Goal: Book appointment/travel/reservation

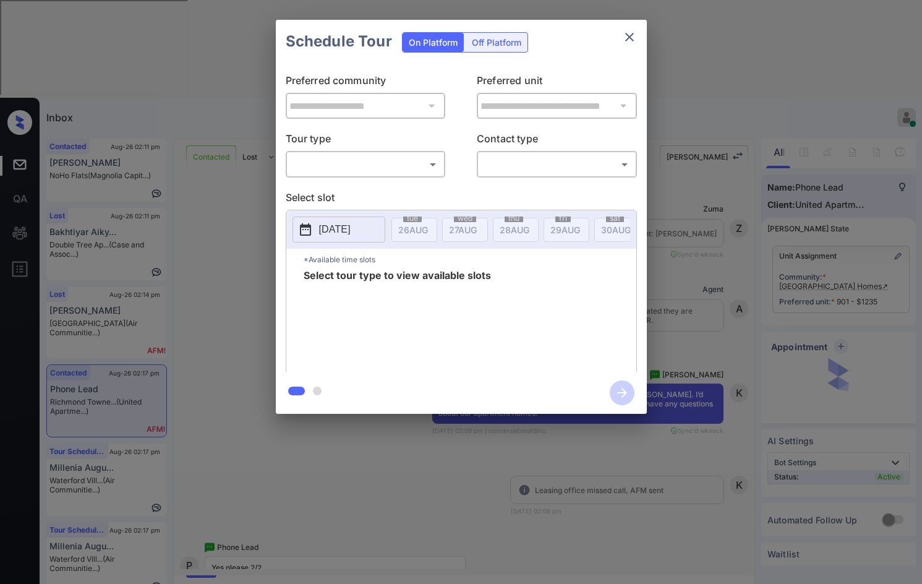
scroll to position [1893, 0]
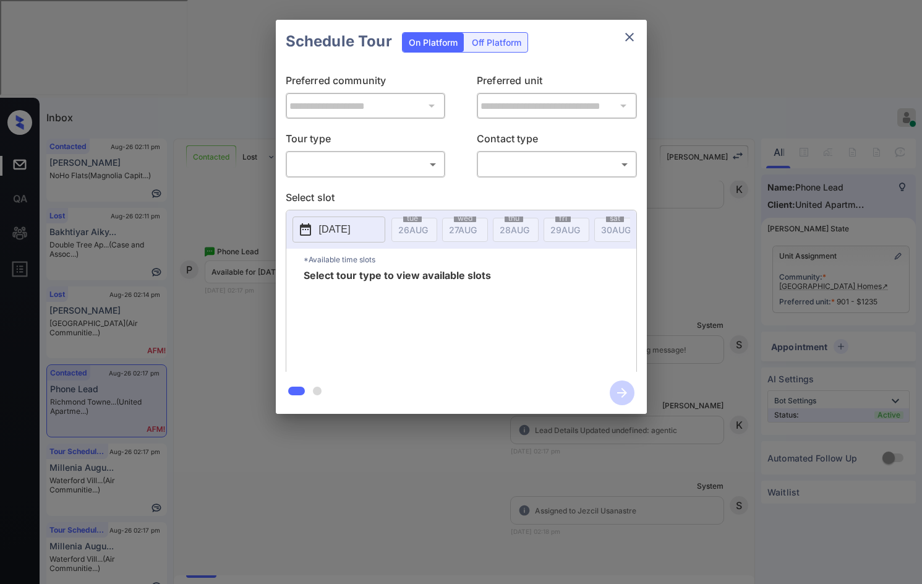
click at [325, 176] on div "​ ​" at bounding box center [366, 164] width 160 height 27
click at [325, 160] on body "Inbox Jezcil Usanastre Online Set yourself offline Set yourself on break Profil…" at bounding box center [461, 292] width 922 height 584
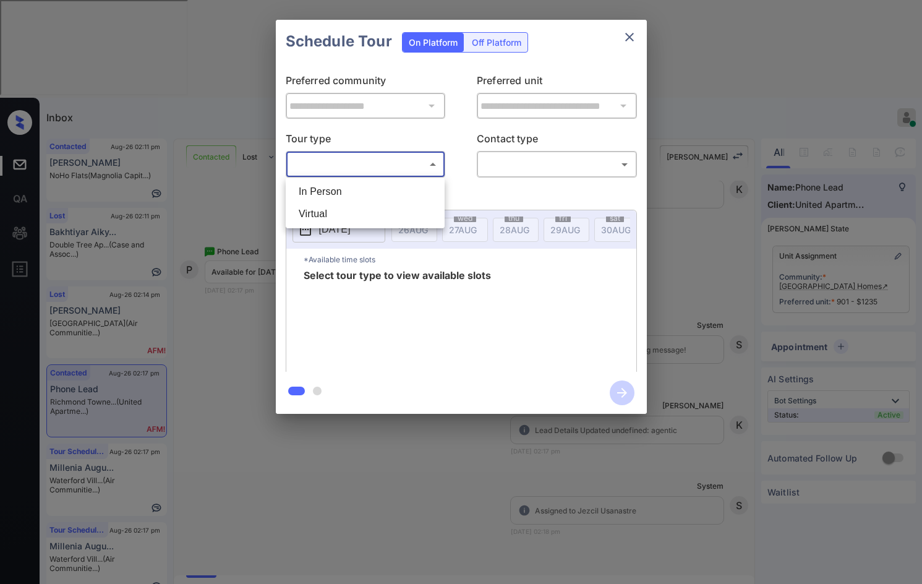
drag, startPoint x: 330, startPoint y: 177, endPoint x: 333, endPoint y: 187, distance: 10.4
click at [332, 179] on ul "In Person Virtual" at bounding box center [365, 202] width 159 height 51
drag, startPoint x: 333, startPoint y: 189, endPoint x: 441, endPoint y: 160, distance: 112.1
click at [332, 189] on li "In Person" at bounding box center [365, 192] width 153 height 22
type input "********"
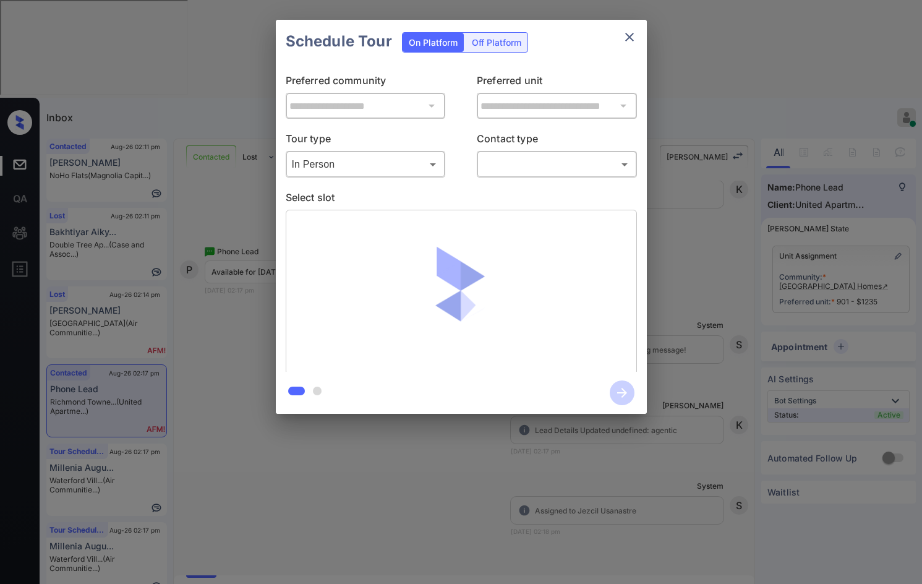
click at [523, 135] on p "Contact type" at bounding box center [557, 141] width 160 height 20
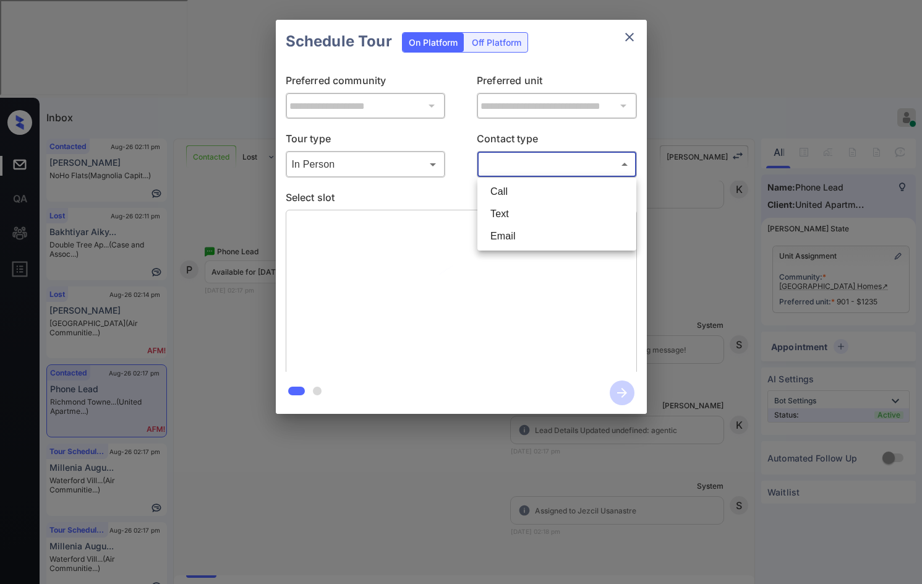
click at [531, 155] on body "Inbox Jezcil Usanastre Online Set yourself offline Set yourself on break Profil…" at bounding box center [461, 292] width 922 height 584
click at [522, 208] on li "Text" at bounding box center [557, 214] width 153 height 22
type input "****"
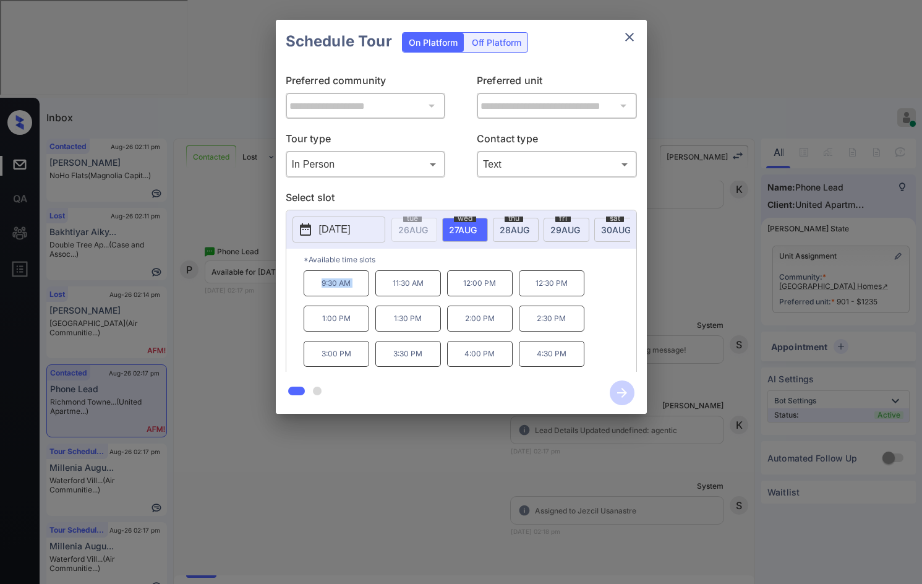
drag, startPoint x: 304, startPoint y: 287, endPoint x: 387, endPoint y: 285, distance: 82.3
click at [387, 285] on div "9:30 AM 11:30 AM 12:00 PM 12:30 PM 1:00 PM 1:30 PM 2:00 PM 2:30 PM 3:00 PM 3:30…" at bounding box center [470, 319] width 333 height 99
copy p "9:30 AM"
click at [423, 536] on div at bounding box center [461, 292] width 922 height 584
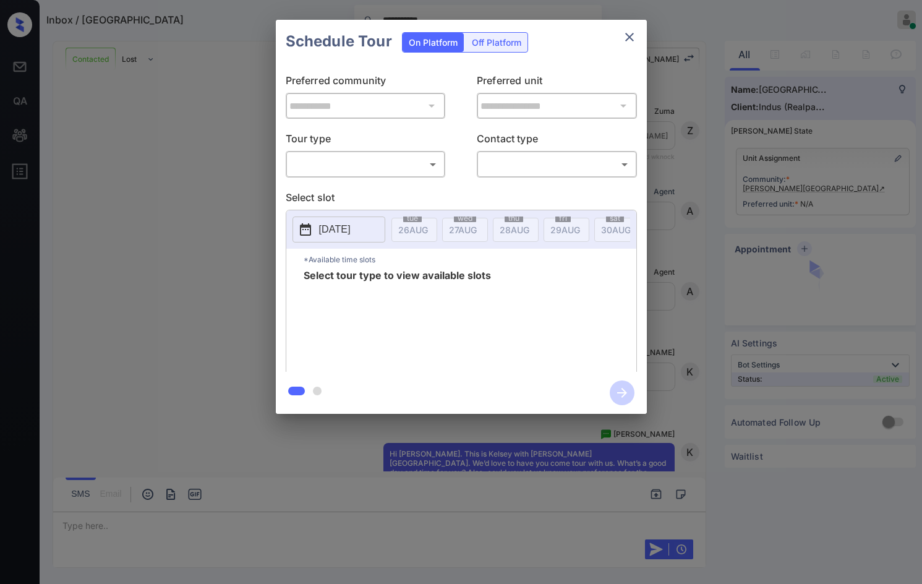
scroll to position [2093, 0]
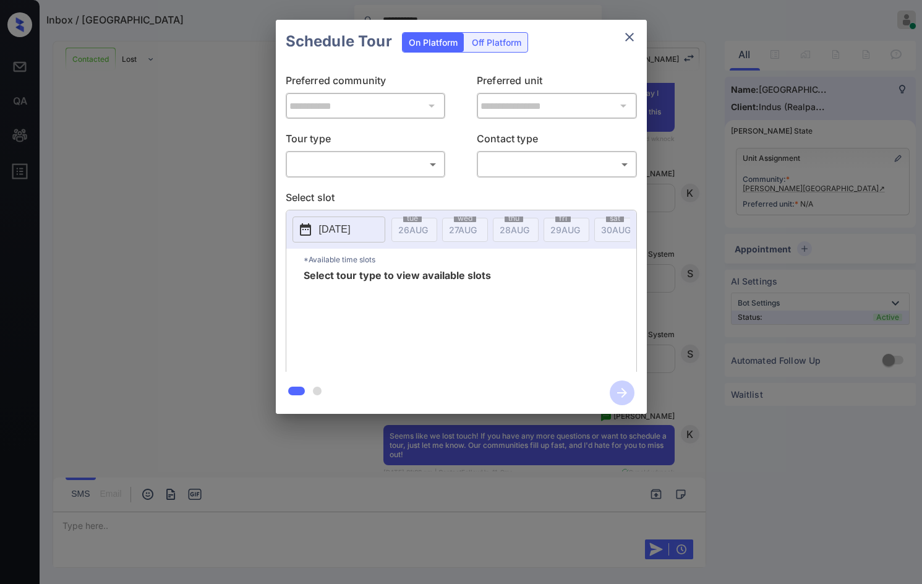
click at [415, 160] on body "**********" at bounding box center [461, 292] width 922 height 584
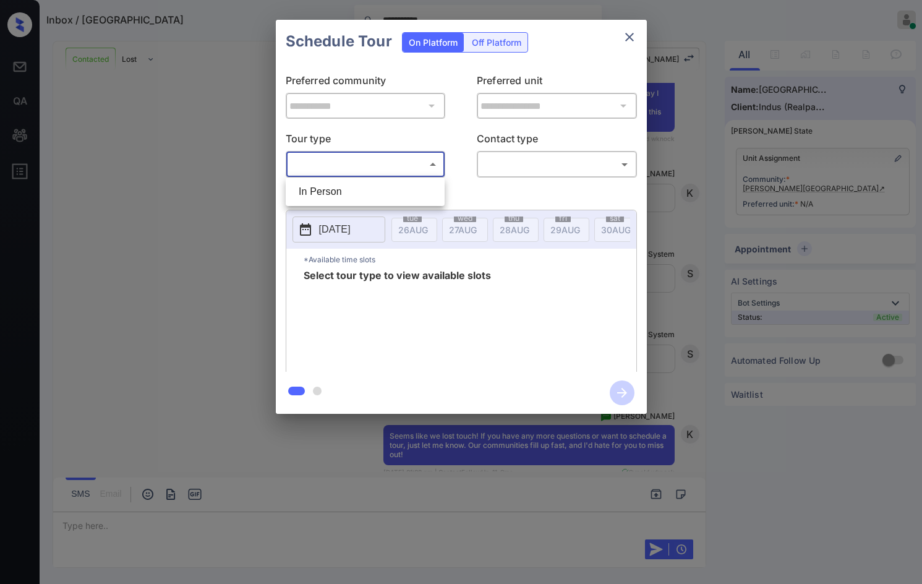
drag, startPoint x: 400, startPoint y: 183, endPoint x: 451, endPoint y: 179, distance: 52.1
click at [400, 184] on li "In Person" at bounding box center [365, 192] width 153 height 22
type input "********"
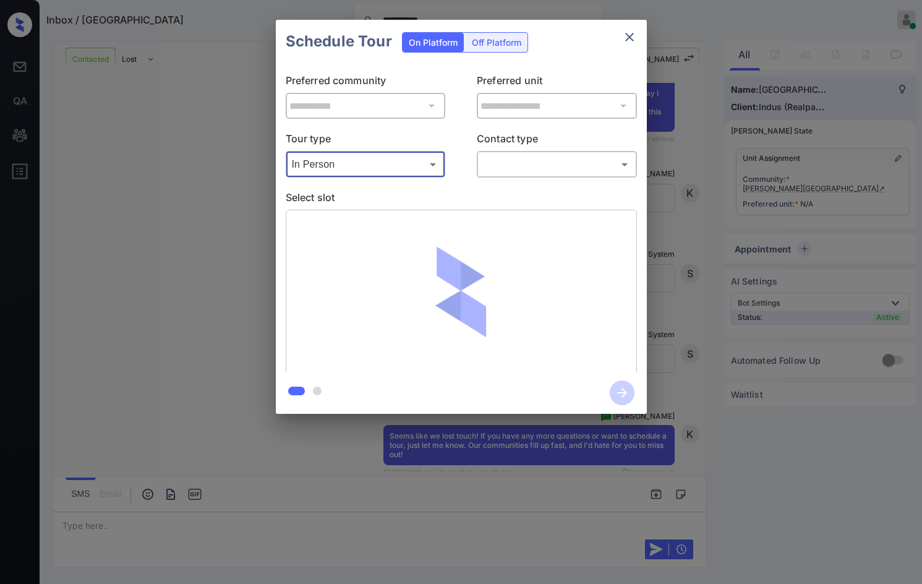
click at [500, 164] on body "**********" at bounding box center [461, 292] width 922 height 584
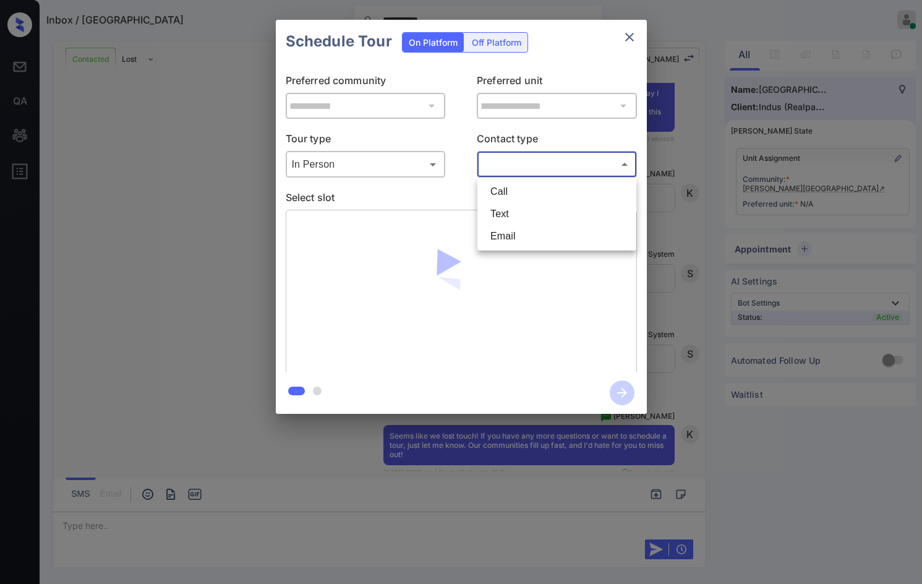
click at [486, 216] on li "Text" at bounding box center [557, 214] width 153 height 22
type input "****"
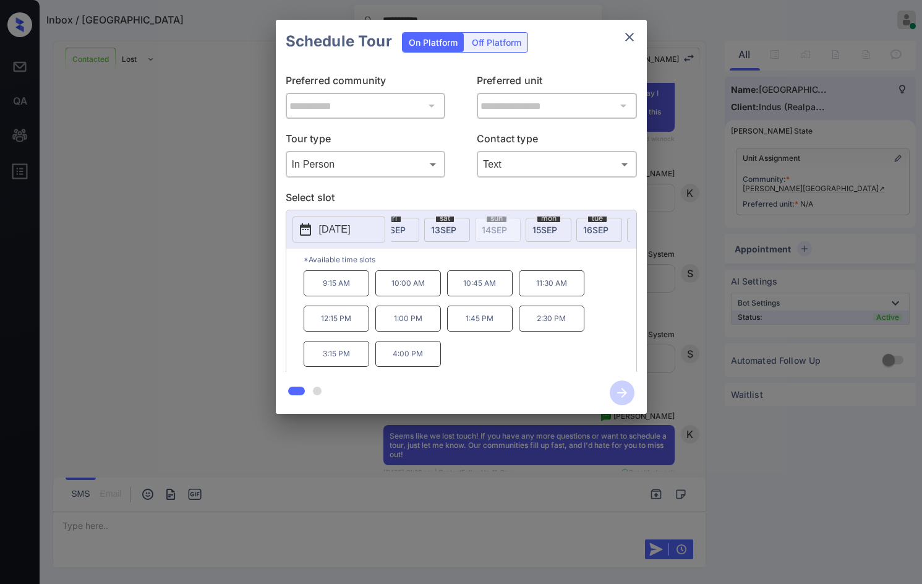
scroll to position [0, 899]
click at [586, 220] on span "tue" at bounding box center [579, 218] width 19 height 7
click at [220, 207] on div "**********" at bounding box center [461, 217] width 922 height 434
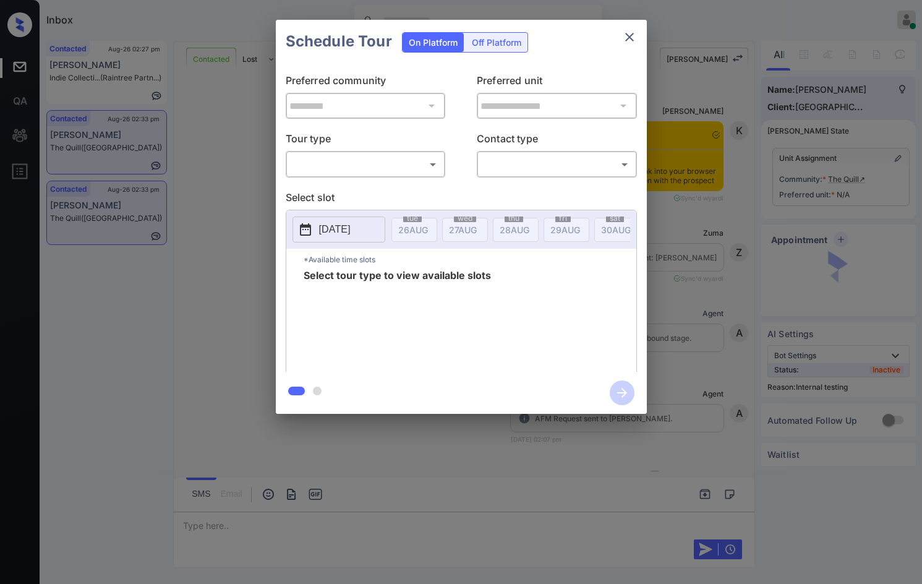
scroll to position [3071, 0]
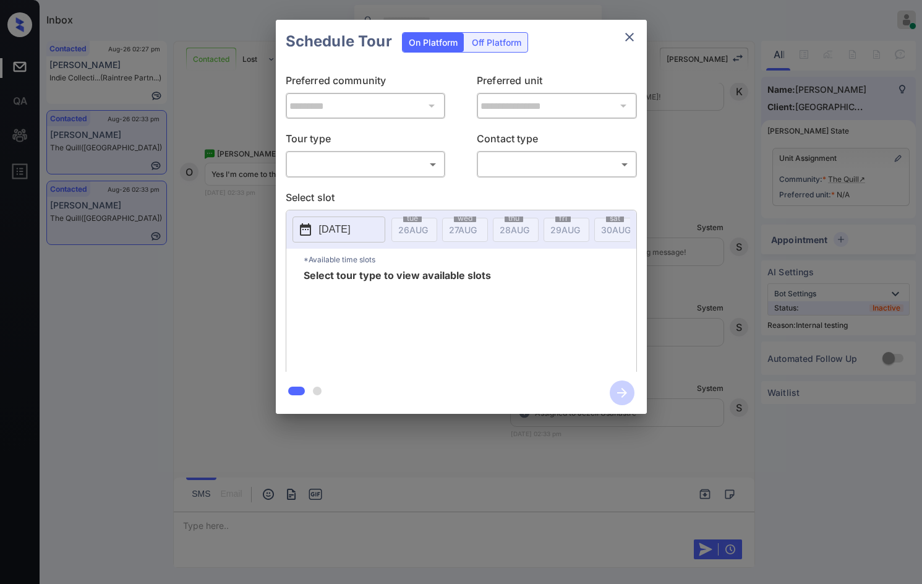
click at [383, 156] on body "Inbox Jezcil Usanastre Online Set yourself offline Set yourself on break Profil…" at bounding box center [461, 292] width 922 height 584
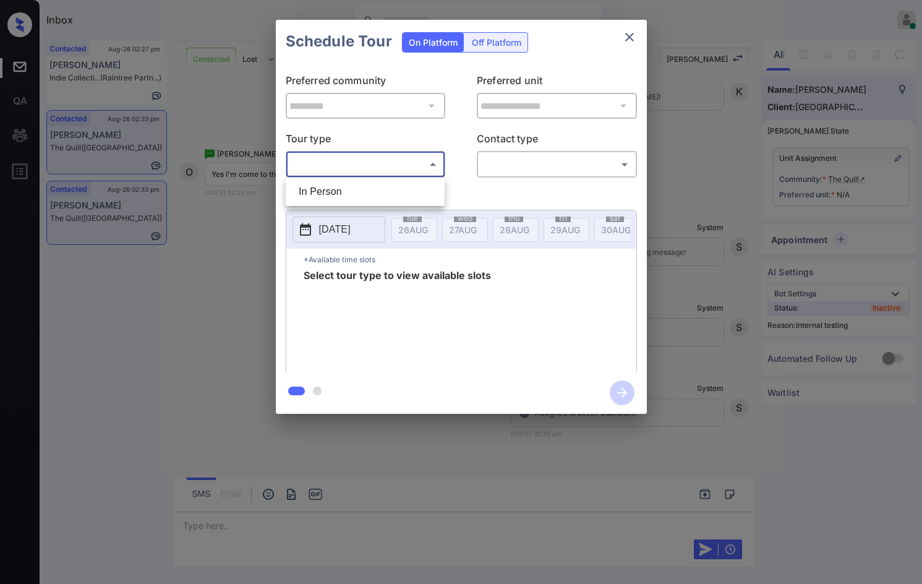
drag, startPoint x: 379, startPoint y: 178, endPoint x: 377, endPoint y: 188, distance: 10.1
click at [379, 181] on div "In Person" at bounding box center [461, 292] width 922 height 584
drag, startPoint x: 377, startPoint y: 191, endPoint x: 466, endPoint y: 179, distance: 89.8
click at [377, 191] on li "In Person" at bounding box center [365, 192] width 153 height 22
type input "********"
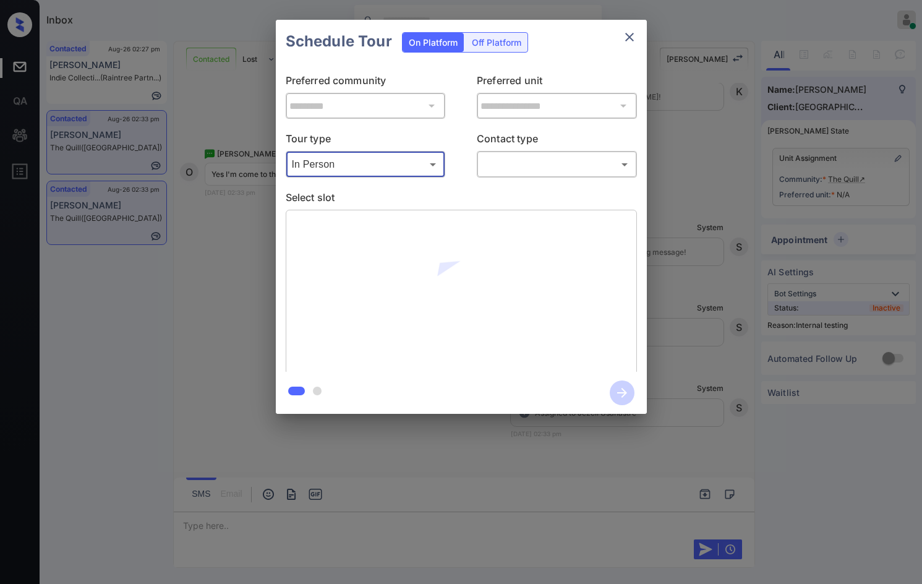
click at [491, 162] on body "Inbox Jezcil Usanastre Online Set yourself offline Set yourself on break Profil…" at bounding box center [461, 292] width 922 height 584
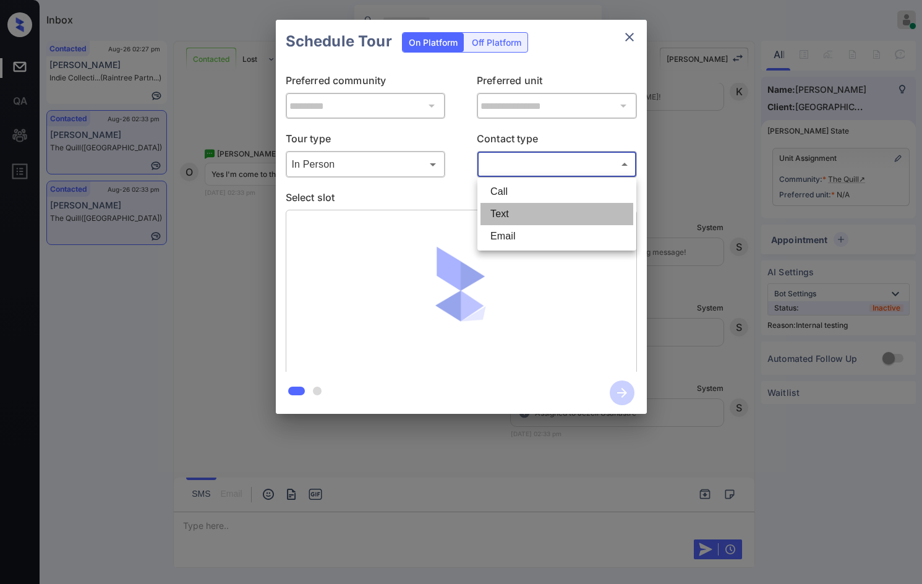
click at [497, 219] on li "Text" at bounding box center [557, 214] width 153 height 22
type input "****"
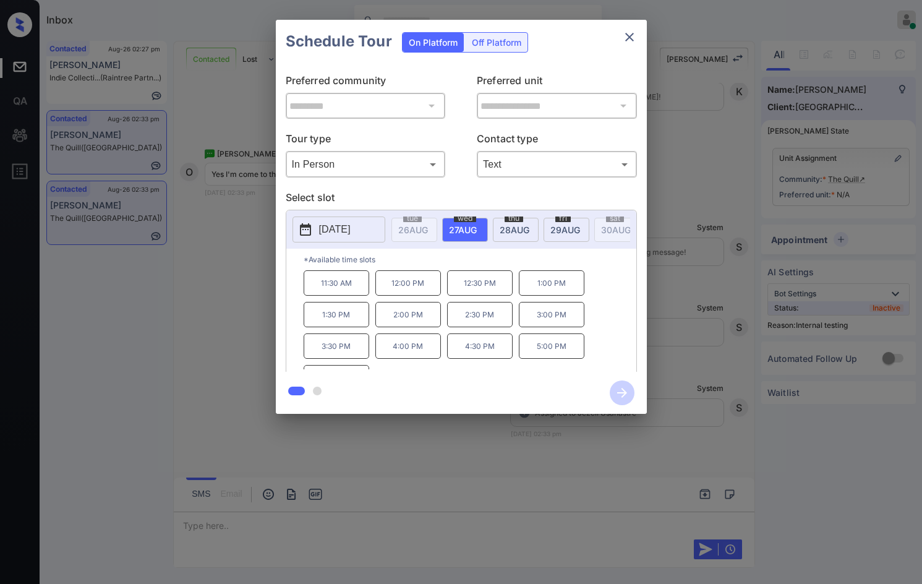
click at [521, 228] on span "28 AUG" at bounding box center [515, 229] width 30 height 11
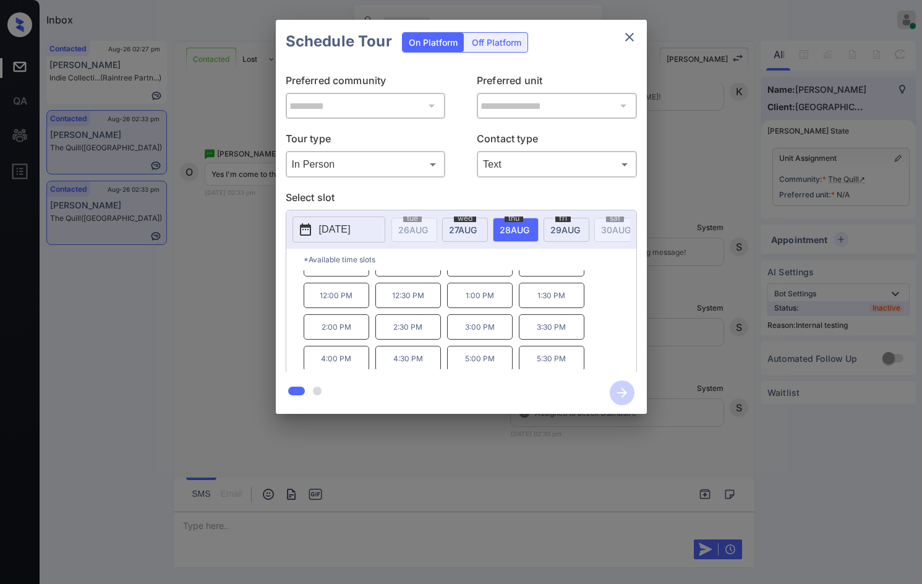
scroll to position [21, 0]
drag, startPoint x: 529, startPoint y: 364, endPoint x: 573, endPoint y: 365, distance: 44.5
click at [573, 365] on p "5:30 PM" at bounding box center [552, 356] width 66 height 25
copy p "5:30 PM"
click at [229, 292] on div "**********" at bounding box center [461, 217] width 922 height 434
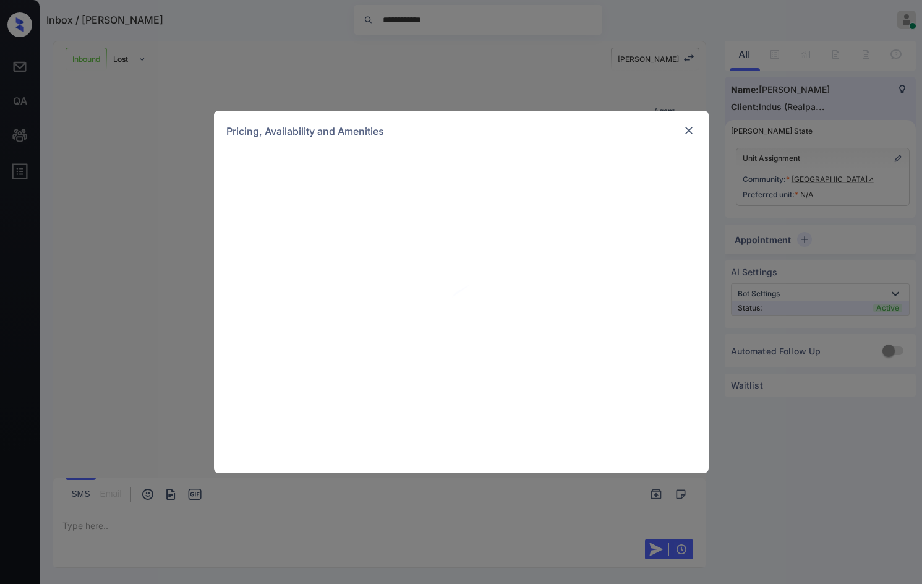
scroll to position [155, 0]
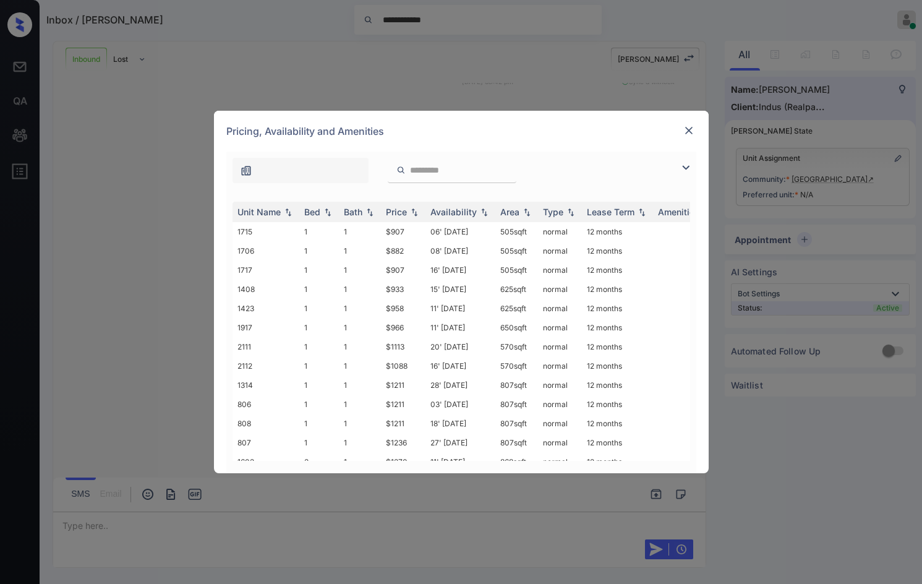
click at [683, 168] on img at bounding box center [685, 167] width 15 height 15
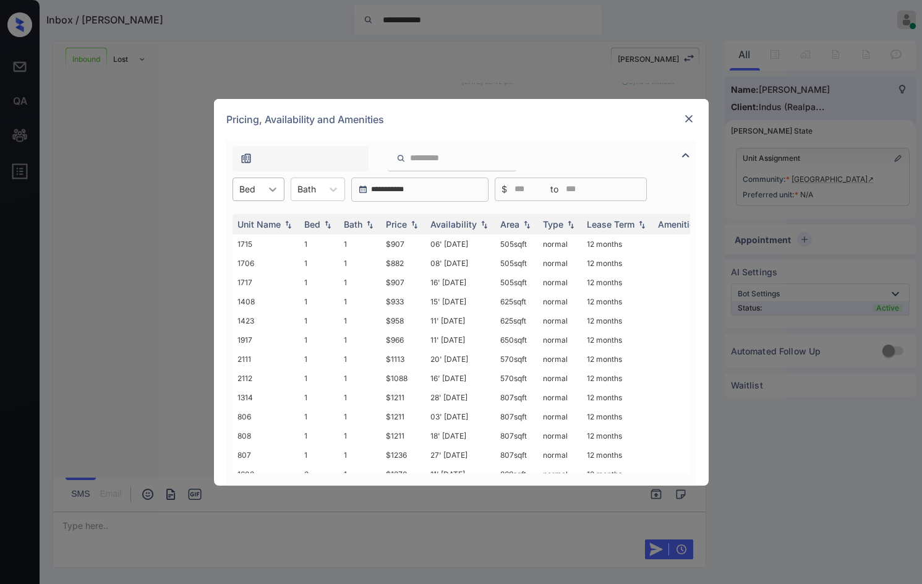
drag, startPoint x: 286, startPoint y: 184, endPoint x: 279, endPoint y: 197, distance: 14.1
click at [287, 186] on div "**********" at bounding box center [461, 189] width 470 height 24
click at [274, 187] on icon at bounding box center [273, 189] width 12 height 12
click at [258, 221] on div "1" at bounding box center [259, 219] width 52 height 22
click at [413, 219] on div "Price" at bounding box center [403, 224] width 35 height 11
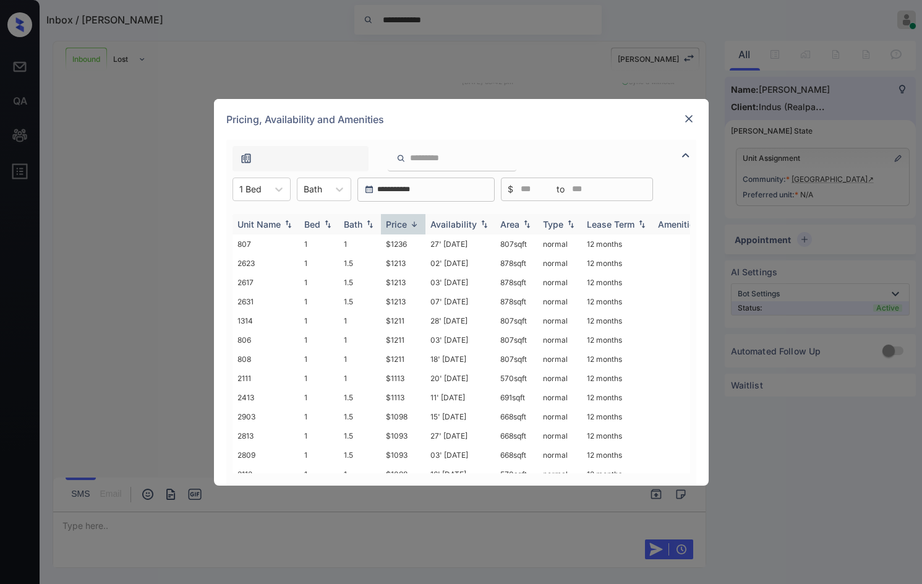
click at [414, 220] on img at bounding box center [414, 224] width 12 height 9
drag, startPoint x: 368, startPoint y: 246, endPoint x: 445, endPoint y: 249, distance: 77.3
click at [445, 249] on tr "1706 1 1 $882 08' Aug 25 505 sqft normal 12 months" at bounding box center [556, 243] width 646 height 19
click at [423, 247] on td "$882" at bounding box center [403, 243] width 45 height 19
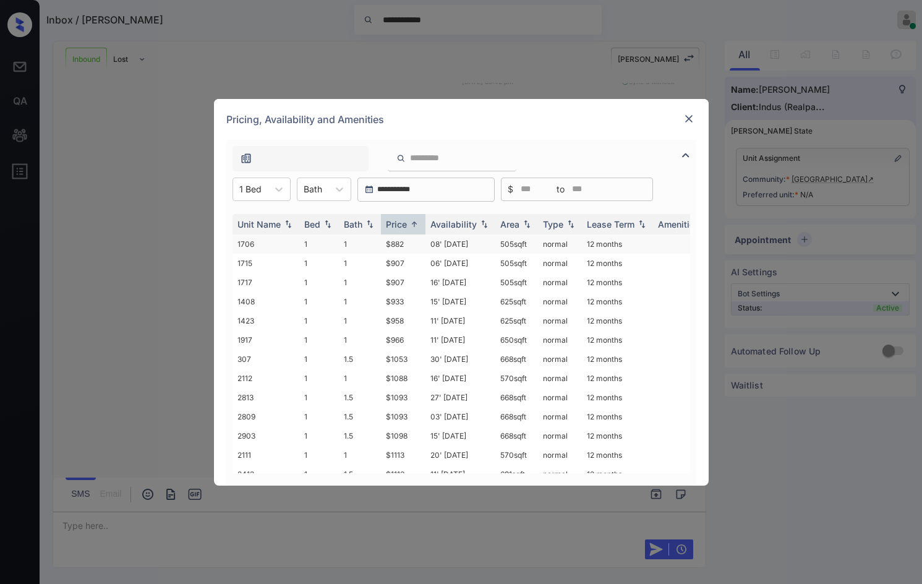
click at [419, 240] on td "$882" at bounding box center [403, 243] width 45 height 19
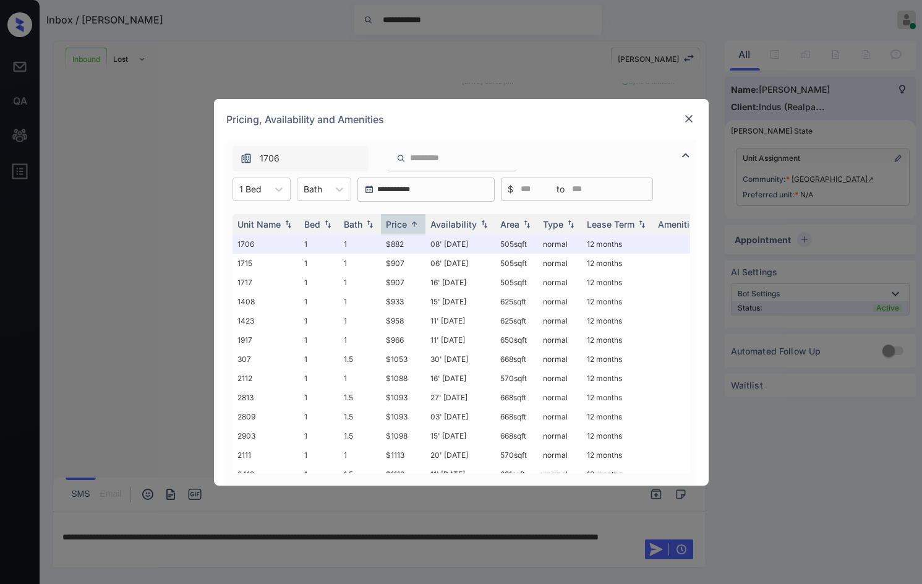
click at [687, 116] on img at bounding box center [689, 119] width 12 height 12
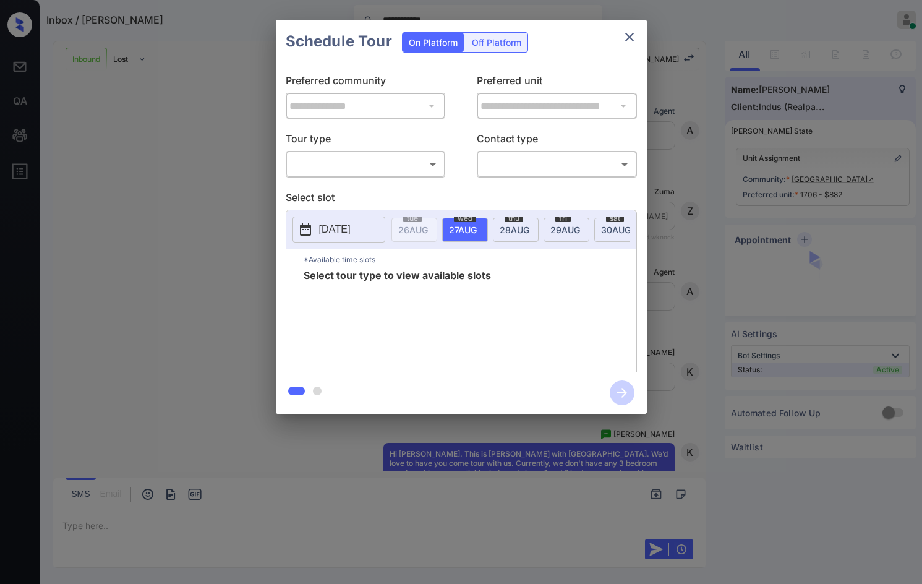
scroll to position [316, 0]
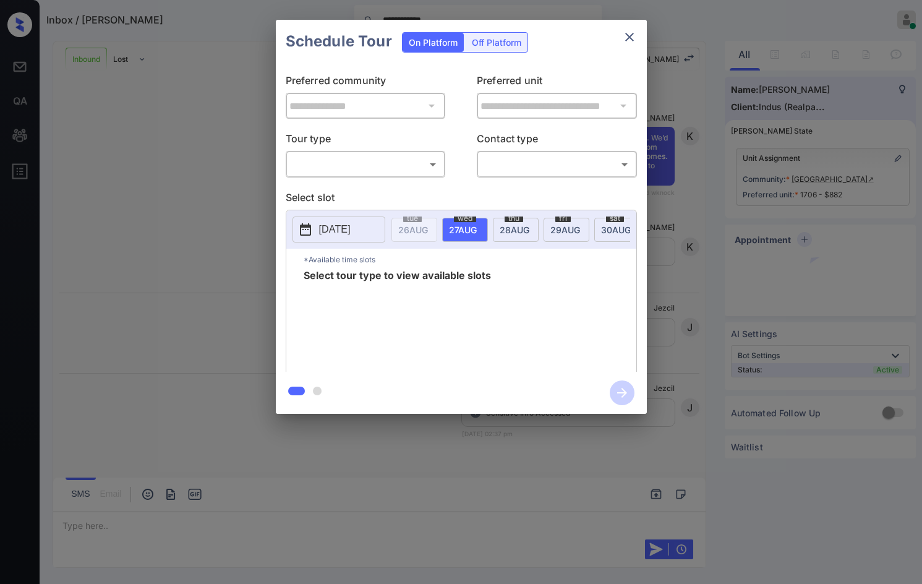
click at [362, 161] on body "**********" at bounding box center [461, 292] width 922 height 584
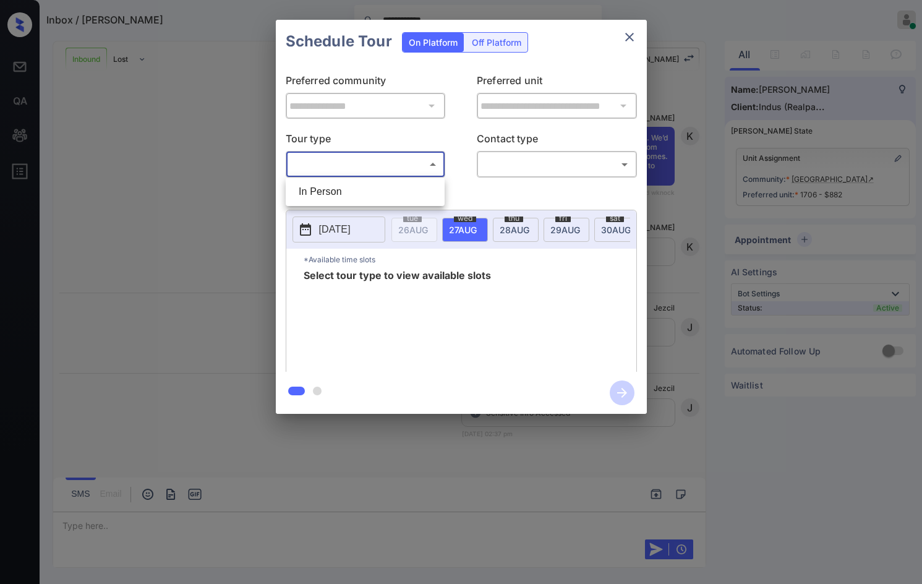
click at [369, 184] on li "In Person" at bounding box center [365, 192] width 153 height 22
type input "********"
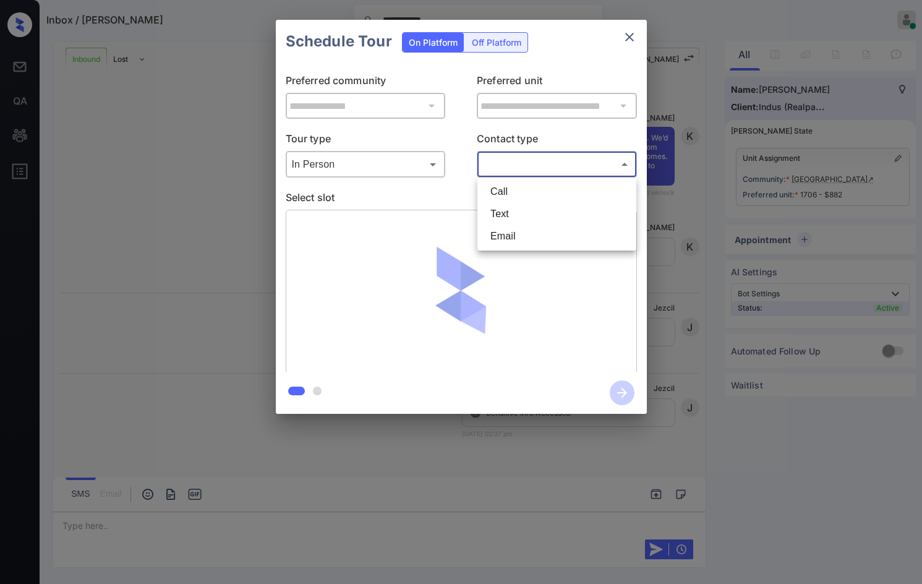
click at [536, 160] on body "**********" at bounding box center [461, 292] width 922 height 584
click at [538, 213] on li "Text" at bounding box center [557, 214] width 153 height 22
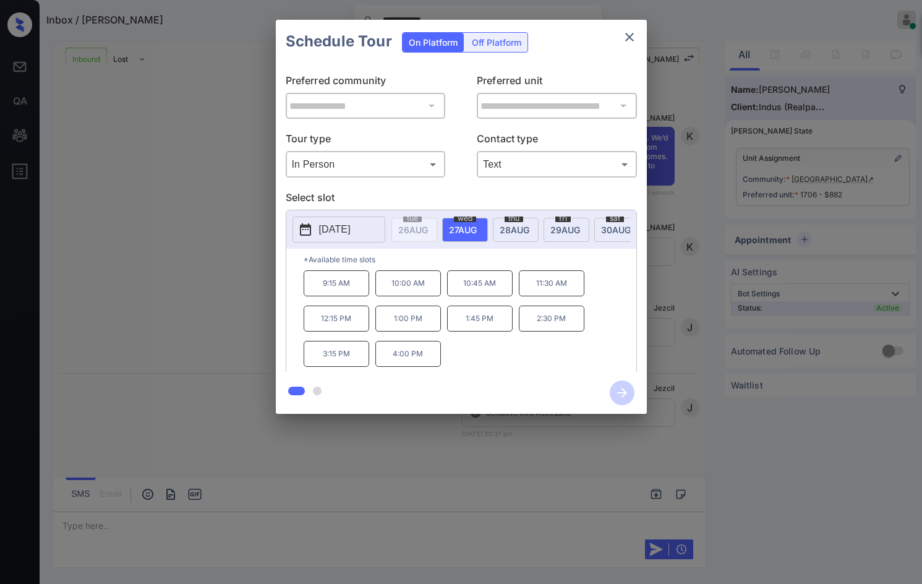
click at [555, 229] on span "29 AUG" at bounding box center [565, 229] width 30 height 11
click at [511, 226] on span "28 AUG" at bounding box center [515, 229] width 30 height 11
click at [489, 171] on body "**********" at bounding box center [461, 292] width 922 height 584
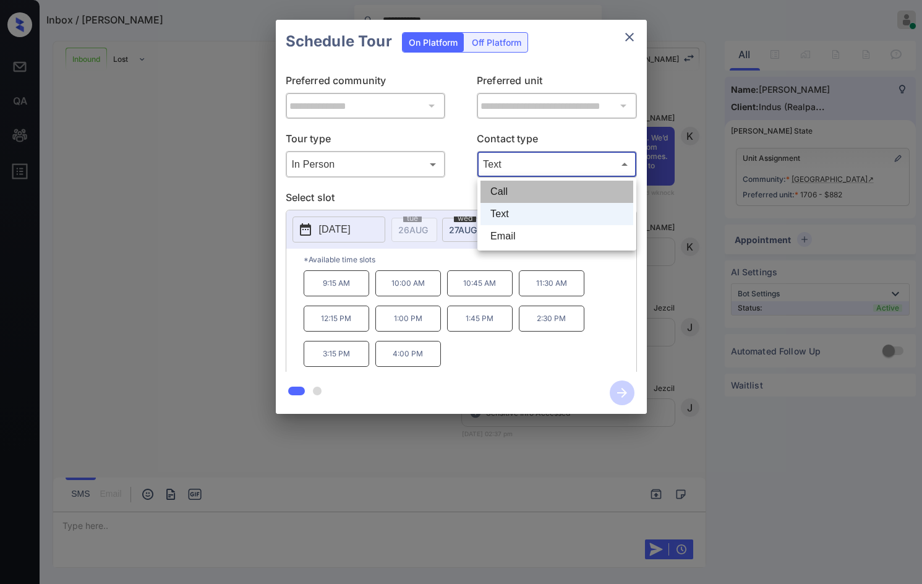
click at [497, 187] on li "Call" at bounding box center [557, 192] width 153 height 22
type input "****"
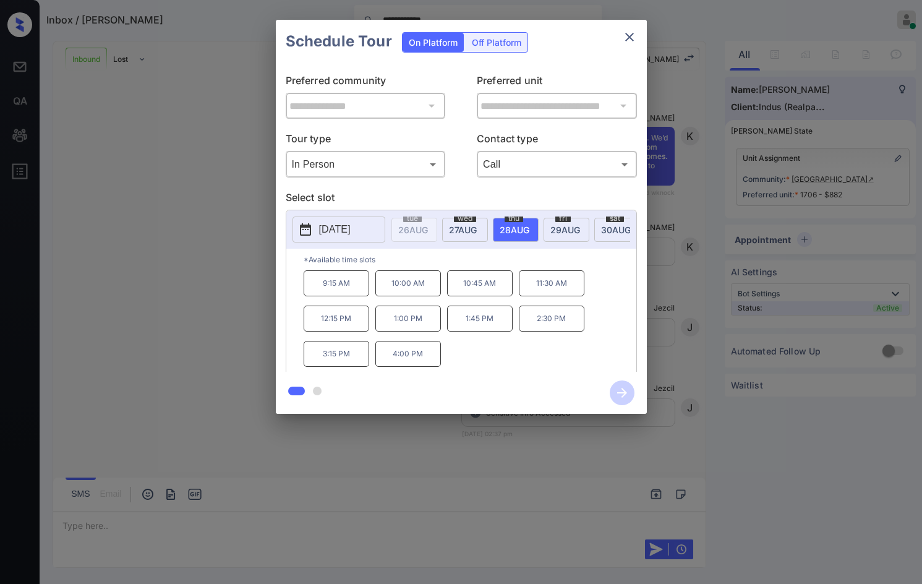
click at [352, 364] on p "3:15 PM" at bounding box center [337, 354] width 66 height 26
click at [625, 392] on icon "button" at bounding box center [622, 393] width 10 height 10
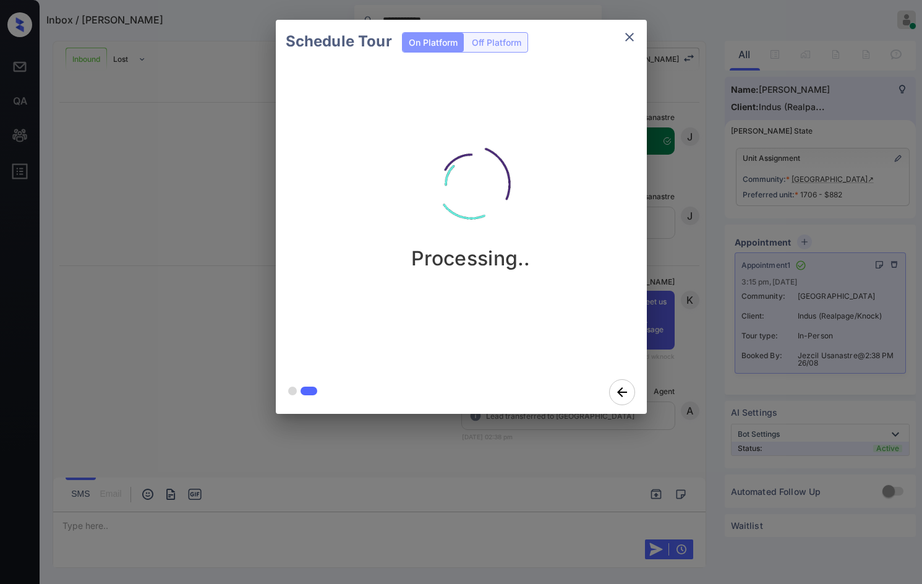
scroll to position [670, 0]
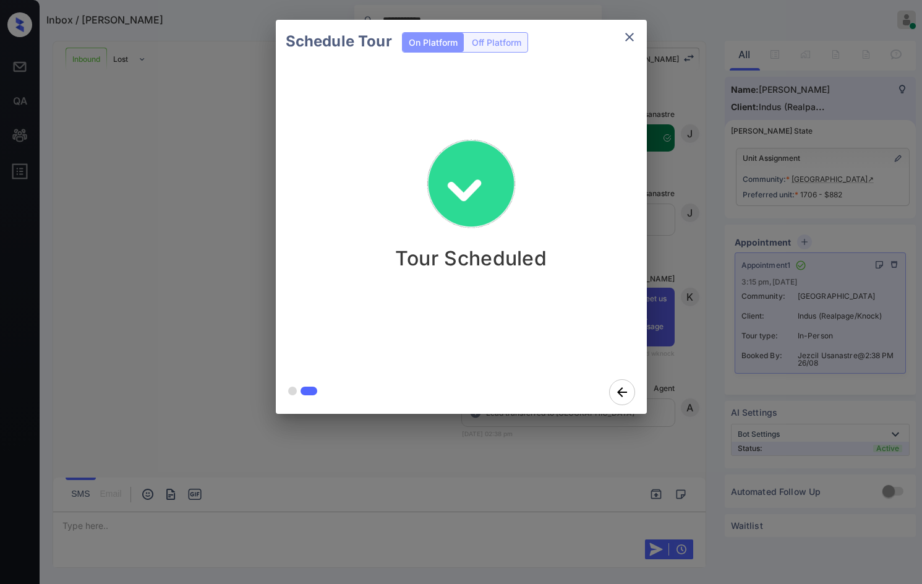
click at [165, 177] on div "Schedule Tour On Platform Off Platform Tour Scheduled" at bounding box center [461, 217] width 922 height 434
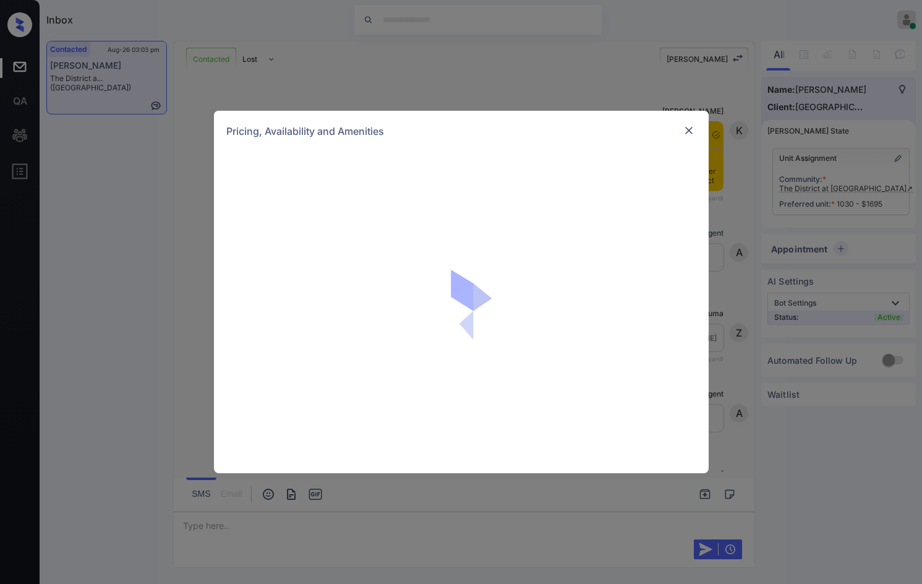
scroll to position [1212, 0]
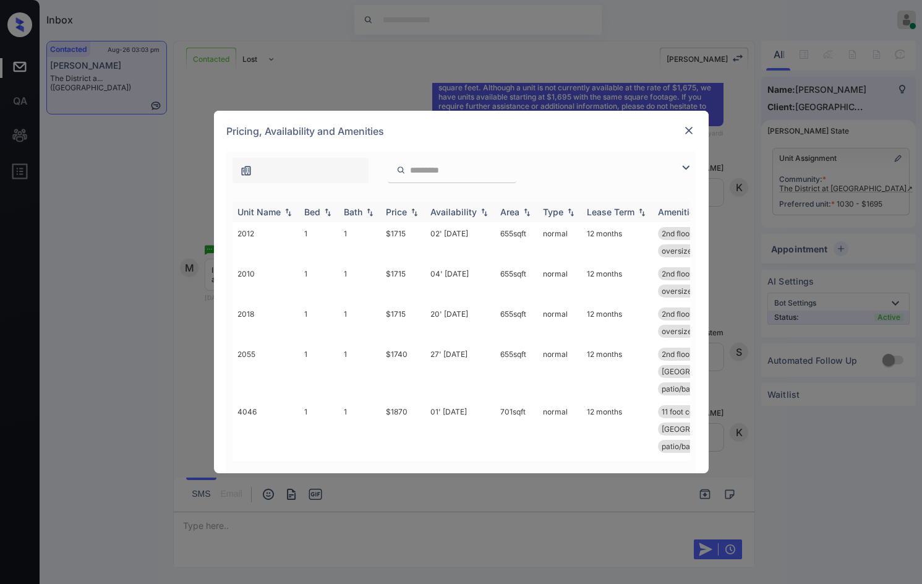
click at [416, 208] on img at bounding box center [414, 212] width 12 height 9
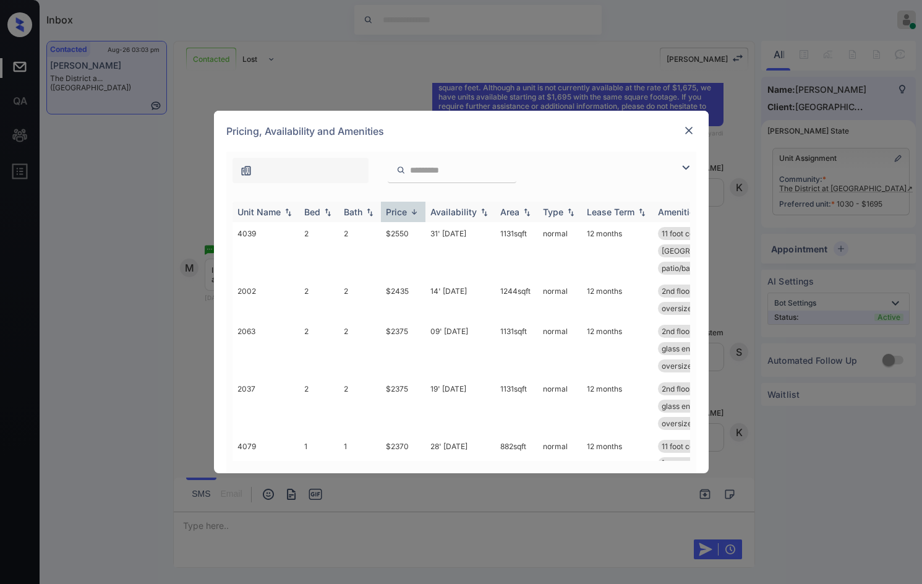
click at [417, 207] on img at bounding box center [414, 211] width 12 height 9
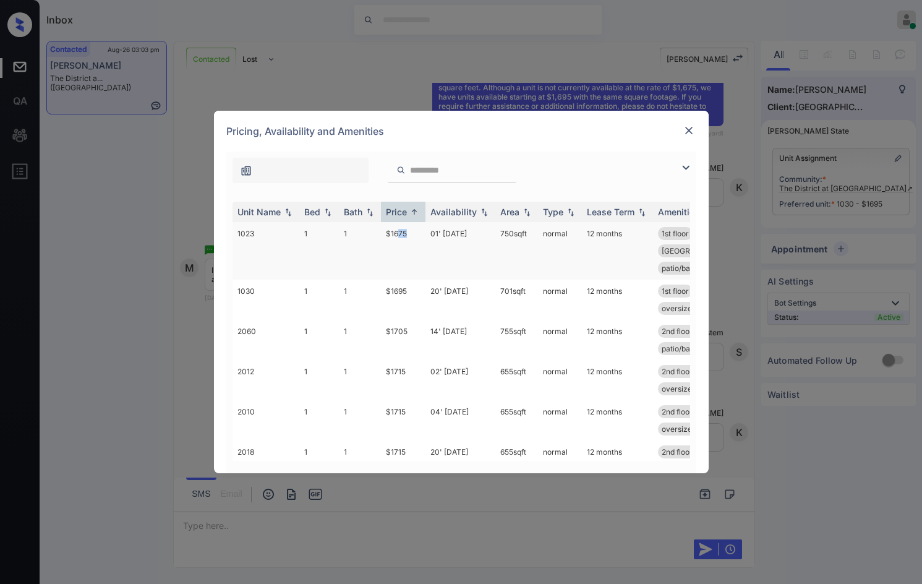
drag, startPoint x: 400, startPoint y: 234, endPoint x: 414, endPoint y: 245, distance: 18.6
click at [414, 245] on td "$1675" at bounding box center [403, 251] width 45 height 58
drag, startPoint x: 383, startPoint y: 235, endPoint x: 409, endPoint y: 244, distance: 28.0
click at [409, 244] on td "$1675" at bounding box center [403, 251] width 45 height 58
copy td "$1675"
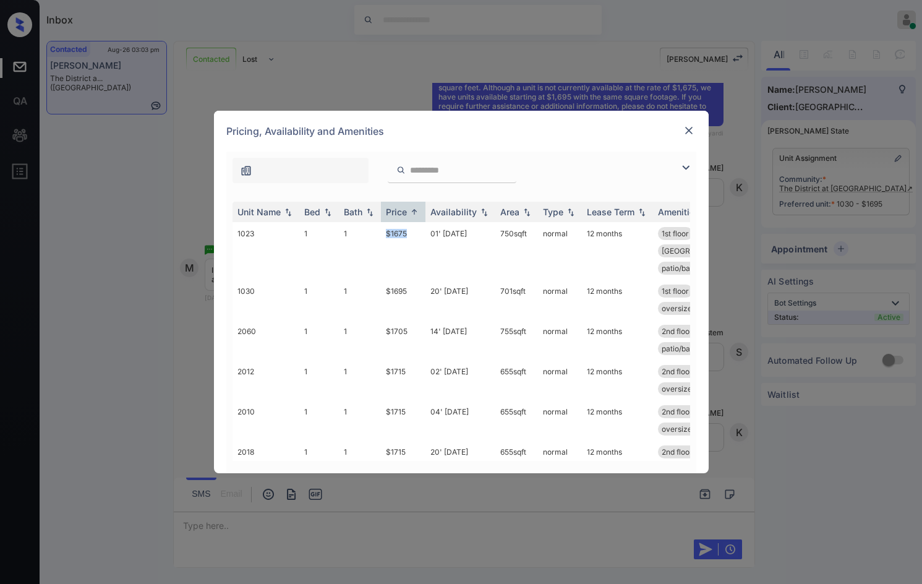
click at [688, 135] on img at bounding box center [689, 130] width 12 height 12
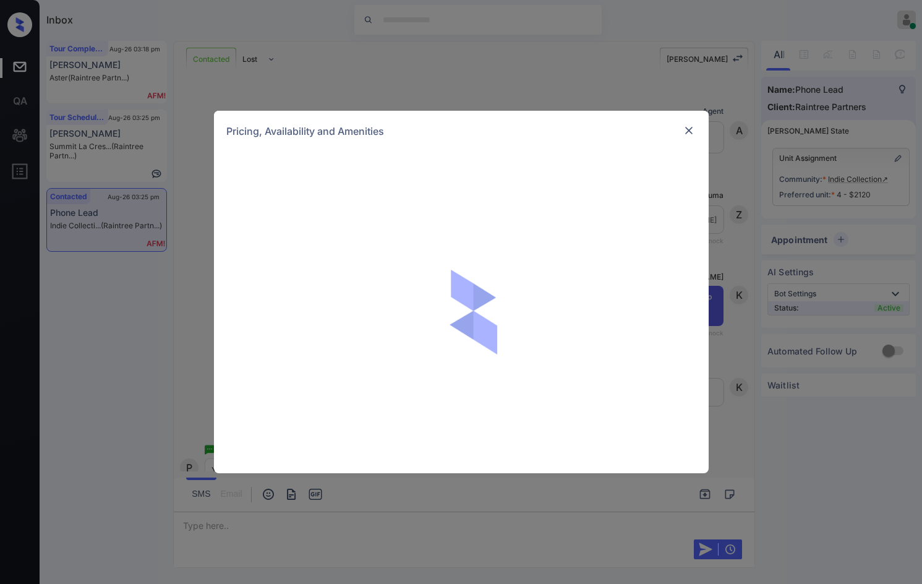
scroll to position [984, 0]
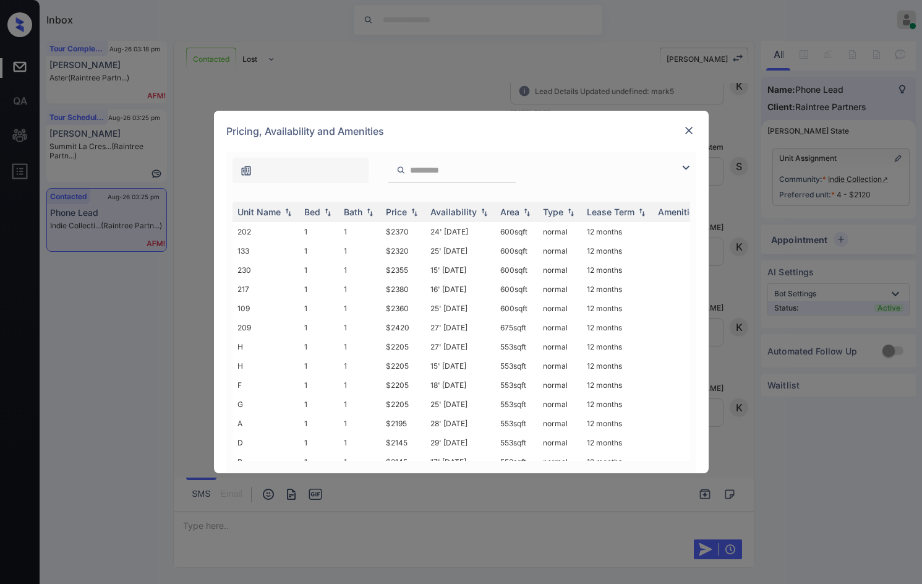
click at [689, 160] on img at bounding box center [685, 167] width 15 height 15
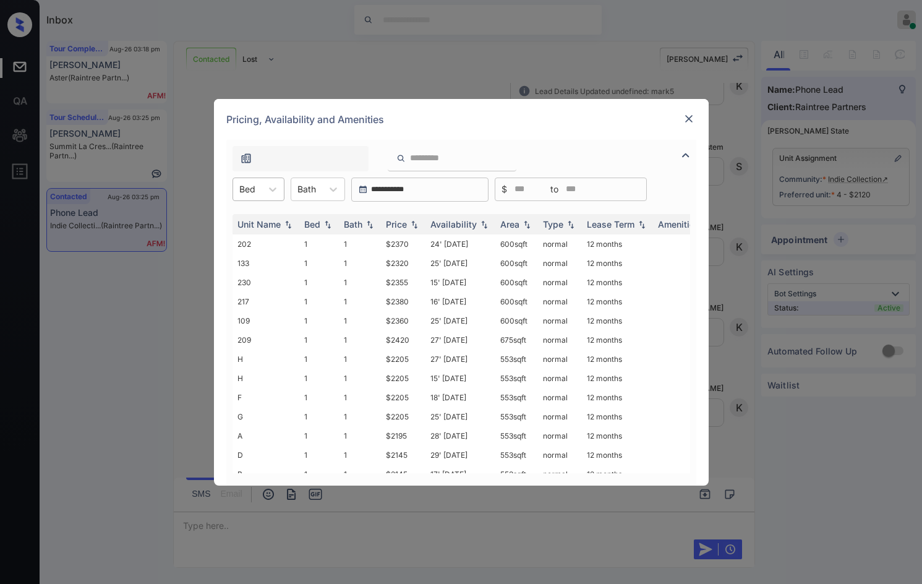
click at [242, 190] on div at bounding box center [247, 188] width 16 height 13
click at [244, 217] on div "1" at bounding box center [259, 219] width 52 height 22
click at [409, 222] on img at bounding box center [414, 224] width 12 height 9
drag, startPoint x: 380, startPoint y: 243, endPoint x: 419, endPoint y: 244, distance: 39.0
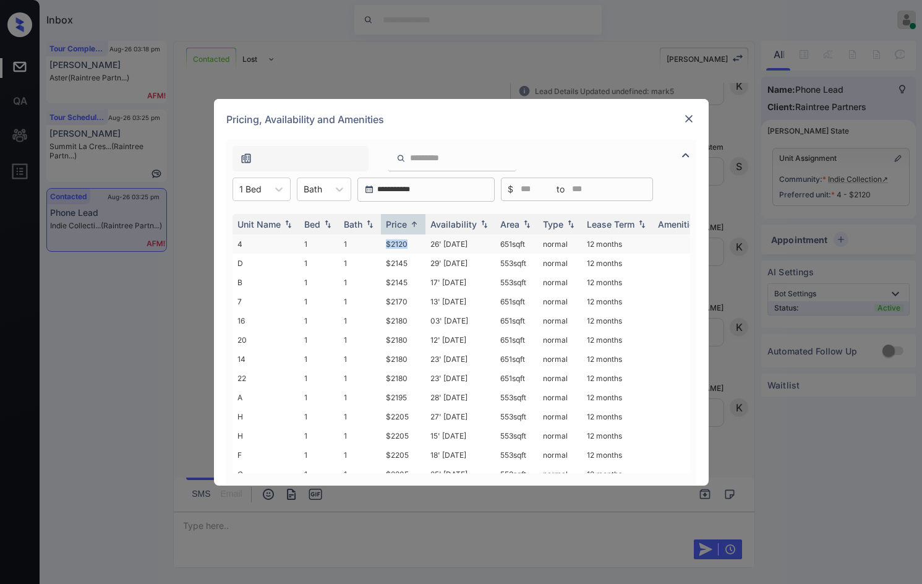
click at [419, 244] on td "$2120" at bounding box center [403, 243] width 45 height 19
click at [420, 244] on td "$2120" at bounding box center [403, 243] width 45 height 19
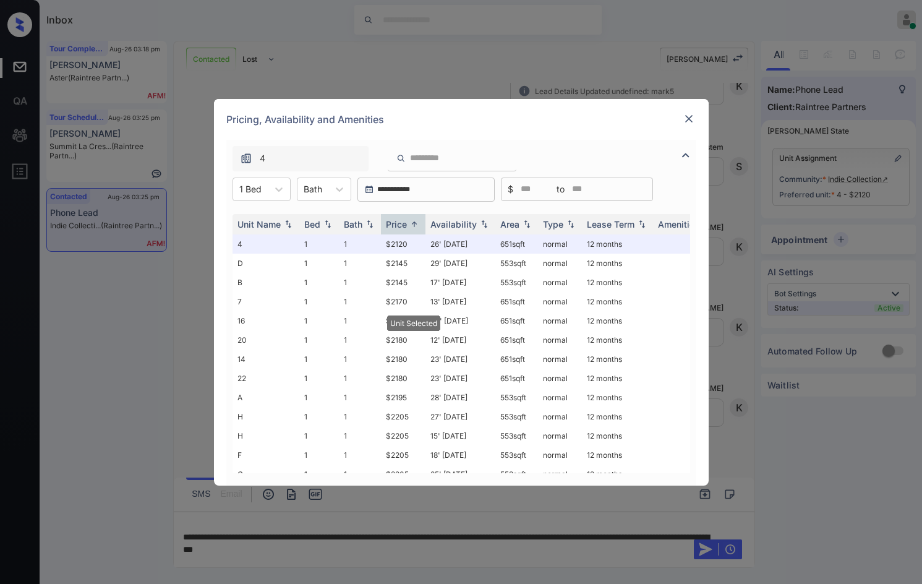
click at [686, 119] on img at bounding box center [689, 119] width 12 height 12
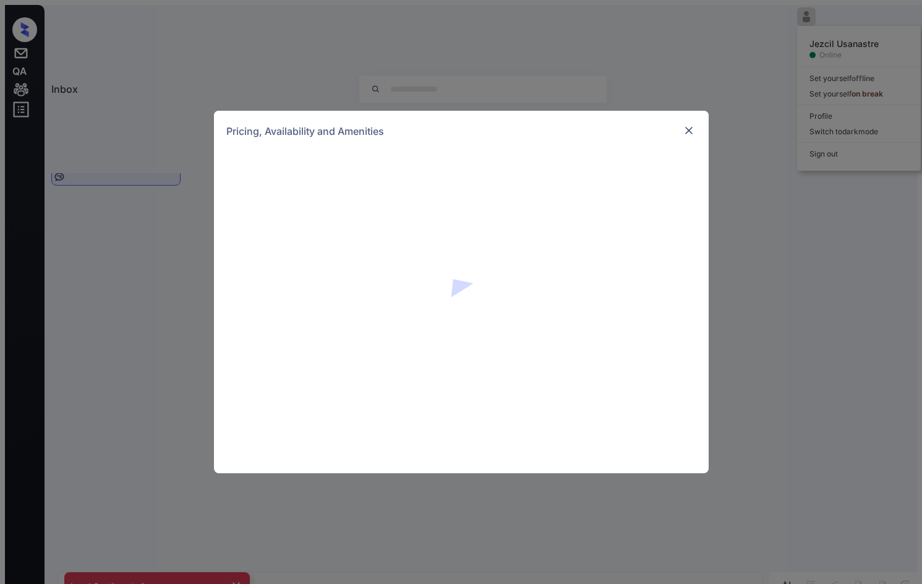
scroll to position [1354, 0]
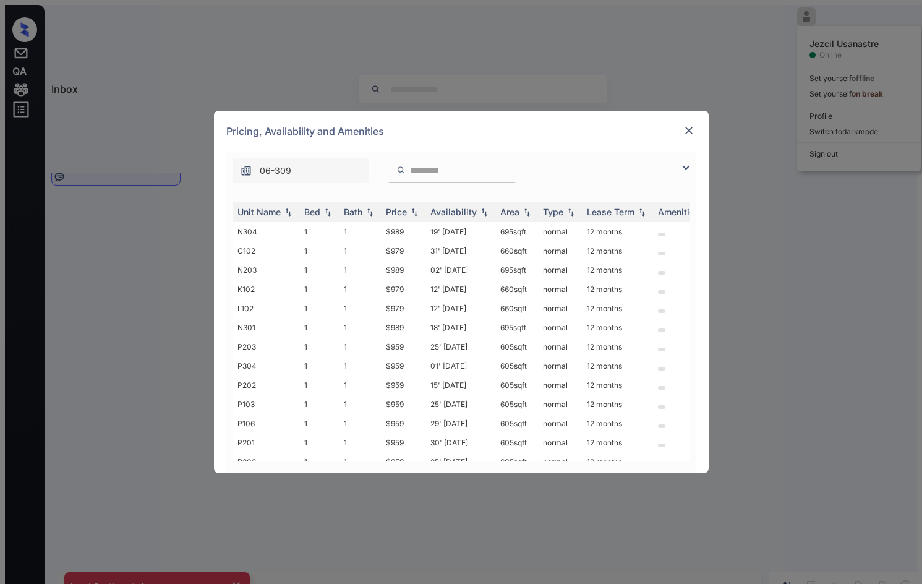
click at [688, 168] on img at bounding box center [685, 167] width 15 height 15
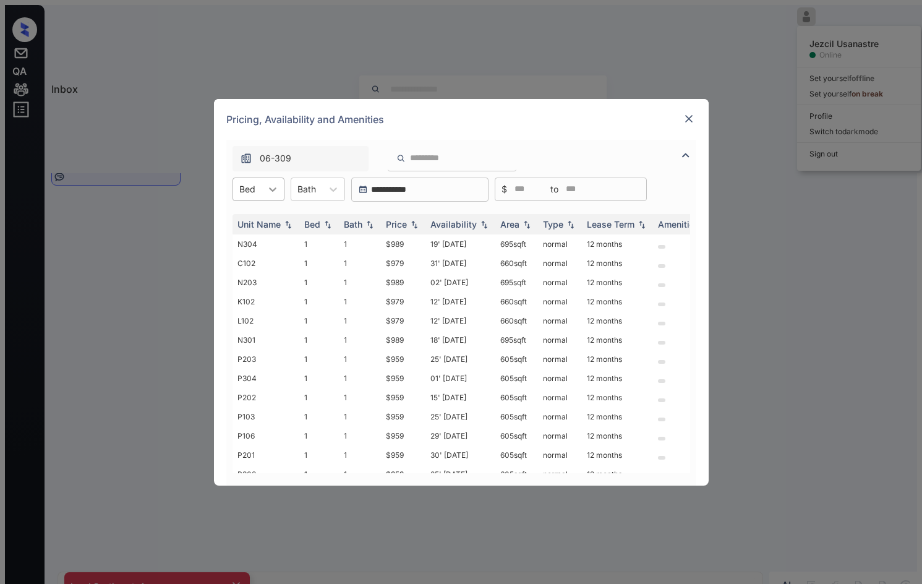
click at [270, 190] on icon at bounding box center [273, 189] width 12 height 12
click at [261, 216] on div "1" at bounding box center [259, 219] width 52 height 22
click at [412, 223] on img at bounding box center [414, 224] width 12 height 9
drag, startPoint x: 383, startPoint y: 242, endPoint x: 409, endPoint y: 242, distance: 26.0
click at [409, 242] on td "$989" at bounding box center [403, 243] width 45 height 19
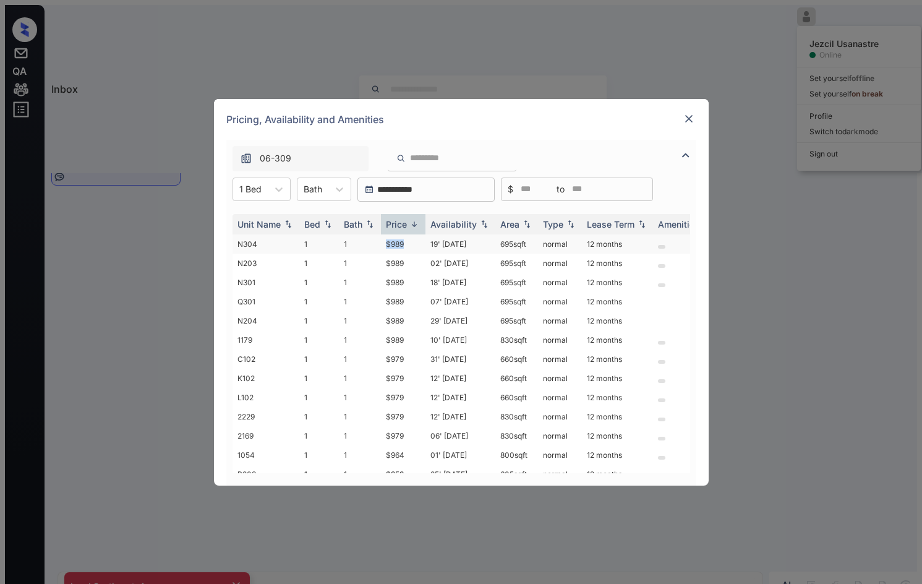
click at [408, 242] on td "$989" at bounding box center [403, 243] width 45 height 19
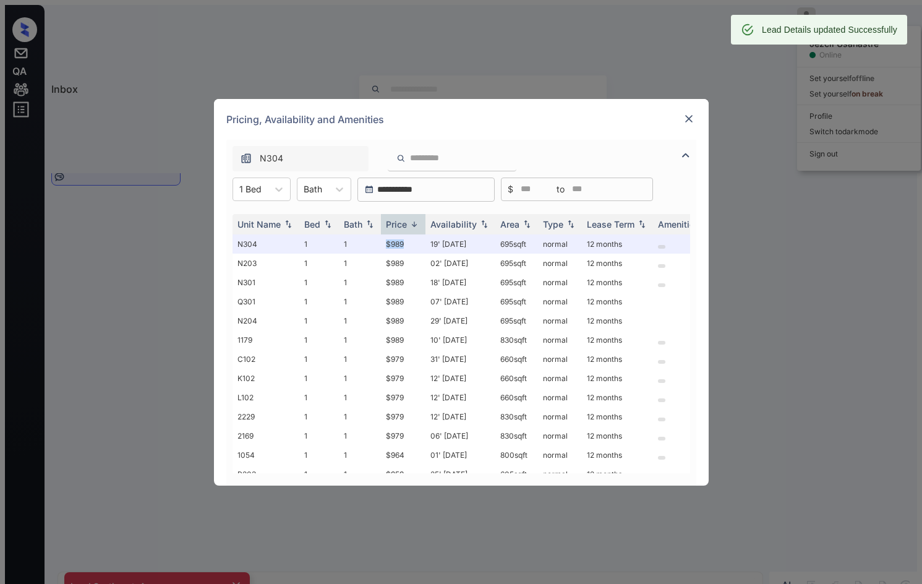
click at [687, 116] on img at bounding box center [689, 119] width 12 height 12
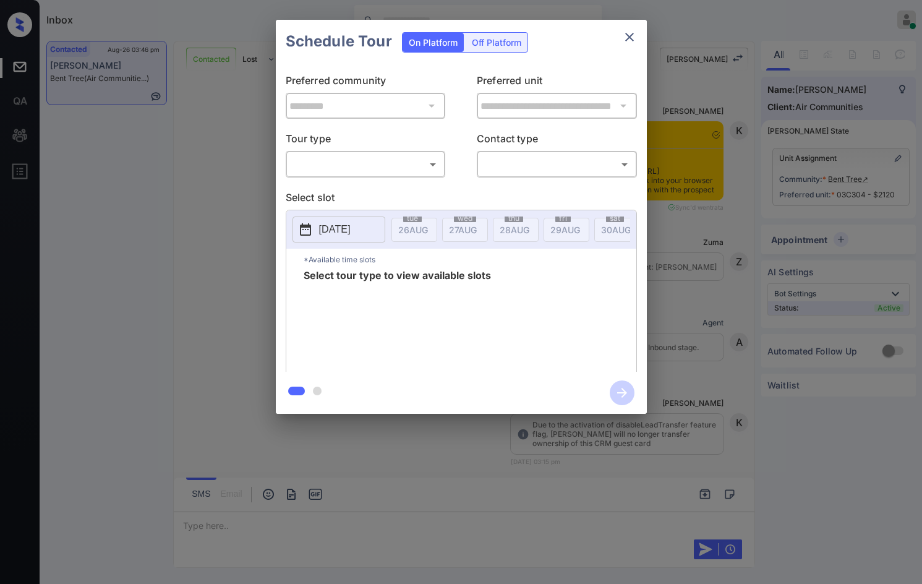
scroll to position [915, 0]
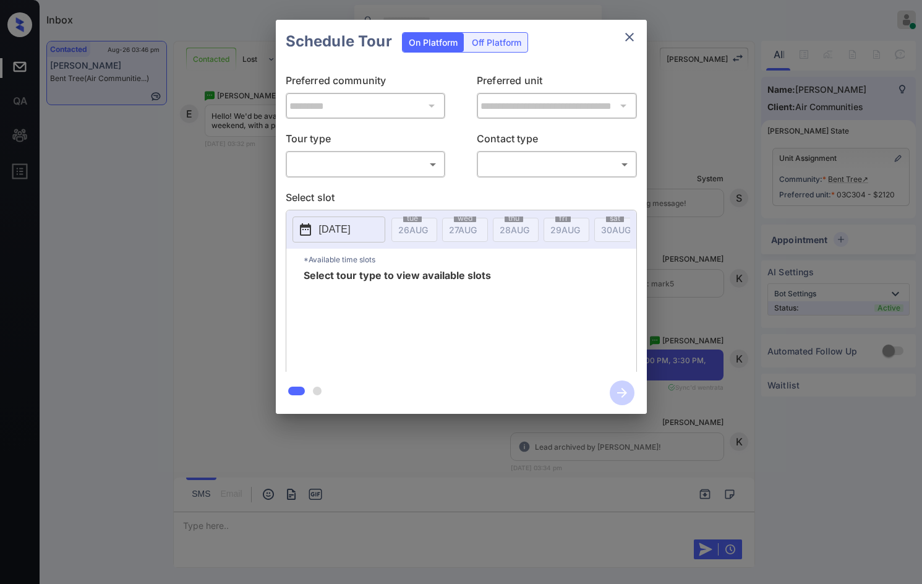
click at [401, 162] on body "Inbox Jezcil Usanastre Online Set yourself offline Set yourself on break Profil…" at bounding box center [461, 292] width 922 height 584
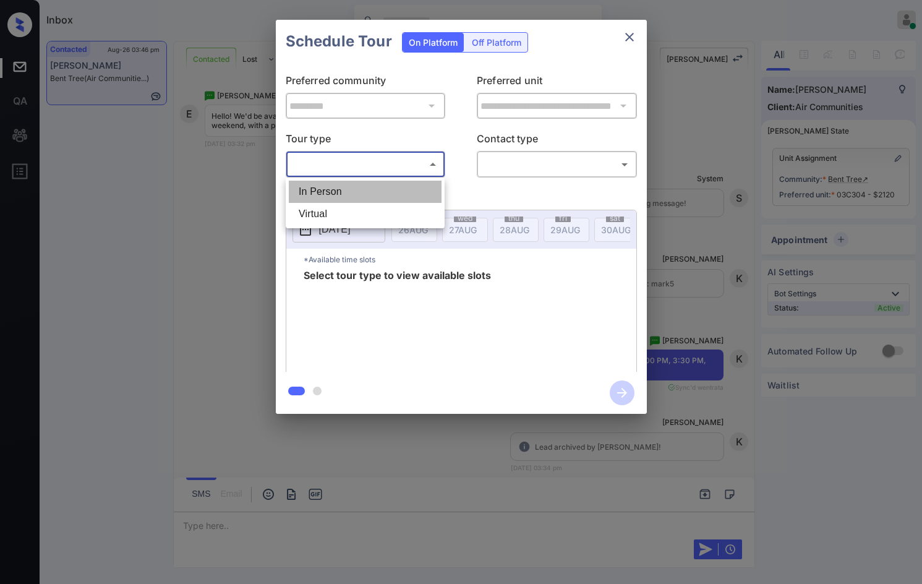
click at [366, 190] on li "In Person" at bounding box center [365, 192] width 153 height 22
type input "********"
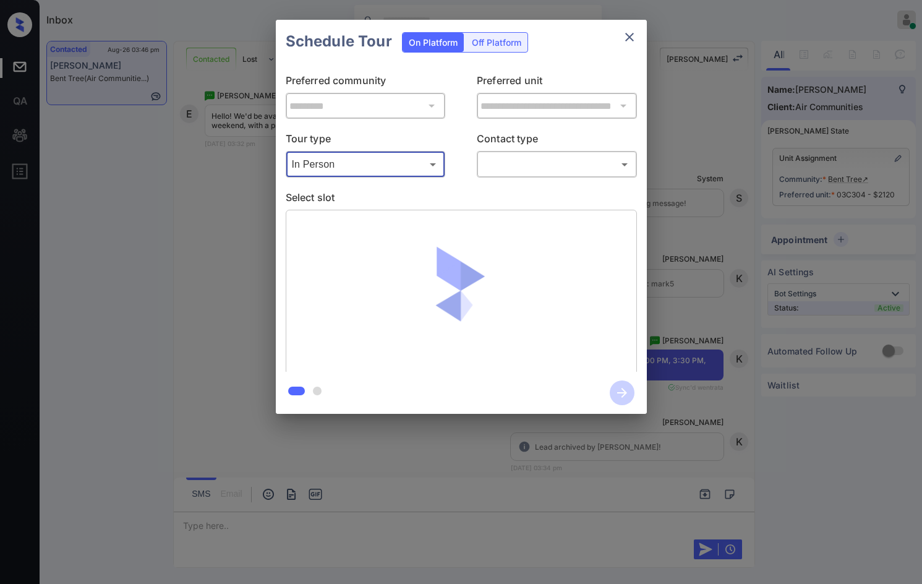
click at [512, 162] on body "Inbox Jezcil Usanastre Online Set yourself offline Set yourself on break Profil…" at bounding box center [461, 292] width 922 height 584
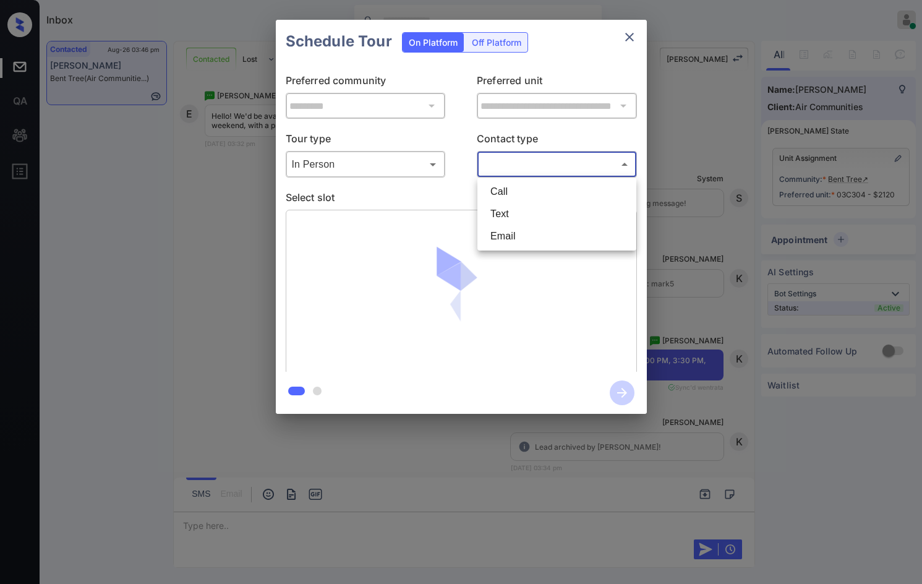
click at [495, 213] on li "Text" at bounding box center [557, 214] width 153 height 22
type input "****"
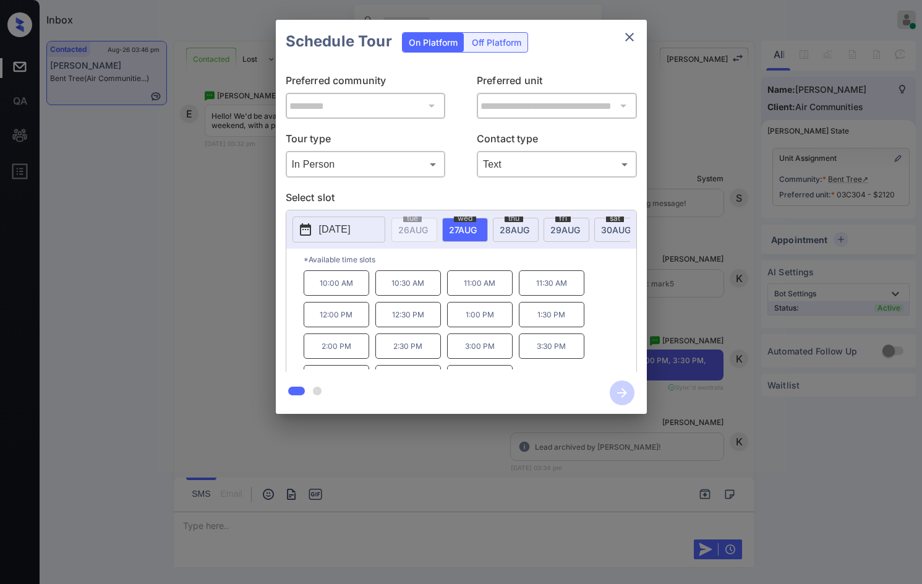
click at [599, 228] on div "sat 30 AUG" at bounding box center [617, 230] width 46 height 24
click at [659, 279] on div "**********" at bounding box center [461, 217] width 922 height 434
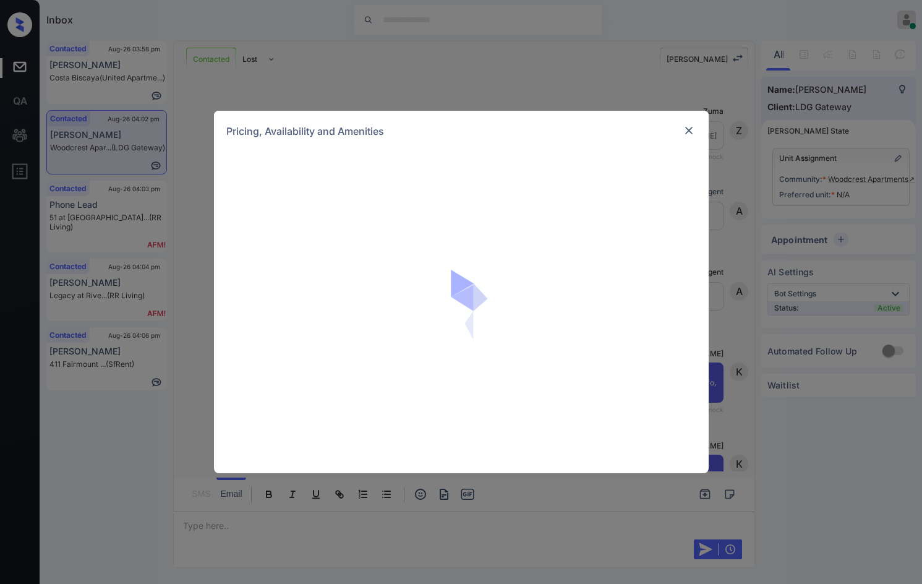
scroll to position [435, 0]
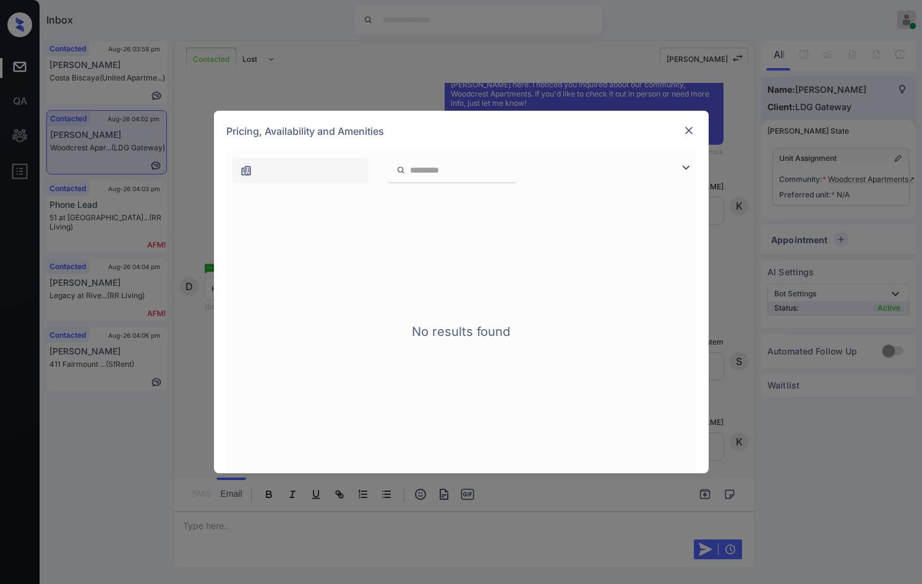
click at [682, 160] on img at bounding box center [685, 167] width 15 height 15
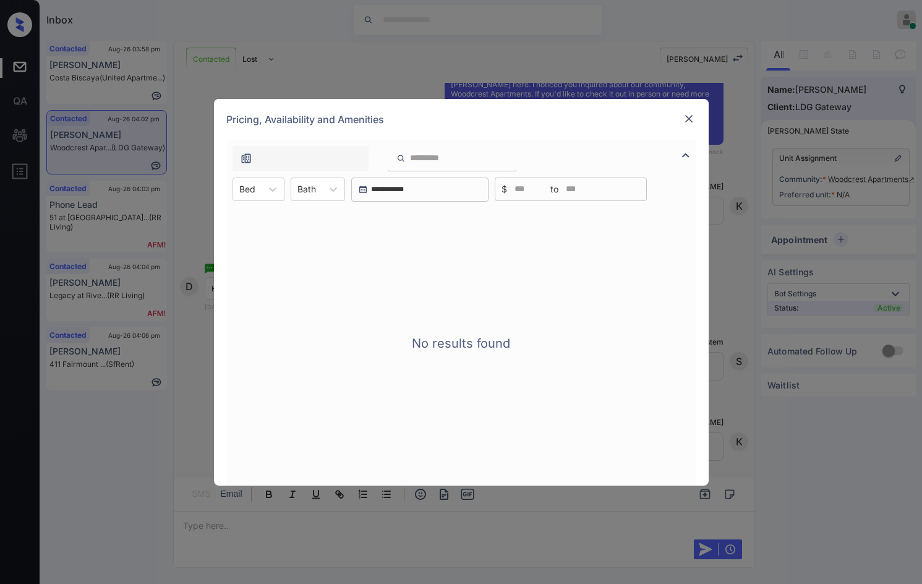
click at [691, 123] on img at bounding box center [689, 119] width 12 height 12
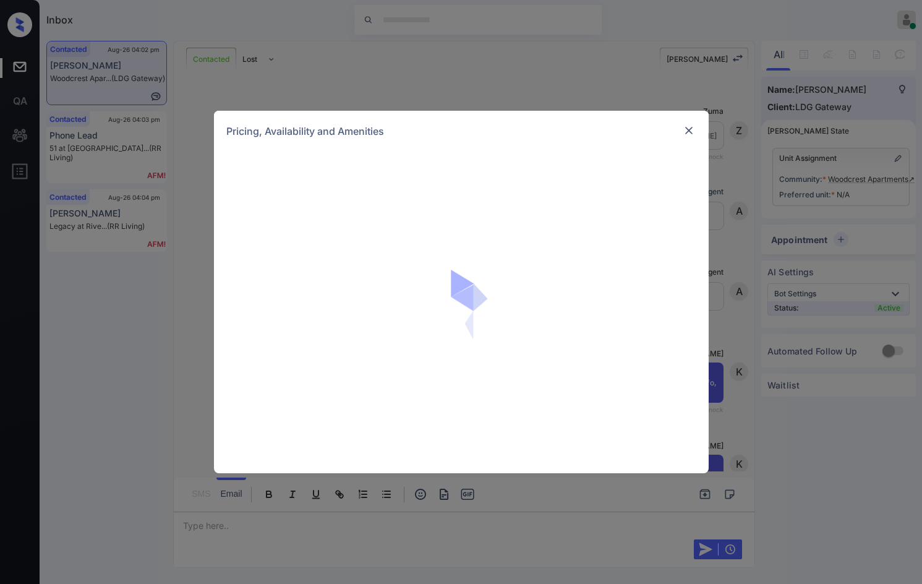
scroll to position [558, 0]
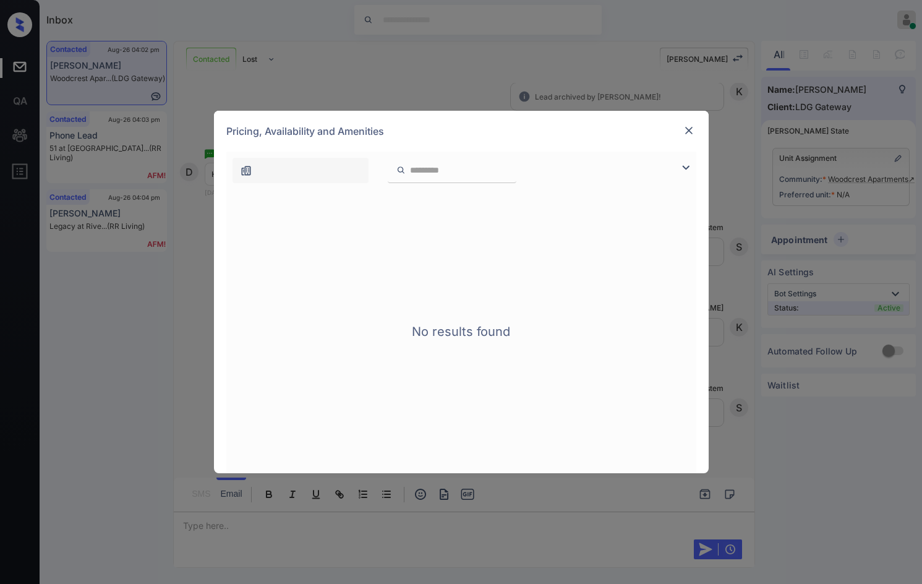
click at [686, 137] on div at bounding box center [689, 130] width 15 height 15
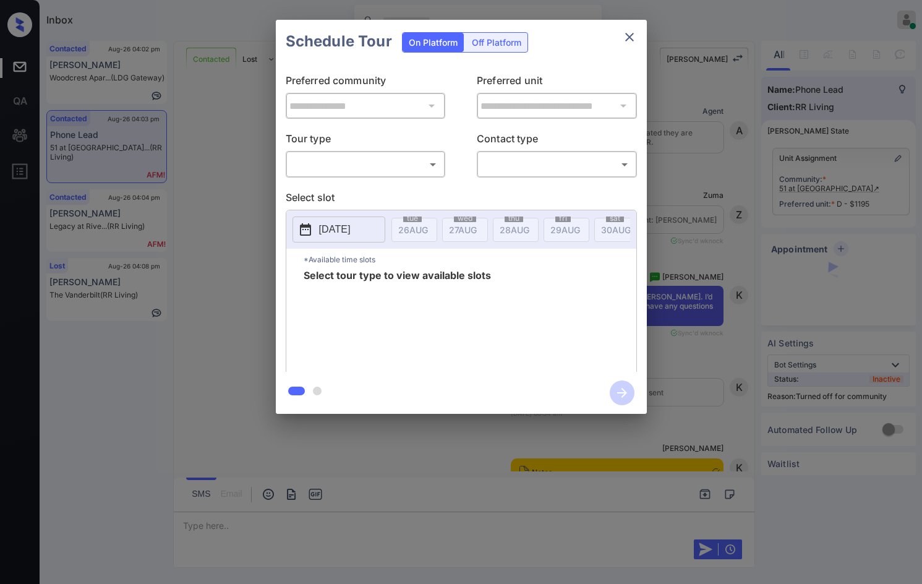
scroll to position [4044, 0]
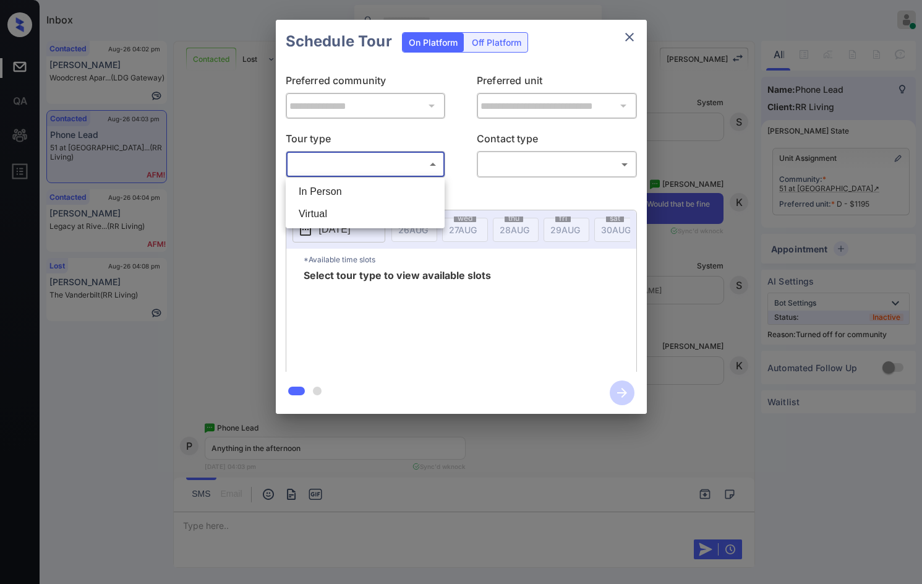
click at [385, 171] on body "Inbox Jezcil Usanastre Online Set yourself offline Set yourself on break Profil…" at bounding box center [461, 292] width 922 height 584
click at [372, 193] on li "In Person" at bounding box center [365, 192] width 153 height 22
type input "********"
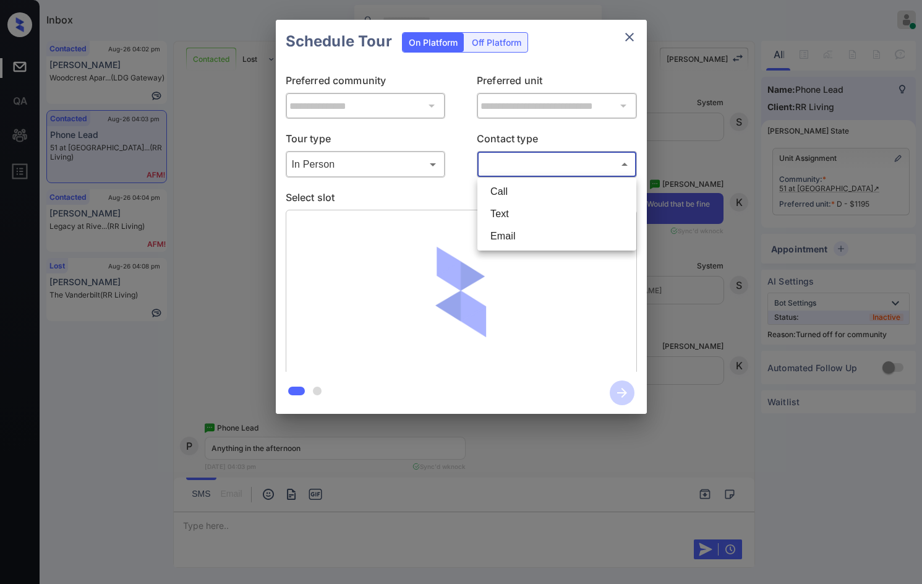
drag, startPoint x: 569, startPoint y: 165, endPoint x: 566, endPoint y: 179, distance: 15.0
click at [569, 166] on body "Inbox Jezcil Usanastre Online Set yourself offline Set yourself on break Profil…" at bounding box center [461, 292] width 922 height 584
click at [528, 212] on li "Text" at bounding box center [557, 214] width 153 height 22
type input "****"
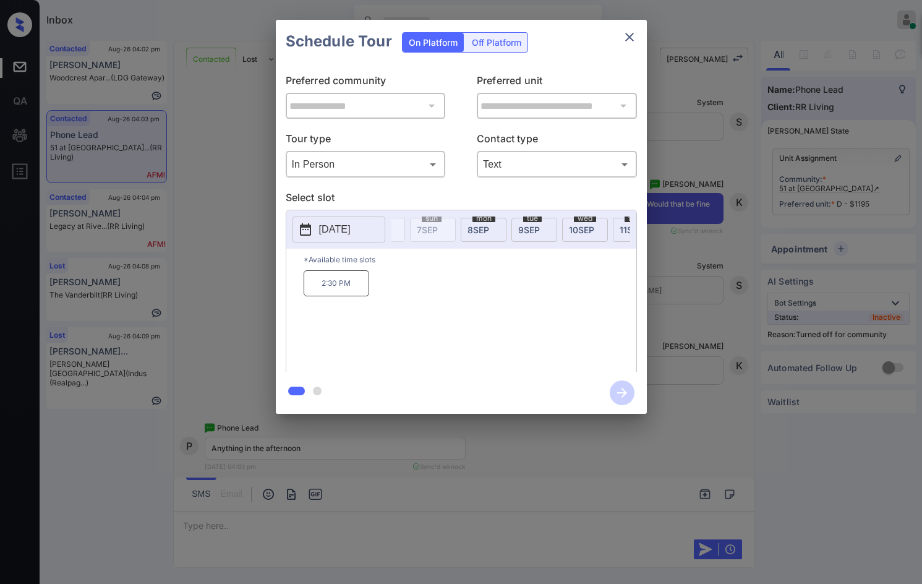
scroll to position [0, 599]
click at [482, 234] on div "mon 8 SEP" at bounding box center [475, 230] width 46 height 24
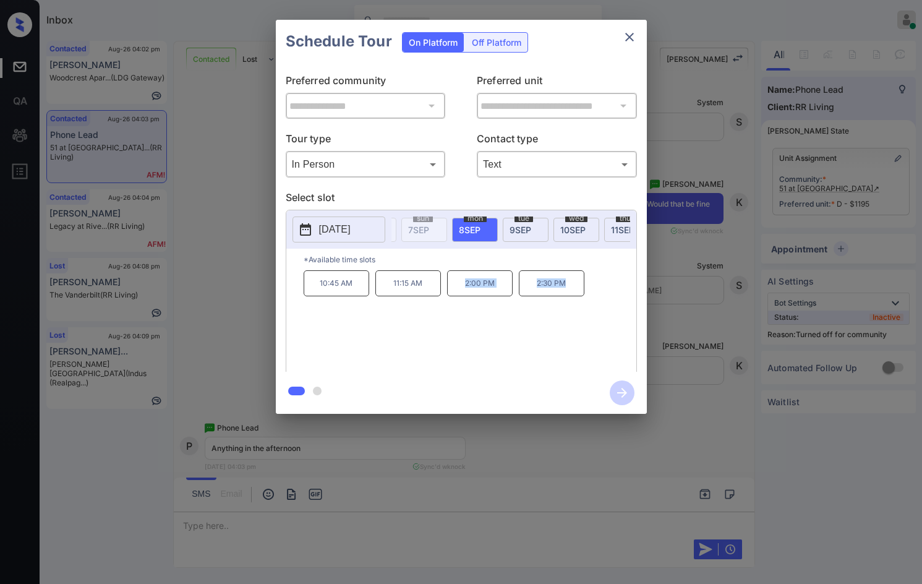
drag, startPoint x: 465, startPoint y: 283, endPoint x: 576, endPoint y: 291, distance: 111.6
click at [576, 291] on div "10:45 AM 11:15 AM 2:00 PM 2:30 PM" at bounding box center [470, 319] width 333 height 99
copy div "2:00 PM 2:30 PM"
click at [217, 390] on div "**********" at bounding box center [461, 217] width 922 height 434
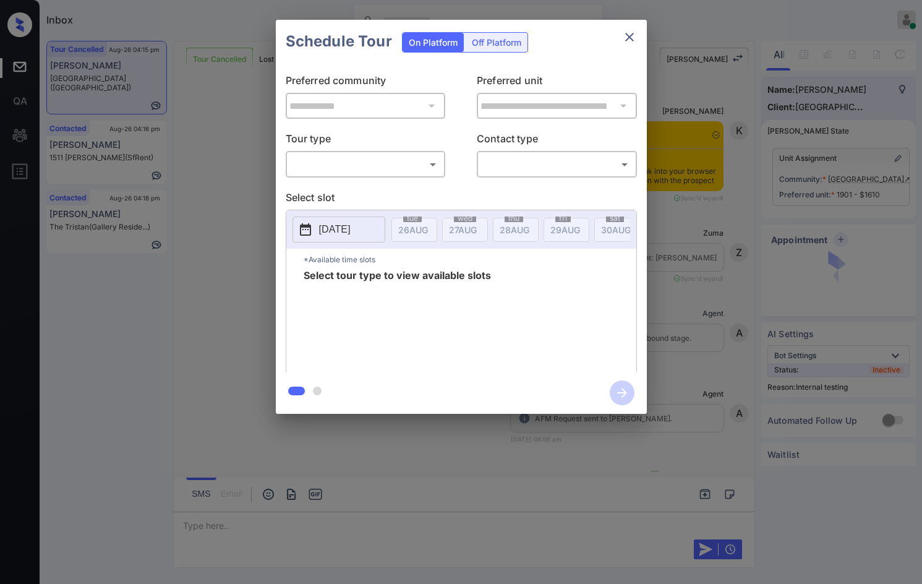
scroll to position [8867, 0]
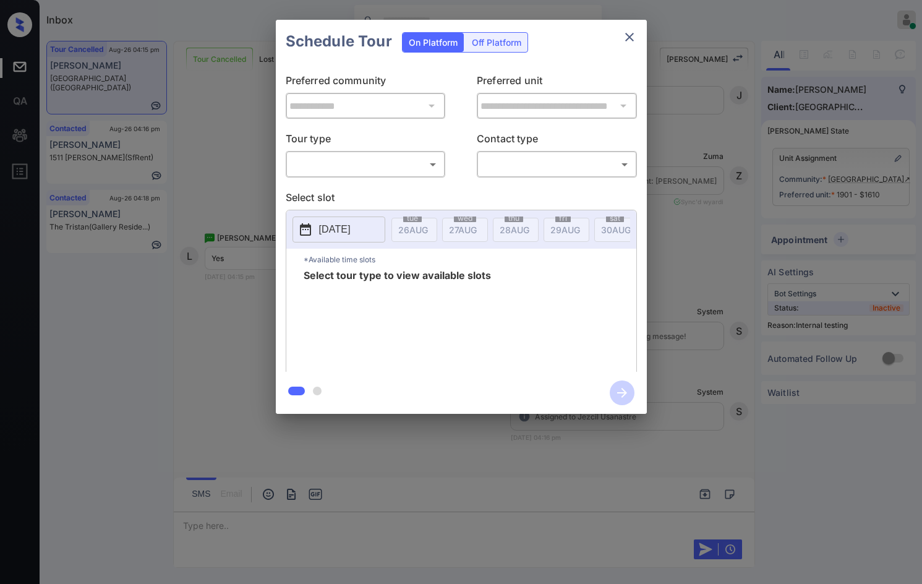
click at [323, 163] on body "Inbox Jezcil Usanastre Online Set yourself offline Set yourself on break Profil…" at bounding box center [461, 292] width 922 height 584
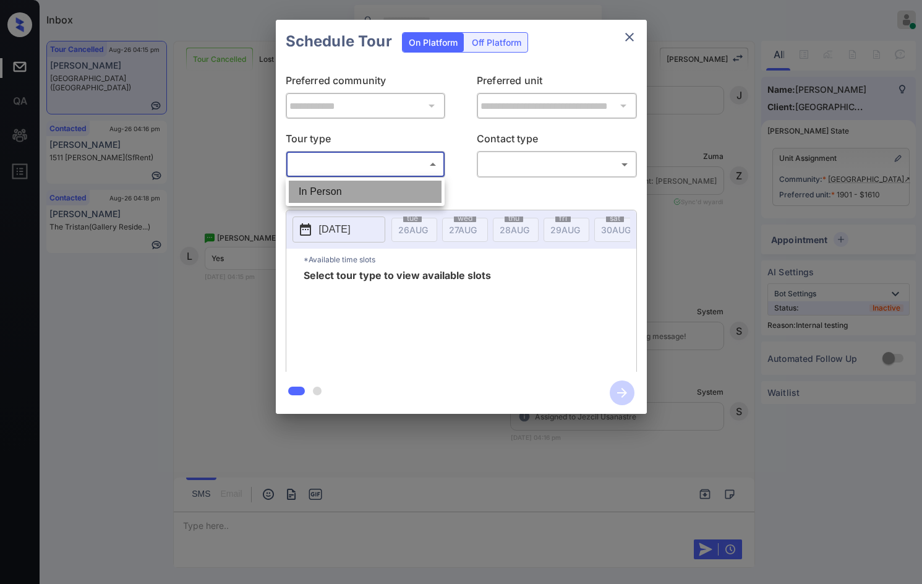
click at [352, 200] on li "In Person" at bounding box center [365, 192] width 153 height 22
type input "********"
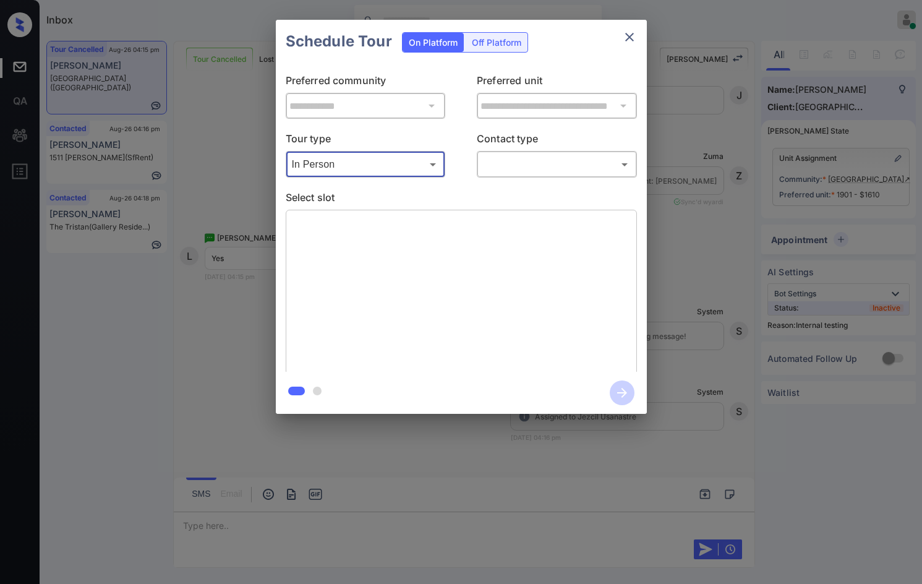
click at [562, 164] on body "Inbox Jezcil Usanastre Online Set yourself offline Set yourself on break Profil…" at bounding box center [461, 292] width 922 height 584
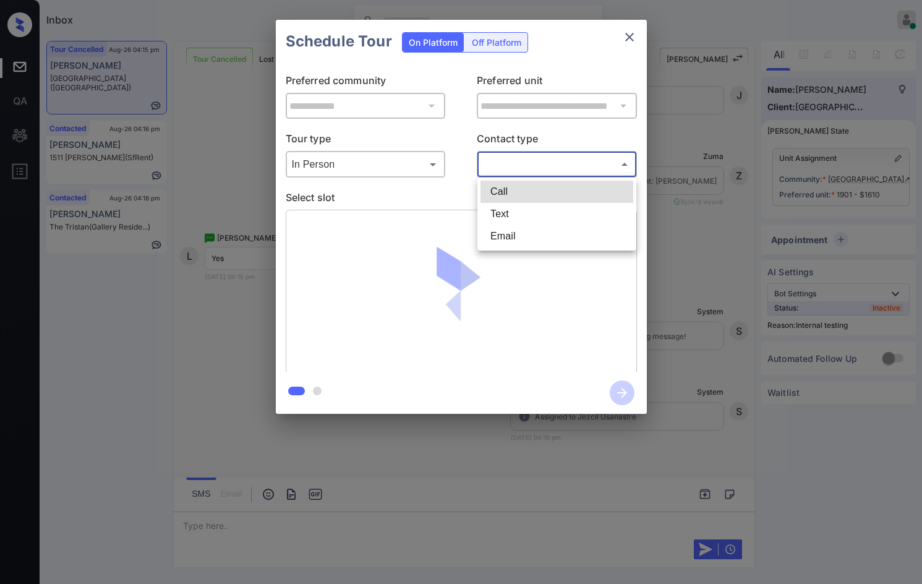
click at [550, 220] on li "Text" at bounding box center [557, 214] width 153 height 22
type input "****"
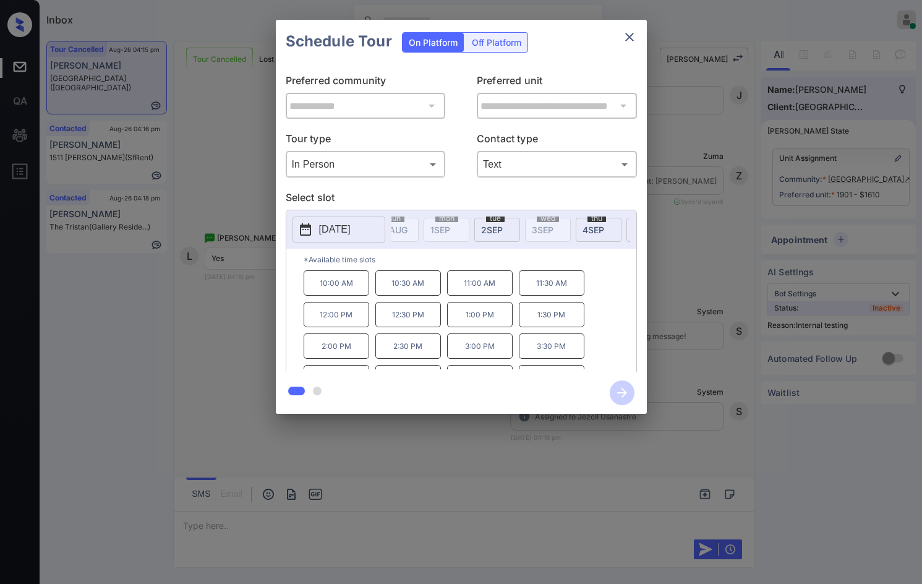
scroll to position [0, 263]
click at [493, 234] on div "tue 2 SEP" at bounding box center [506, 230] width 46 height 24
click at [177, 317] on div "**********" at bounding box center [461, 217] width 922 height 434
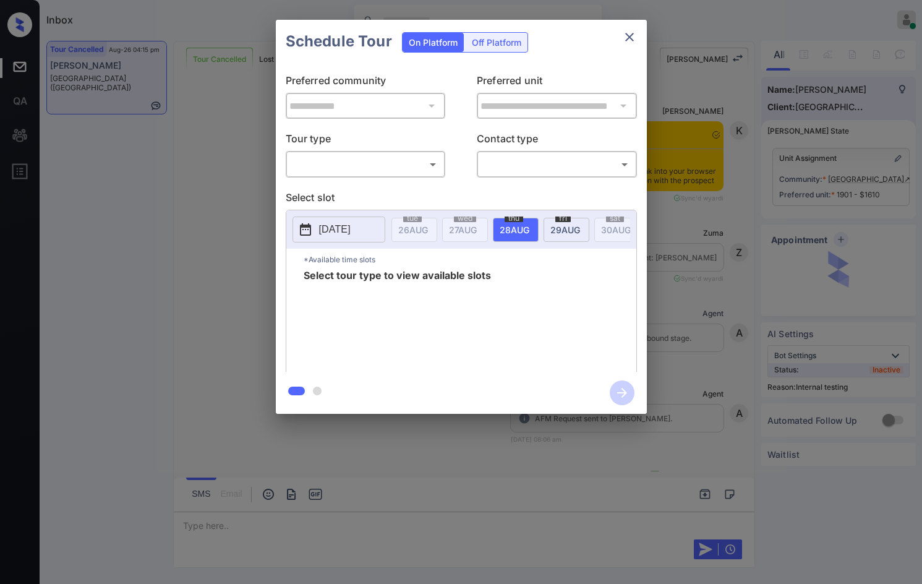
scroll to position [8867, 0]
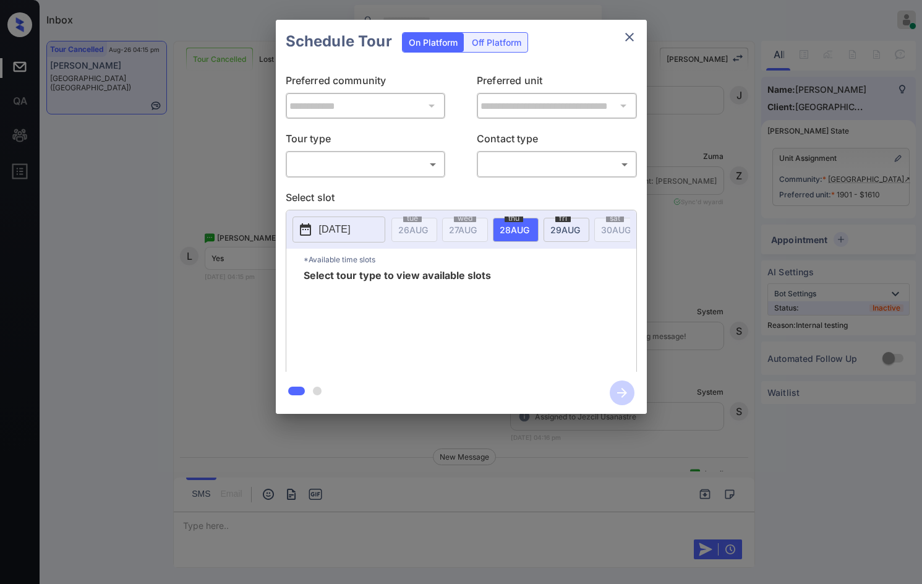
click at [656, 105] on div "**********" at bounding box center [461, 217] width 922 height 434
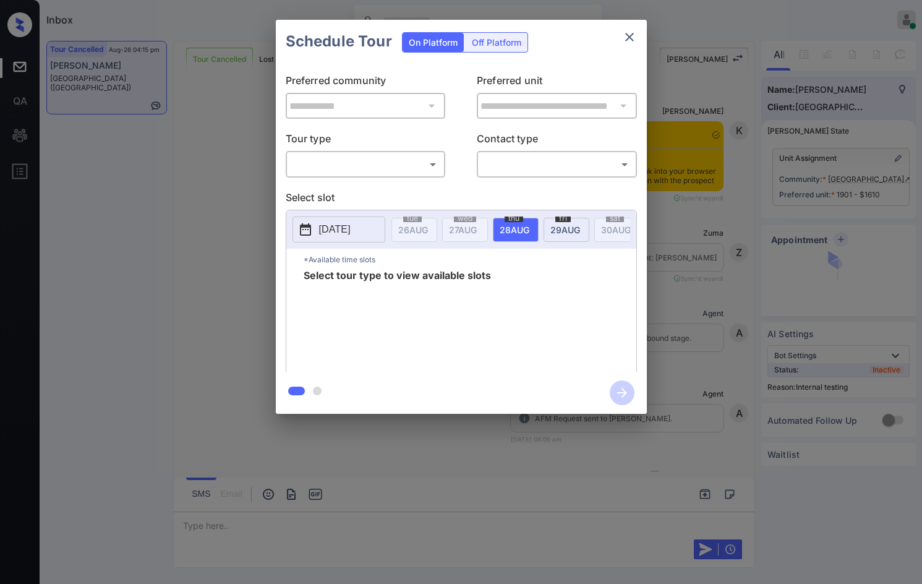
scroll to position [8941, 0]
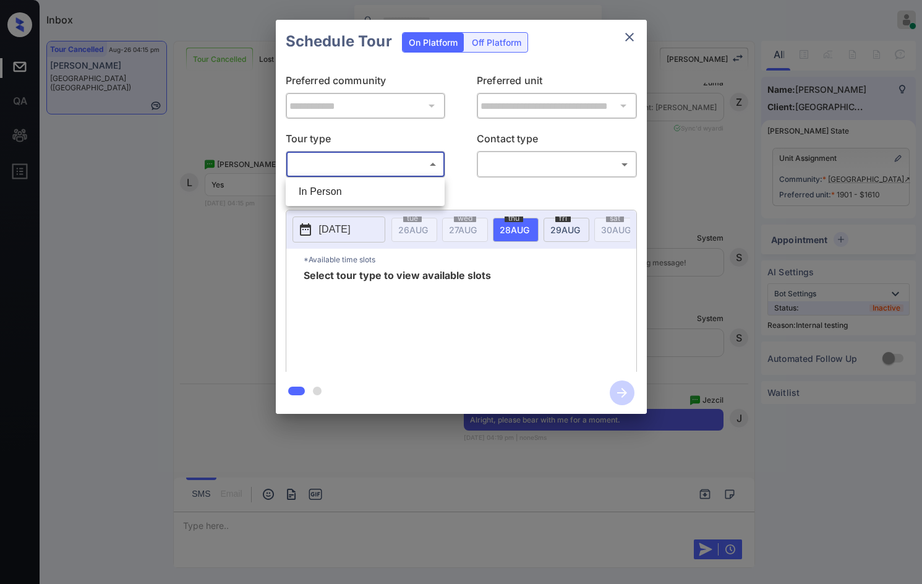
click at [414, 171] on body "Inbox Jezcil Usanastre Online Set yourself offline Set yourself on break Profil…" at bounding box center [461, 292] width 922 height 584
click at [378, 190] on li "In Person" at bounding box center [365, 192] width 153 height 22
type input "********"
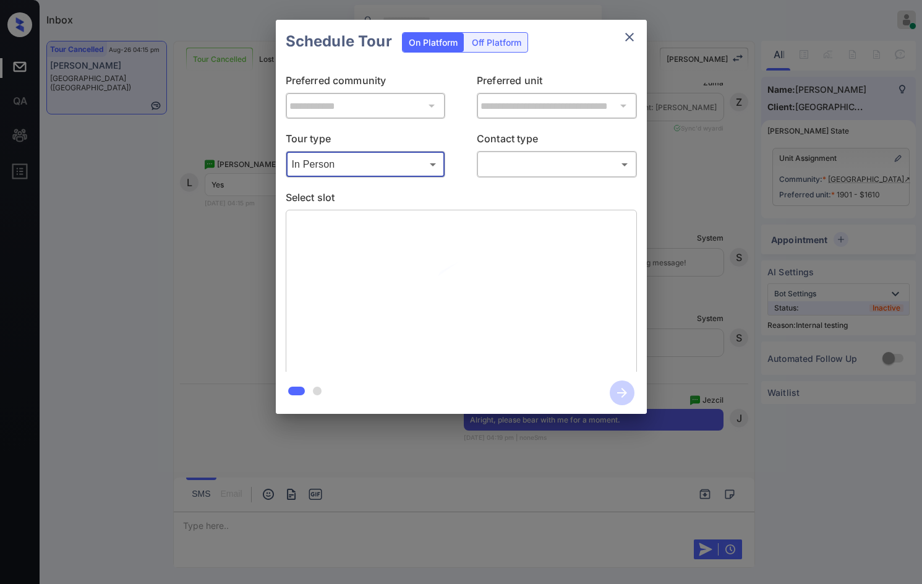
click at [562, 181] on div "**********" at bounding box center [461, 217] width 371 height 309
click at [563, 167] on body "Inbox Jezcil Usanastre Online Set yourself offline Set yourself on break Profil…" at bounding box center [461, 292] width 922 height 584
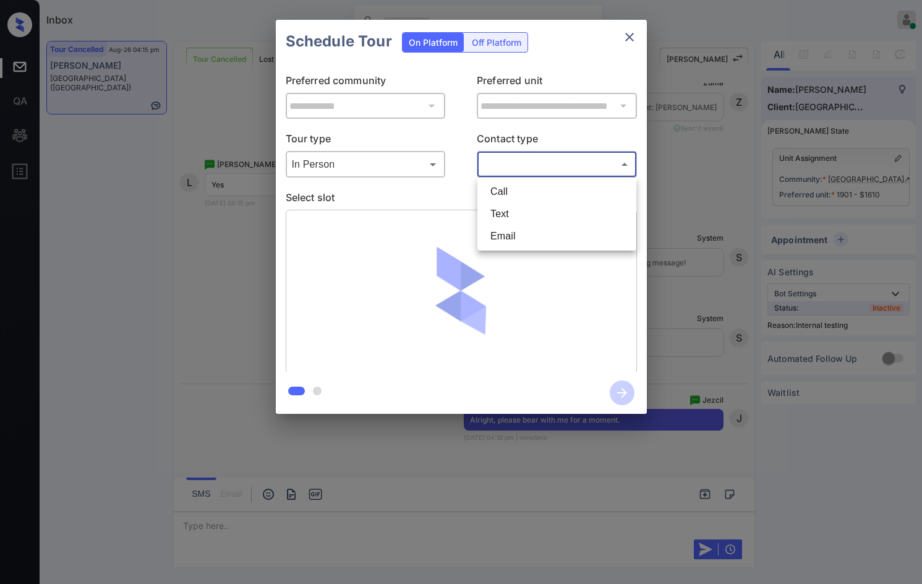
click at [552, 207] on li "Text" at bounding box center [557, 214] width 153 height 22
type input "****"
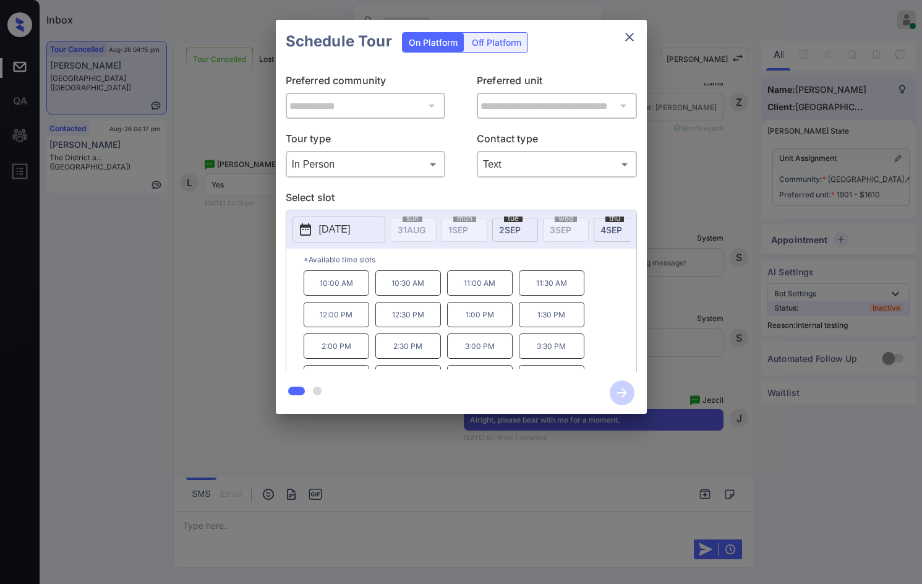
scroll to position [0, 245]
click at [509, 229] on span "2 SEP" at bounding box center [519, 229] width 22 height 11
click at [357, 290] on p "10:00 AM" at bounding box center [337, 282] width 66 height 25
click at [622, 393] on icon "button" at bounding box center [622, 393] width 10 height 10
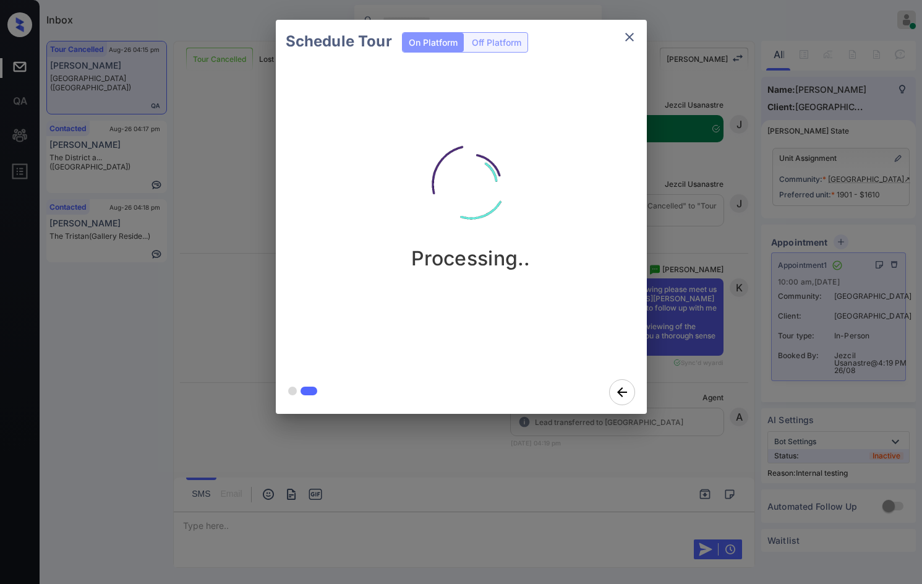
scroll to position [9314, 0]
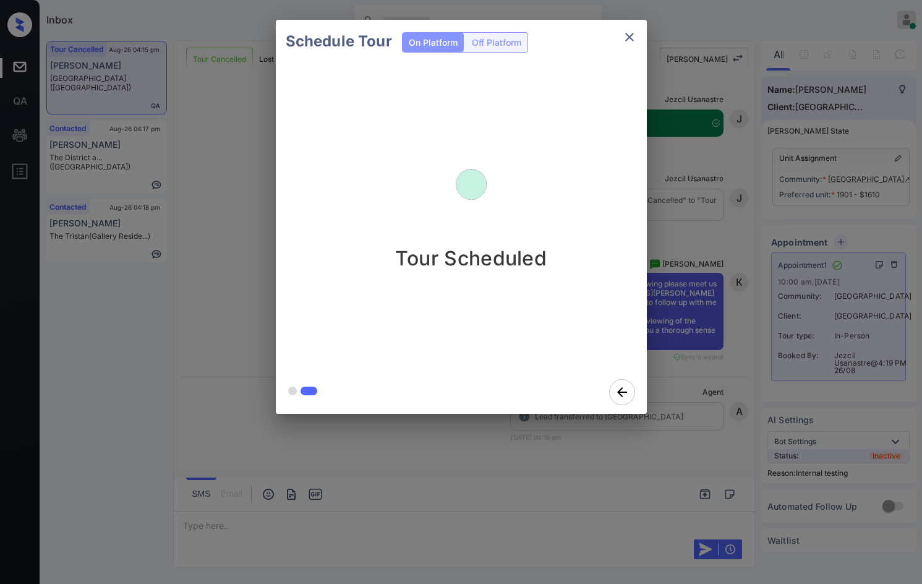
click at [196, 279] on div "Schedule Tour On Platform Off Platform Tour Scheduled" at bounding box center [461, 217] width 922 height 434
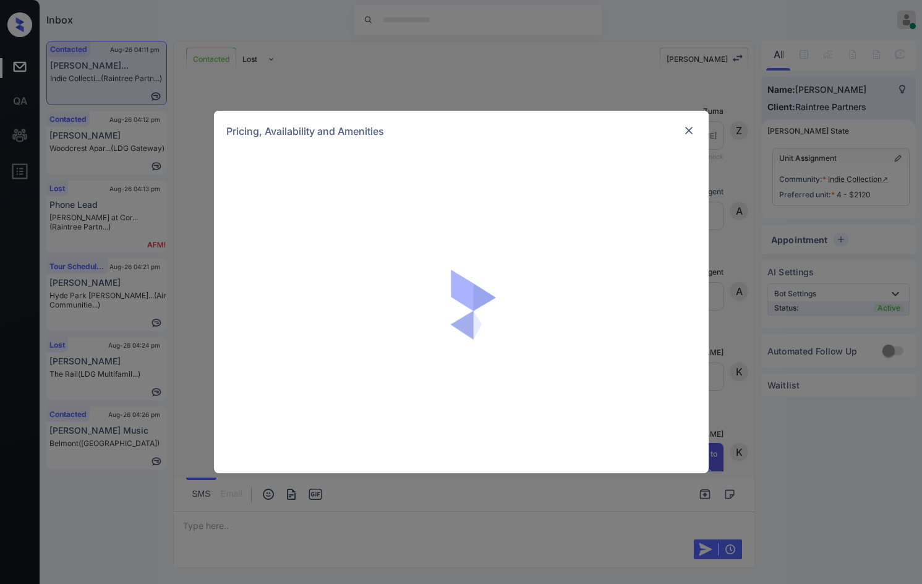
scroll to position [318, 0]
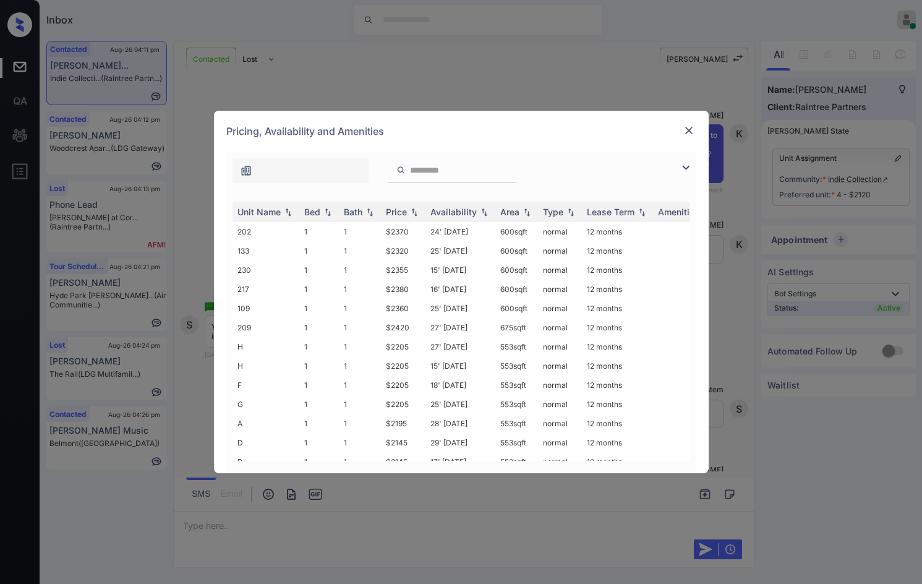
click at [685, 166] on img at bounding box center [685, 167] width 15 height 15
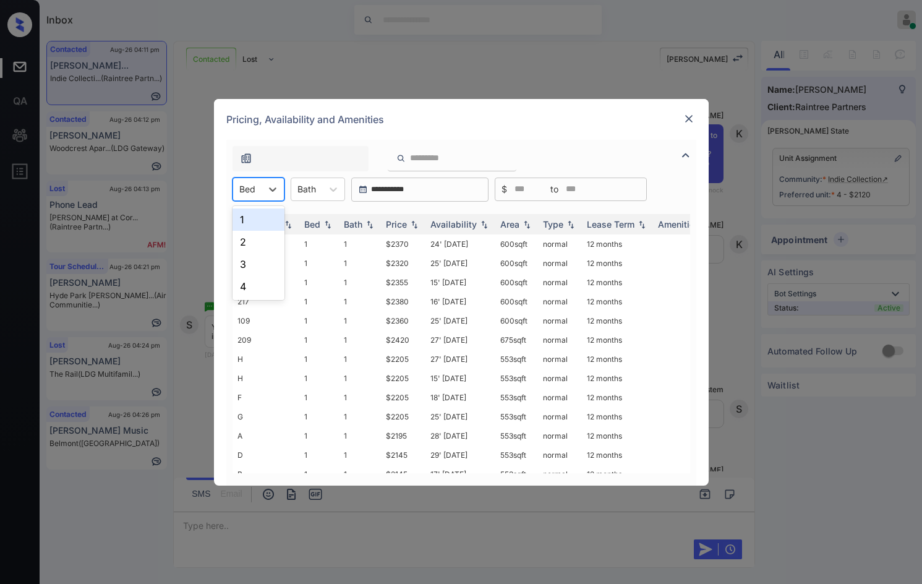
click at [254, 192] on div at bounding box center [247, 188] width 16 height 13
click at [254, 221] on div "1" at bounding box center [259, 219] width 52 height 22
click at [416, 224] on img at bounding box center [414, 224] width 12 height 9
drag, startPoint x: 379, startPoint y: 237, endPoint x: 439, endPoint y: 242, distance: 60.2
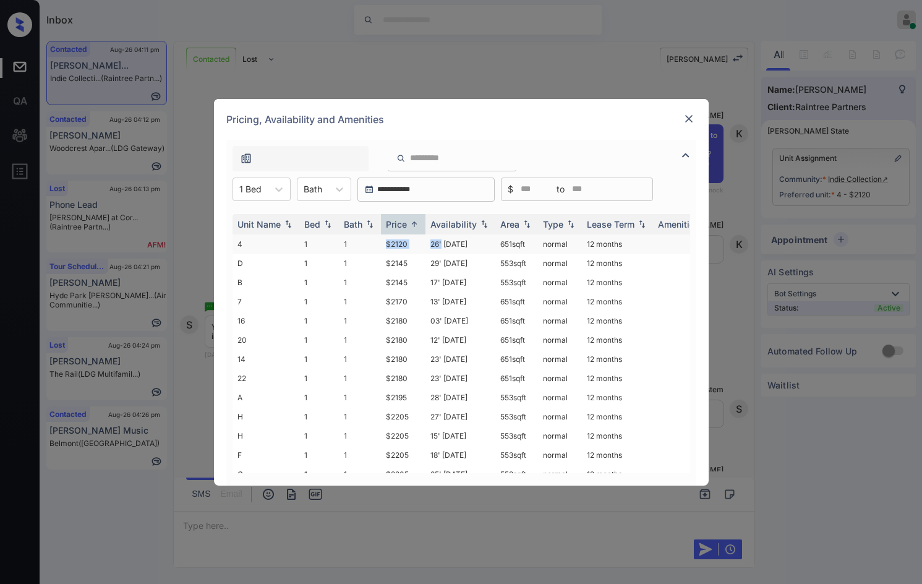
click at [443, 242] on tr "4 1 1 $2120 26' Jun 25 651 sqft normal 12 months" at bounding box center [556, 243] width 646 height 19
click at [408, 244] on td "$2120" at bounding box center [403, 243] width 45 height 19
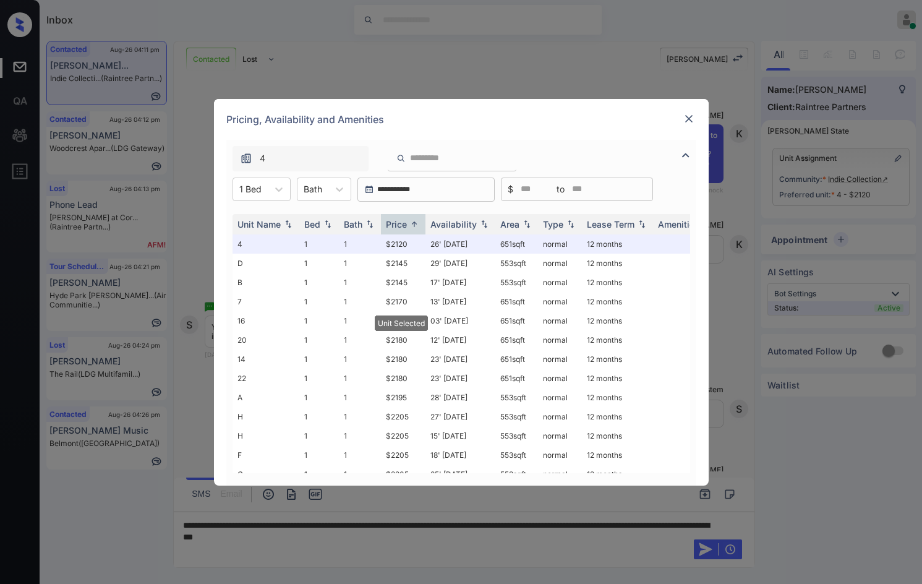
click at [690, 122] on img at bounding box center [689, 119] width 12 height 12
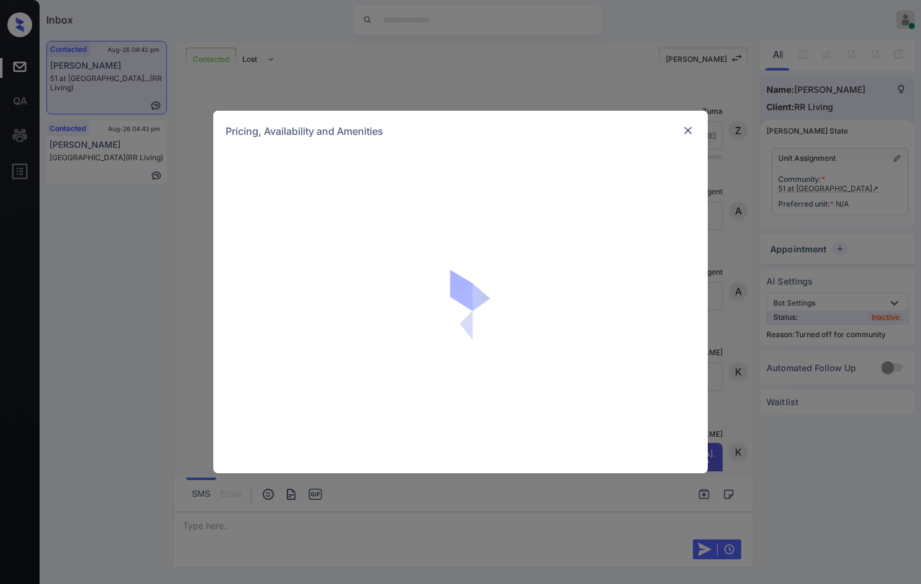
scroll to position [555, 0]
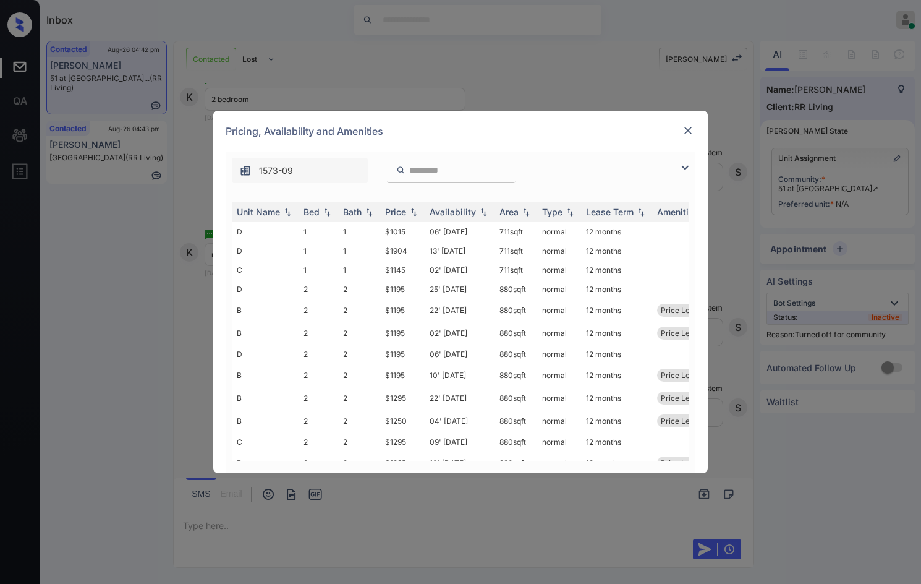
click at [682, 171] on img at bounding box center [685, 167] width 15 height 15
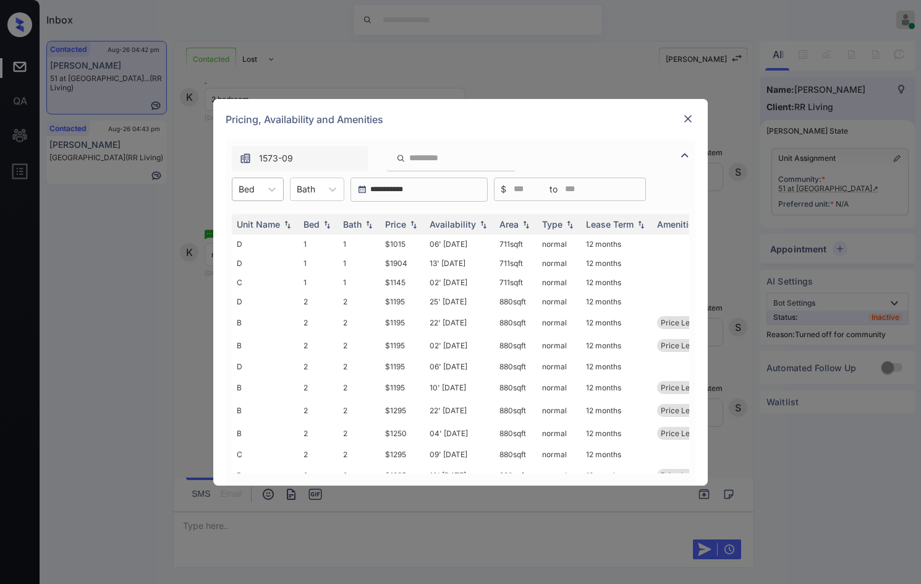
click at [252, 177] on div "Bed" at bounding box center [258, 189] width 52 height 24
click at [252, 242] on div "2" at bounding box center [258, 242] width 52 height 22
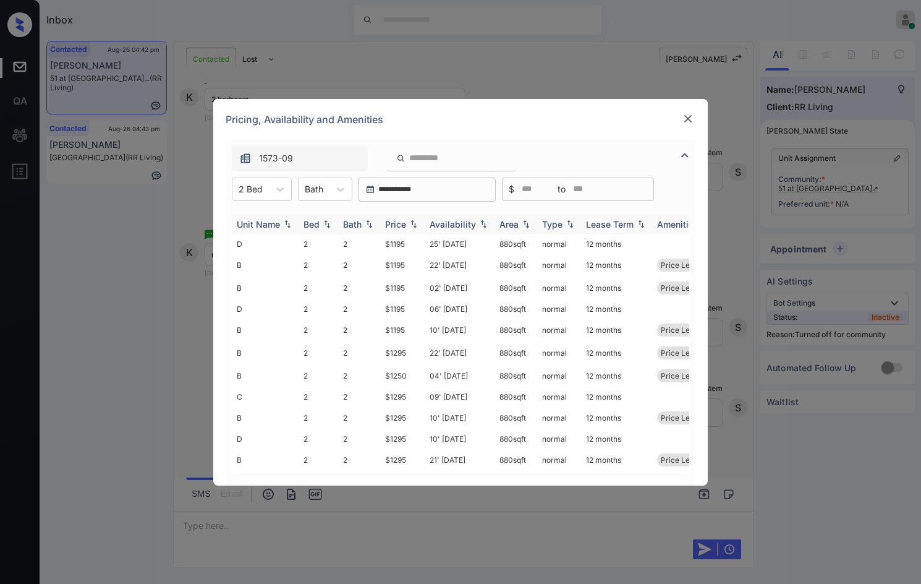
click at [414, 223] on img at bounding box center [414, 224] width 12 height 9
drag, startPoint x: 395, startPoint y: 249, endPoint x: 422, endPoint y: 248, distance: 27.2
click at [422, 248] on tr "D 2 2 $1195 25' Jul 25 880 sqft normal 12 months" at bounding box center [555, 243] width 646 height 19
click at [422, 248] on td "$1195" at bounding box center [402, 243] width 45 height 19
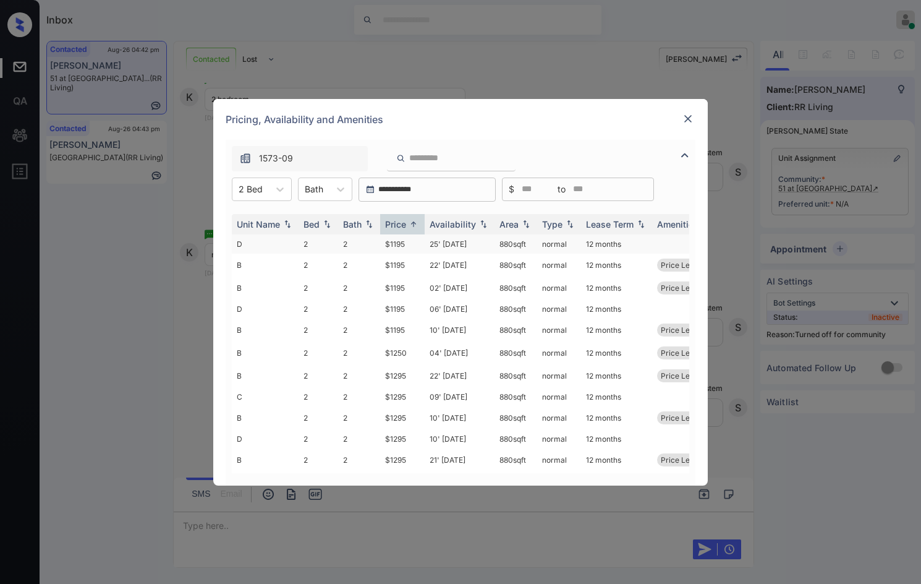
click at [422, 248] on td "$1195" at bounding box center [402, 243] width 45 height 19
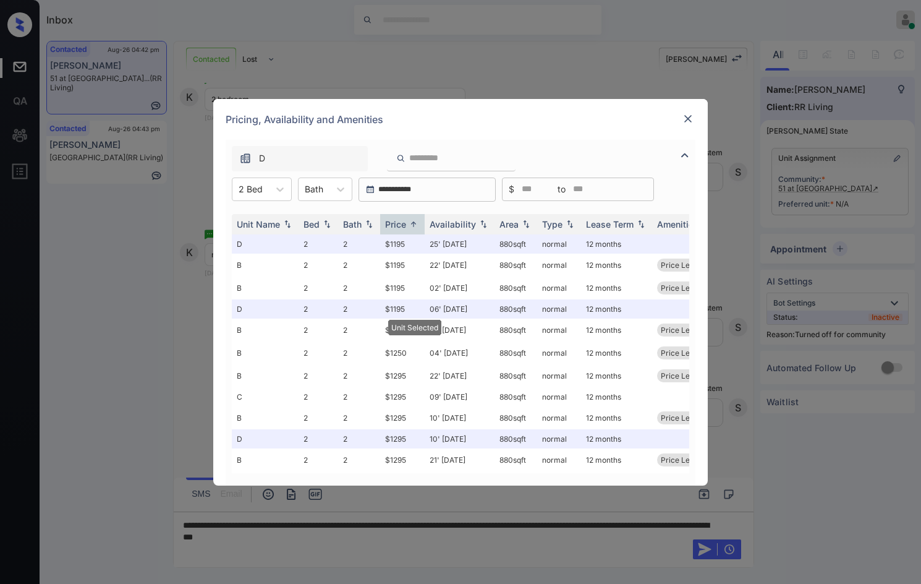
click at [690, 114] on img at bounding box center [688, 119] width 12 height 12
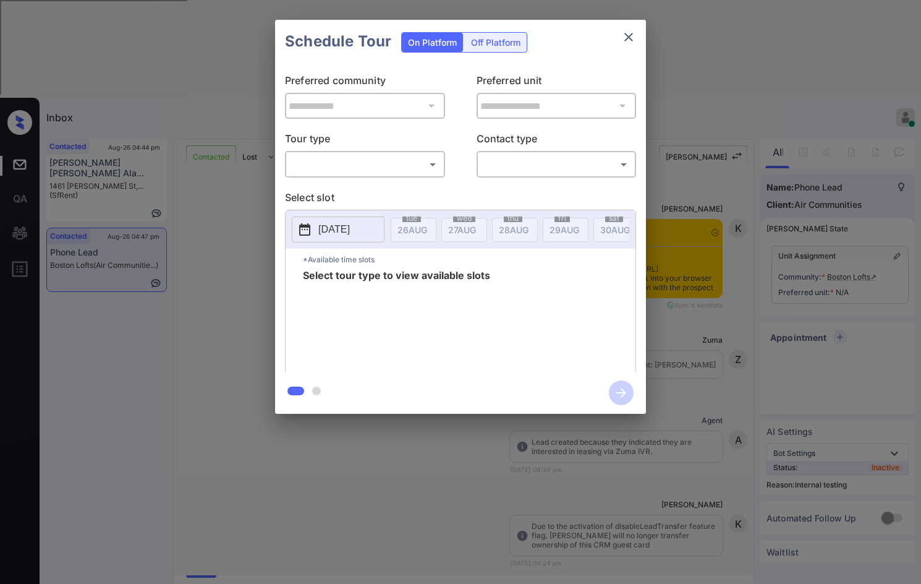
scroll to position [1864, 0]
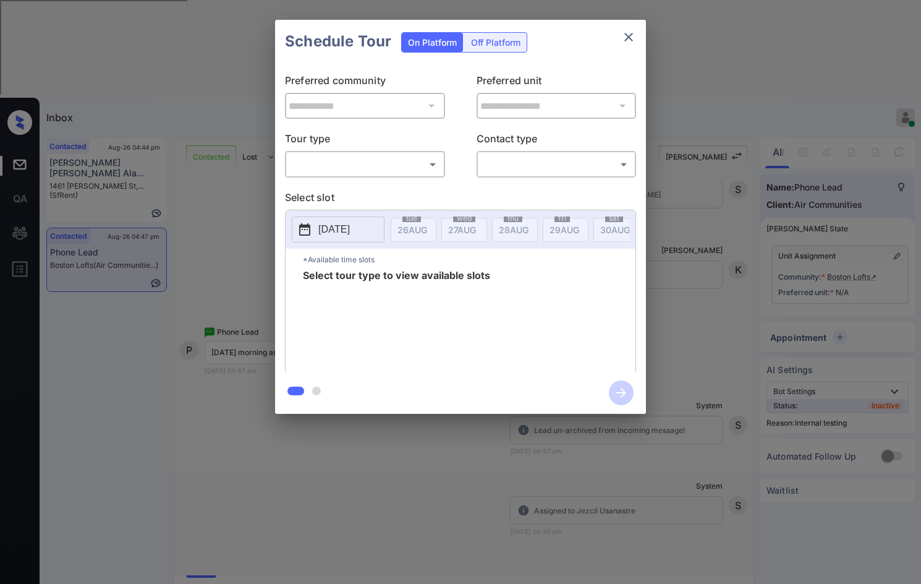
click at [367, 168] on body "Inbox Jezcil Usanastre Online Set yourself offline Set yourself on break Profil…" at bounding box center [460, 292] width 921 height 584
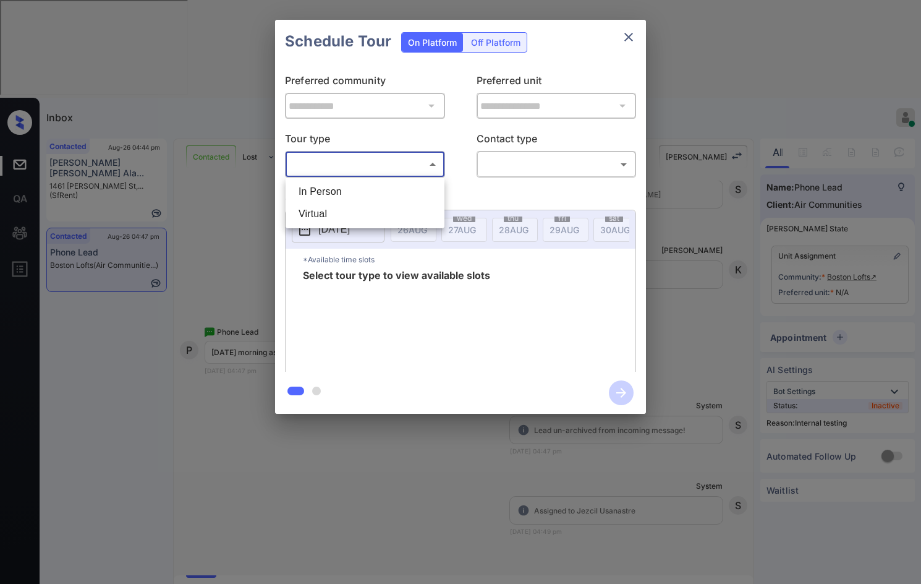
click at [367, 195] on li "In Person" at bounding box center [365, 192] width 153 height 22
type input "********"
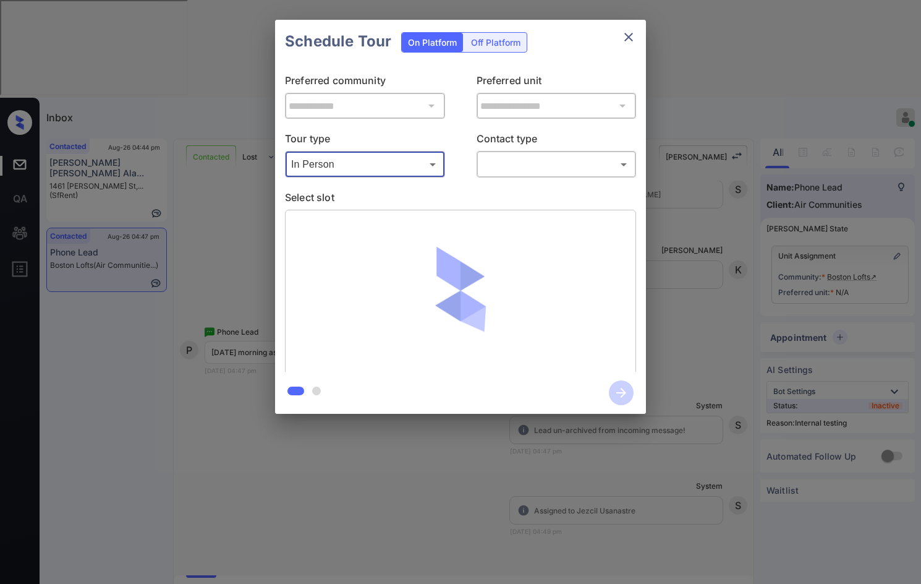
click at [588, 170] on body "Inbox Jezcil Usanastre Online Set yourself offline Set yourself on break Profil…" at bounding box center [460, 292] width 921 height 584
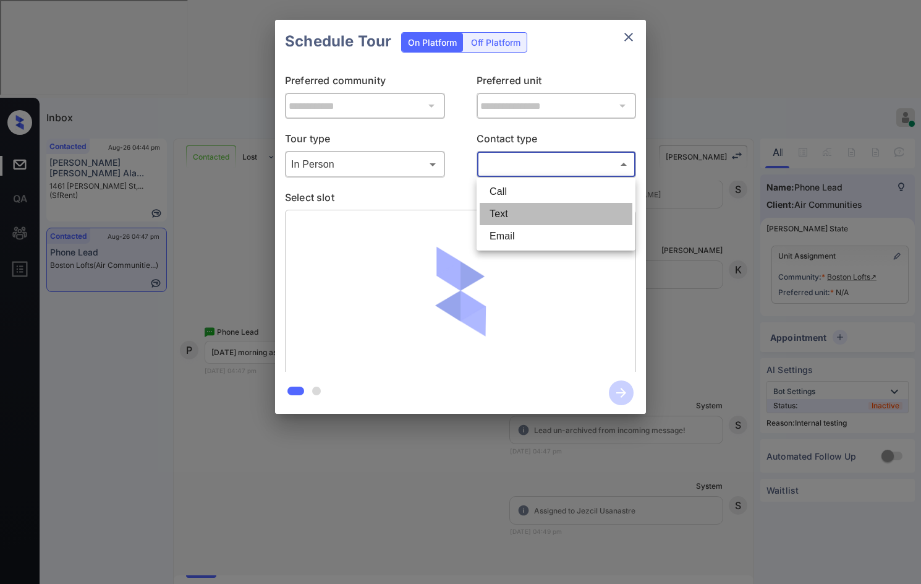
click at [539, 208] on li "Text" at bounding box center [556, 214] width 153 height 22
type input "****"
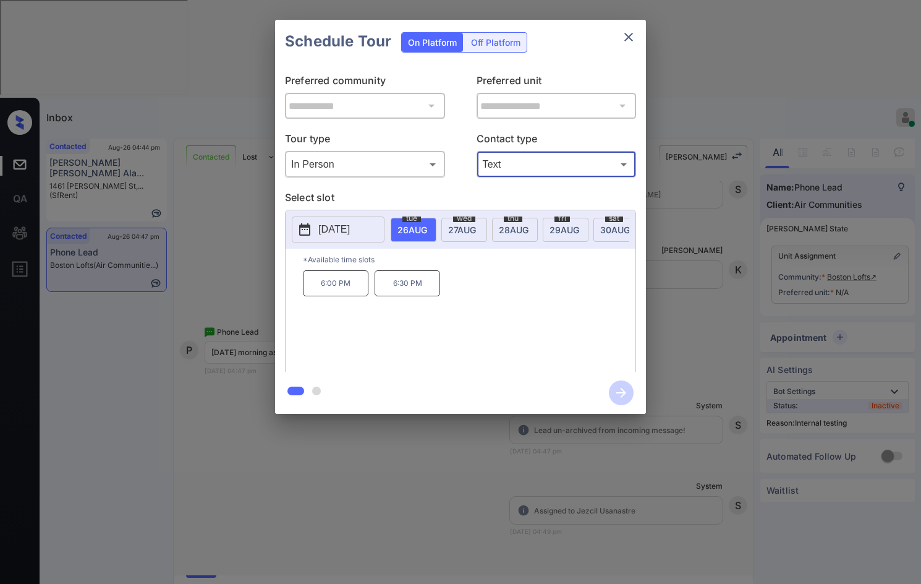
click at [453, 222] on div "wed 27 AUG" at bounding box center [465, 230] width 46 height 24
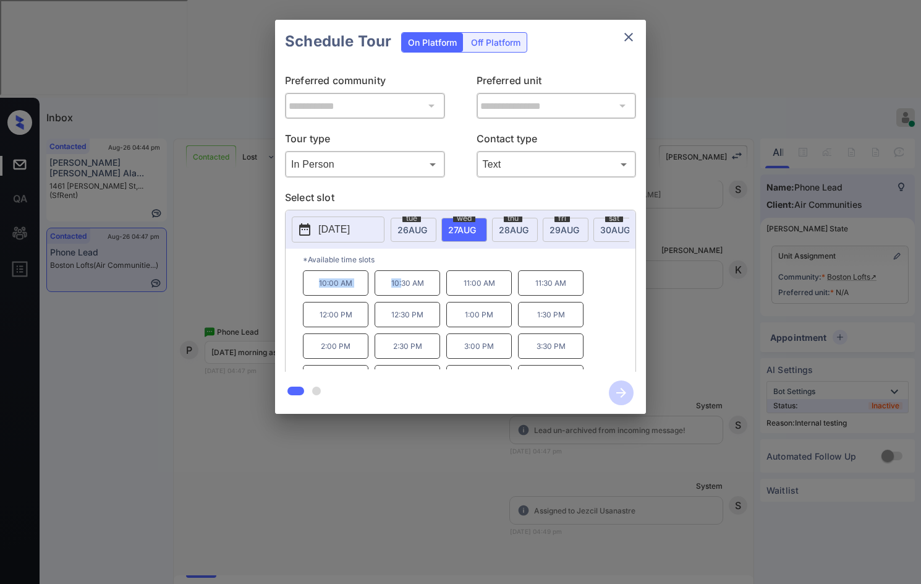
drag, startPoint x: 309, startPoint y: 296, endPoint x: 380, endPoint y: 287, distance: 72.3
click at [399, 288] on div "10:00 AM 10:30 AM 11:00 AM 11:30 AM 12:00 PM 12:30 PM 1:00 PM 1:30 PM 2:00 PM 2…" at bounding box center [469, 319] width 333 height 99
click at [300, 296] on div "*Available time slots 10:00 AM 10:30 AM 11:00 AM 11:30 AM 12:00 PM 12:30 PM 1:0…" at bounding box center [461, 312] width 350 height 127
drag, startPoint x: 315, startPoint y: 293, endPoint x: 356, endPoint y: 293, distance: 40.8
click at [356, 293] on p "10:00 AM" at bounding box center [336, 282] width 66 height 25
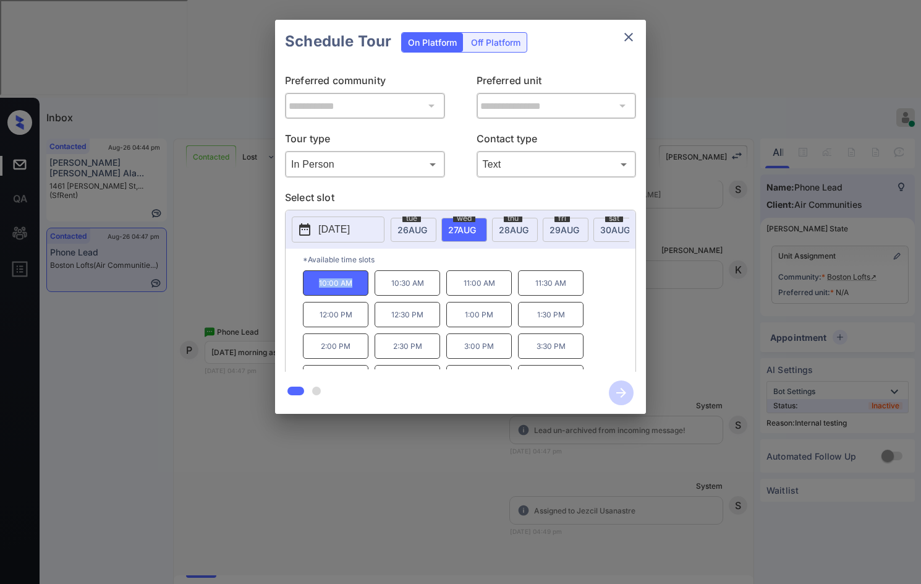
copy p "10:00 AM"
click at [240, 331] on div "**********" at bounding box center [460, 217] width 921 height 434
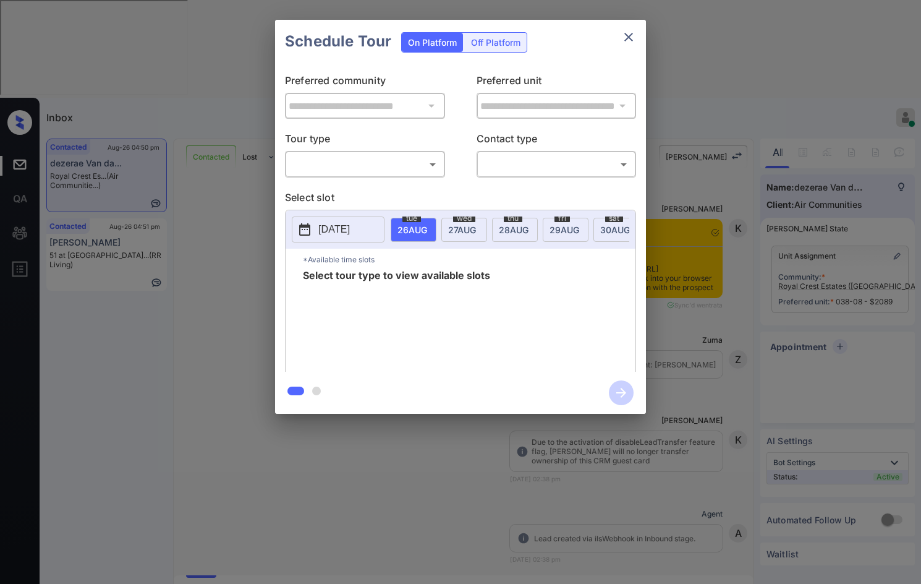
scroll to position [3511, 0]
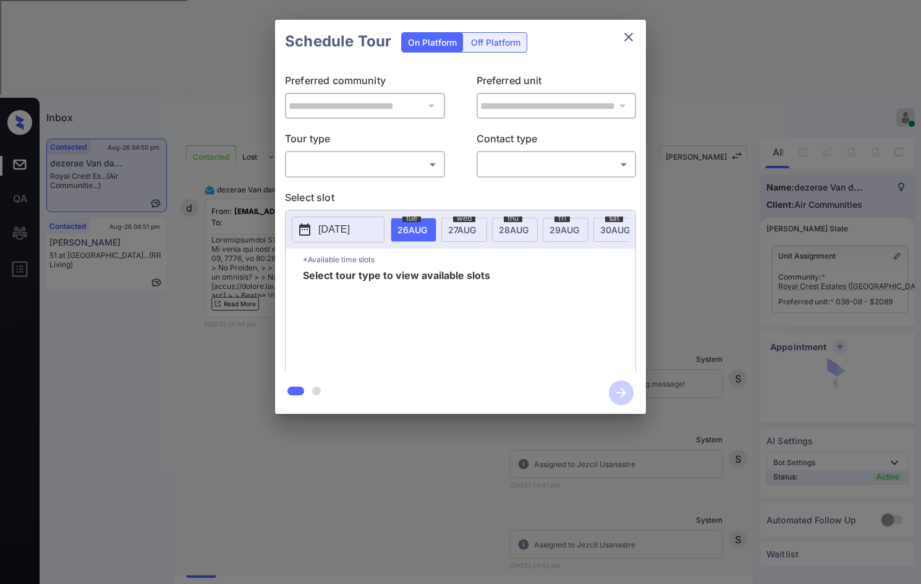
click at [361, 167] on body "Inbox Jezcil Usanastre Online Set yourself offline Set yourself on break Profil…" at bounding box center [460, 292] width 921 height 584
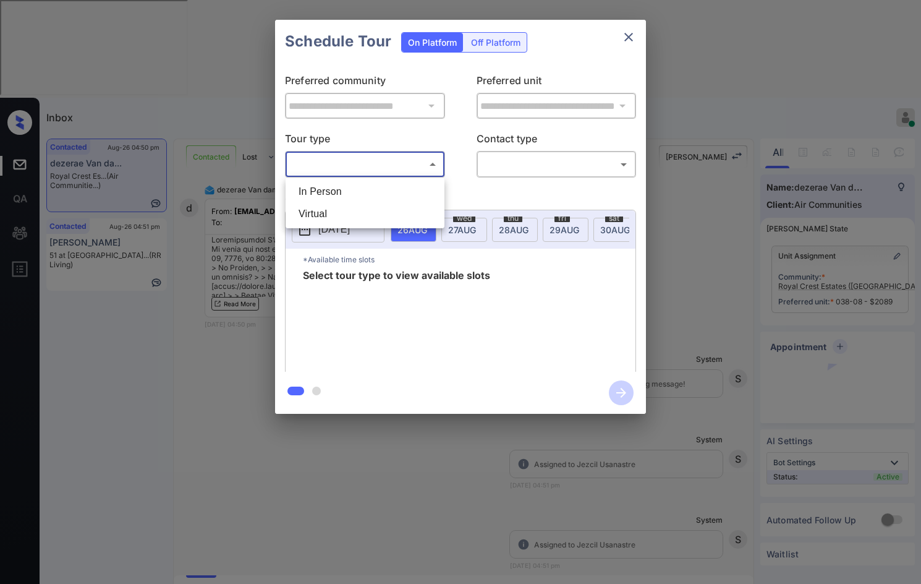
click at [362, 181] on ul "In Person Virtual" at bounding box center [365, 202] width 159 height 51
click at [362, 181] on li "In Person" at bounding box center [365, 192] width 153 height 22
type input "********"
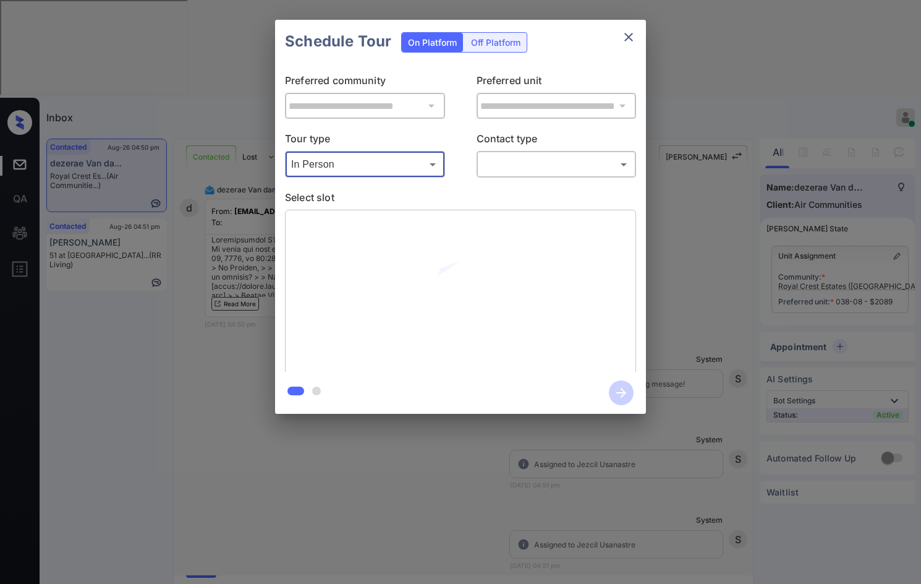
click at [509, 167] on body "Inbox Jezcil Usanastre Online Set yourself offline Set yourself on break Profil…" at bounding box center [460, 292] width 921 height 584
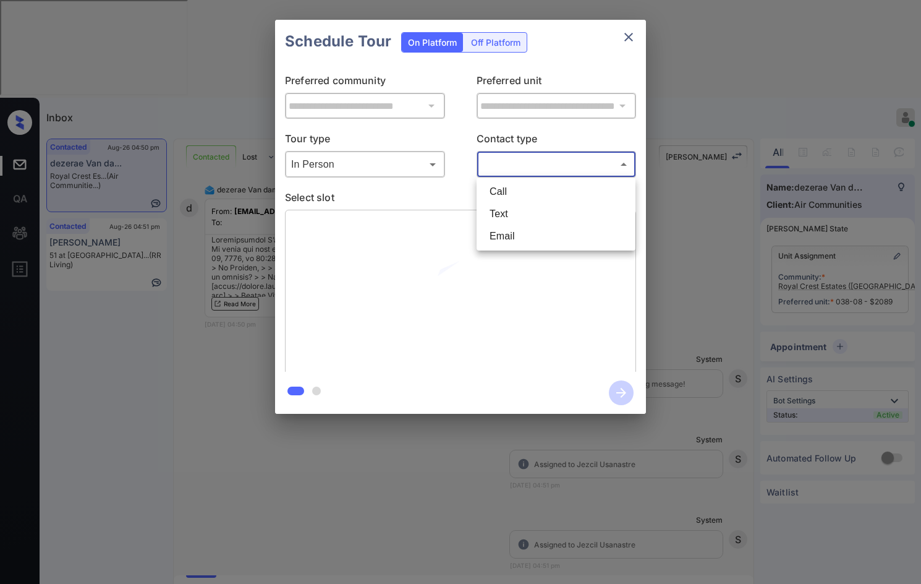
click at [501, 207] on li "Text" at bounding box center [556, 214] width 153 height 22
type input "****"
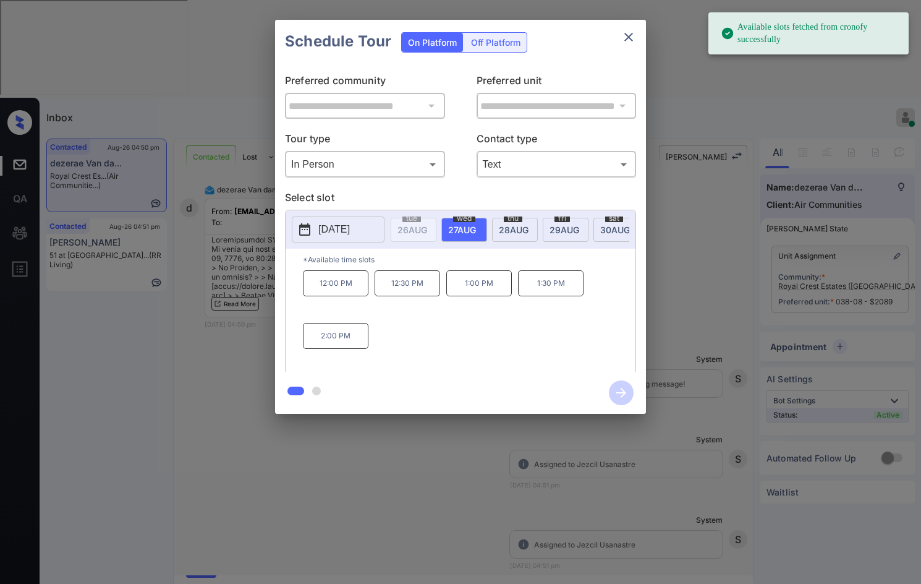
click at [346, 239] on button "2025-08-27" at bounding box center [338, 229] width 93 height 26
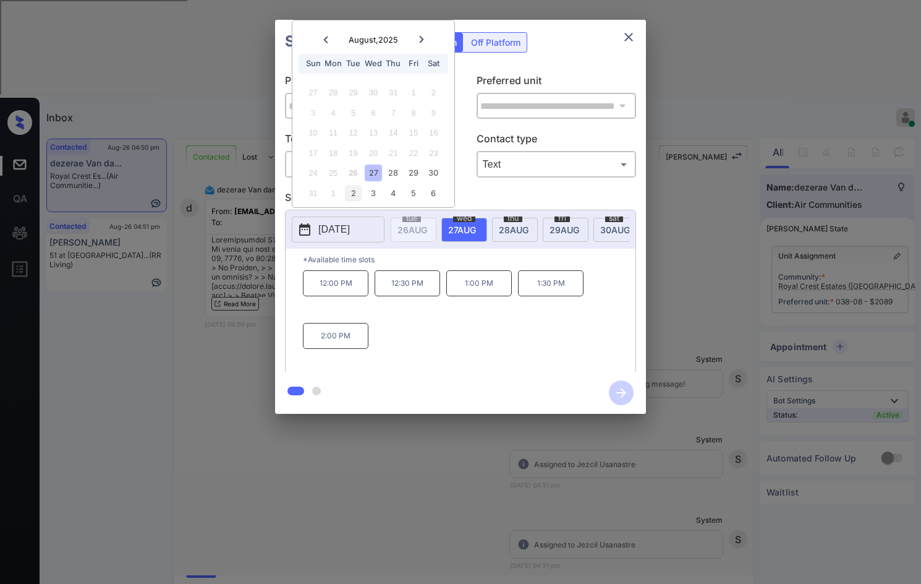
click at [360, 193] on div "2" at bounding box center [353, 193] width 17 height 17
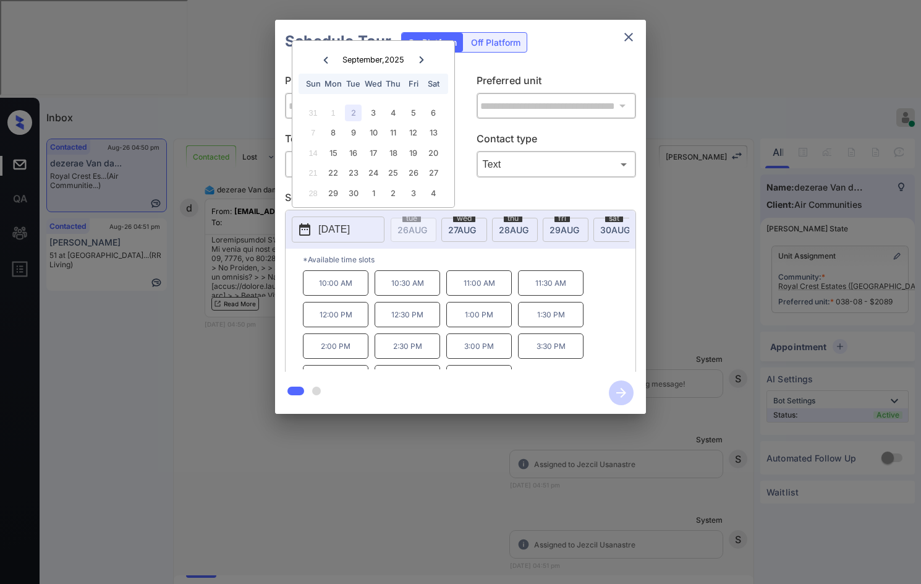
click at [270, 250] on div "**********" at bounding box center [460, 217] width 921 height 434
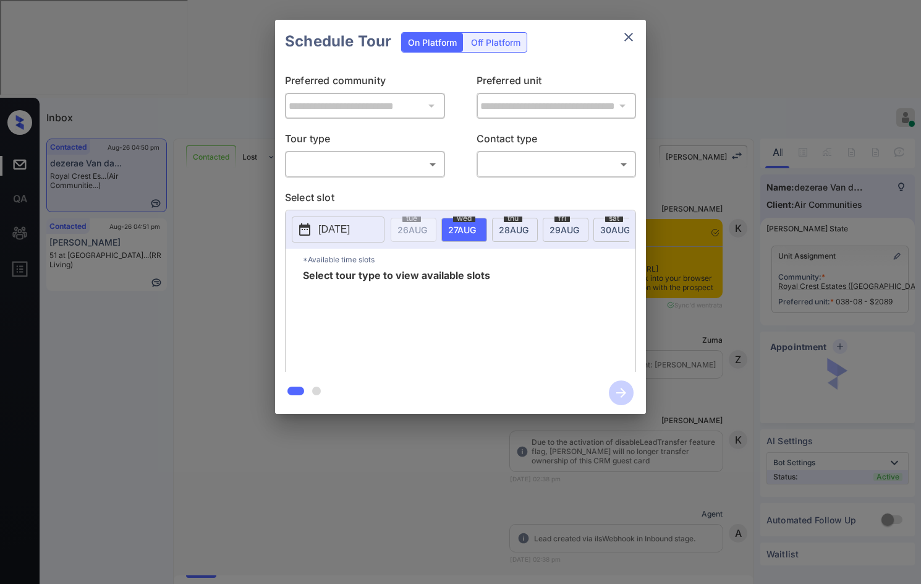
scroll to position [3511, 0]
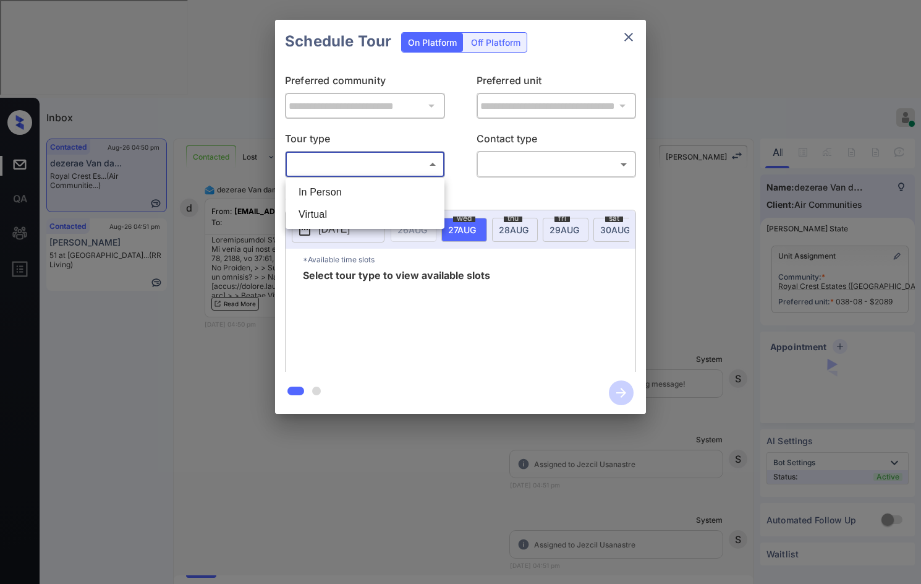
click at [309, 167] on body "Inbox Jezcil Usanastre Online Set yourself offline Set yourself on break Profil…" at bounding box center [460, 292] width 921 height 584
click at [319, 192] on li "In Person" at bounding box center [365, 192] width 153 height 22
type input "********"
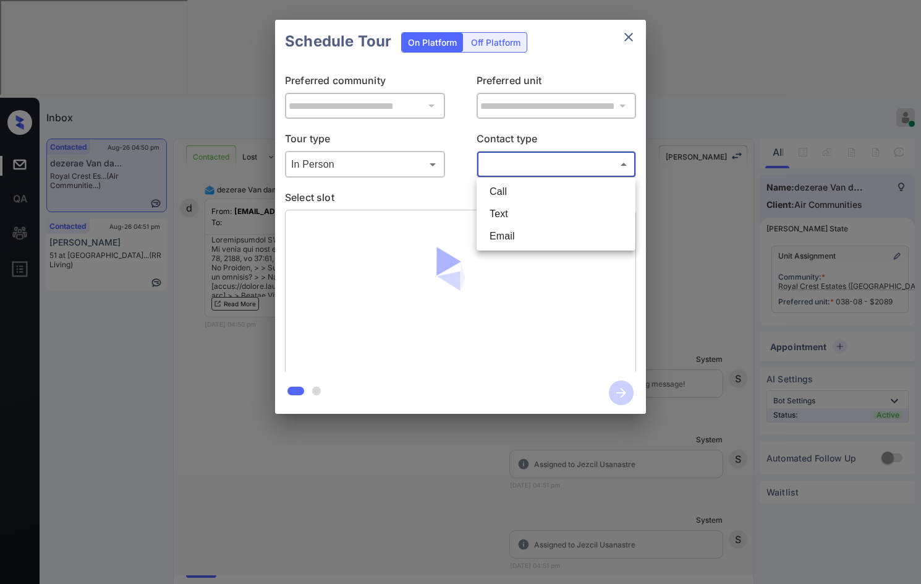
click at [513, 165] on body "Inbox Jezcil Usanastre Online Set yourself offline Set yourself on break Profil…" at bounding box center [460, 292] width 921 height 584
click at [523, 226] on li "Email" at bounding box center [556, 236] width 153 height 22
click at [518, 163] on body "Inbox Jezcil Usanastre Online Set yourself offline Set yourself on break Profil…" at bounding box center [460, 292] width 921 height 584
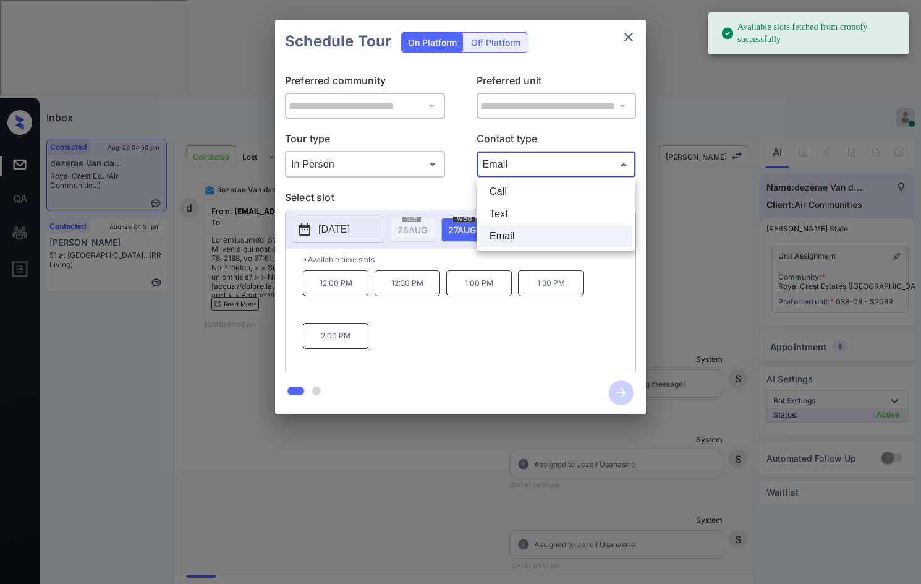
click at [524, 212] on li "Text" at bounding box center [556, 214] width 153 height 22
type input "****"
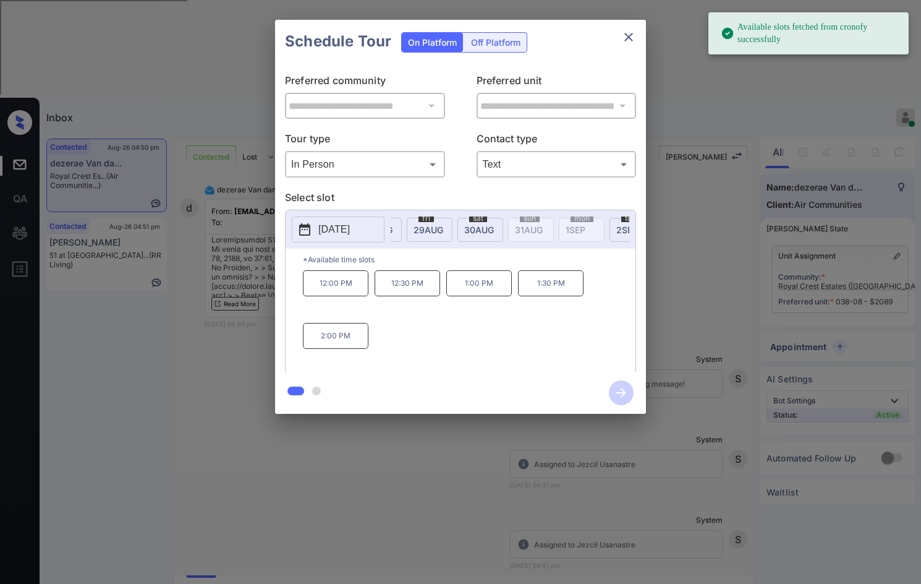
scroll to position [0, 145]
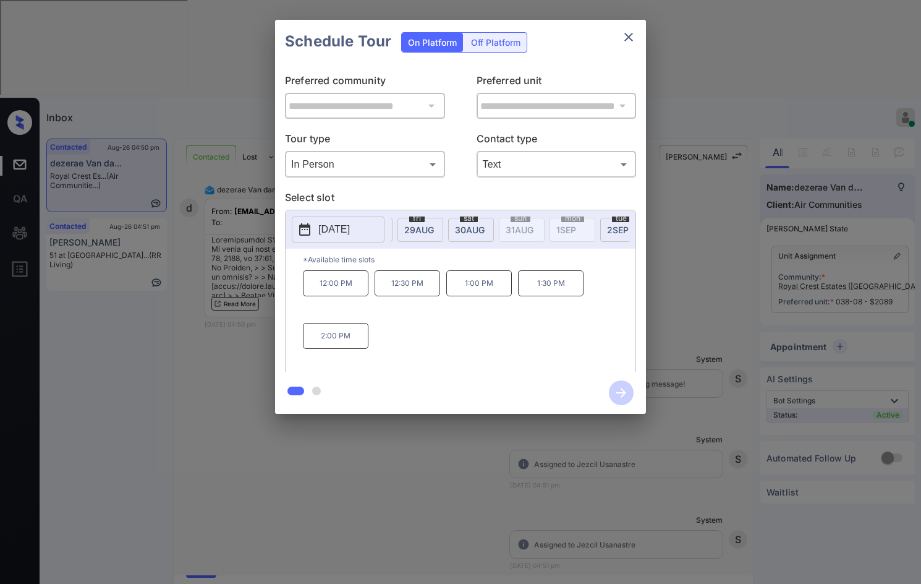
click at [253, 195] on div "**********" at bounding box center [460, 217] width 921 height 434
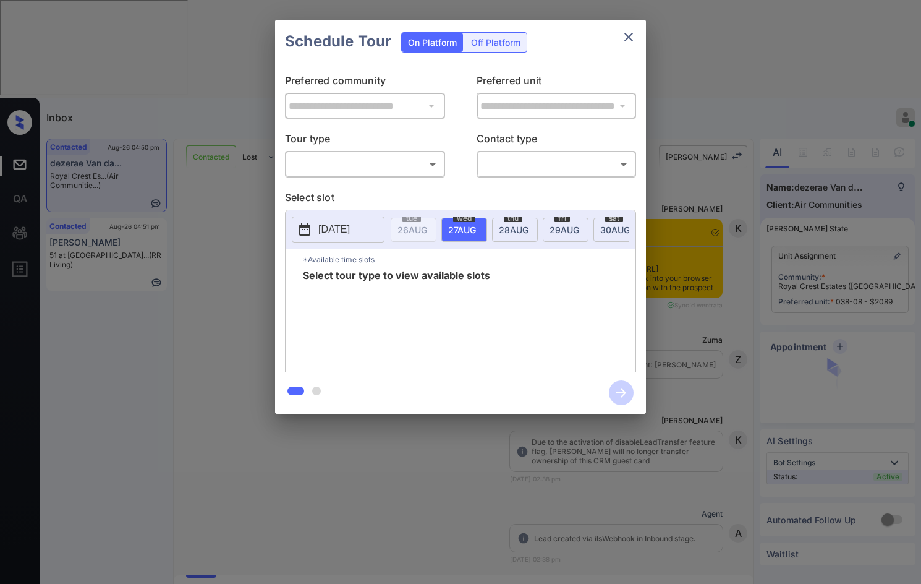
scroll to position [3380, 0]
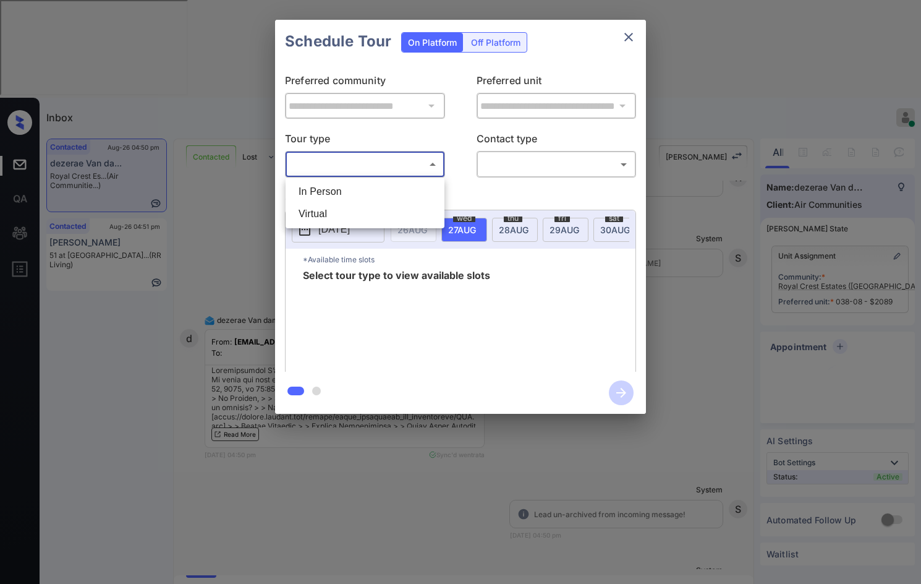
click at [418, 159] on body "Inbox Jezcil Usanastre Online Set yourself offline Set yourself on break Profil…" at bounding box center [460, 292] width 921 height 584
click at [333, 181] on ul "In Person Virtual" at bounding box center [365, 202] width 159 height 51
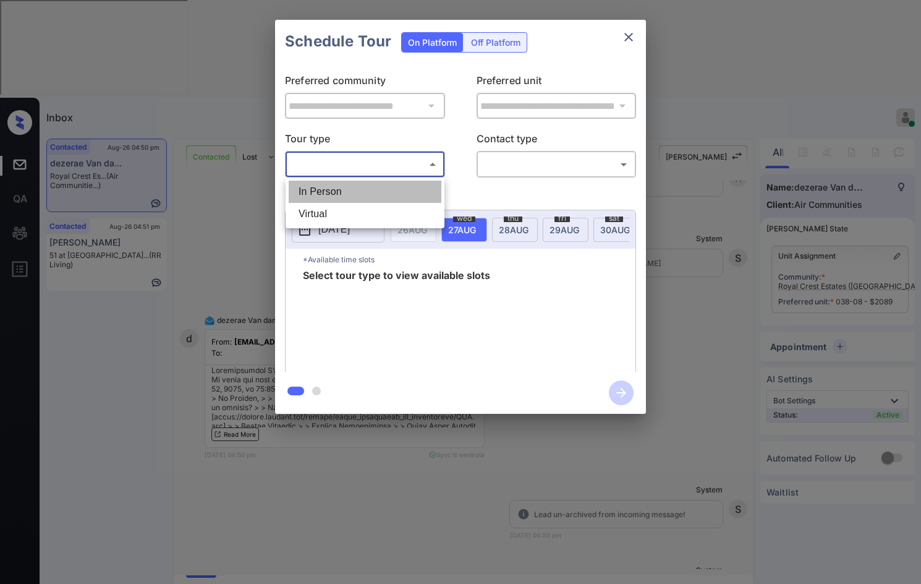
click at [337, 184] on li "In Person" at bounding box center [365, 192] width 153 height 22
type input "********"
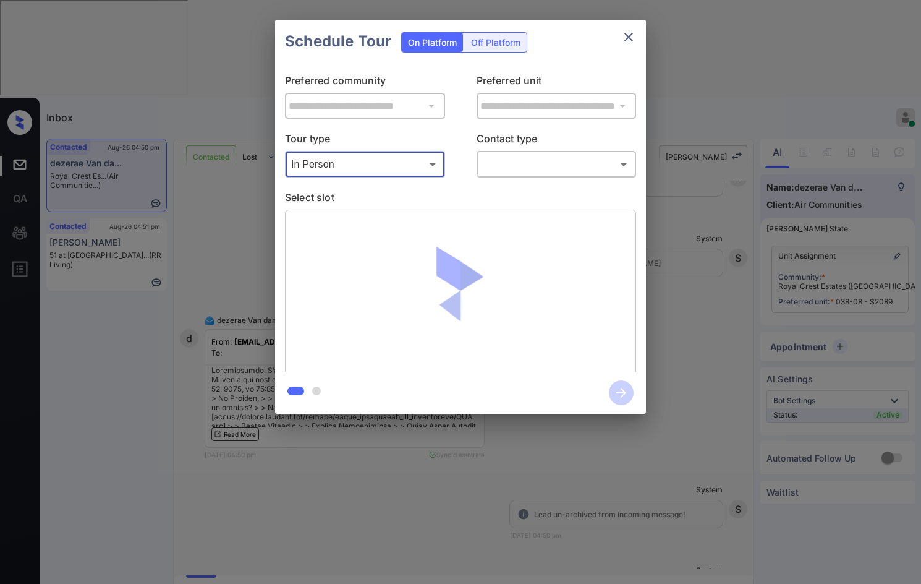
click at [497, 156] on body "Inbox Jezcil Usanastre Online Set yourself offline Set yourself on break Profil…" at bounding box center [460, 292] width 921 height 584
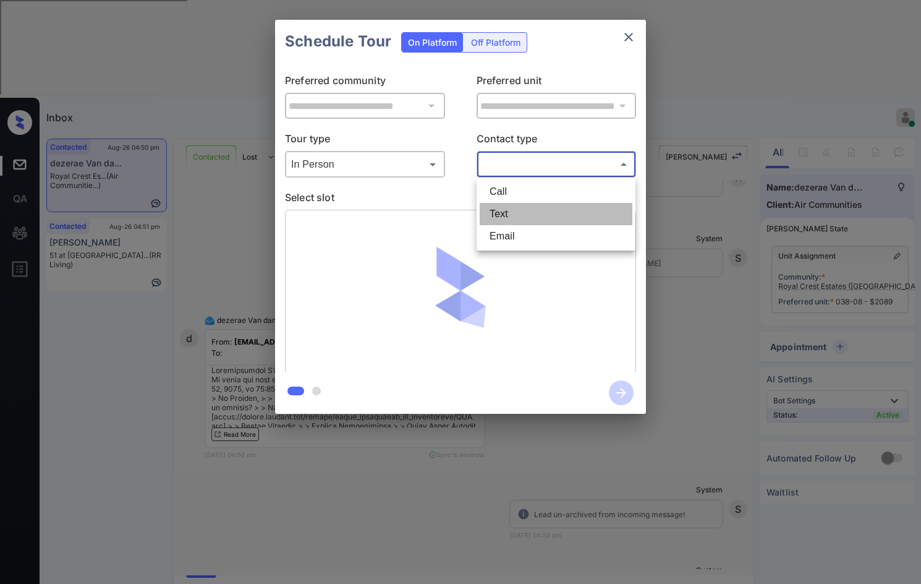
click at [546, 208] on li "Text" at bounding box center [556, 214] width 153 height 22
type input "****"
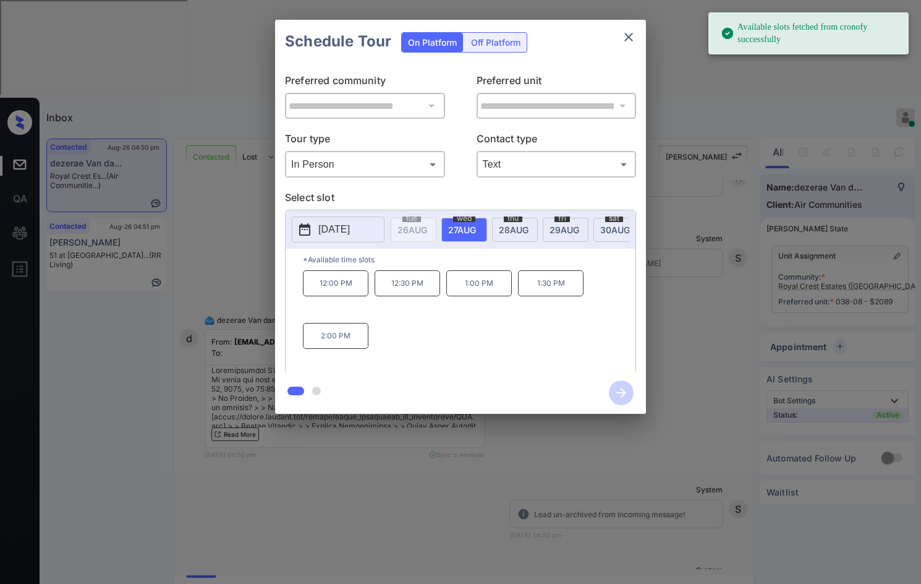
click at [497, 231] on div "thu 28 AUG" at bounding box center [515, 230] width 46 height 24
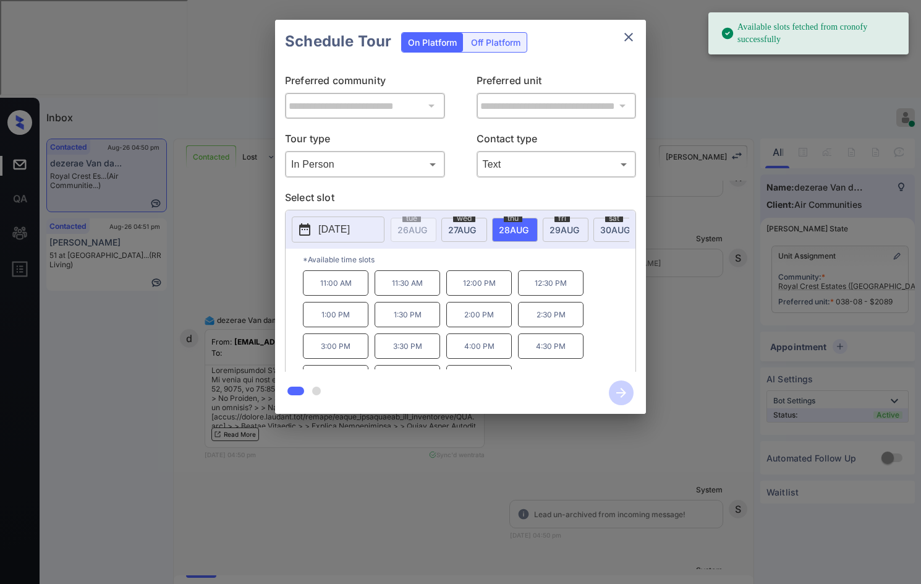
click at [471, 237] on div "wed 27 AUG" at bounding box center [465, 230] width 46 height 24
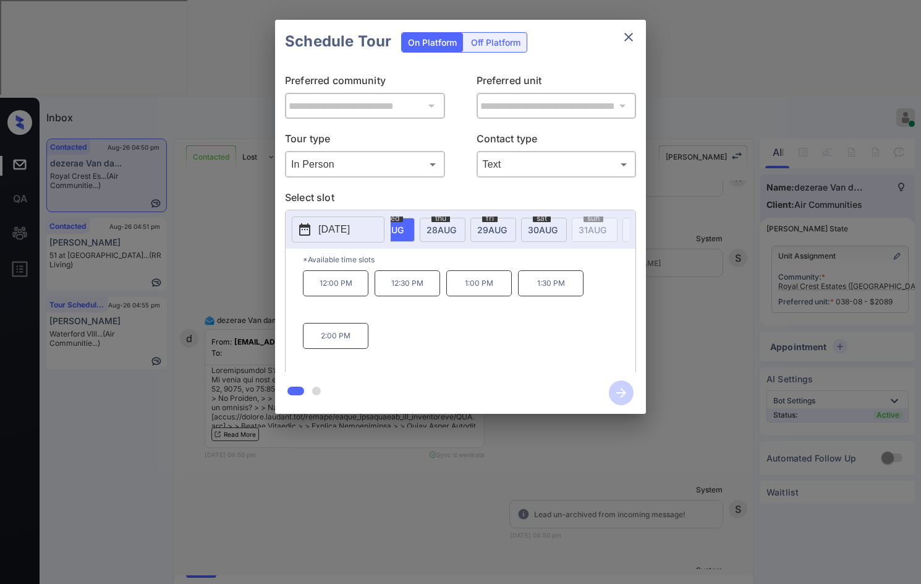
scroll to position [0, 109]
click at [350, 229] on p "2025-08-27" at bounding box center [334, 229] width 32 height 15
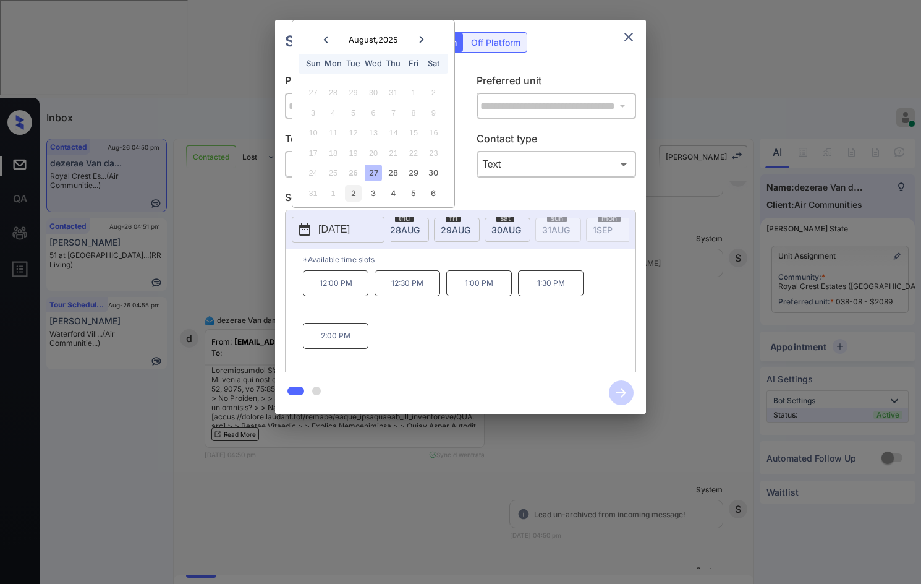
click at [359, 196] on div "2" at bounding box center [353, 193] width 17 height 17
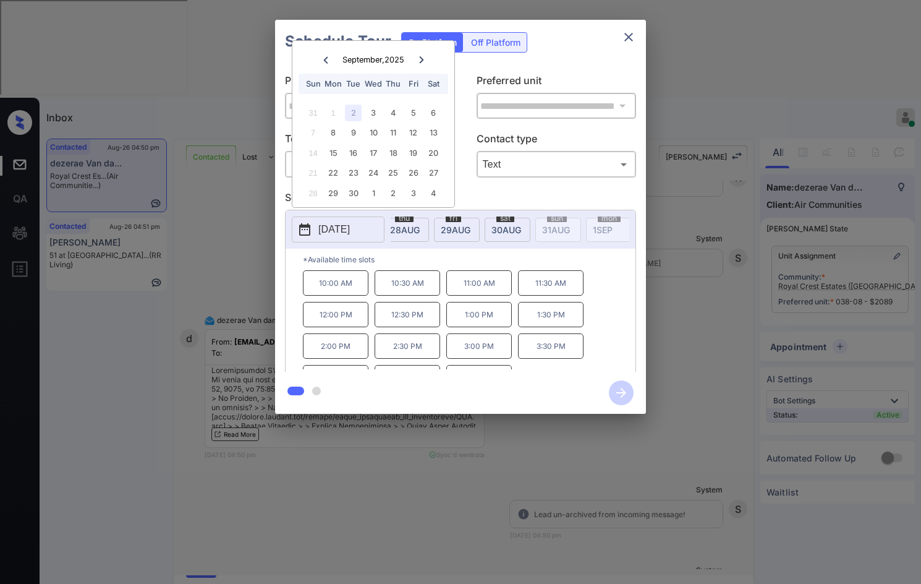
click at [477, 249] on div "2025-09-02 September 2025 September , 2025 Sun Mon Tue Wed Thu Fri Sat 31 1 2 3…" at bounding box center [461, 229] width 350 height 38
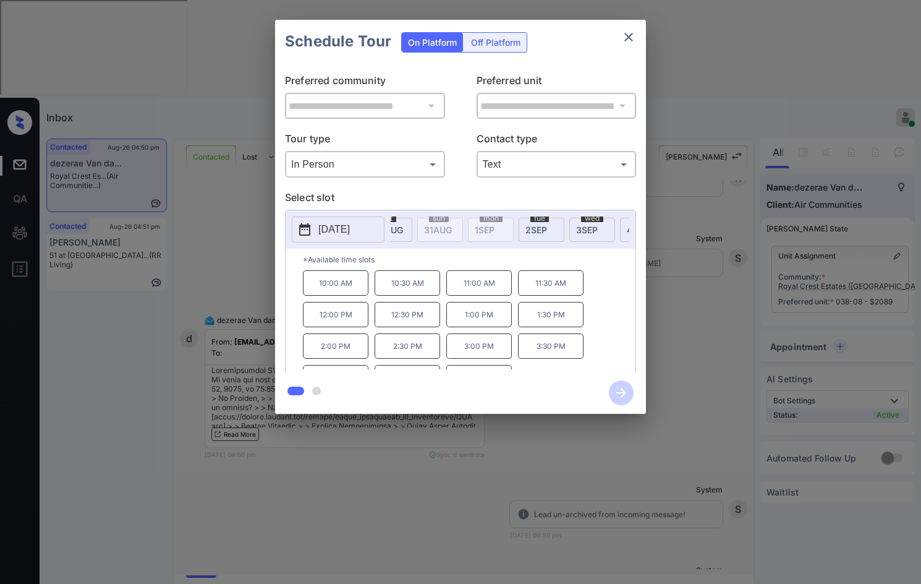
scroll to position [0, 245]
click at [517, 229] on span "2 SEP" at bounding box center [519, 229] width 22 height 11
drag, startPoint x: 299, startPoint y: 300, endPoint x: 349, endPoint y: 292, distance: 50.7
click at [353, 293] on div "*Available time slots 10:00 AM 10:30 AM 11:00 AM 11:30 AM 12:00 PM 12:30 PM 1:0…" at bounding box center [461, 312] width 350 height 127
copy p "10:00 AM"
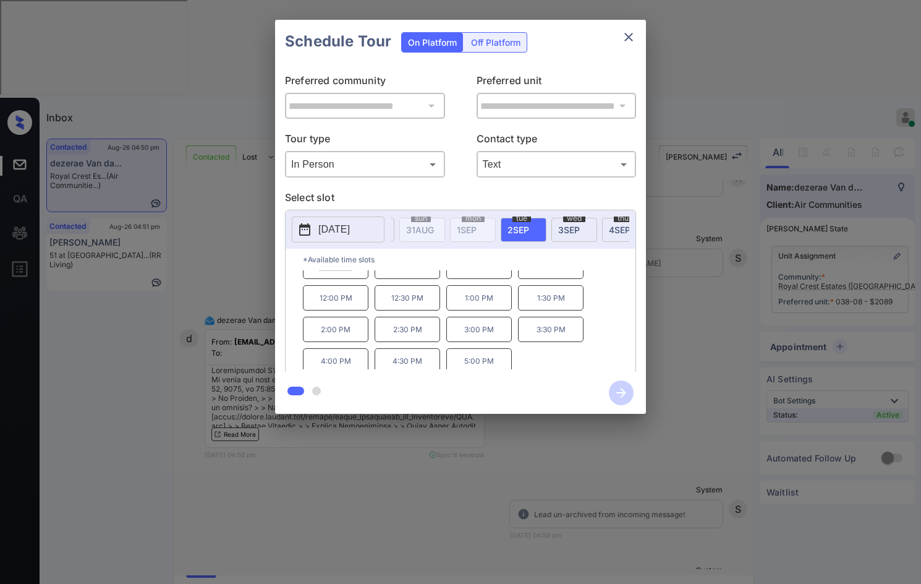
scroll to position [21, 0]
drag, startPoint x: 461, startPoint y: 370, endPoint x: 532, endPoint y: 374, distance: 71.2
click at [535, 375] on div "**********" at bounding box center [460, 217] width 371 height 394
copy div "5:00 PM"
click at [202, 97] on div "**********" at bounding box center [460, 217] width 921 height 434
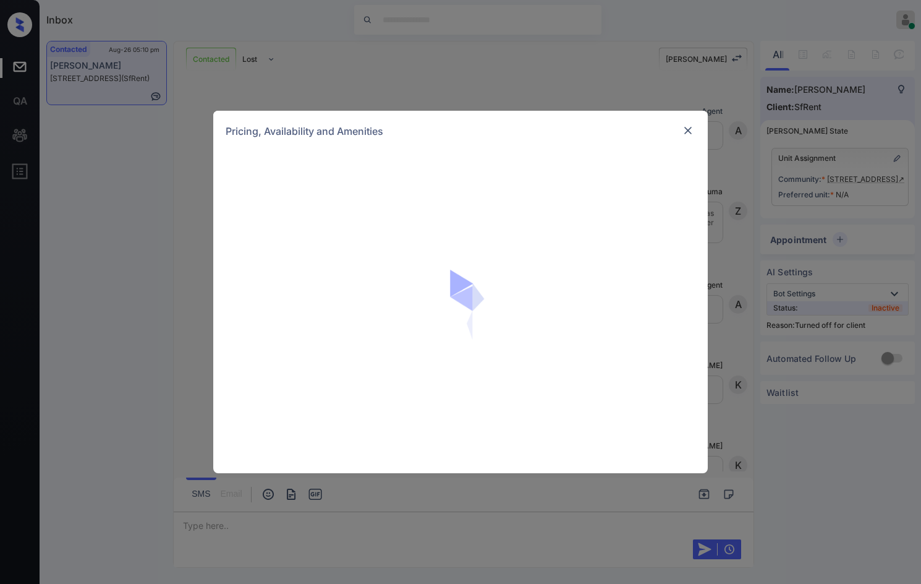
scroll to position [3438, 0]
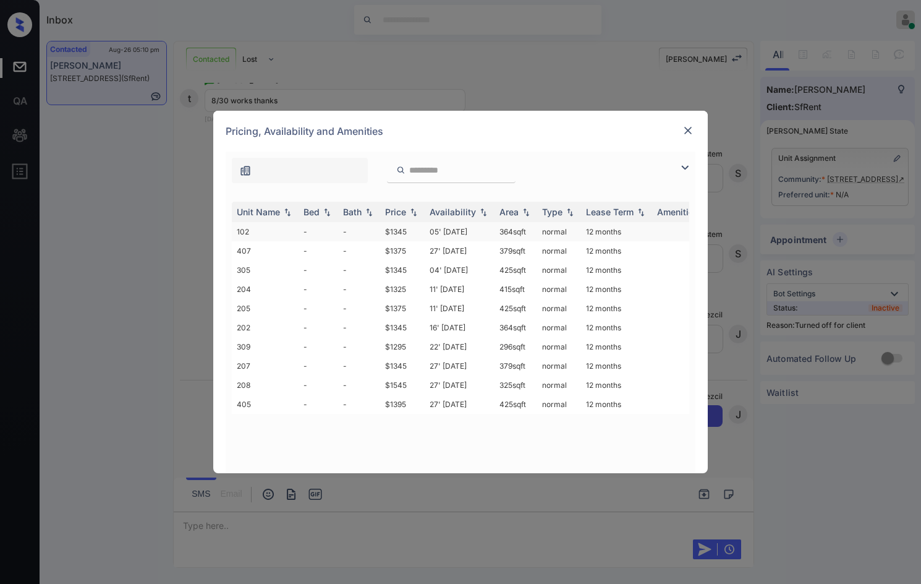
click at [395, 228] on td "$1345" at bounding box center [402, 231] width 45 height 19
click at [396, 230] on td "$1345" at bounding box center [402, 231] width 45 height 19
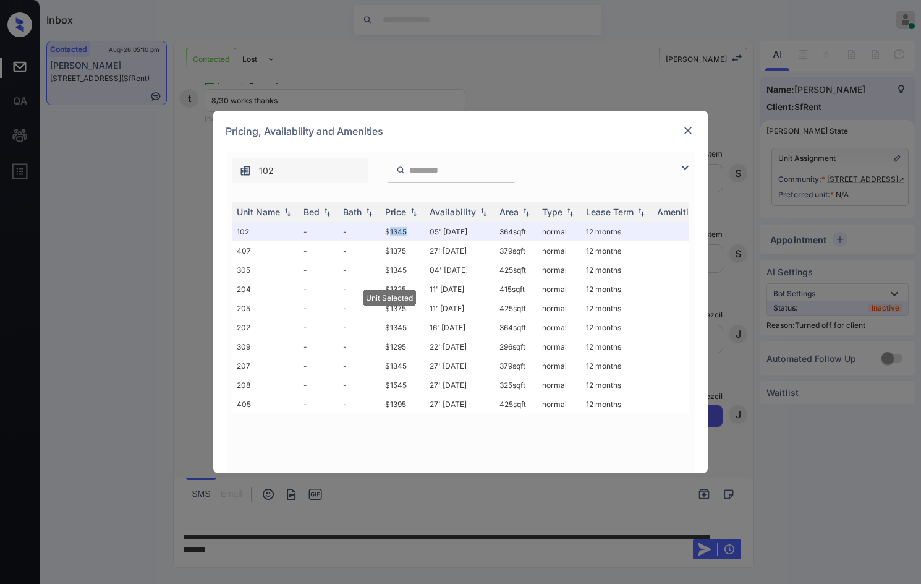
click at [685, 131] on img at bounding box center [688, 130] width 12 height 12
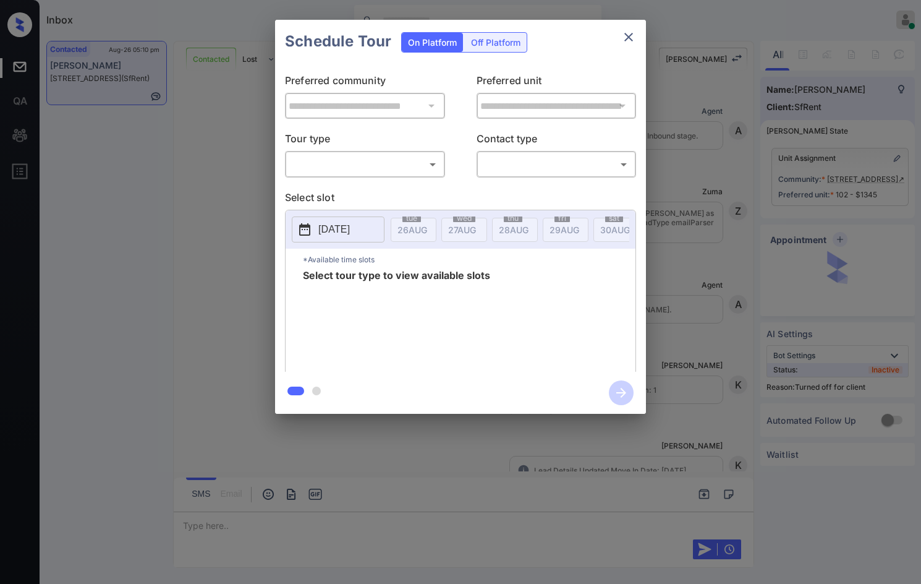
scroll to position [3518, 0]
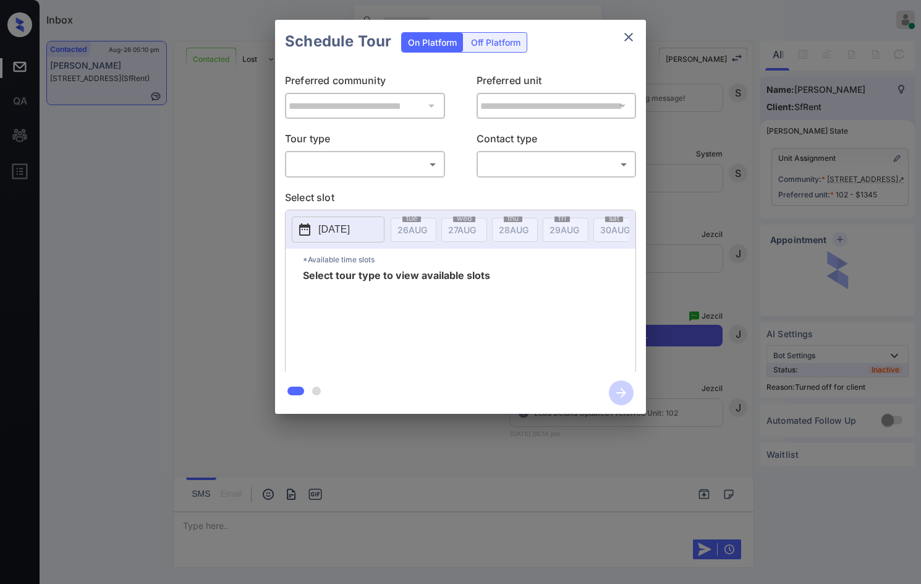
click at [474, 53] on div "On Platform Off Platform" at bounding box center [464, 41] width 126 height 43
click at [477, 46] on div "Off Platform" at bounding box center [496, 42] width 62 height 19
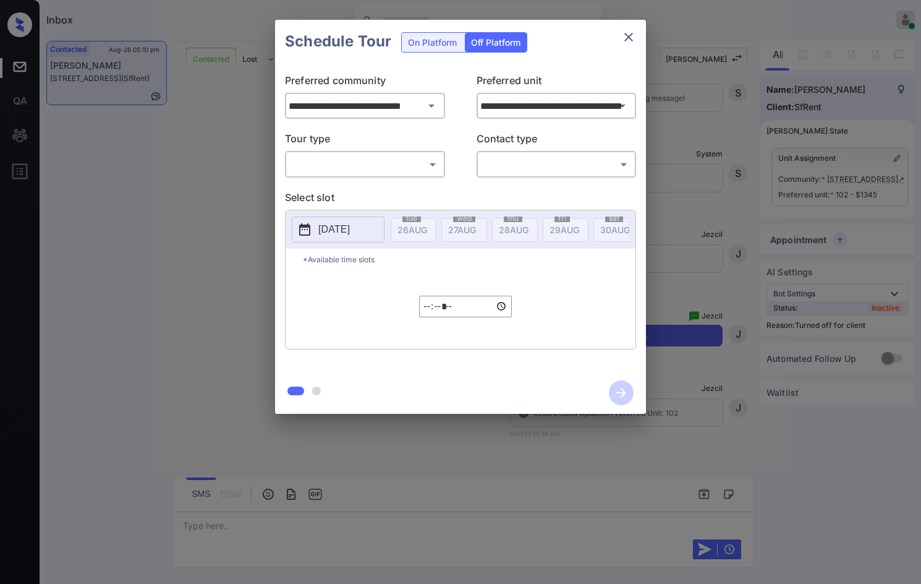
click at [414, 167] on body "Inbox Jezcil Usanastre Online Set yourself offline Set yourself on break Profil…" at bounding box center [460, 292] width 921 height 584
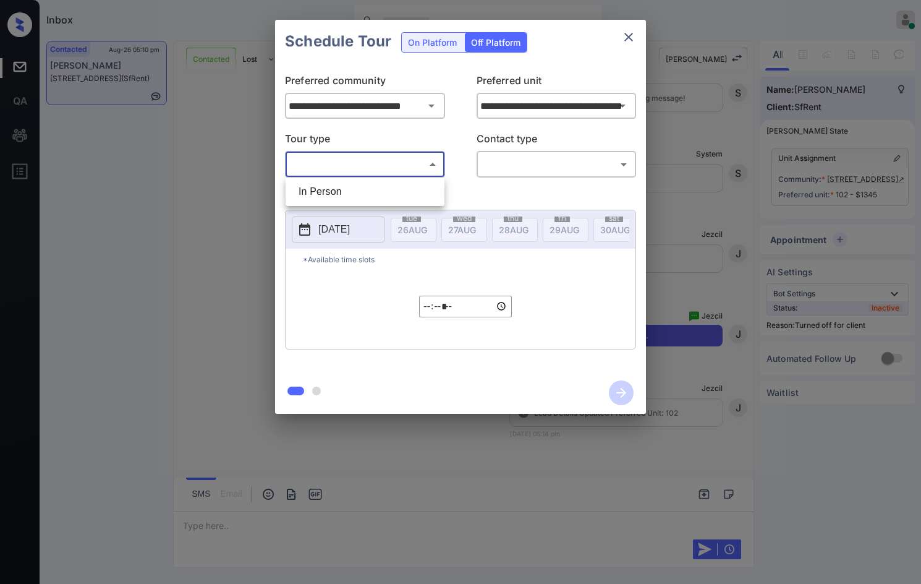
click at [401, 186] on li "In Person" at bounding box center [365, 192] width 153 height 22
type input "********"
click at [575, 168] on body "Inbox Jezcil Usanastre Online Set yourself offline Set yourself on break Profil…" at bounding box center [460, 292] width 921 height 584
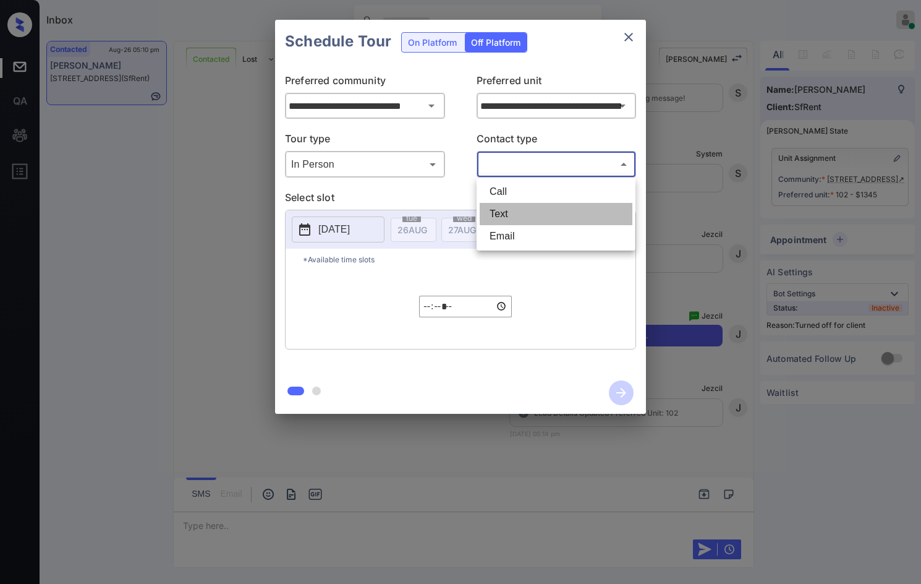
click at [578, 206] on li "Text" at bounding box center [556, 214] width 153 height 22
type input "****"
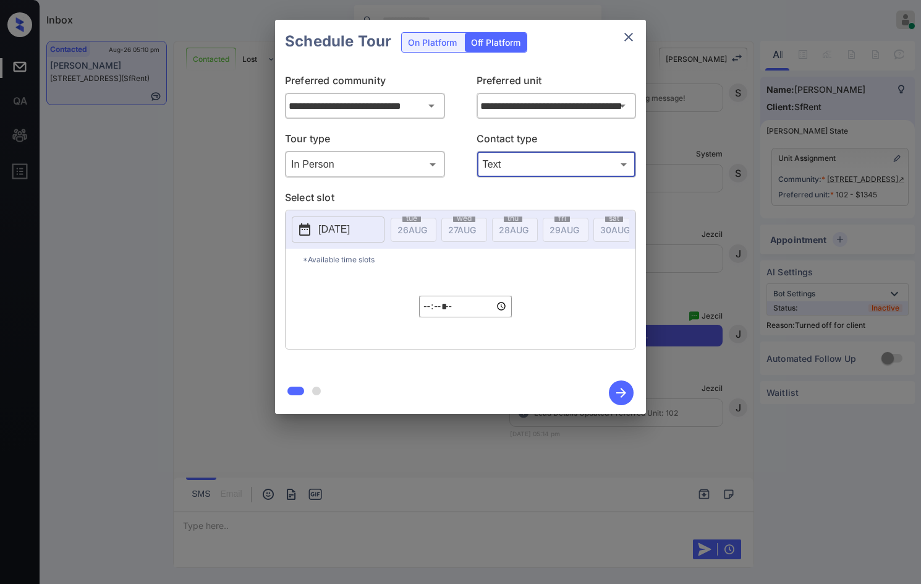
click at [350, 232] on p "2025-08-26" at bounding box center [334, 229] width 32 height 15
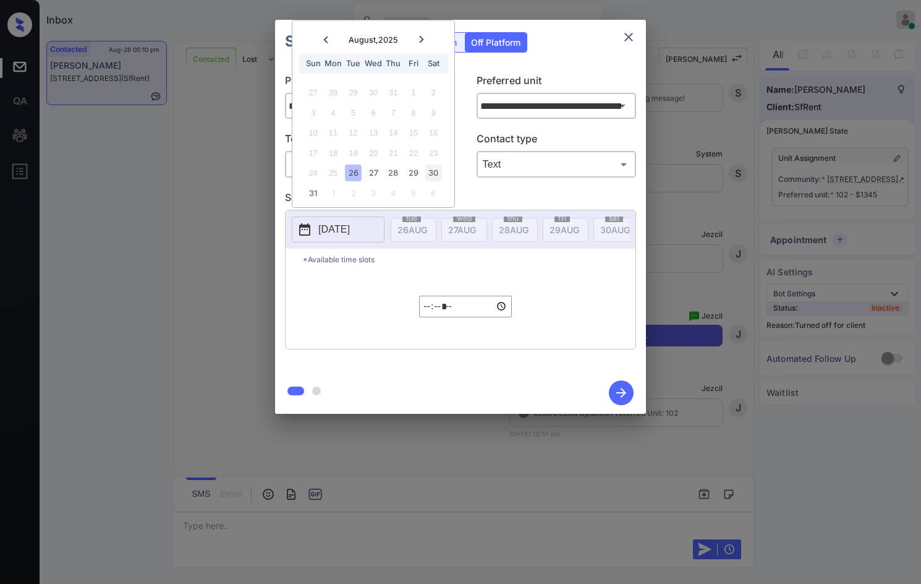
click at [431, 175] on div "30" at bounding box center [433, 173] width 17 height 17
click at [434, 317] on input "*****" at bounding box center [465, 307] width 93 height 22
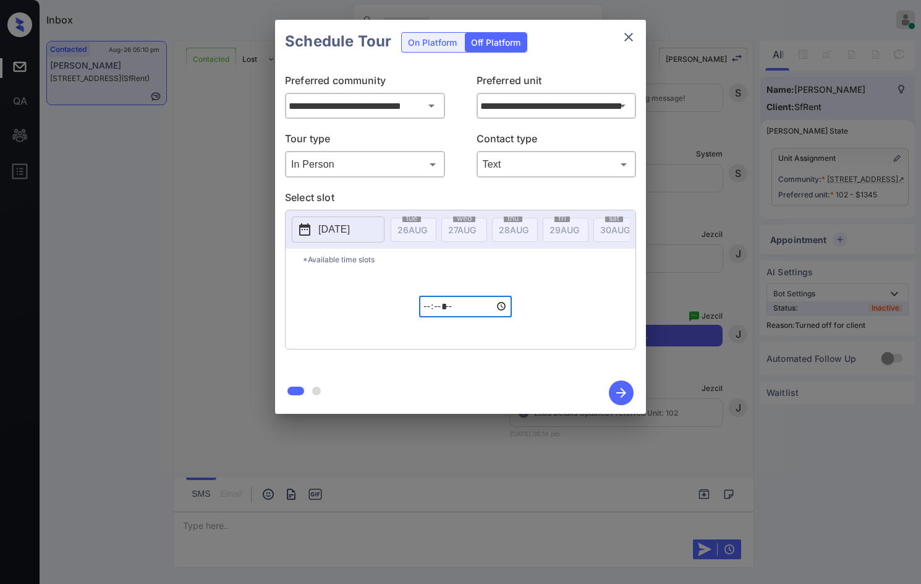
type input "*****"
click at [618, 388] on icon "button" at bounding box center [621, 392] width 25 height 25
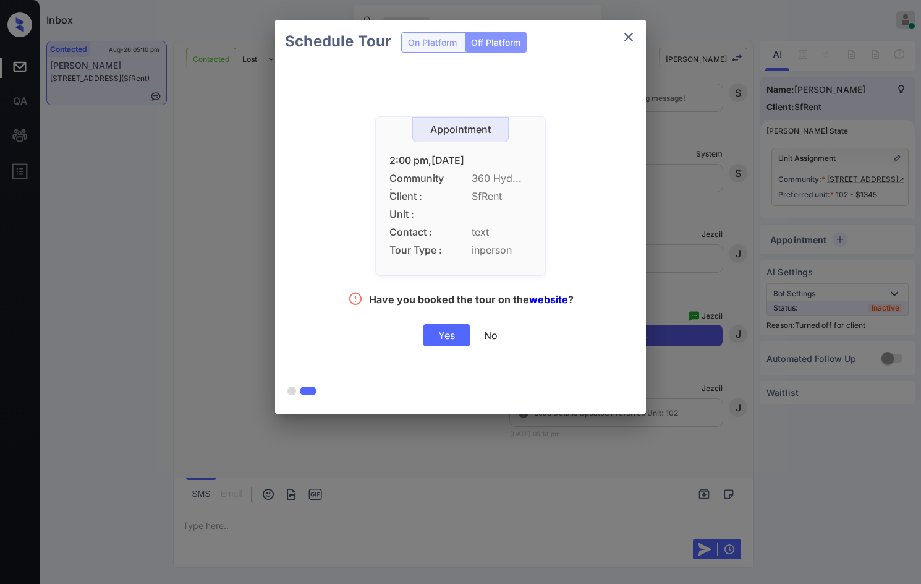
click at [430, 342] on div "Yes" at bounding box center [447, 335] width 46 height 22
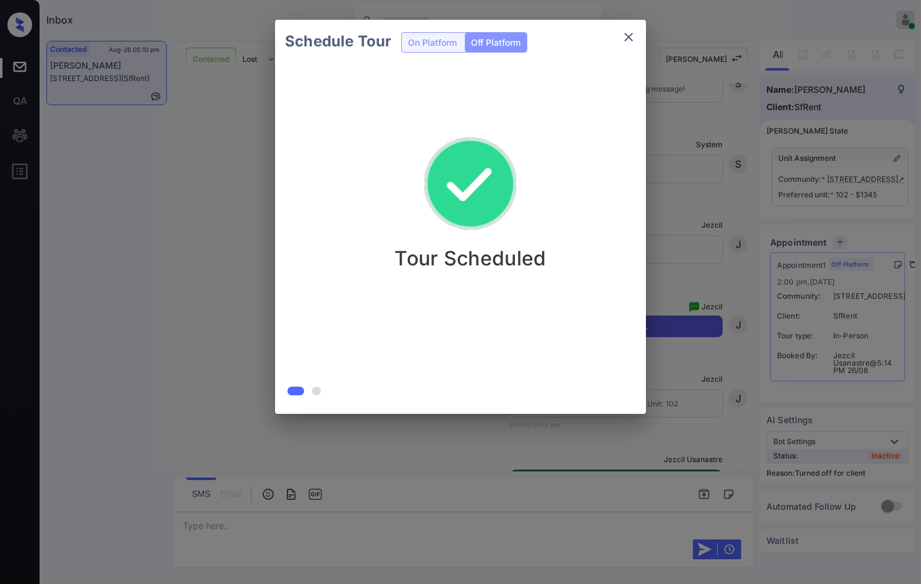
scroll to position [3597, 0]
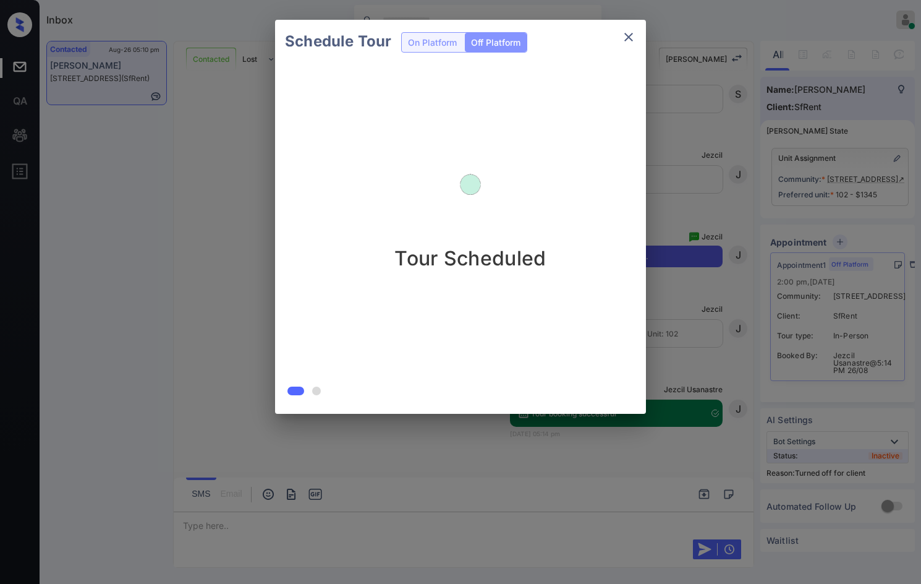
click at [230, 317] on div "Schedule Tour On Platform Off Platform Tour Scheduled" at bounding box center [460, 217] width 921 height 434
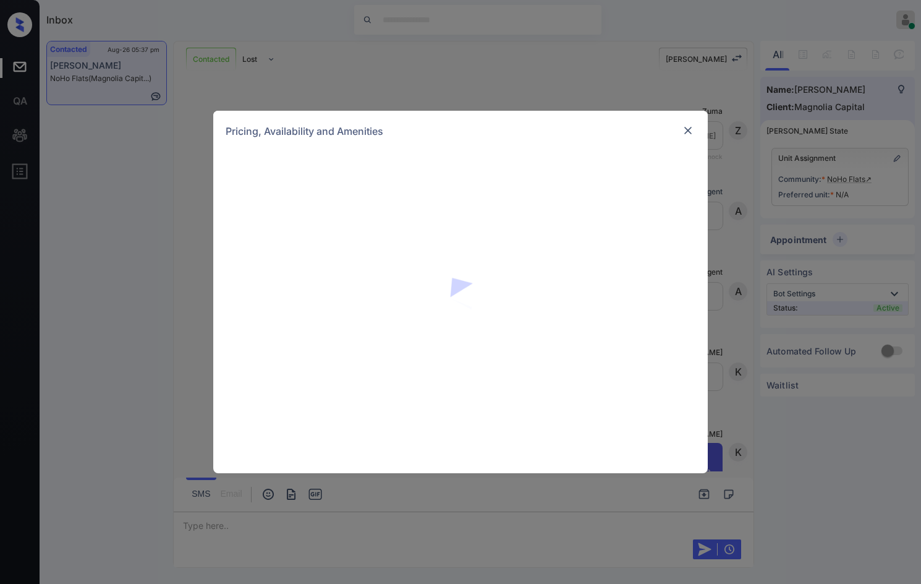
scroll to position [471, 0]
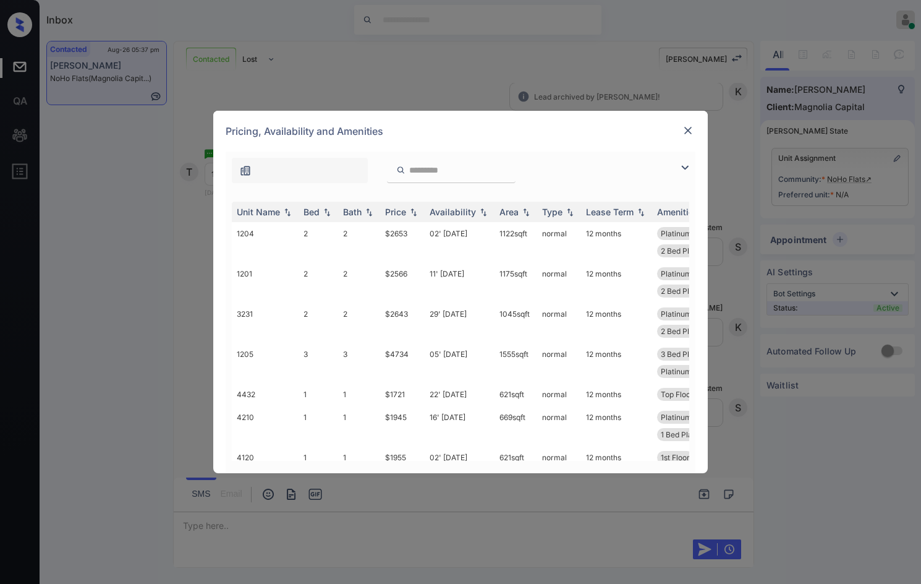
click at [682, 167] on img at bounding box center [685, 167] width 15 height 15
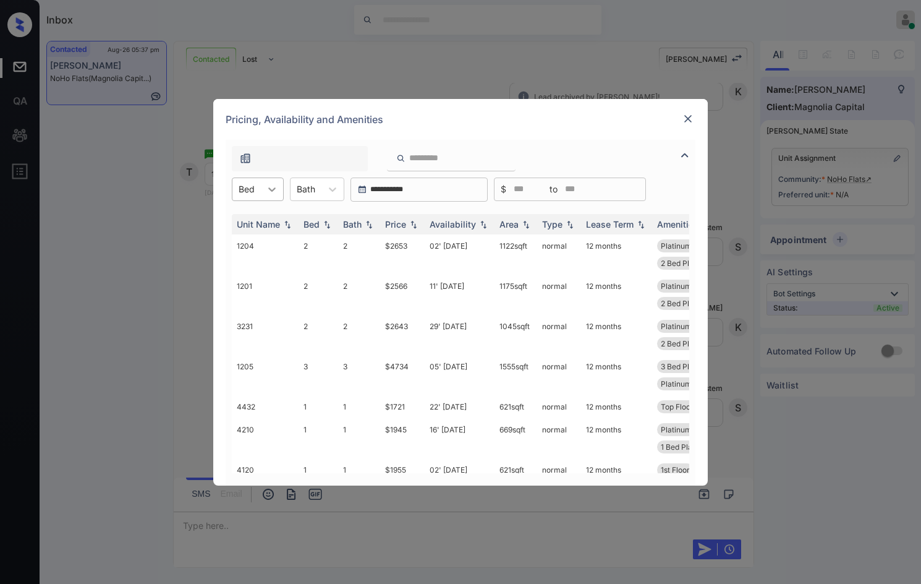
click at [263, 181] on div at bounding box center [272, 189] width 22 height 22
click at [256, 215] on div "1" at bounding box center [258, 219] width 52 height 22
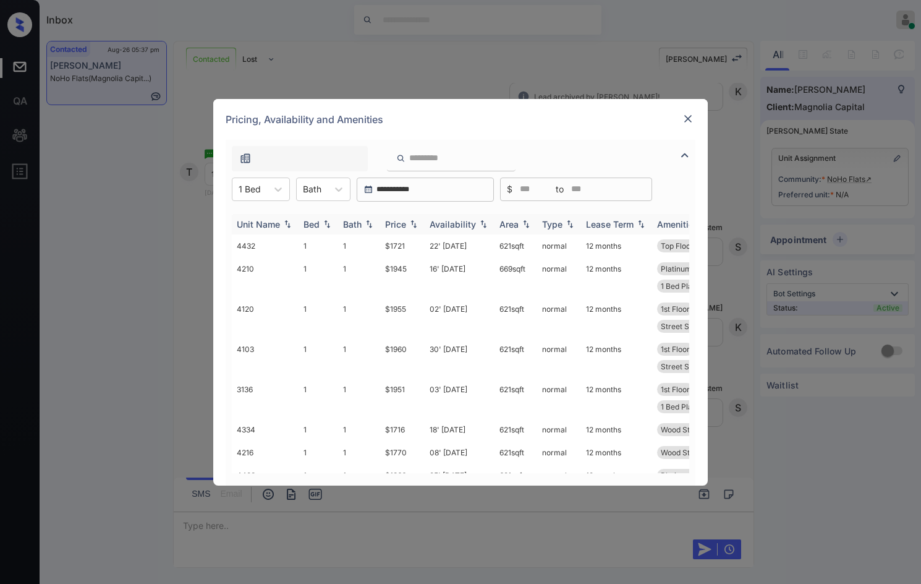
click at [421, 221] on th "Price" at bounding box center [402, 224] width 45 height 20
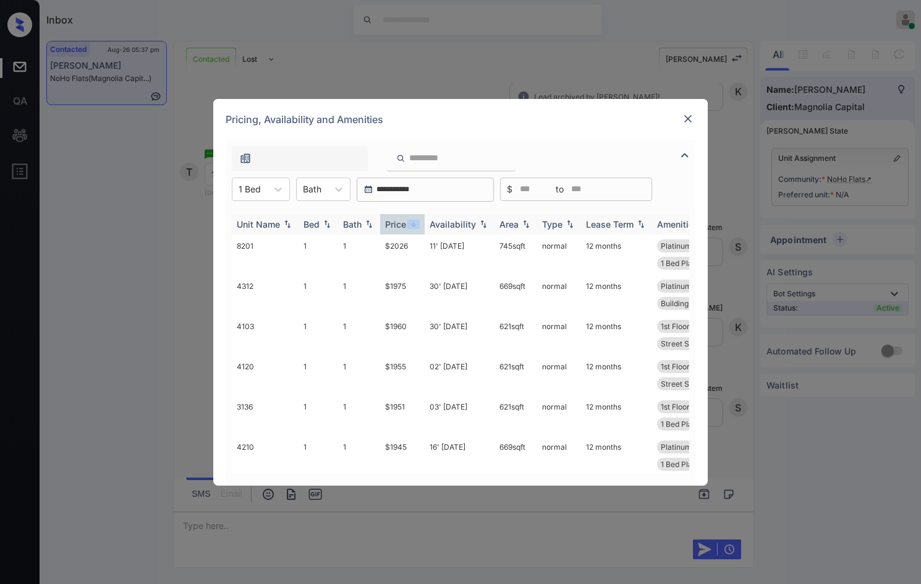
click at [421, 221] on th "Price" at bounding box center [402, 224] width 45 height 20
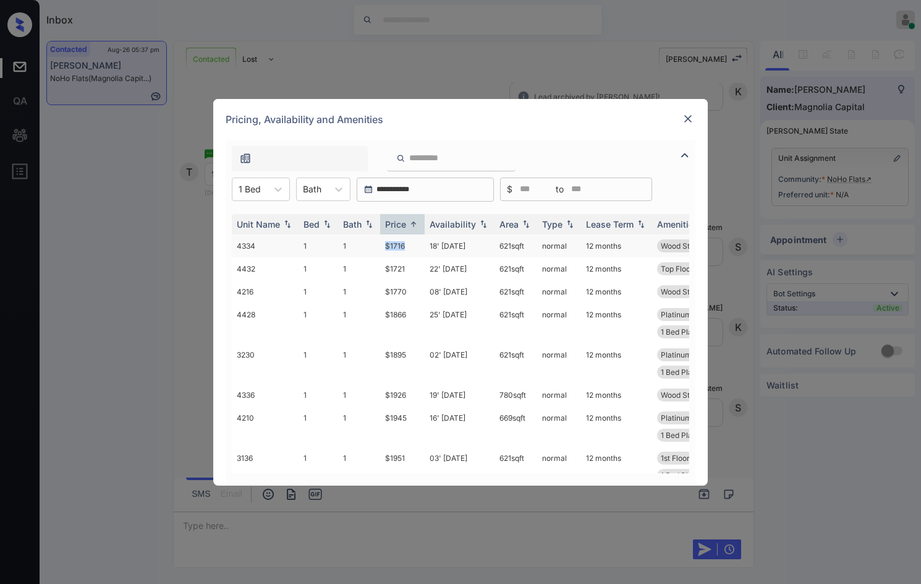
drag, startPoint x: 377, startPoint y: 249, endPoint x: 414, endPoint y: 249, distance: 37.1
click at [414, 249] on tr "4334 1 1 $1716 18' [DATE] 621 sqft normal 12 months Wood Style Floo..." at bounding box center [555, 245] width 646 height 23
click at [416, 248] on td "$1716" at bounding box center [402, 245] width 45 height 23
click at [416, 247] on td "$1716" at bounding box center [402, 245] width 45 height 23
drag, startPoint x: 396, startPoint y: 249, endPoint x: 406, endPoint y: 250, distance: 9.5
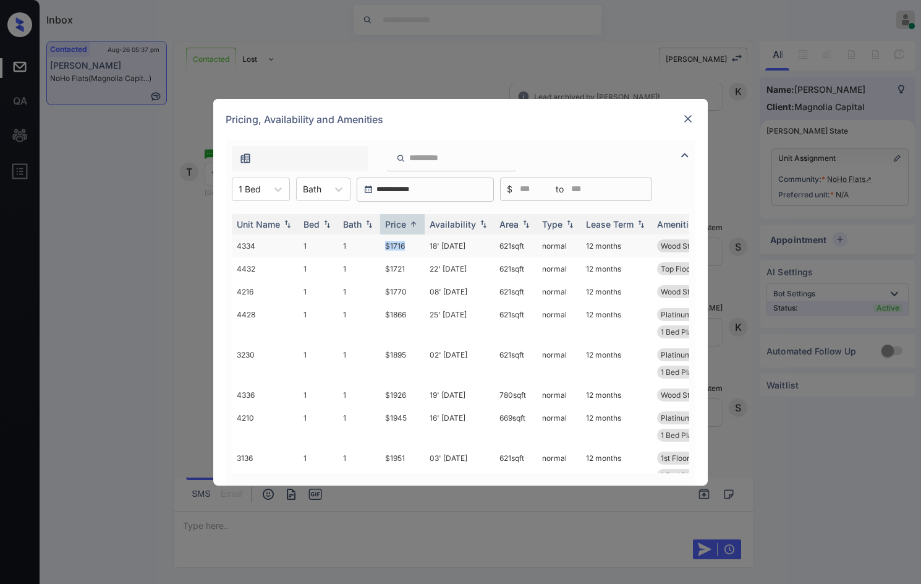
click at [406, 250] on tr "4334 1 1 $1716 18' [DATE] 621 sqft normal 12 months Wood Style Floo..." at bounding box center [555, 245] width 646 height 23
click at [416, 246] on td "$1716" at bounding box center [402, 245] width 45 height 23
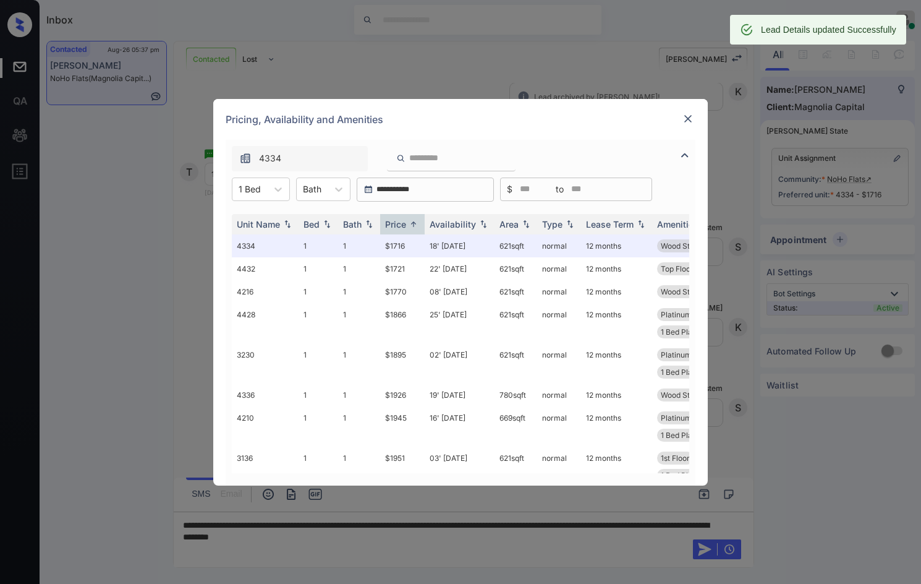
click at [689, 118] on img at bounding box center [688, 119] width 12 height 12
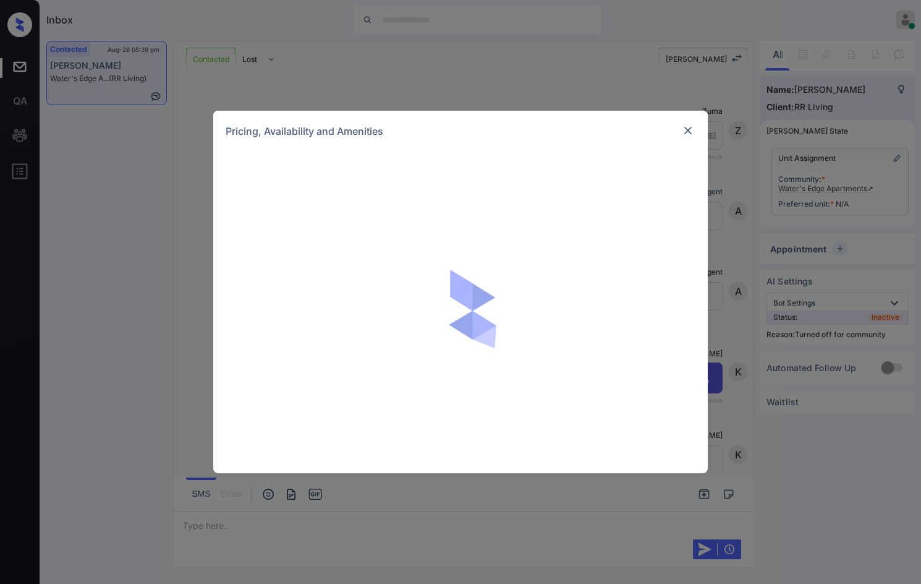
scroll to position [2216, 0]
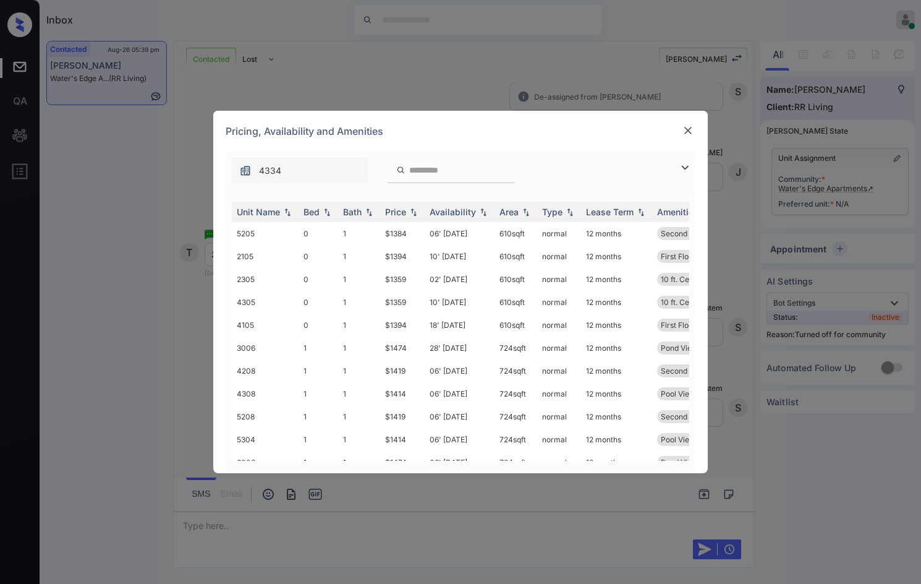
drag, startPoint x: 685, startPoint y: 167, endPoint x: 630, endPoint y: 185, distance: 57.9
click at [683, 166] on img at bounding box center [685, 167] width 15 height 15
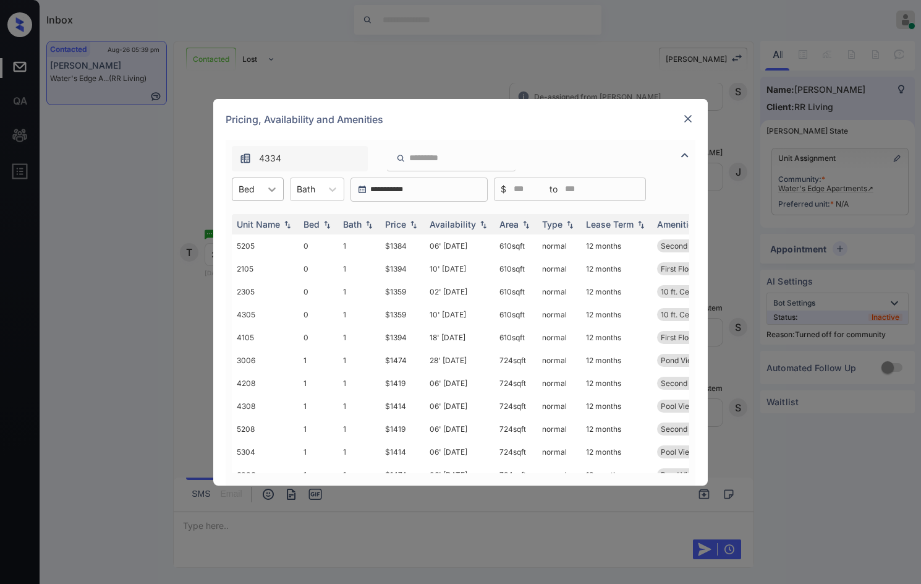
click at [268, 189] on icon at bounding box center [272, 189] width 12 height 12
click at [268, 263] on div "2" at bounding box center [258, 264] width 52 height 22
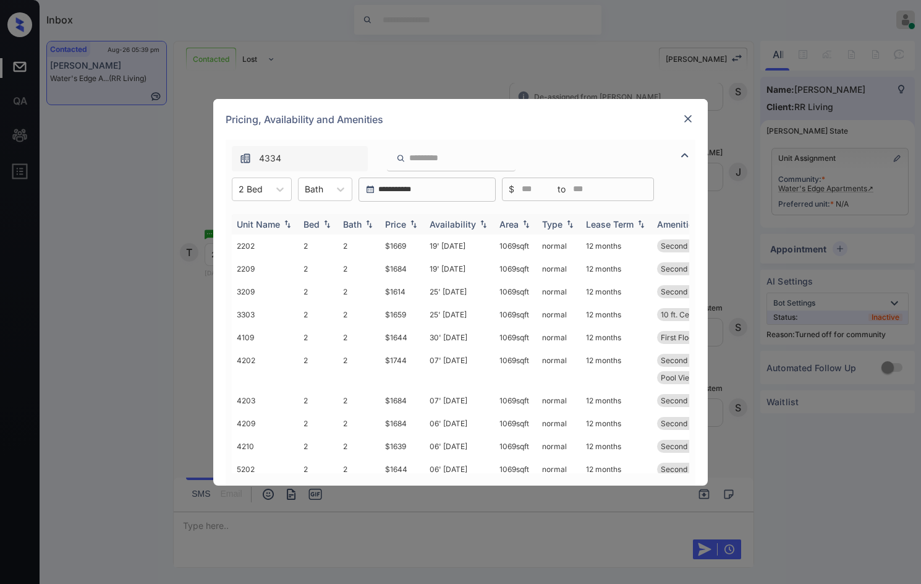
click at [418, 221] on img at bounding box center [414, 224] width 12 height 9
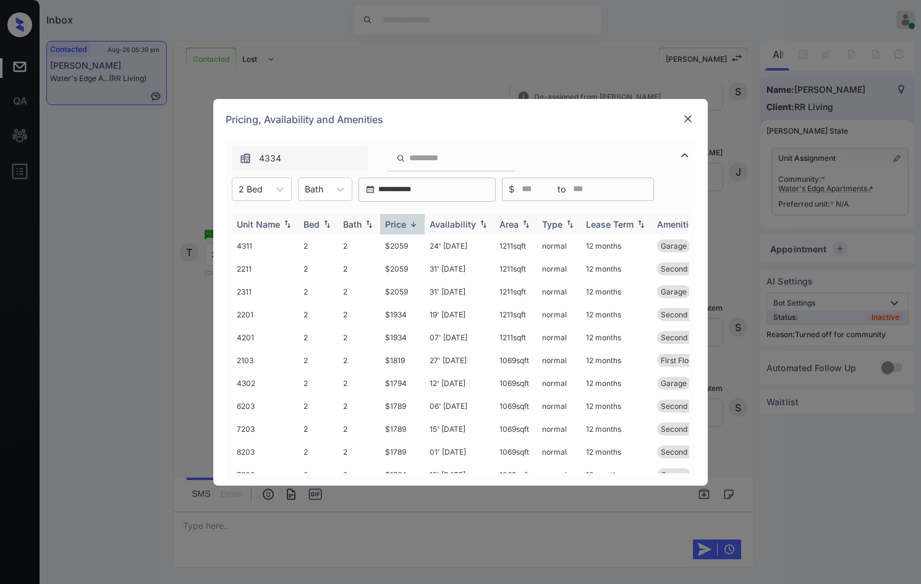
click at [418, 221] on img at bounding box center [414, 224] width 12 height 9
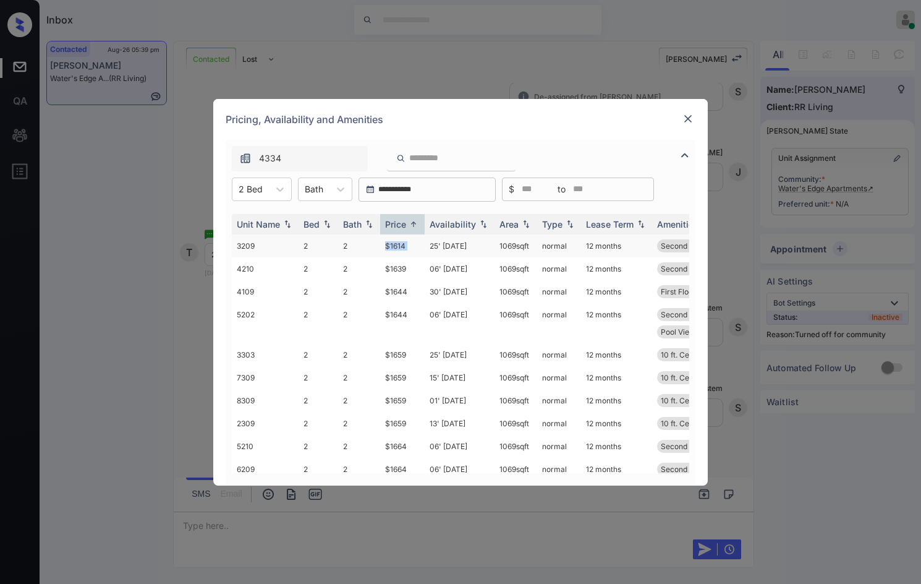
drag, startPoint x: 381, startPoint y: 246, endPoint x: 425, endPoint y: 247, distance: 44.5
click at [425, 247] on tr "3209 2 2 $1614 25' Oct 24 1069 sqft normal 12 months Second Floor Price Leader" at bounding box center [555, 245] width 646 height 23
click at [425, 247] on td "25' Oct 24" at bounding box center [460, 245] width 70 height 23
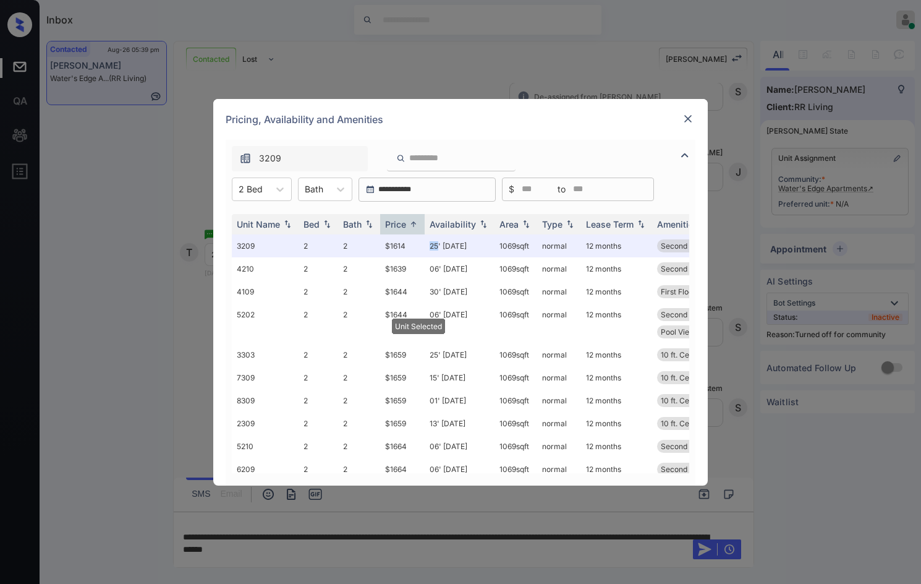
click at [690, 114] on img at bounding box center [688, 119] width 12 height 12
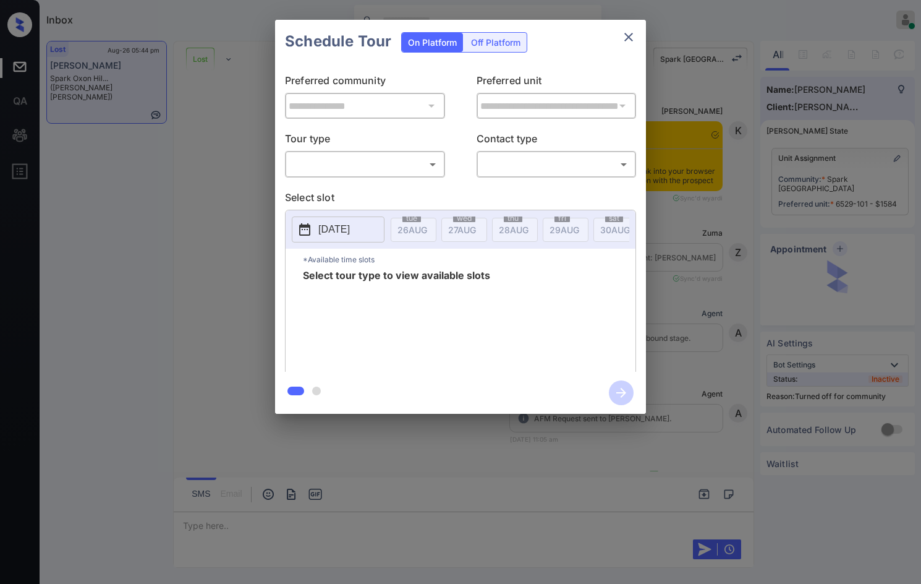
scroll to position [3283, 0]
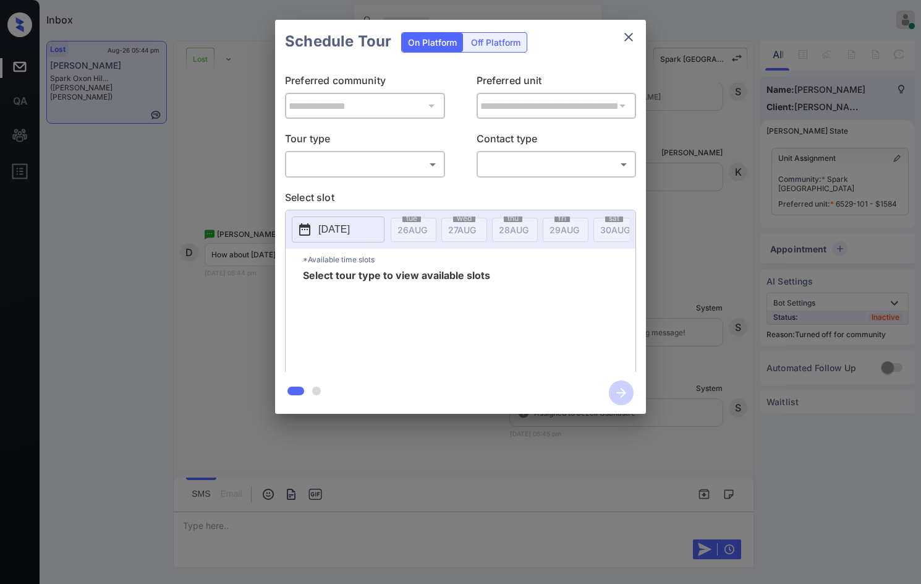
click at [391, 186] on div "**********" at bounding box center [460, 217] width 371 height 309
click at [400, 172] on body "Inbox Jezcil Usanastre Online Set yourself offline Set yourself on break Profil…" at bounding box center [460, 292] width 921 height 584
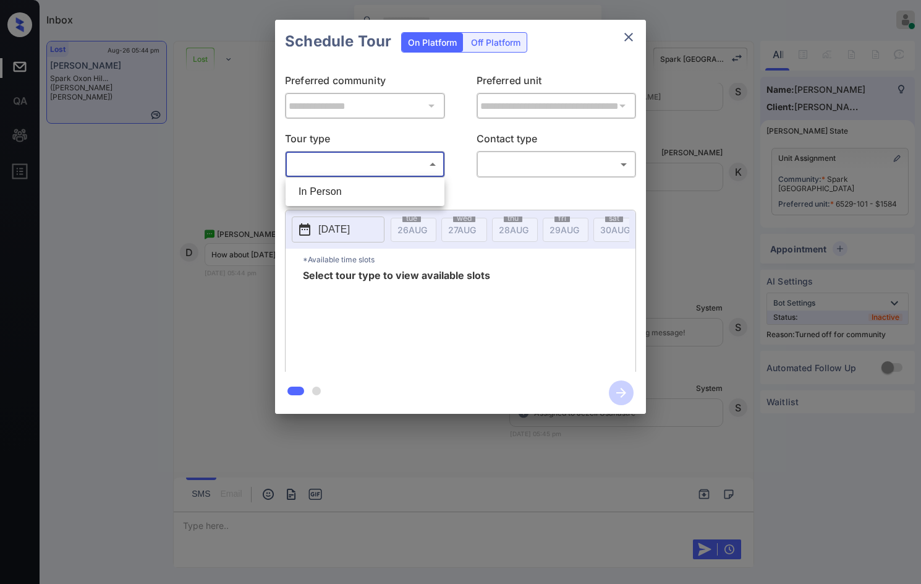
click at [385, 187] on li "In Person" at bounding box center [365, 192] width 153 height 22
type input "********"
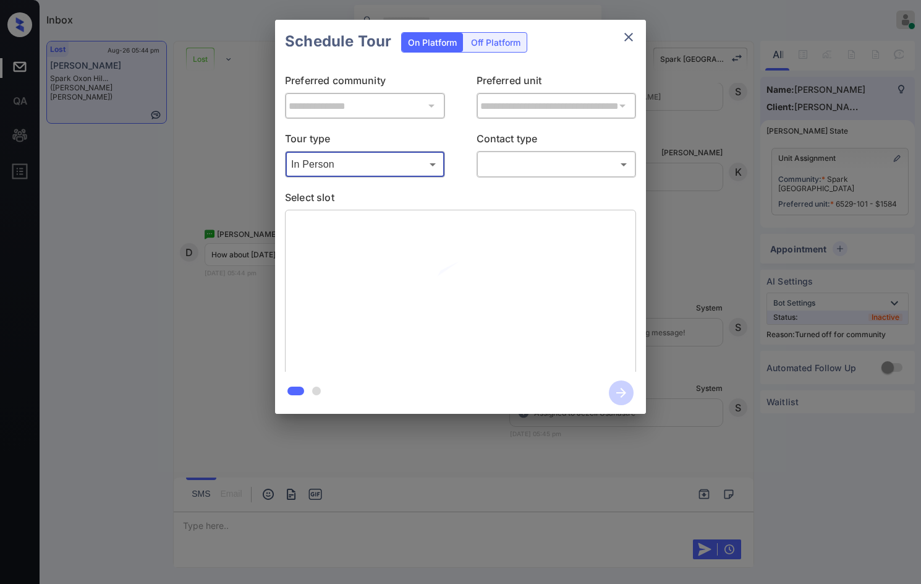
click at [500, 161] on body "Inbox Jezcil Usanastre Online Set yourself offline Set yourself on break Profil…" at bounding box center [460, 292] width 921 height 584
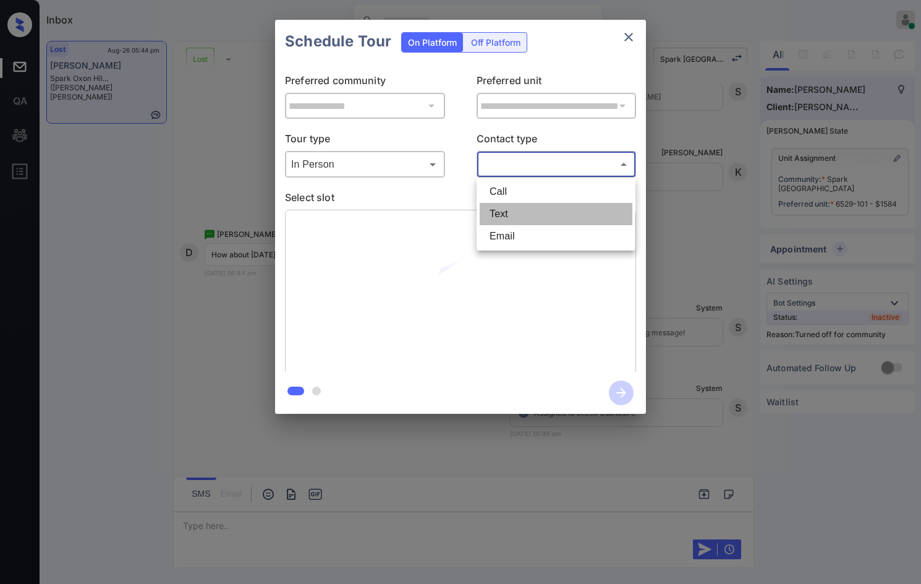
click at [513, 215] on li "Text" at bounding box center [556, 214] width 153 height 22
type input "****"
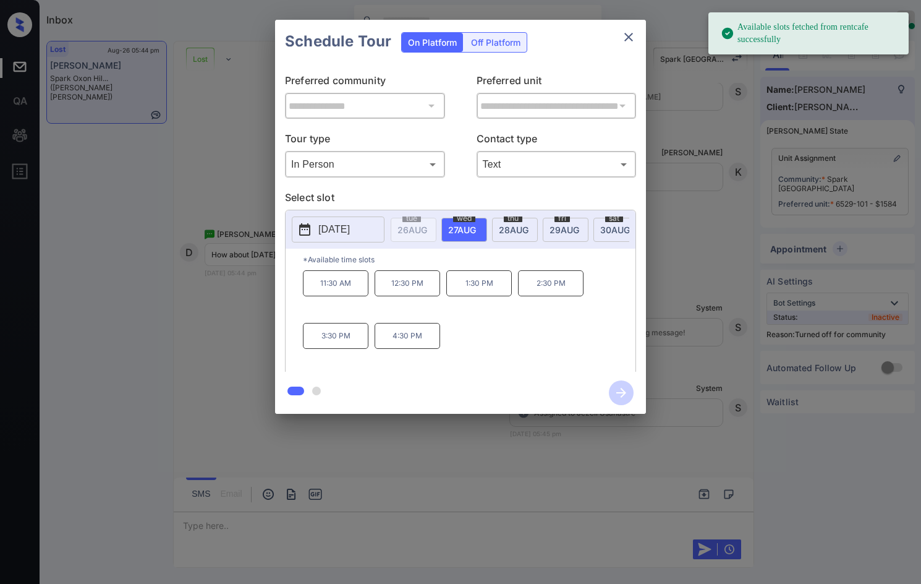
click at [532, 226] on div "thu 28 AUG" at bounding box center [515, 230] width 46 height 24
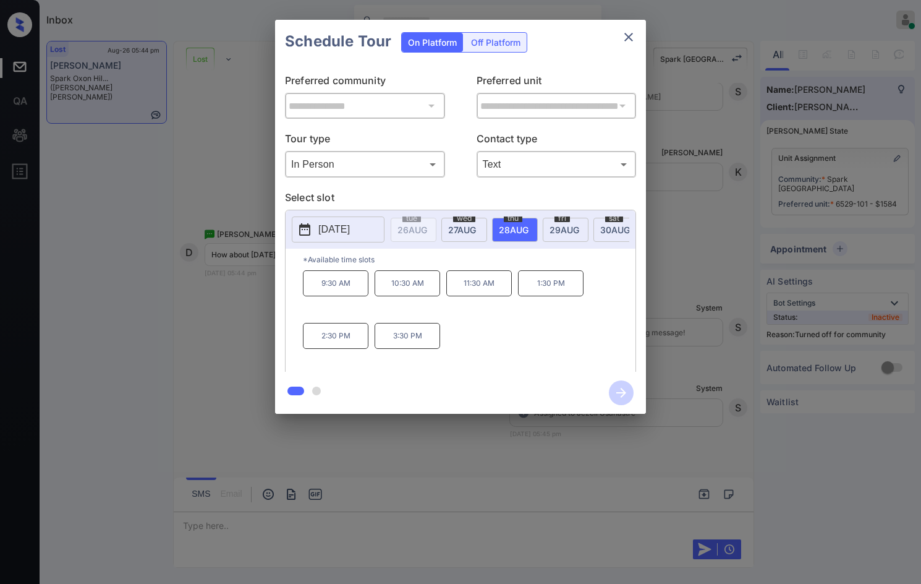
click at [350, 236] on p "2025-08-28" at bounding box center [334, 229] width 32 height 15
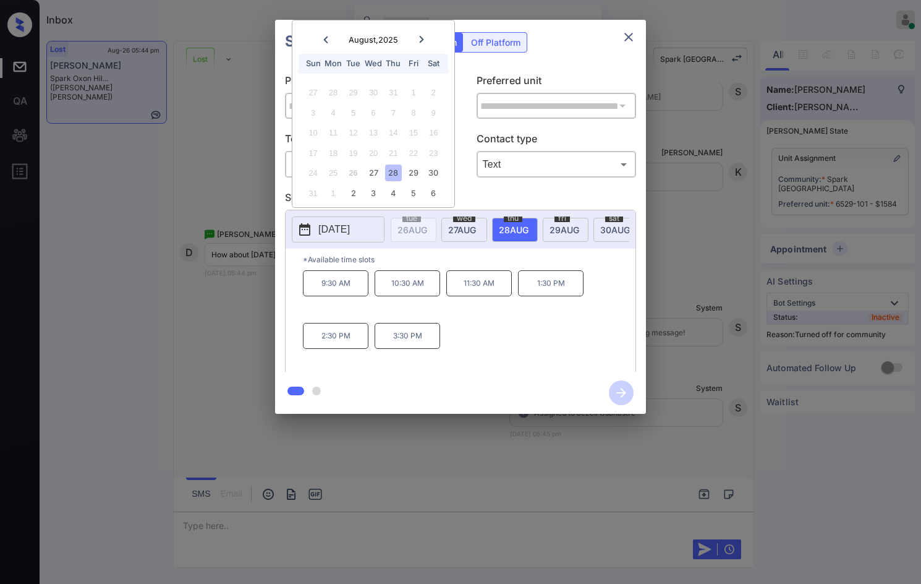
scroll to position [0, 200]
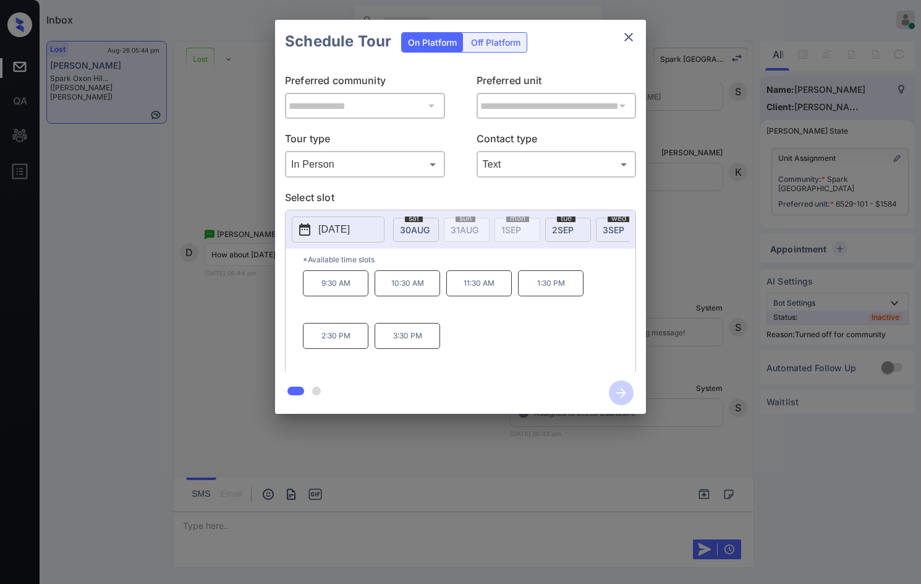
click at [371, 229] on button "2025-08-28" at bounding box center [338, 229] width 93 height 26
click at [604, 229] on span "30 AUG" at bounding box center [616, 229] width 30 height 11
drag, startPoint x: 311, startPoint y: 291, endPoint x: 375, endPoint y: 295, distance: 64.5
click at [375, 295] on div "9:00 AM 11:00 AM 12:00 PM 1:00 PM 3:00 PM 4:00 PM" at bounding box center [469, 319] width 333 height 99
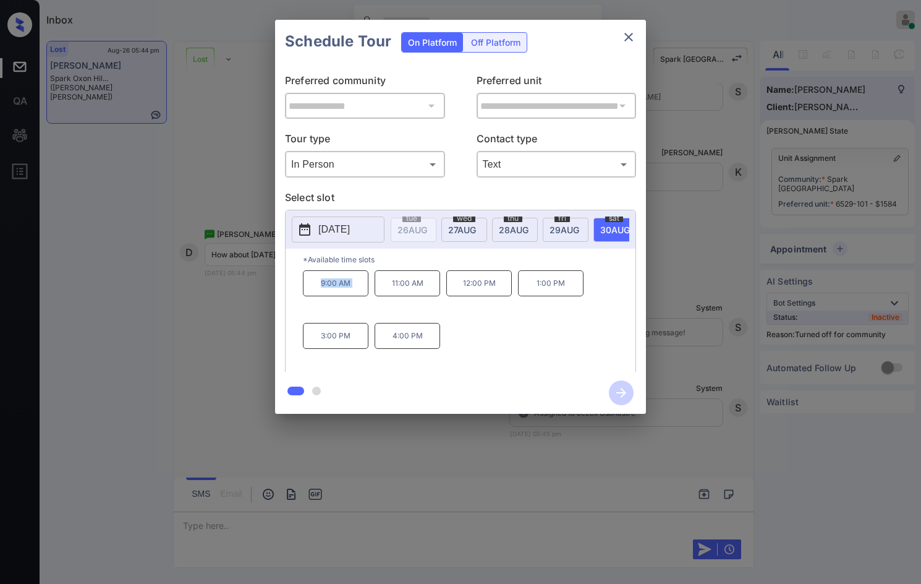
copy p "9:00 AM"
drag, startPoint x: 455, startPoint y: 295, endPoint x: 510, endPoint y: 300, distance: 55.9
click at [511, 296] on p "12:00 PM" at bounding box center [480, 283] width 66 height 26
copy p "12:00 PM"
drag, startPoint x: 390, startPoint y: 346, endPoint x: 506, endPoint y: 348, distance: 116.3
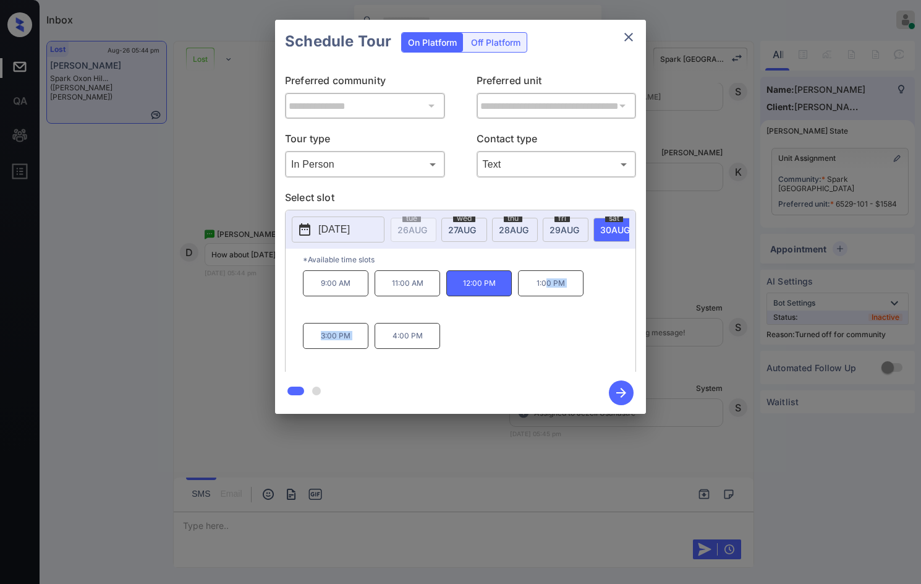
click at [545, 351] on div "9:00 AM 11:00 AM 12:00 PM 1:00 PM 3:00 PM 4:00 PM" at bounding box center [469, 319] width 333 height 99
click at [384, 349] on p "4:00 PM" at bounding box center [408, 336] width 66 height 26
drag, startPoint x: 387, startPoint y: 343, endPoint x: 441, endPoint y: 342, distance: 53.8
click at [441, 342] on div "9:00 AM 11:00 AM 12:00 PM 1:00 PM 3:00 PM 4:00 PM" at bounding box center [469, 319] width 333 height 99
copy p "4:00 PM"
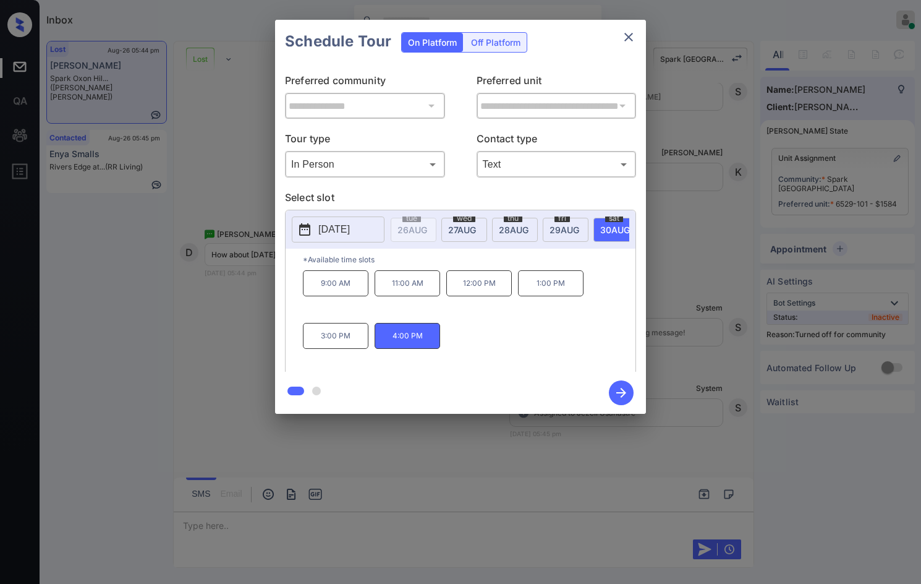
click at [173, 169] on div "**********" at bounding box center [460, 217] width 921 height 434
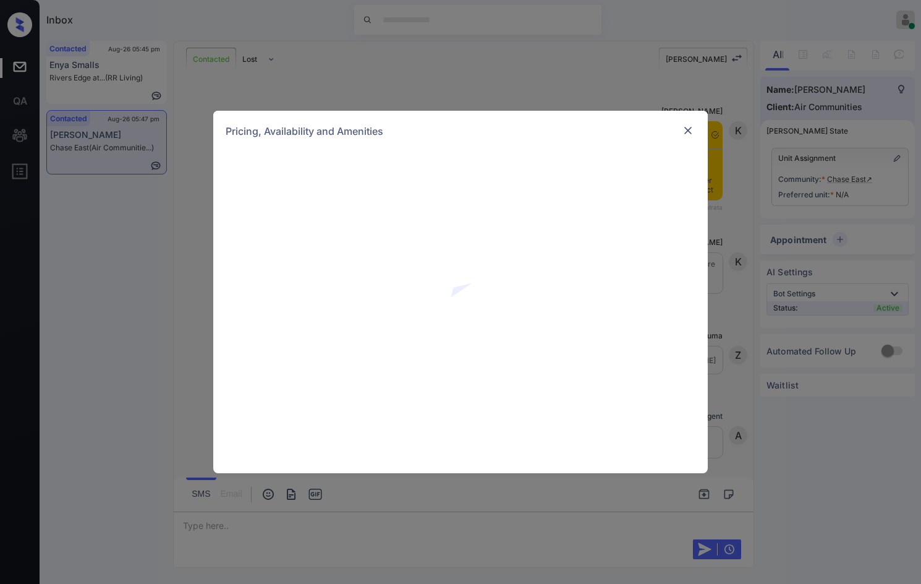
scroll to position [2829, 0]
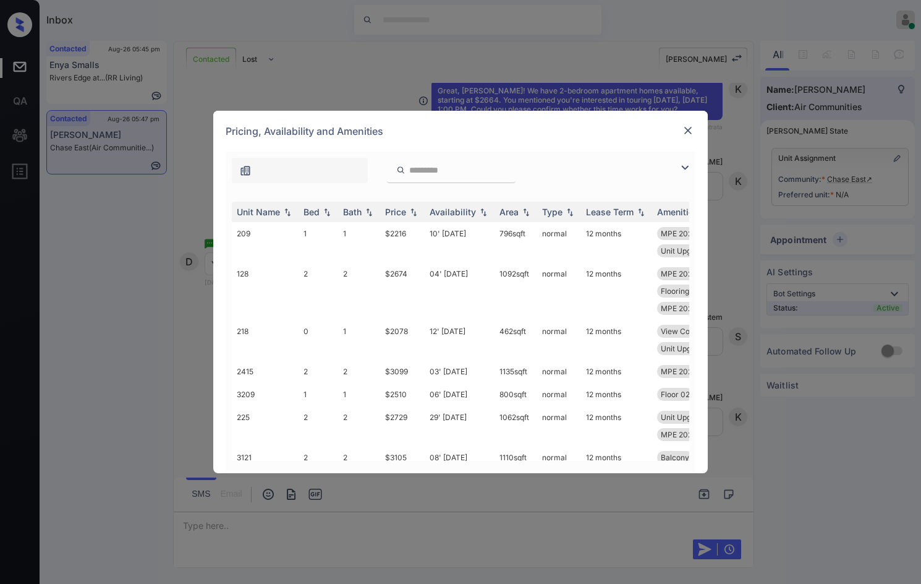
click at [690, 159] on div at bounding box center [461, 168] width 470 height 32
click at [685, 165] on img at bounding box center [685, 167] width 15 height 15
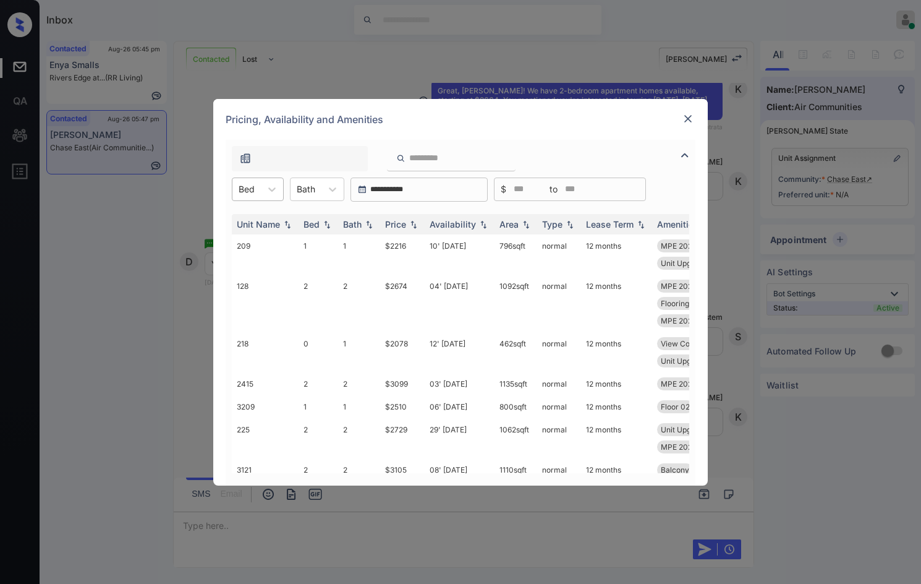
click at [243, 197] on div "Bed" at bounding box center [247, 189] width 28 height 18
drag, startPoint x: 249, startPoint y: 260, endPoint x: 359, endPoint y: 229, distance: 113.9
click at [250, 261] on div "2" at bounding box center [258, 264] width 52 height 22
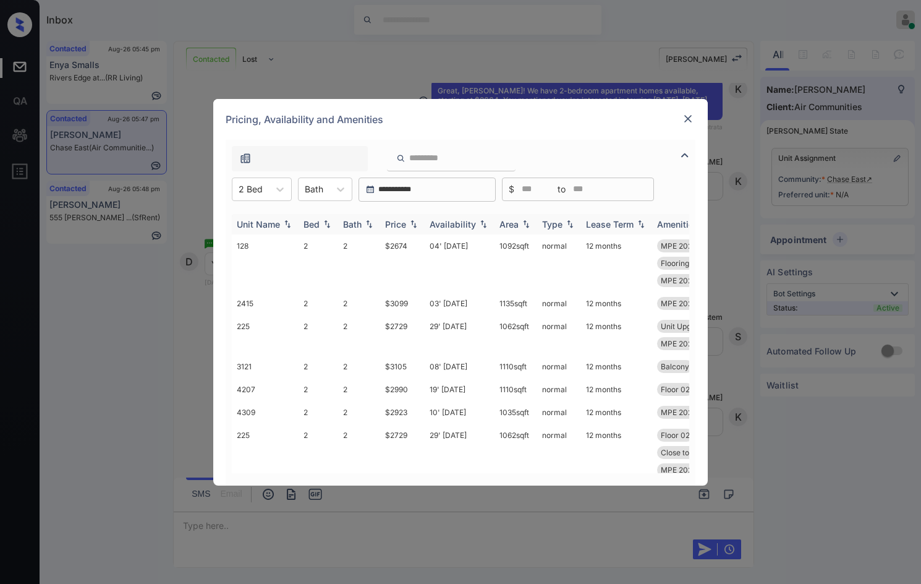
click at [415, 223] on img at bounding box center [414, 224] width 12 height 9
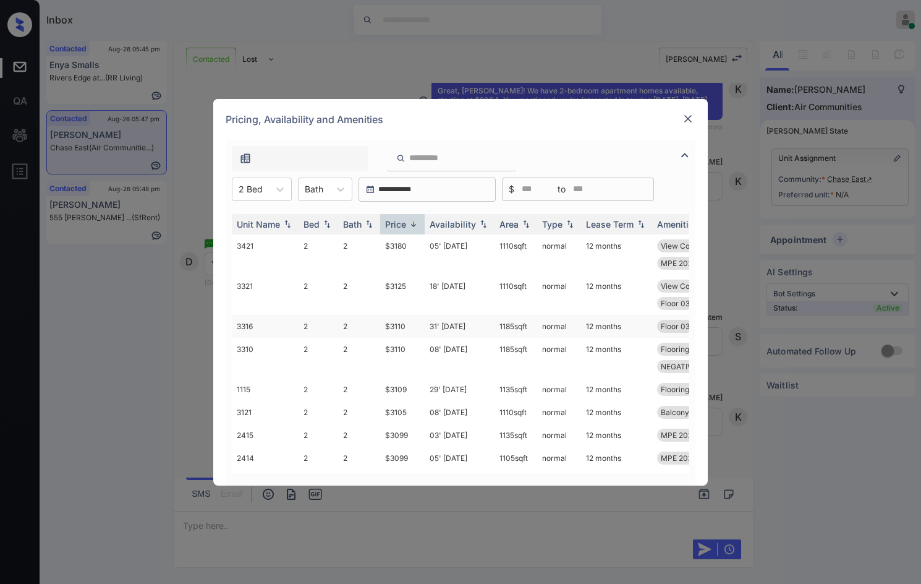
click at [461, 326] on td "31' Jul 25" at bounding box center [460, 326] width 70 height 23
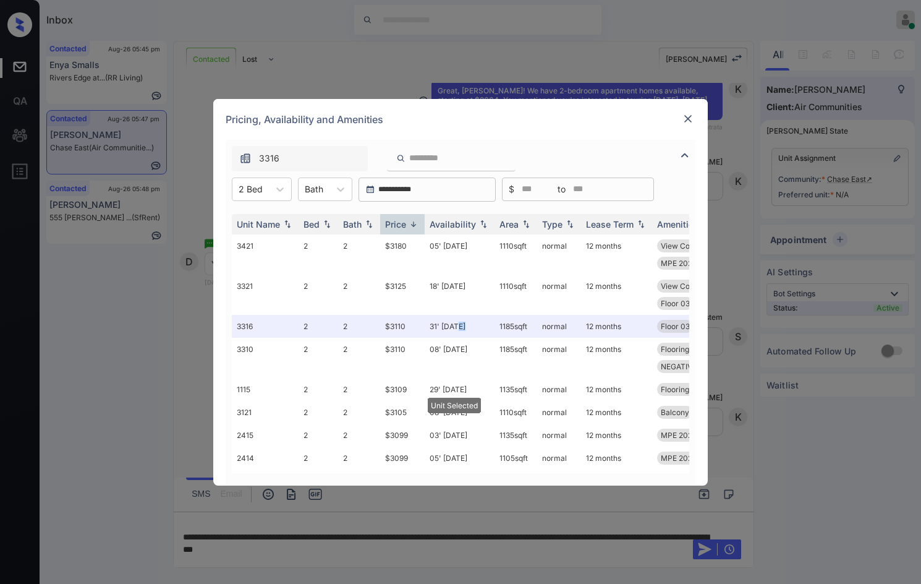
click at [690, 121] on img at bounding box center [688, 119] width 12 height 12
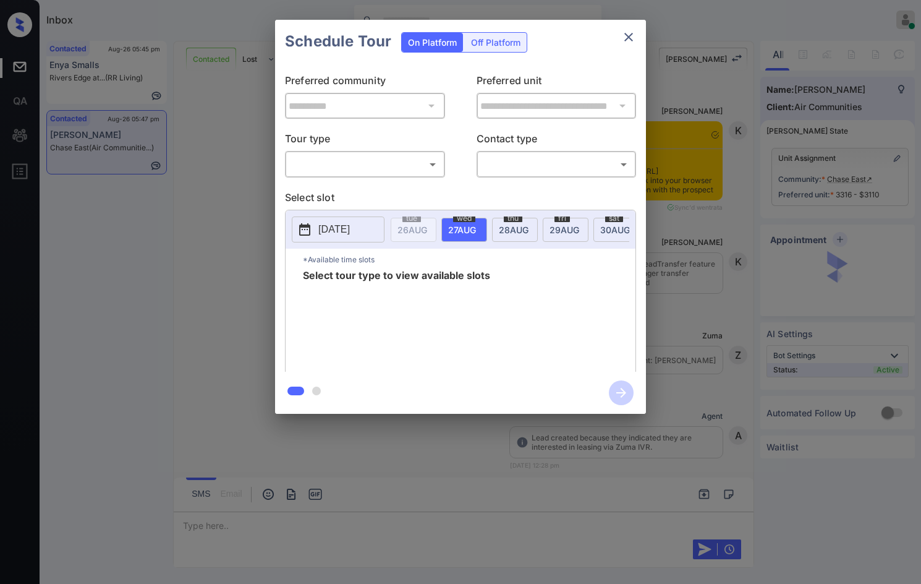
scroll to position [4029, 0]
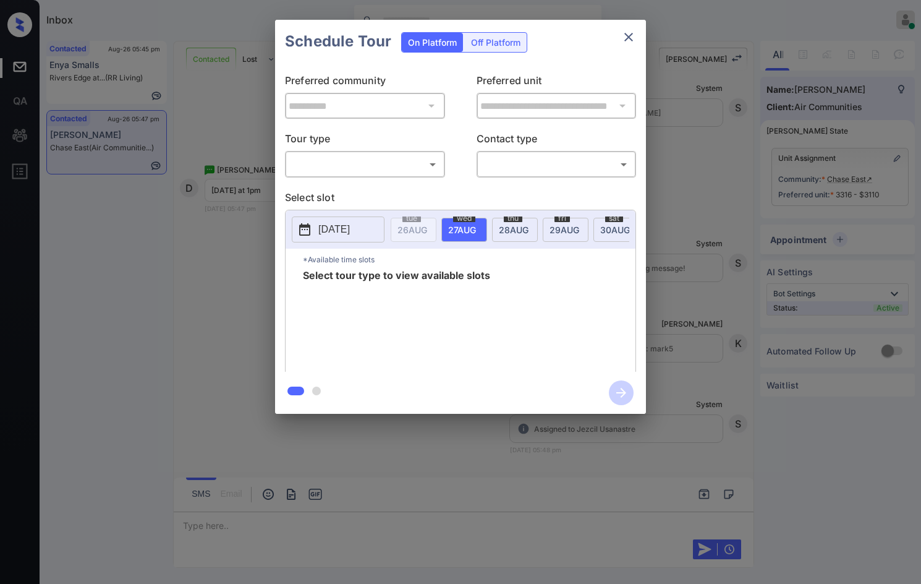
click at [406, 169] on body "Inbox Jezcil Usanastre Online Set yourself offline Set yourself on break Profil…" at bounding box center [460, 292] width 921 height 584
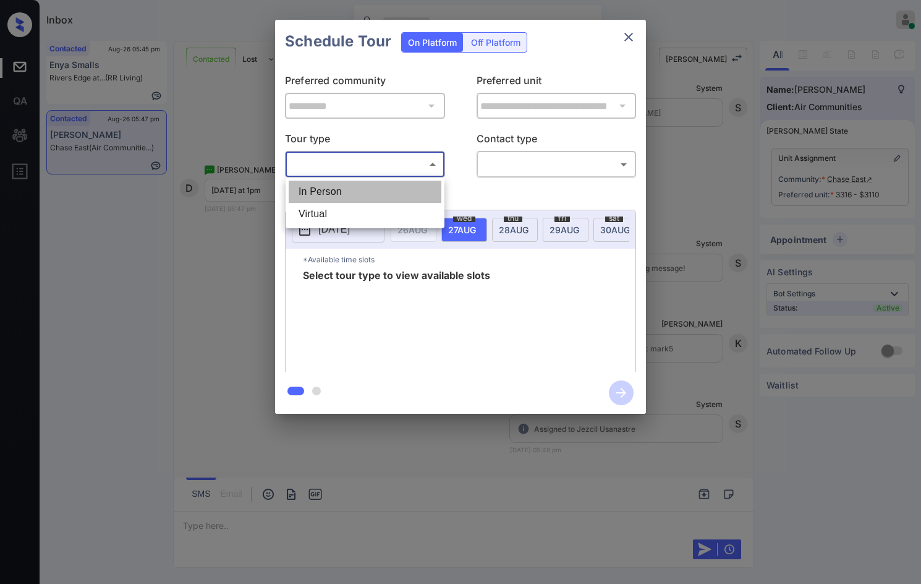
drag, startPoint x: 406, startPoint y: 183, endPoint x: 440, endPoint y: 190, distance: 34.1
click at [407, 184] on li "In Person" at bounding box center [365, 192] width 153 height 22
type input "********"
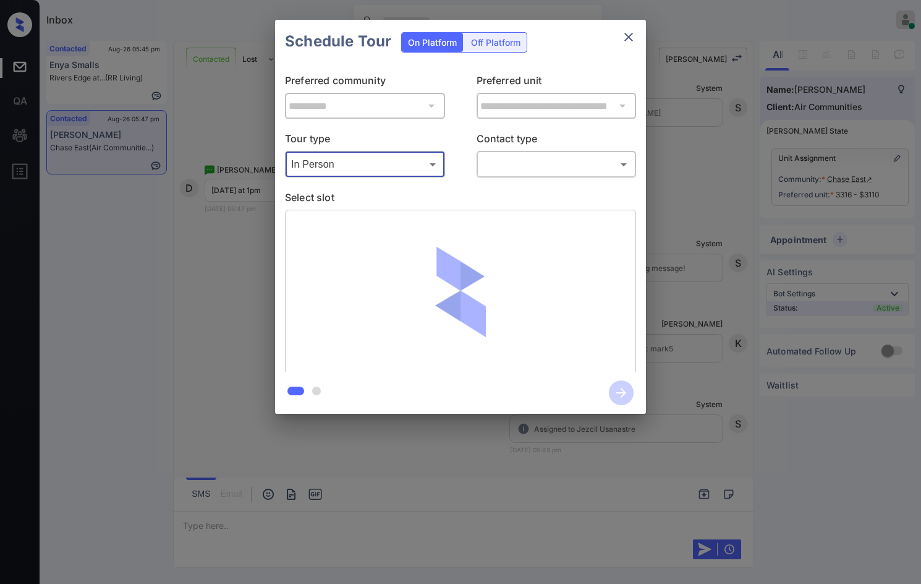
click at [531, 165] on body "Inbox Jezcil Usanastre Online Set yourself offline Set yourself on break Profil…" at bounding box center [460, 292] width 921 height 584
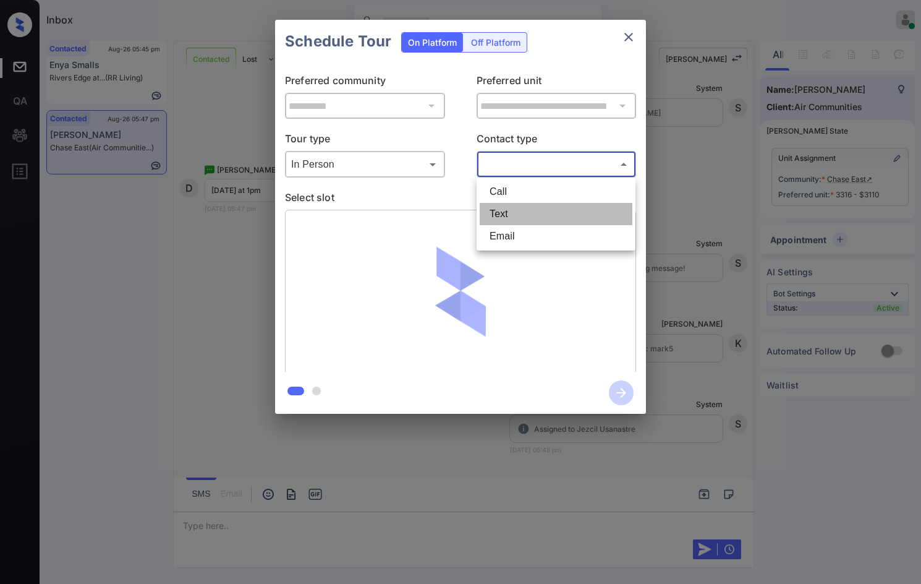
click at [525, 210] on li "Text" at bounding box center [556, 214] width 153 height 22
type input "****"
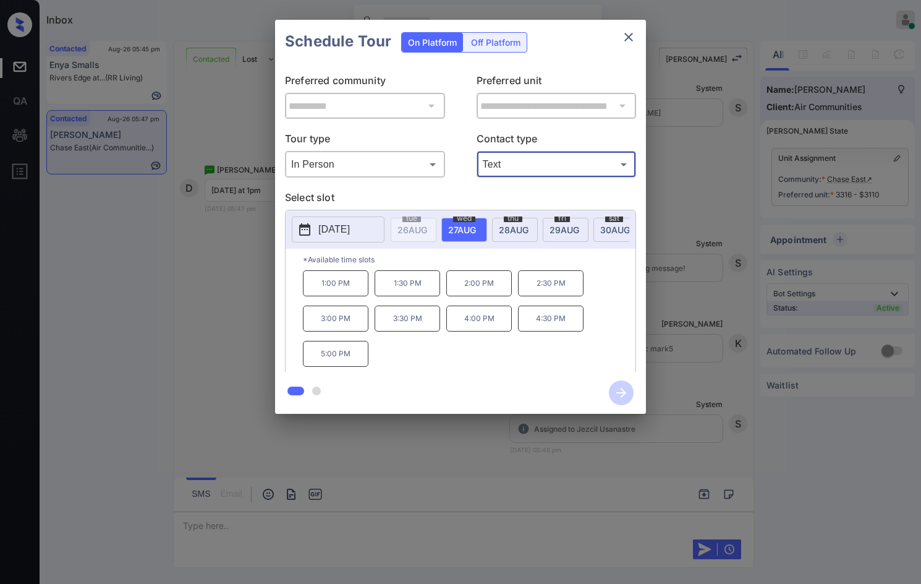
click at [226, 289] on div "**********" at bounding box center [460, 217] width 921 height 434
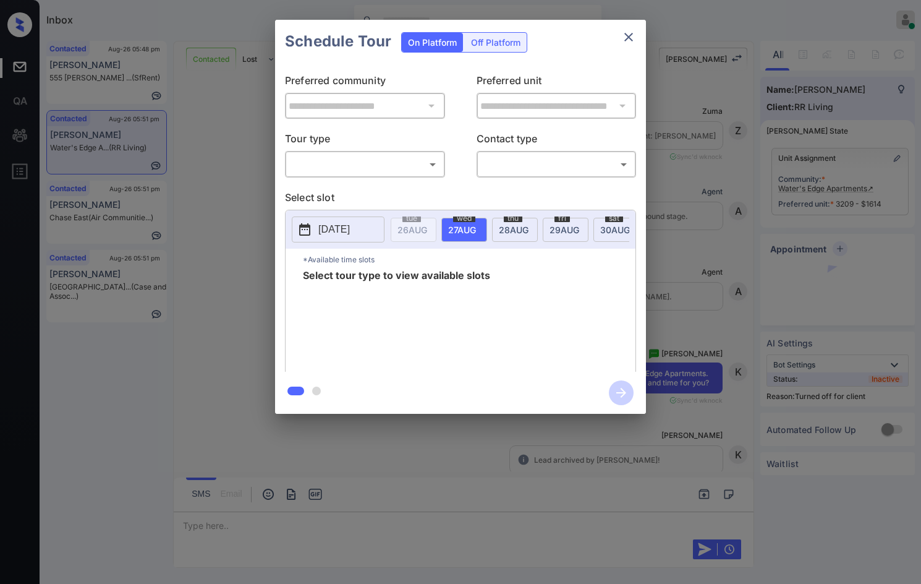
scroll to position [3482, 0]
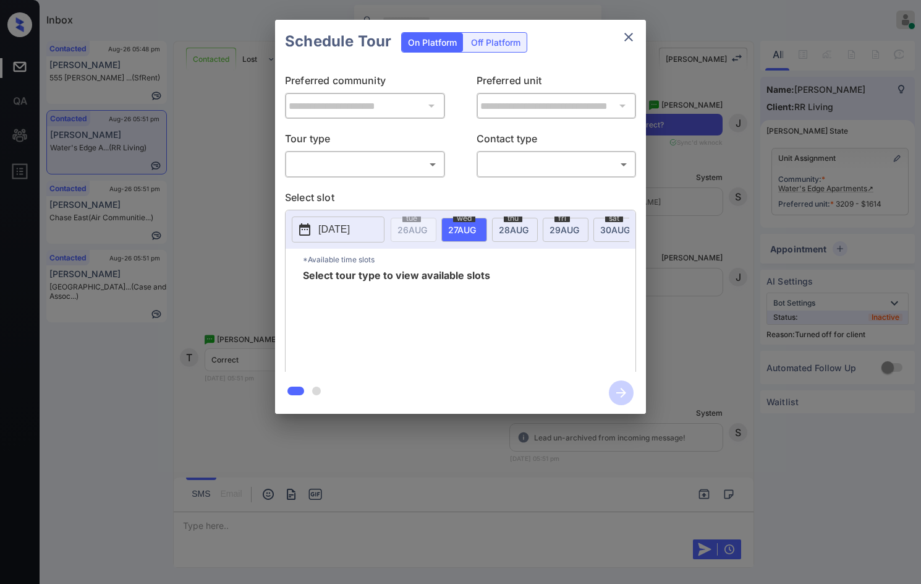
click at [416, 178] on div "**********" at bounding box center [460, 217] width 371 height 309
click at [413, 171] on body "Inbox Jezcil Usanastre Online Set yourself offline Set yourself on break Profil…" at bounding box center [460, 292] width 921 height 584
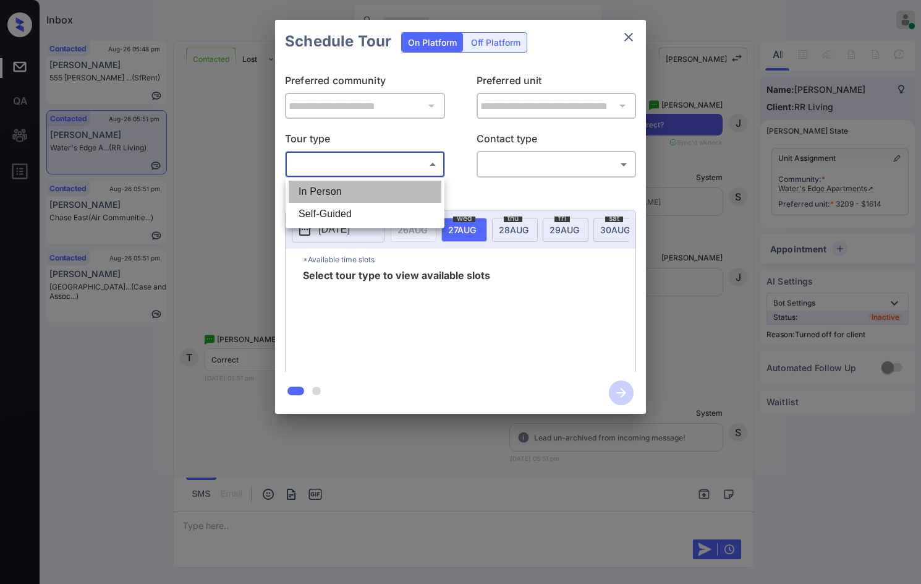
click at [406, 189] on li "In Person" at bounding box center [365, 192] width 153 height 22
type input "********"
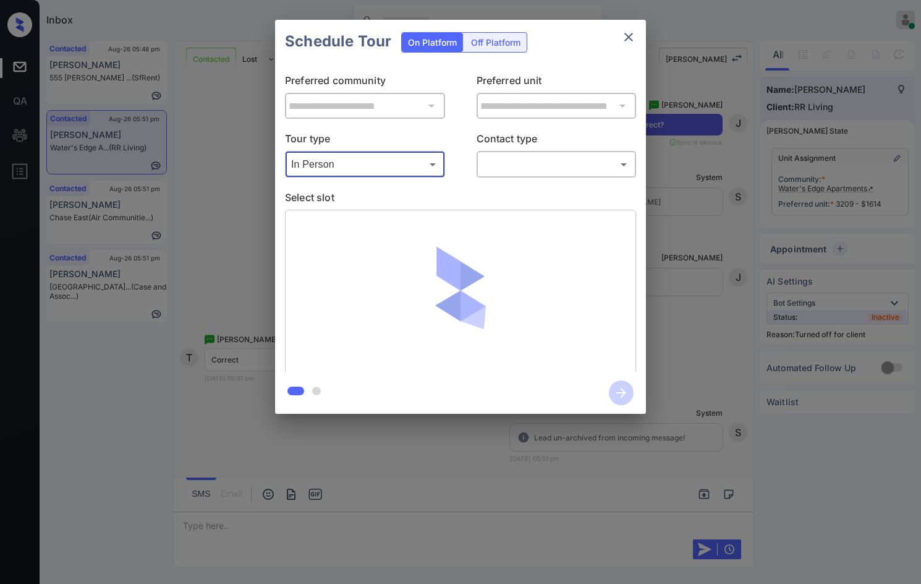
click at [494, 162] on body "Inbox Jezcil Usanastre Online Set yourself offline Set yourself on break Profil…" at bounding box center [460, 292] width 921 height 584
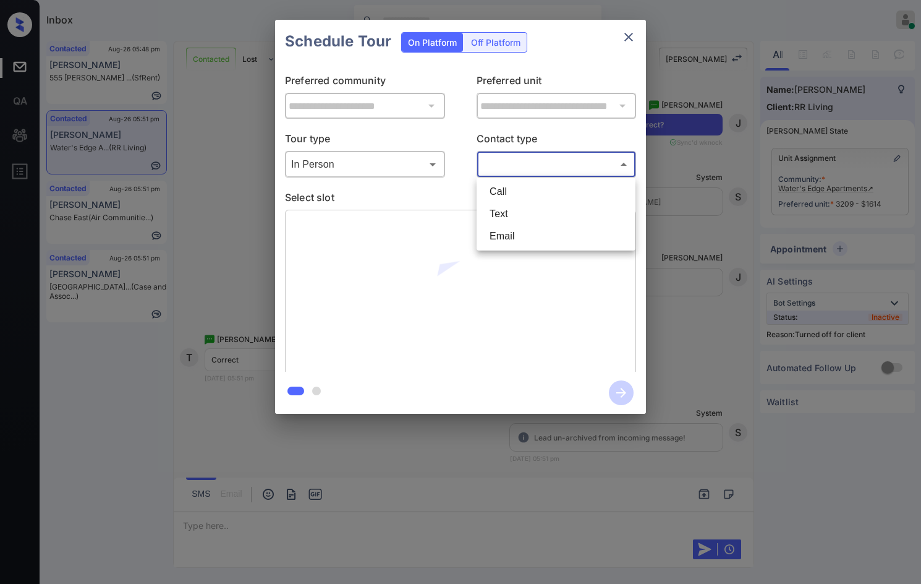
click at [562, 207] on li "Text" at bounding box center [556, 214] width 153 height 22
type input "****"
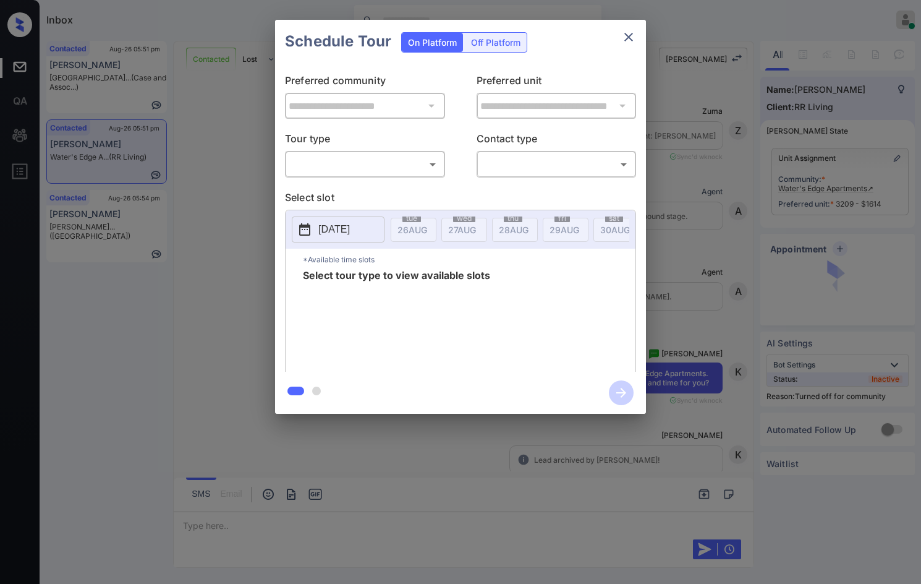
scroll to position [3234, 0]
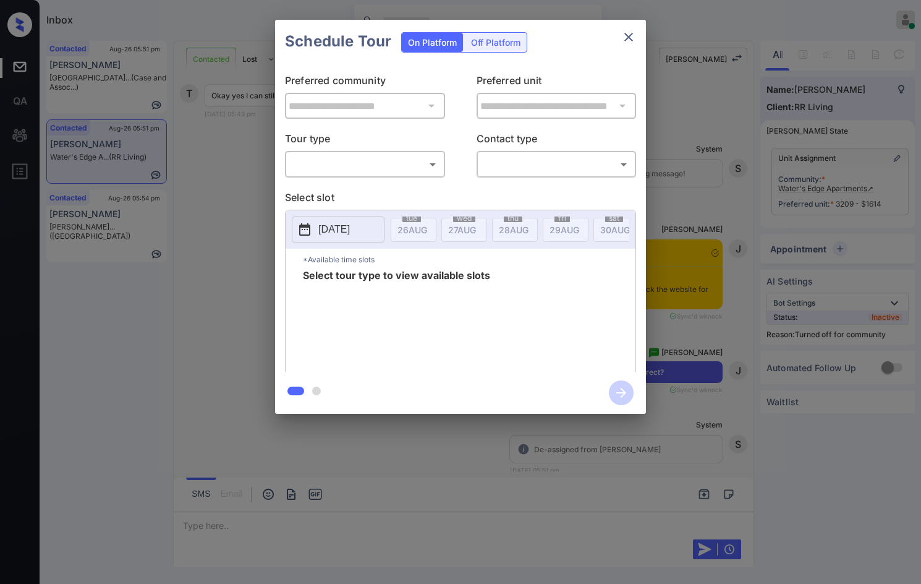
click at [382, 152] on div "​ ​" at bounding box center [365, 164] width 160 height 27
click at [375, 169] on body "Inbox Jezcil Usanastre Online Set yourself offline Set yourself on break Profil…" at bounding box center [460, 292] width 921 height 584
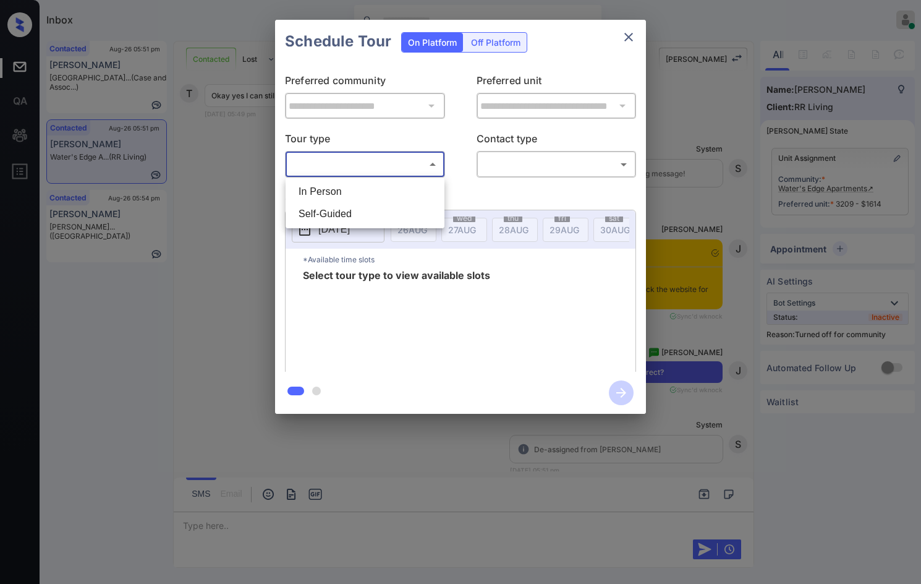
click at [375, 190] on li "In Person" at bounding box center [365, 192] width 153 height 22
type input "********"
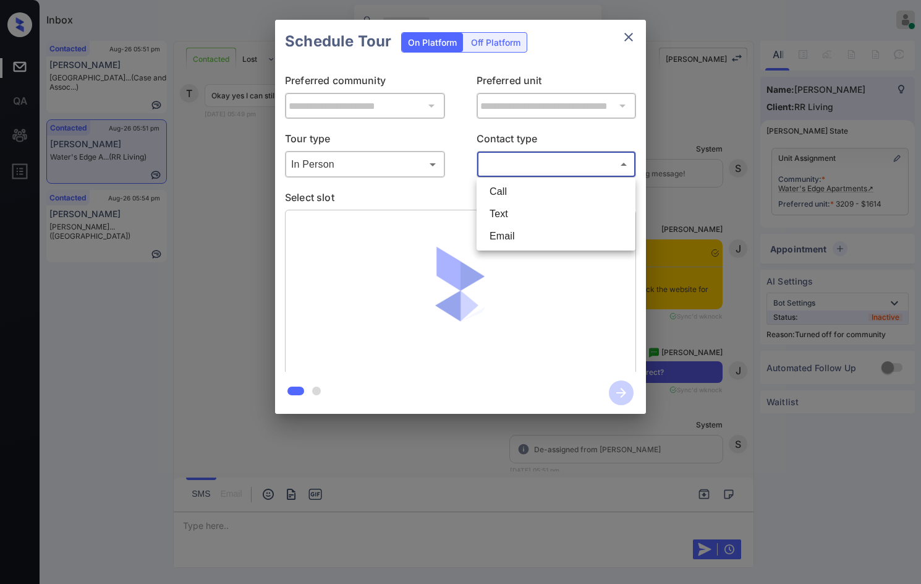
click at [540, 174] on body "Inbox Jezcil Usanastre Online Set yourself offline Set yourself on break Profil…" at bounding box center [460, 292] width 921 height 584
click at [541, 213] on li "Text" at bounding box center [556, 214] width 153 height 22
type input "****"
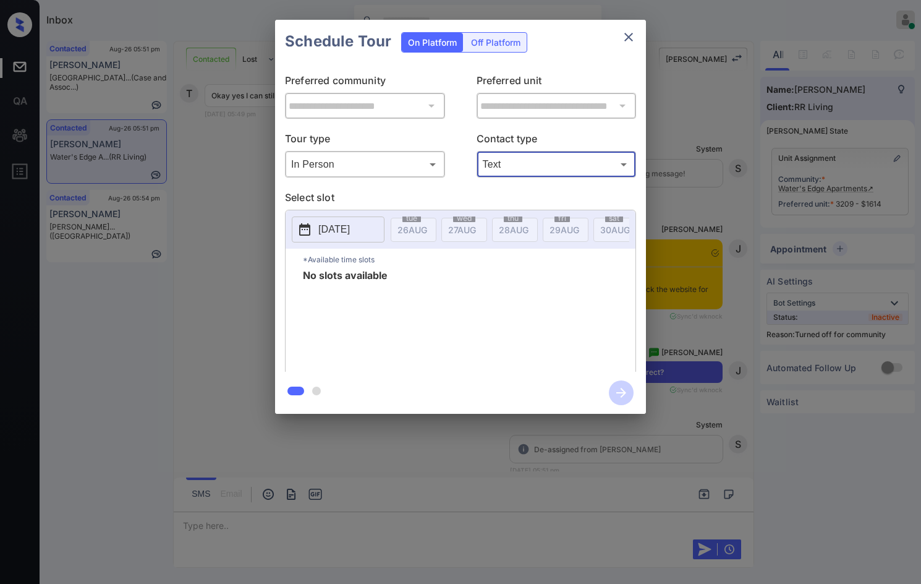
click at [350, 229] on p "2025-08-26" at bounding box center [334, 229] width 32 height 15
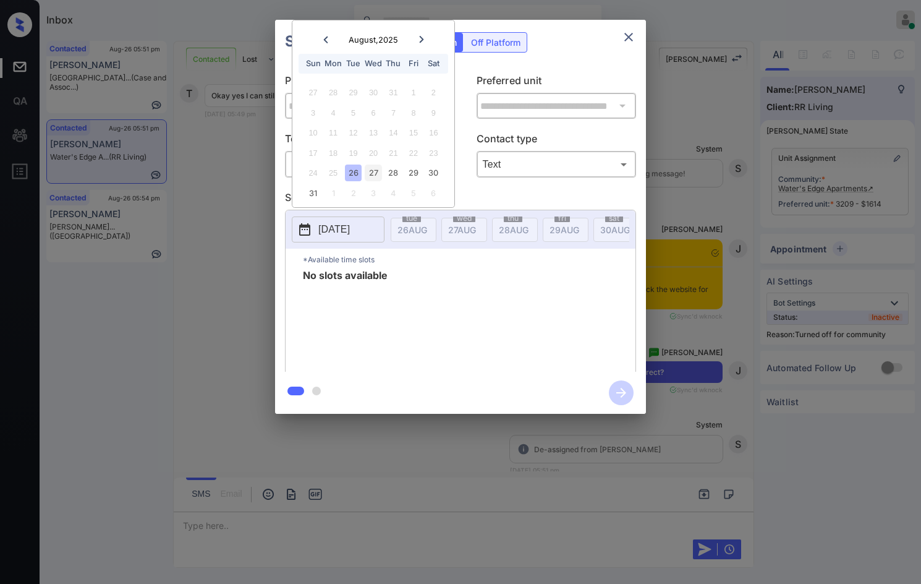
click at [377, 170] on div "27" at bounding box center [373, 173] width 17 height 17
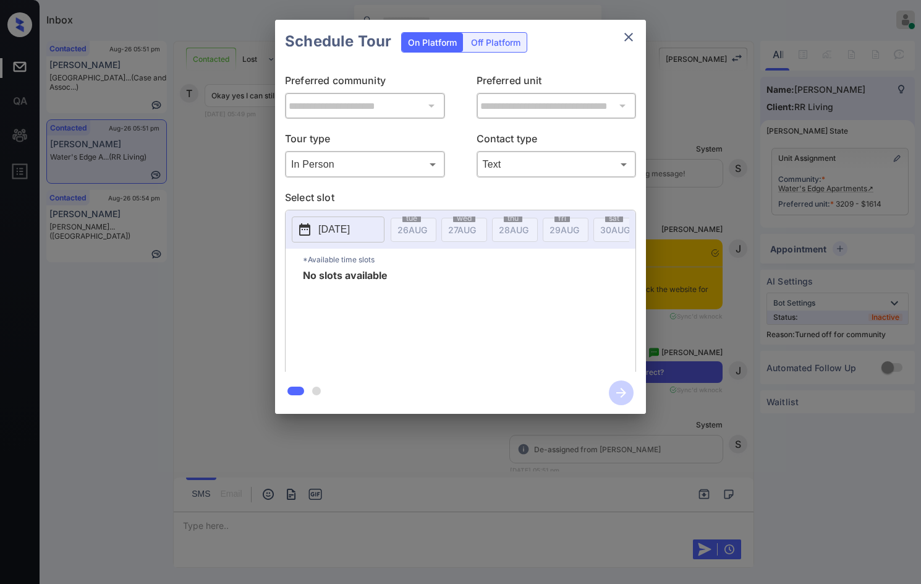
click at [239, 220] on div "**********" at bounding box center [460, 217] width 921 height 434
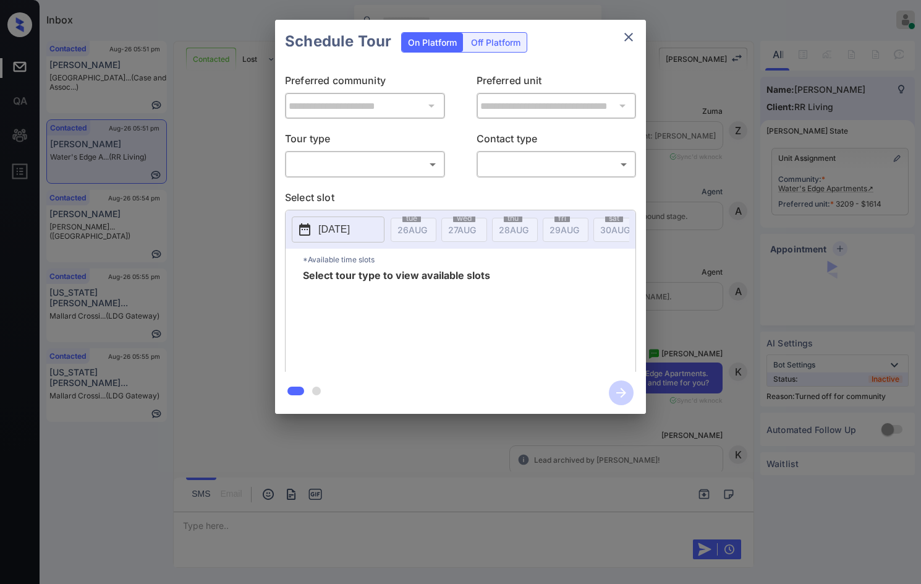
scroll to position [918, 0]
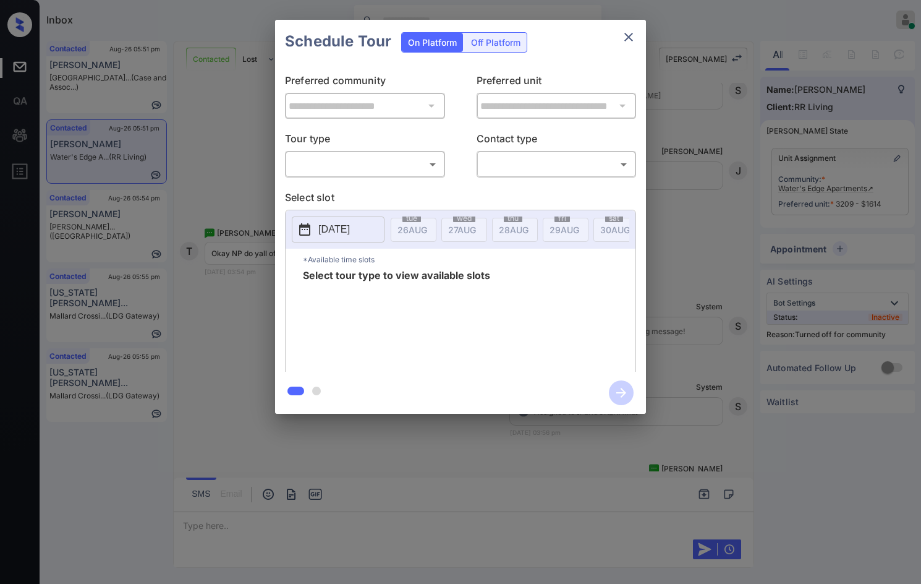
click at [364, 169] on body "Inbox Jezcil Usanastre Online Set yourself offline Set yourself on break Profil…" at bounding box center [460, 292] width 921 height 584
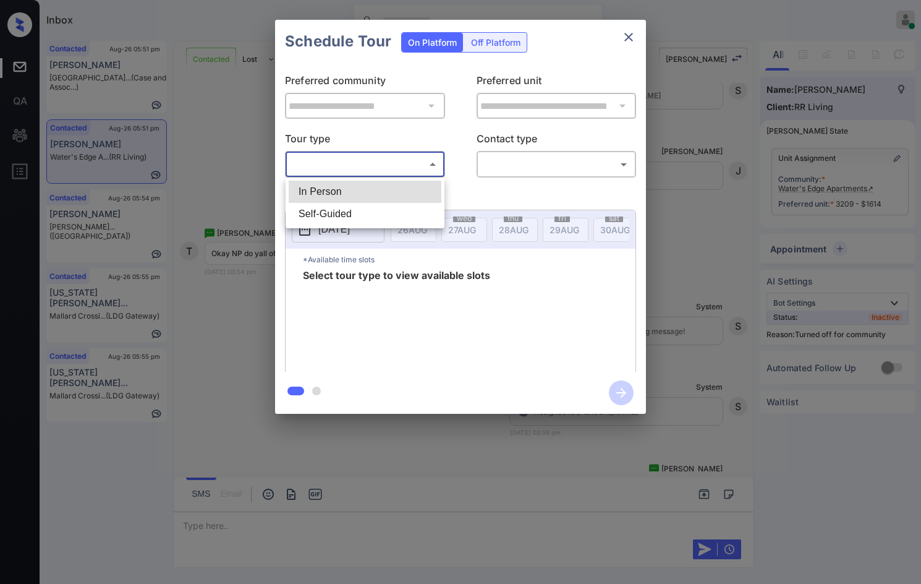
click at [371, 191] on li "In Person" at bounding box center [365, 192] width 153 height 22
type input "********"
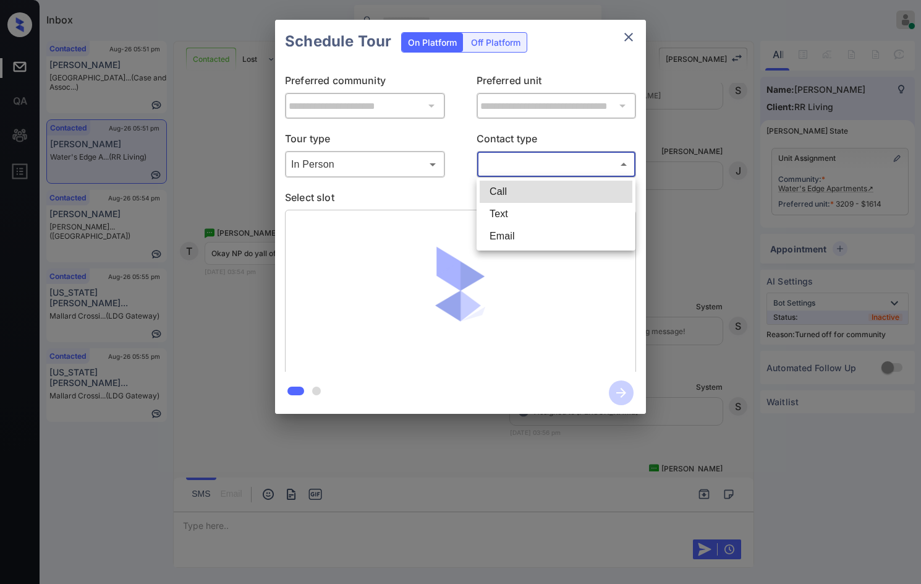
click at [515, 166] on body "Inbox Jezcil Usanastre Online Set yourself offline Set yourself on break Profil…" at bounding box center [460, 292] width 921 height 584
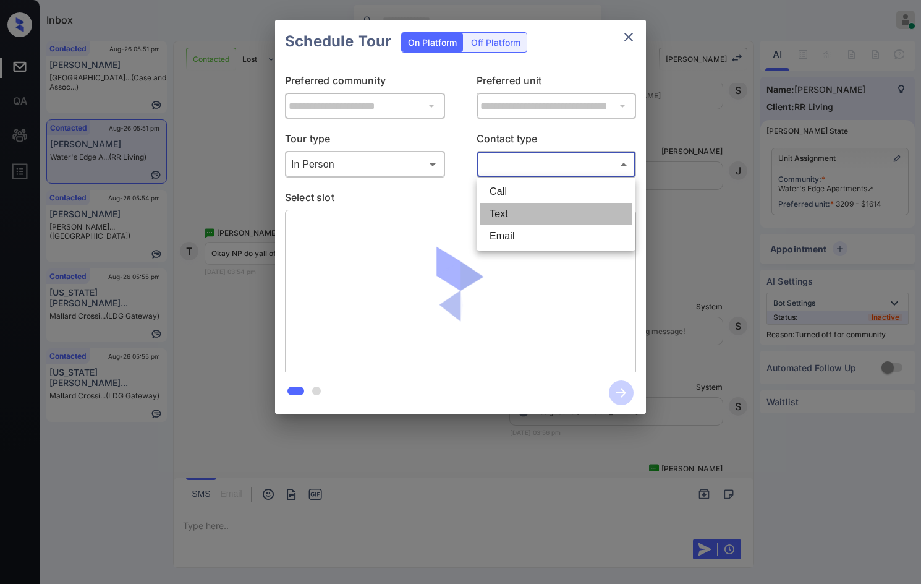
click at [521, 221] on li "Text" at bounding box center [556, 214] width 153 height 22
type input "****"
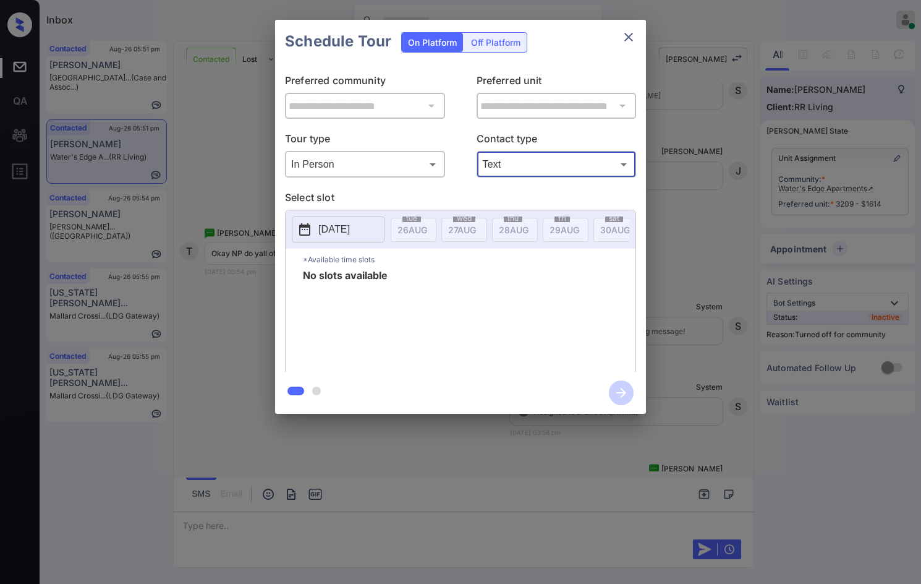
click at [300, 226] on icon at bounding box center [304, 229] width 11 height 12
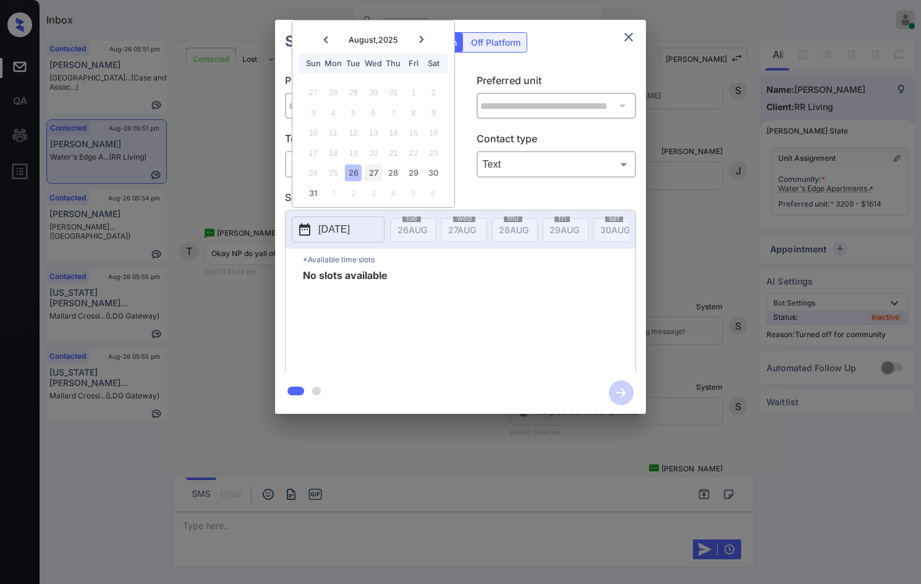
click at [372, 177] on div "27" at bounding box center [373, 173] width 17 height 17
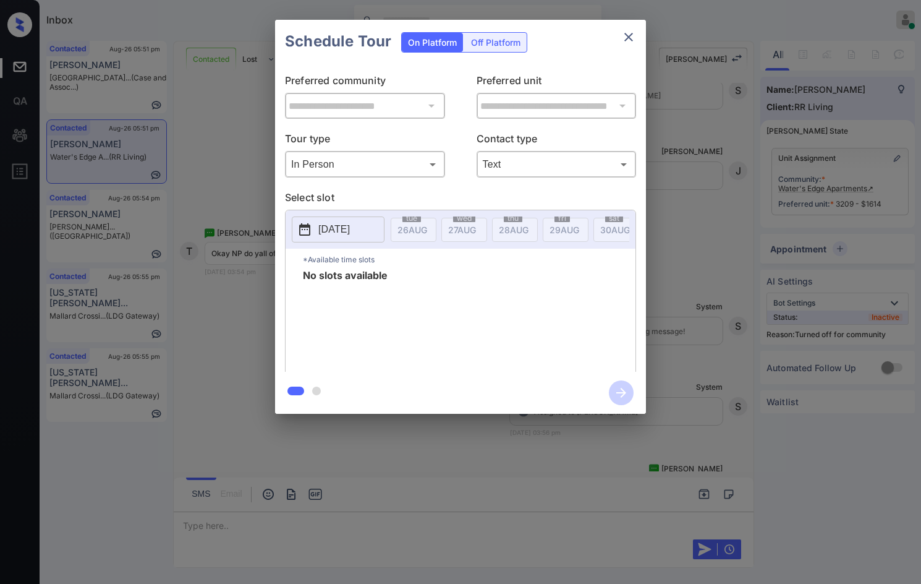
click at [242, 177] on div "**********" at bounding box center [460, 217] width 921 height 434
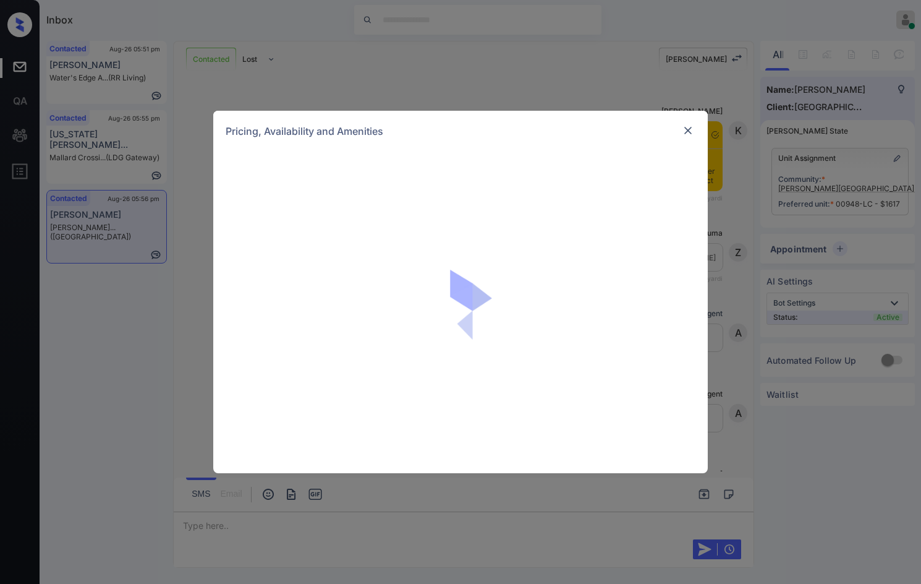
scroll to position [448, 0]
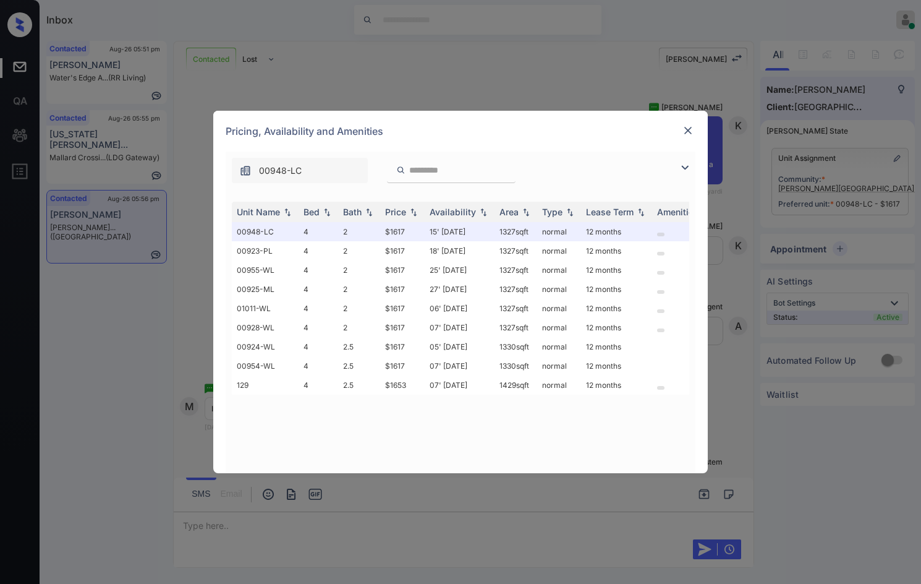
click at [686, 166] on img at bounding box center [685, 167] width 15 height 15
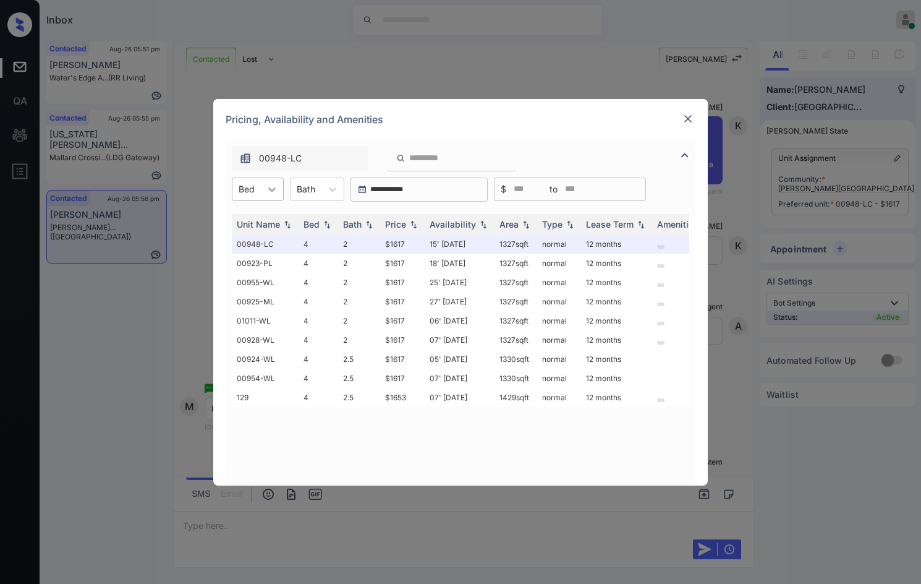
click at [272, 193] on icon at bounding box center [272, 189] width 12 height 12
click at [275, 216] on div "4" at bounding box center [258, 219] width 52 height 22
drag, startPoint x: 375, startPoint y: 237, endPoint x: 408, endPoint y: 244, distance: 33.6
click at [408, 244] on tr "00948-LC 4 2 $1617 15' Aug 25 1327 sqft normal 12 months" at bounding box center [555, 243] width 646 height 19
click at [409, 244] on td "$1617" at bounding box center [402, 243] width 45 height 19
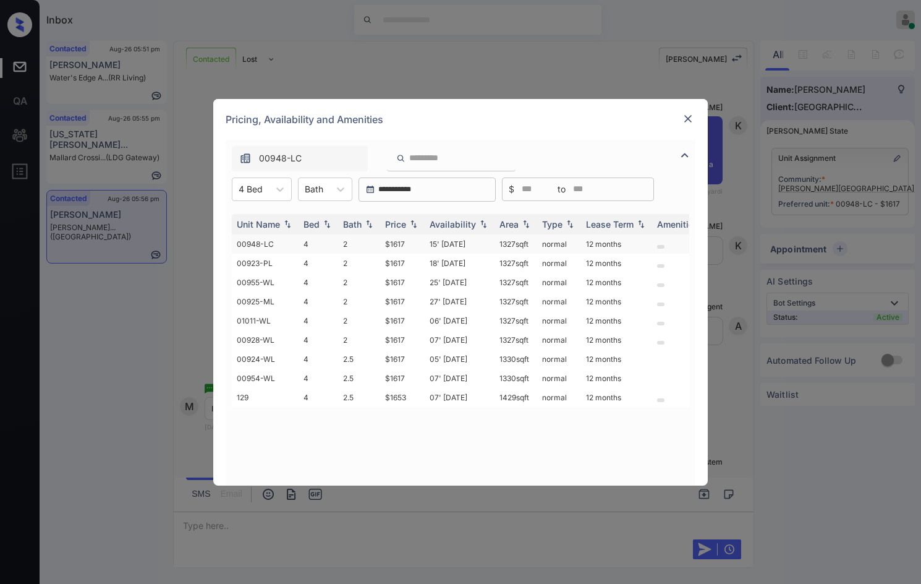
click at [409, 244] on td "$1617" at bounding box center [402, 243] width 45 height 19
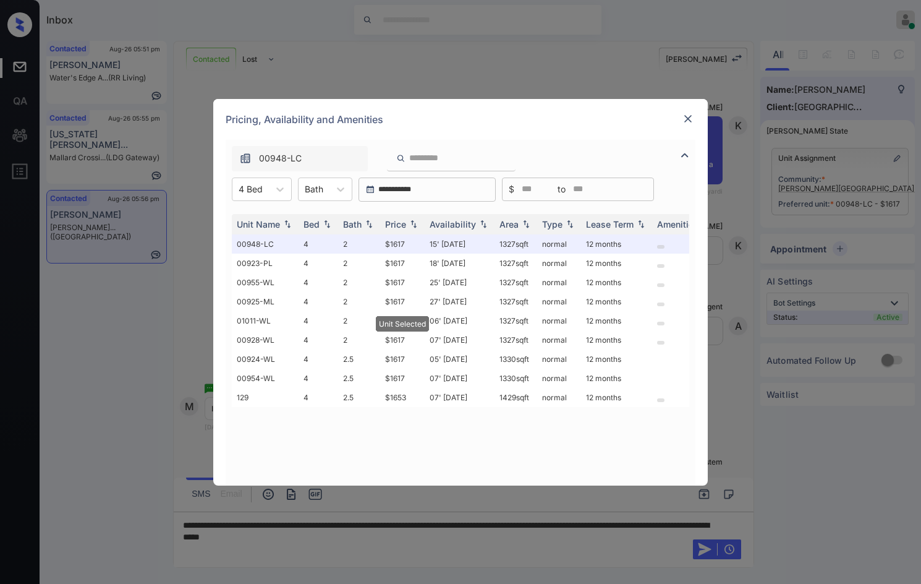
click at [685, 125] on div at bounding box center [688, 118] width 15 height 15
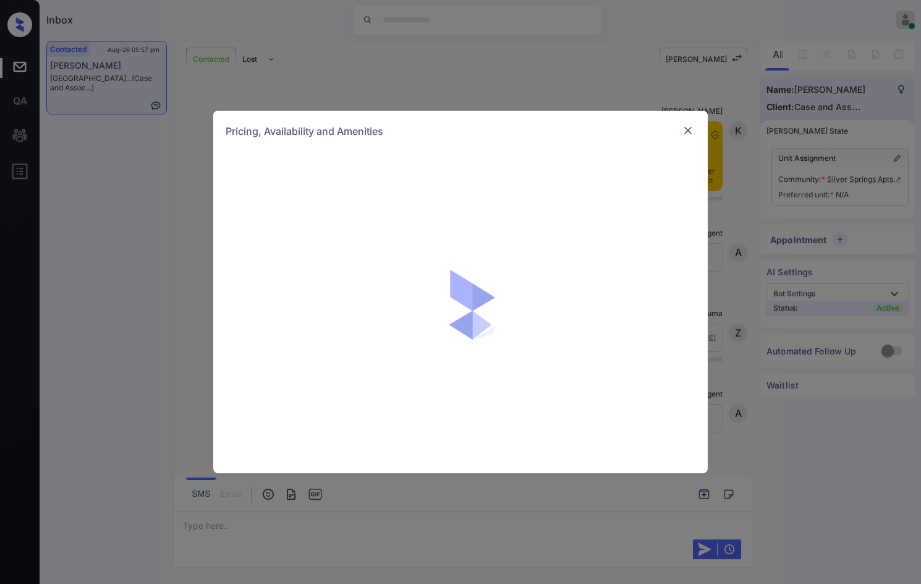
scroll to position [1664, 0]
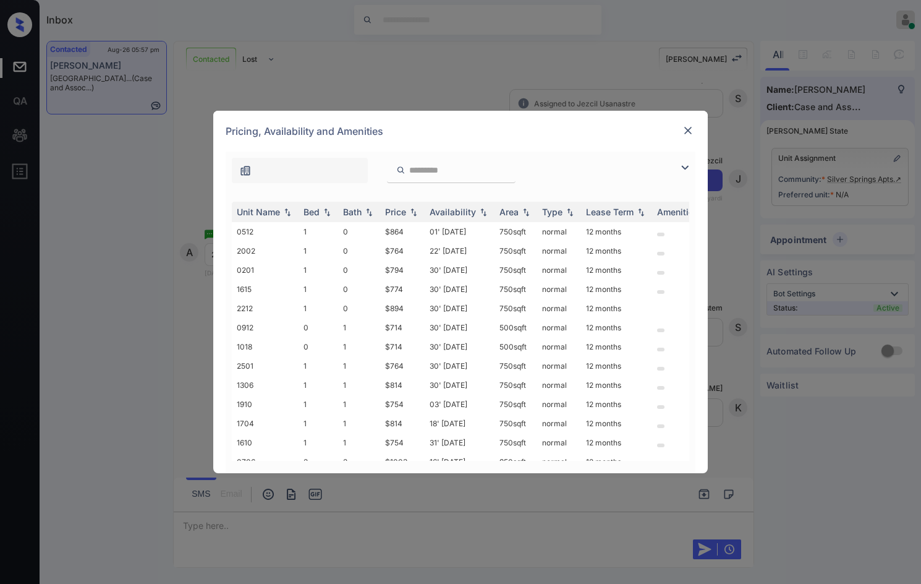
click at [685, 164] on img at bounding box center [685, 167] width 15 height 15
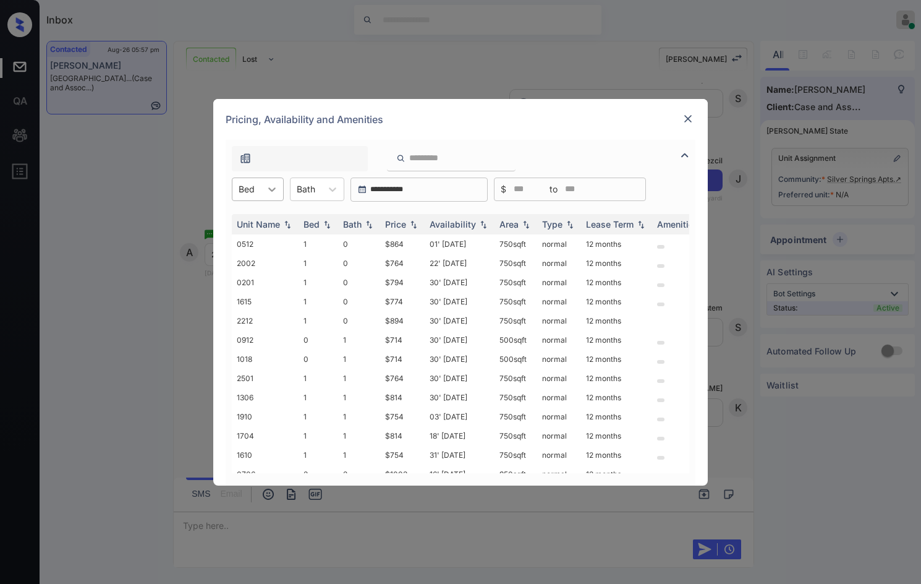
click at [273, 180] on div at bounding box center [272, 189] width 22 height 22
click at [272, 266] on div "2" at bounding box center [258, 264] width 52 height 22
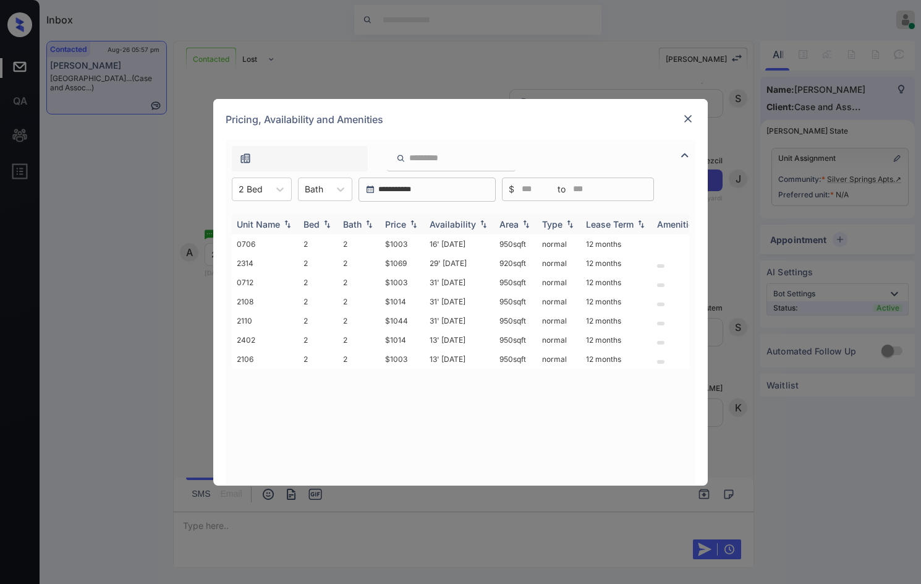
click at [414, 220] on img at bounding box center [414, 224] width 12 height 9
drag, startPoint x: 370, startPoint y: 248, endPoint x: 447, endPoint y: 236, distance: 78.3
click at [447, 236] on tr "0706 2 2 $1003 16' [DATE] 950 sqft normal 12 months" at bounding box center [555, 243] width 646 height 19
click at [418, 241] on td "$1003" at bounding box center [402, 243] width 45 height 19
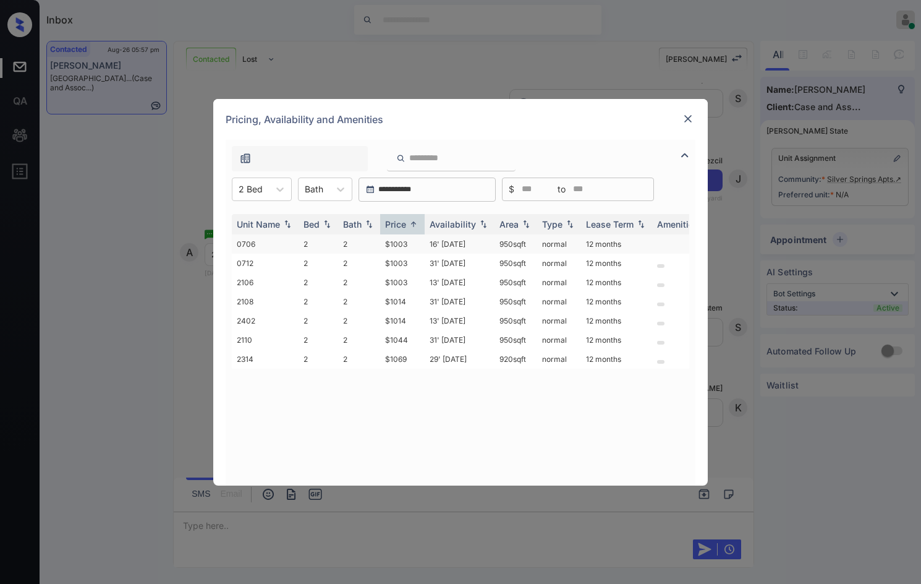
click at [418, 241] on td "$1003" at bounding box center [402, 243] width 45 height 19
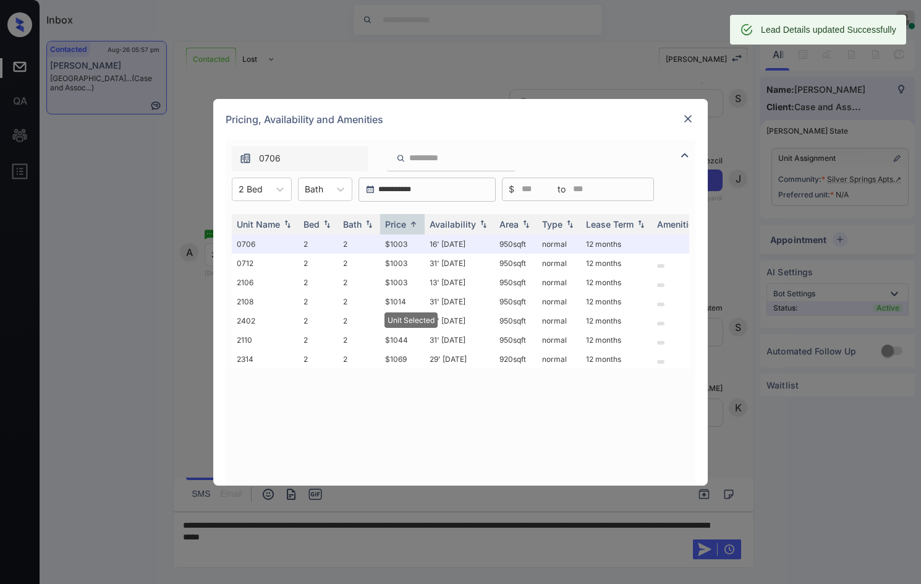
click at [690, 116] on img at bounding box center [688, 119] width 12 height 12
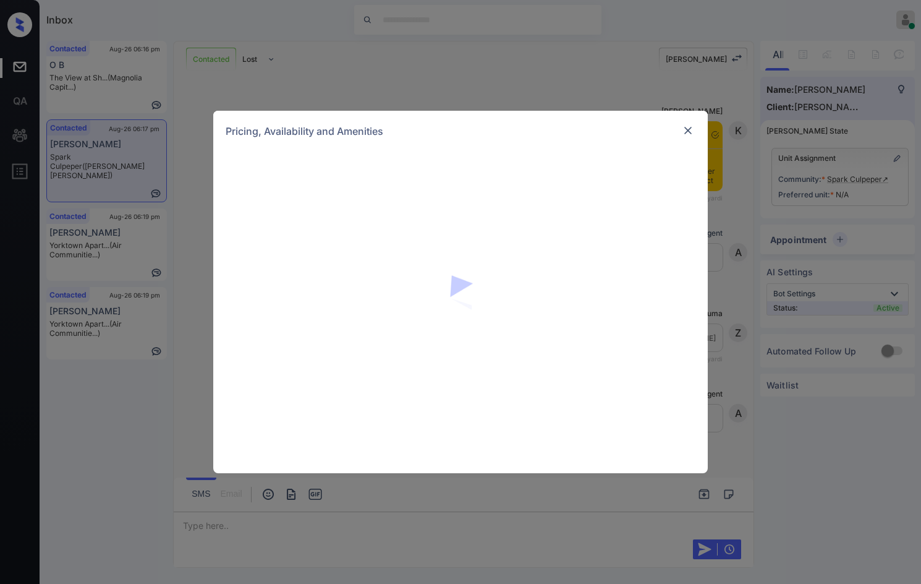
scroll to position [1063, 0]
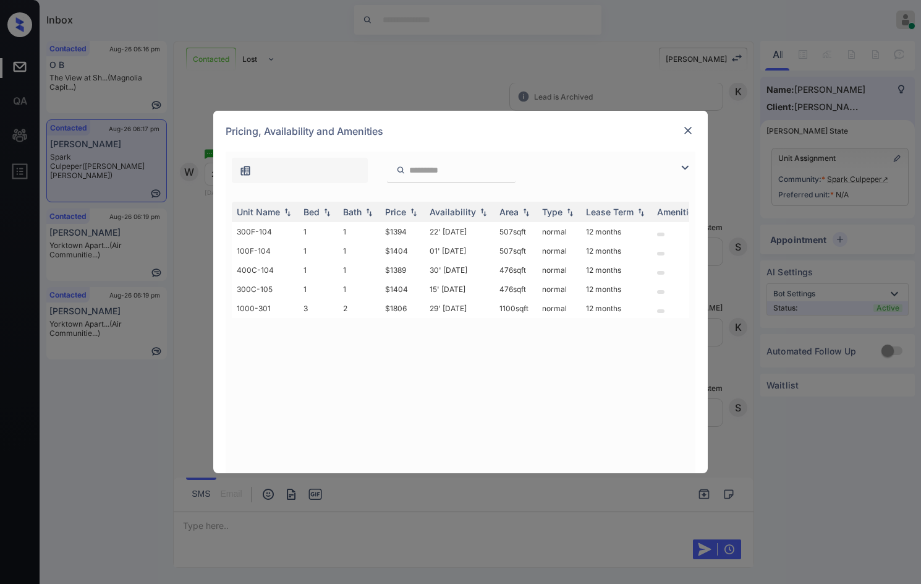
click at [680, 163] on img at bounding box center [685, 167] width 15 height 15
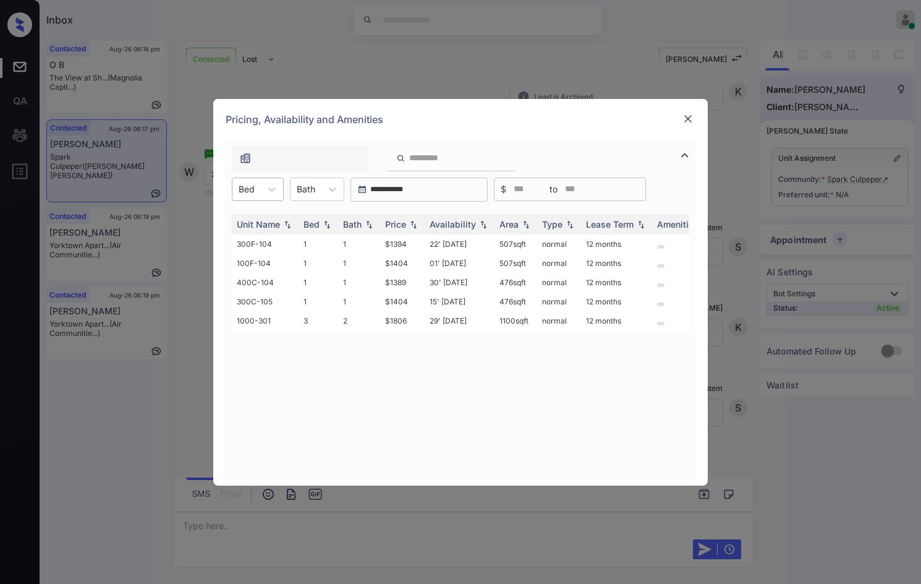
click at [242, 184] on div at bounding box center [247, 188] width 16 height 13
click at [250, 242] on div "3" at bounding box center [258, 242] width 52 height 22
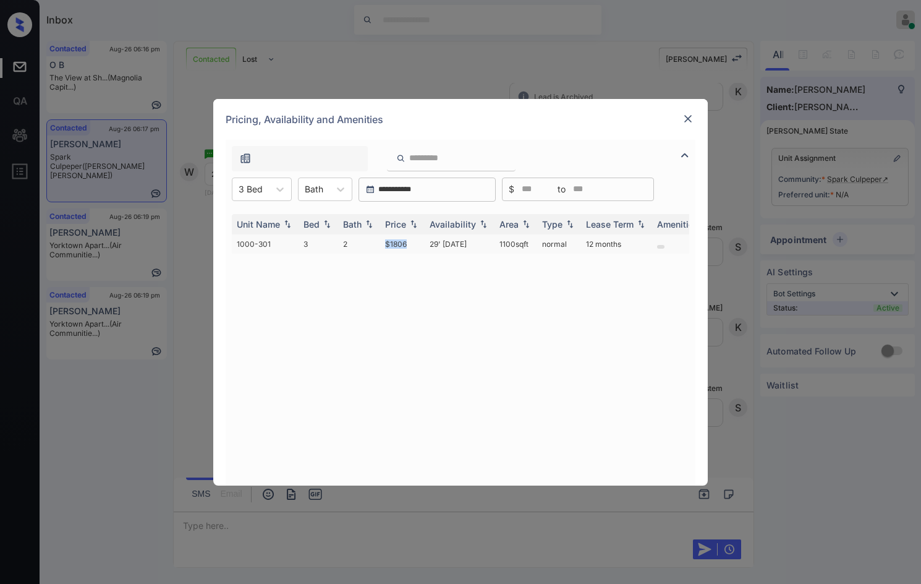
drag, startPoint x: 370, startPoint y: 249, endPoint x: 424, endPoint y: 240, distance: 54.6
click at [424, 240] on tr "1000-301 3 2 $1806 29' Aug 25 1100 sqft normal 12 months" at bounding box center [555, 243] width 646 height 19
click at [421, 247] on td "$1806" at bounding box center [402, 243] width 45 height 19
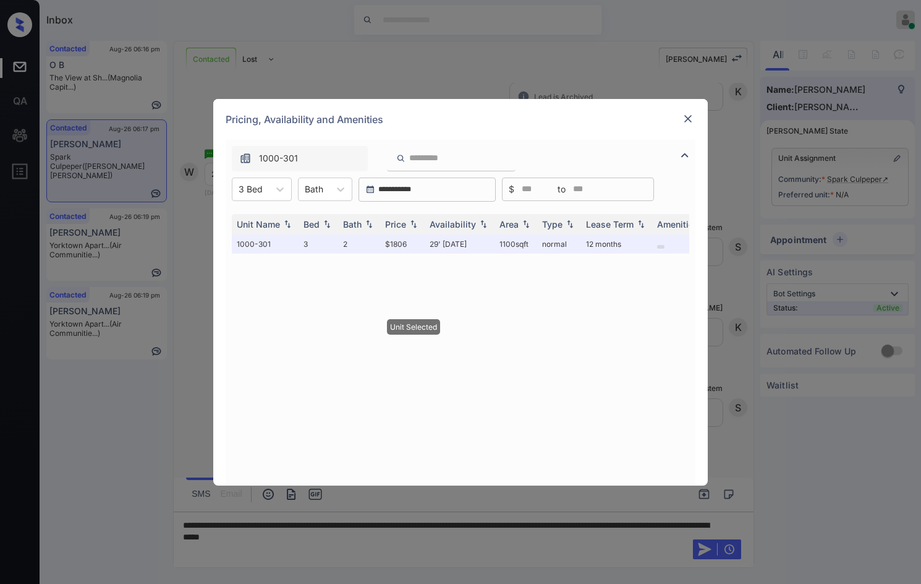
click at [686, 119] on img at bounding box center [688, 119] width 12 height 12
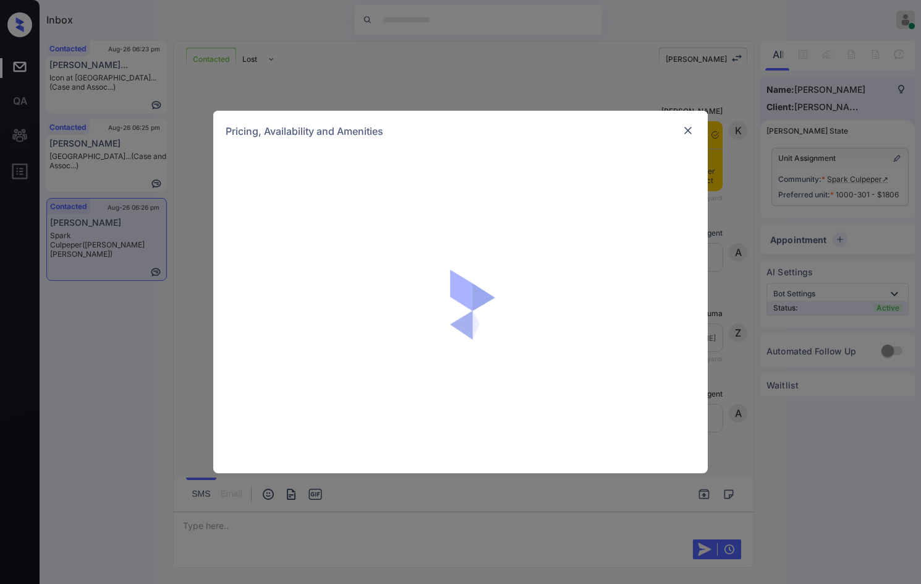
scroll to position [2104, 0]
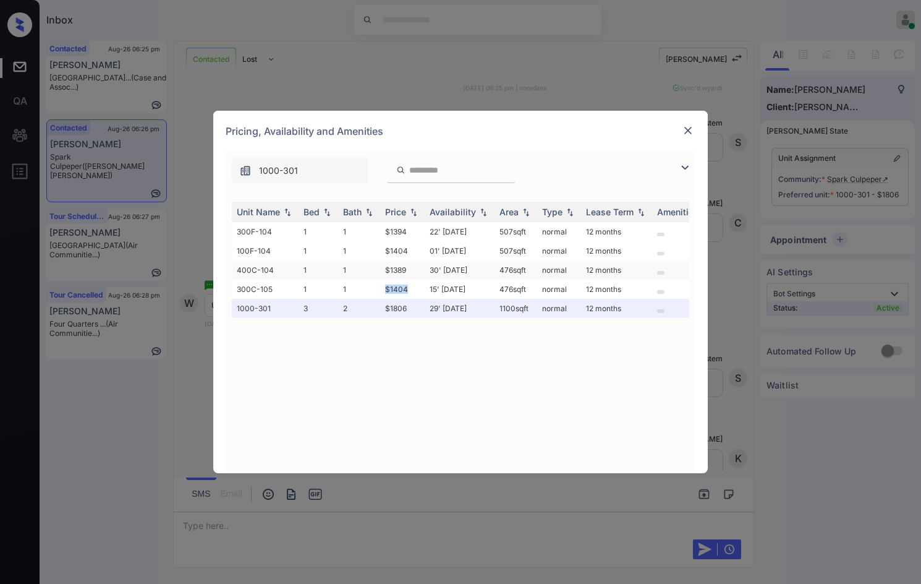
drag, startPoint x: 385, startPoint y: 283, endPoint x: 416, endPoint y: 275, distance: 32.5
click at [410, 285] on td "$1404" at bounding box center [402, 289] width 45 height 19
copy td "$1404"
click at [686, 127] on img at bounding box center [688, 130] width 12 height 12
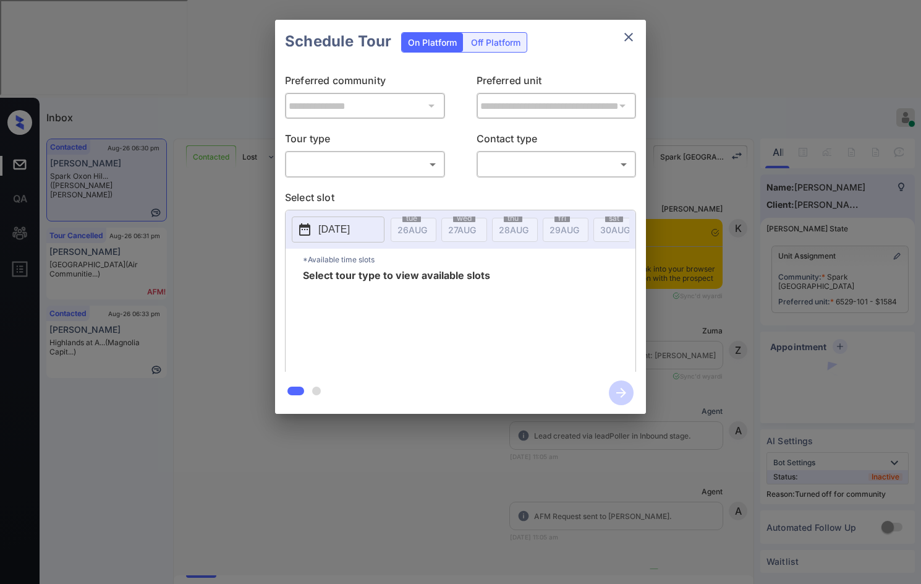
scroll to position [5312, 0]
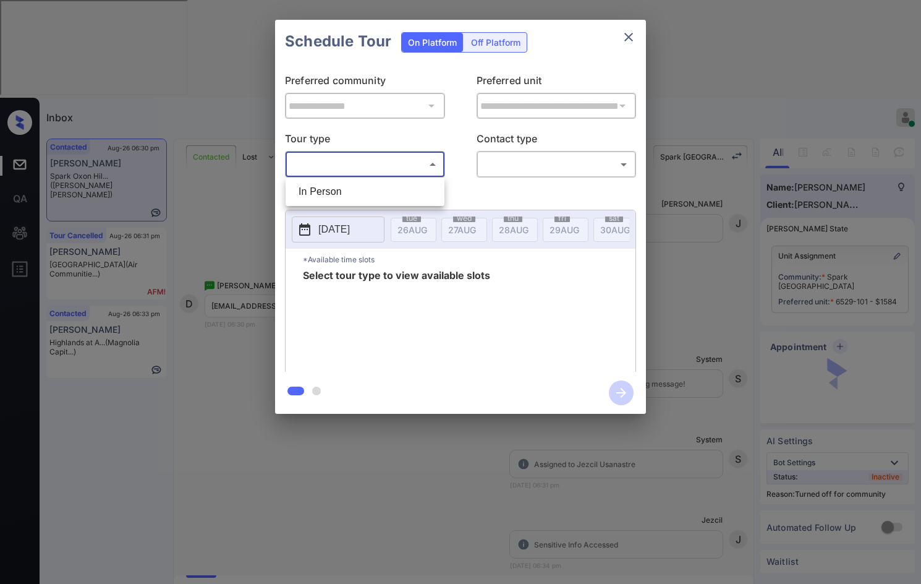
click at [440, 162] on body "Inbox Jezcil Usanastre Online Set yourself offline Set yourself on break Profil…" at bounding box center [460, 292] width 921 height 584
drag, startPoint x: 378, startPoint y: 218, endPoint x: 383, endPoint y: 199, distance: 19.7
click at [378, 218] on div at bounding box center [460, 292] width 921 height 584
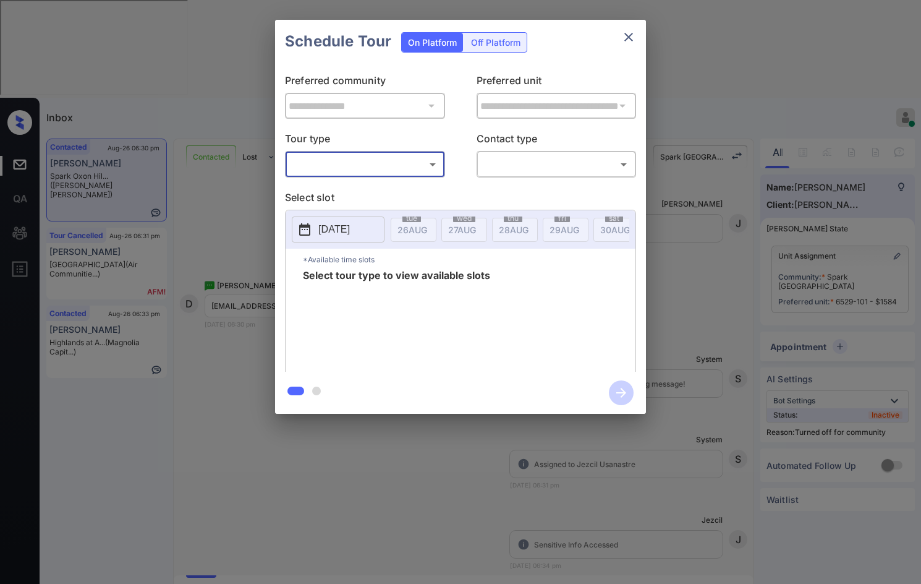
click at [383, 196] on p "Select slot" at bounding box center [460, 200] width 351 height 20
click at [390, 166] on body "Inbox Jezcil Usanastre Online Set yourself offline Set yourself on break Profil…" at bounding box center [460, 292] width 921 height 584
click at [414, 194] on li "In Person" at bounding box center [365, 192] width 153 height 22
type input "********"
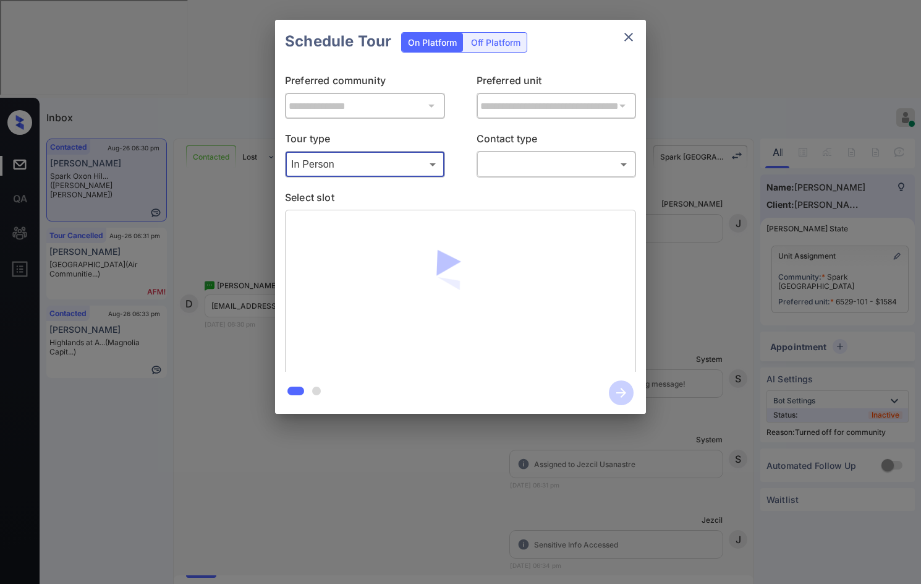
click at [511, 161] on body "Inbox Jezcil Usanastre Online Set yourself offline Set yourself on break Profil…" at bounding box center [460, 292] width 921 height 584
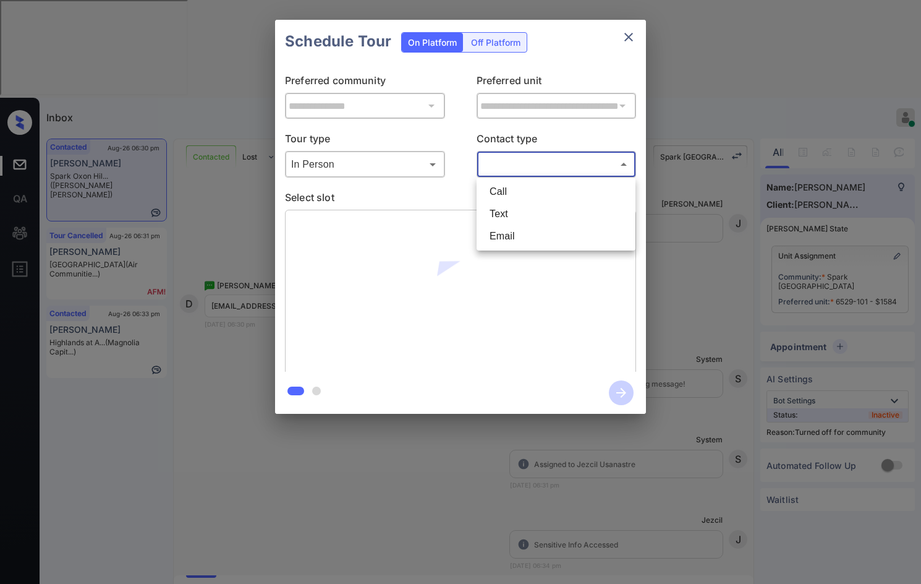
click at [521, 207] on li "Text" at bounding box center [556, 214] width 153 height 22
type input "****"
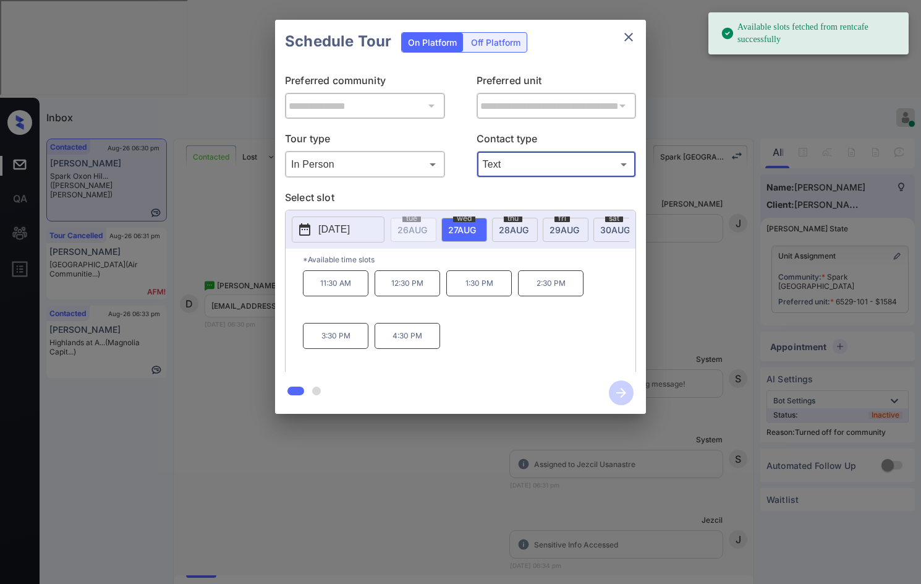
click at [602, 226] on span "30 AUG" at bounding box center [616, 229] width 30 height 11
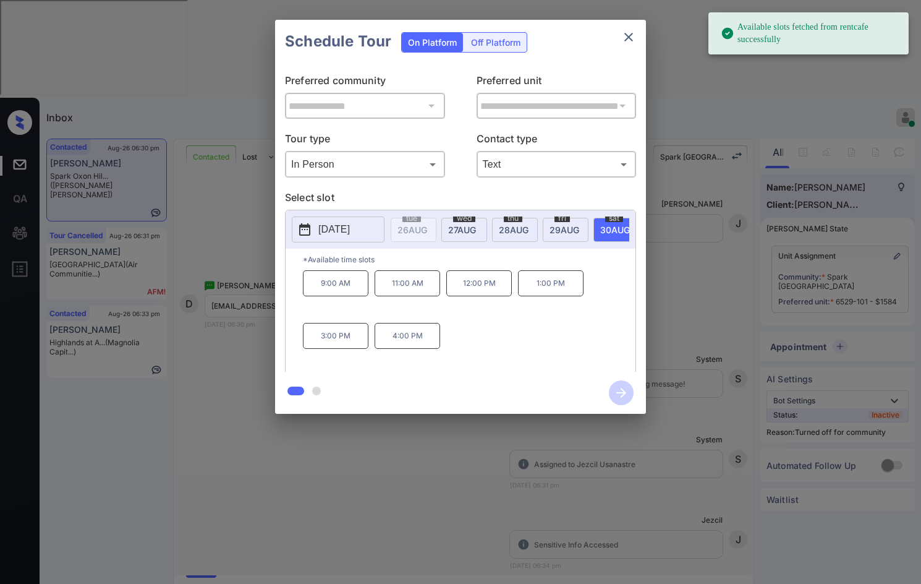
click at [385, 347] on p "4:00 PM" at bounding box center [408, 336] width 66 height 26
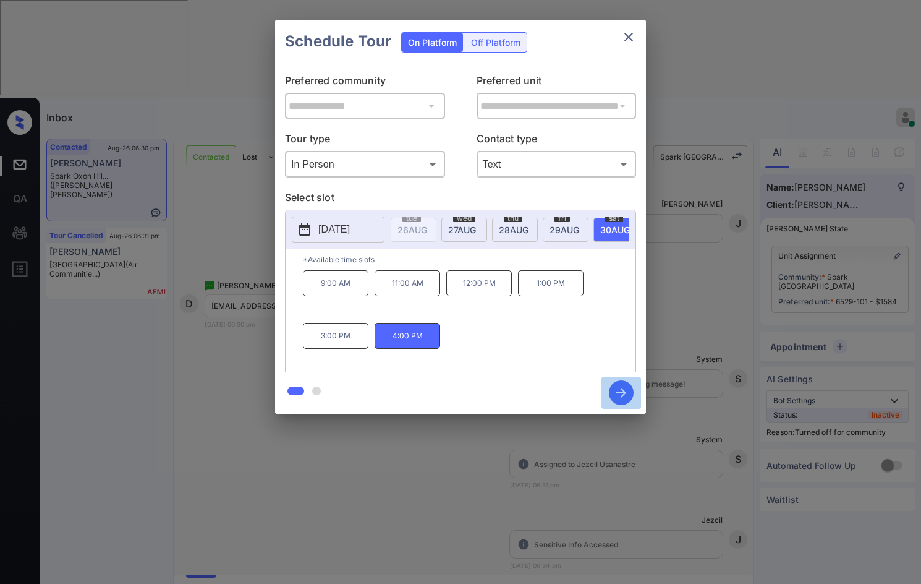
click at [613, 390] on icon "button" at bounding box center [621, 392] width 25 height 25
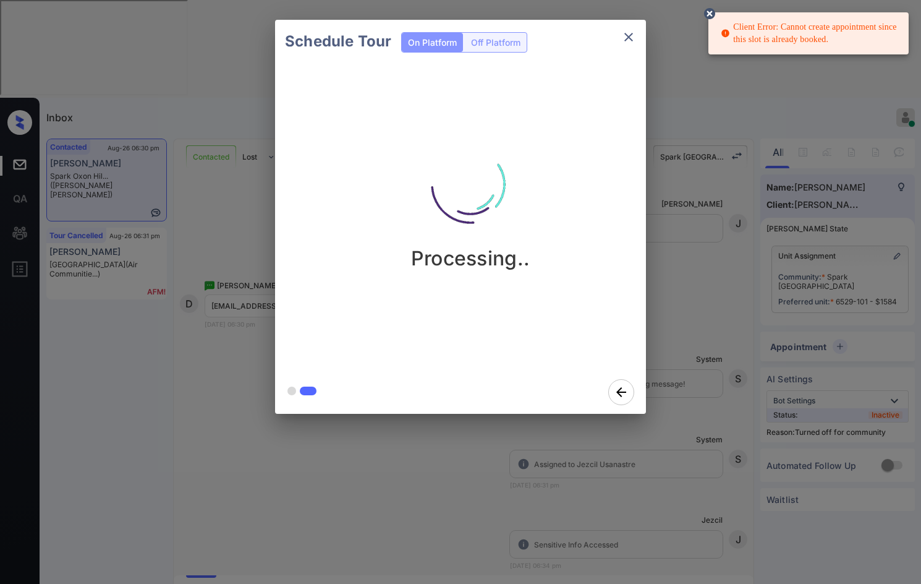
click at [782, 40] on div "Client Error: Cannot create appointment since this slot is already booked." at bounding box center [810, 33] width 178 height 35
drag, startPoint x: 782, startPoint y: 40, endPoint x: 763, endPoint y: 38, distance: 19.2
click at [781, 40] on div "Client Error: Cannot create appointment since this slot is already booked." at bounding box center [810, 33] width 178 height 35
copy div "Client Error: Cannot create appointment since this slot is already booked."
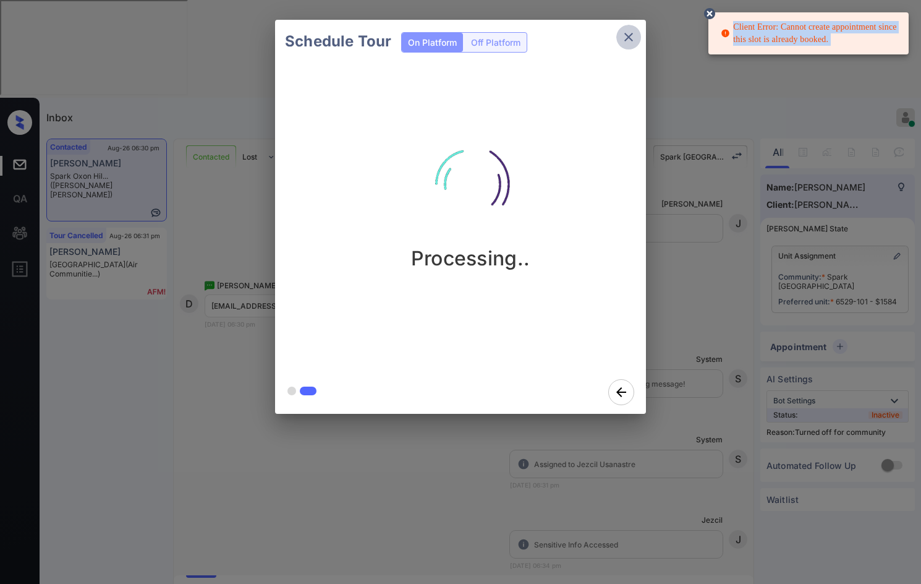
click at [628, 35] on icon "close" at bounding box center [629, 37] width 15 height 15
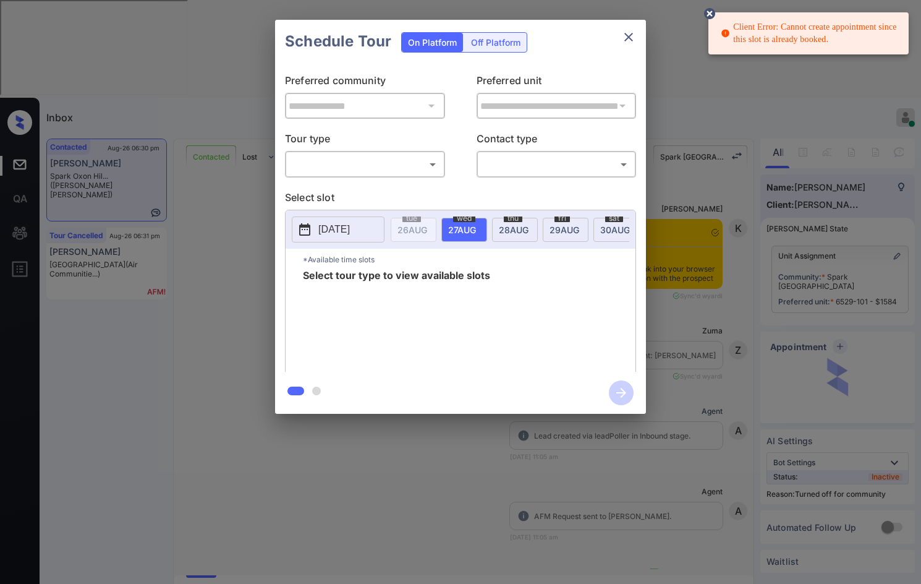
scroll to position [5557, 0]
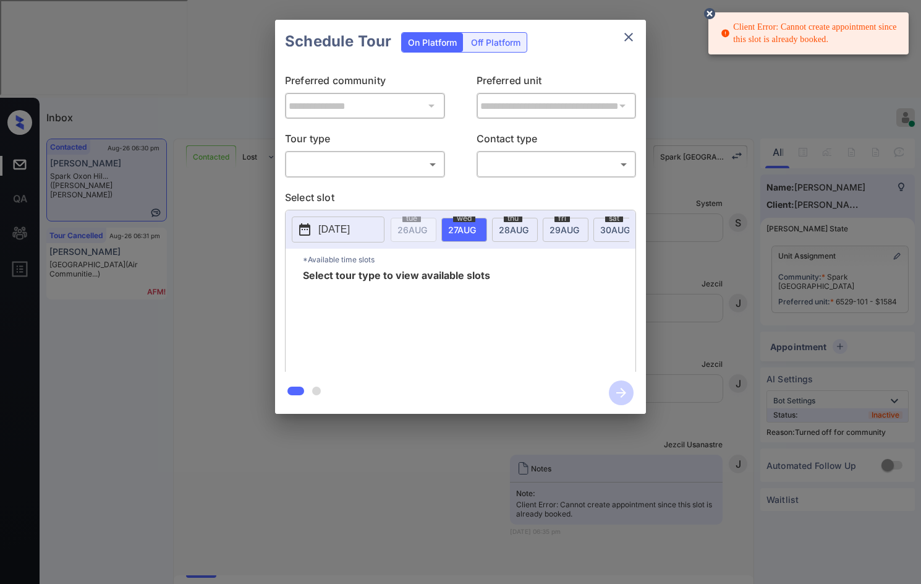
click at [384, 162] on body "Client Error: Cannot create appointment since this slot is already booked. Inbo…" at bounding box center [460, 292] width 921 height 584
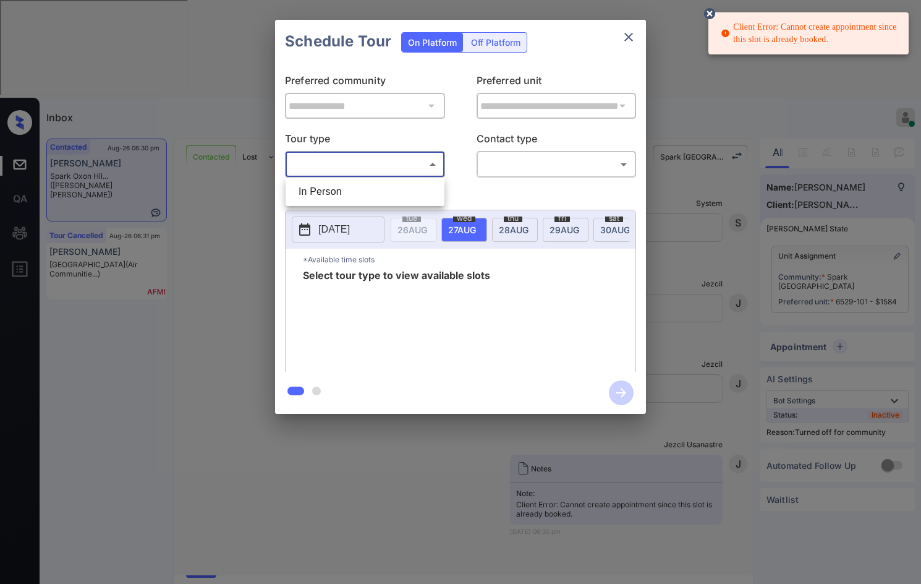
click at [361, 187] on li "In Person" at bounding box center [365, 192] width 153 height 22
type input "********"
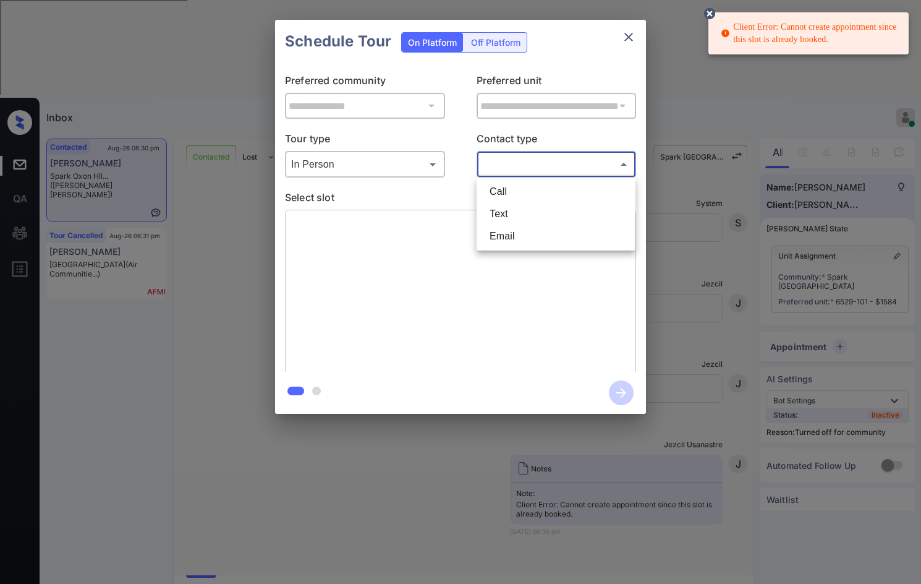
drag, startPoint x: 535, startPoint y: 160, endPoint x: 529, endPoint y: 205, distance: 46.1
click at [536, 160] on body "Client Error: Cannot create appointment since this slot is already booked. Inbo…" at bounding box center [460, 292] width 921 height 584
click at [526, 212] on li "Text" at bounding box center [556, 214] width 153 height 22
type input "****"
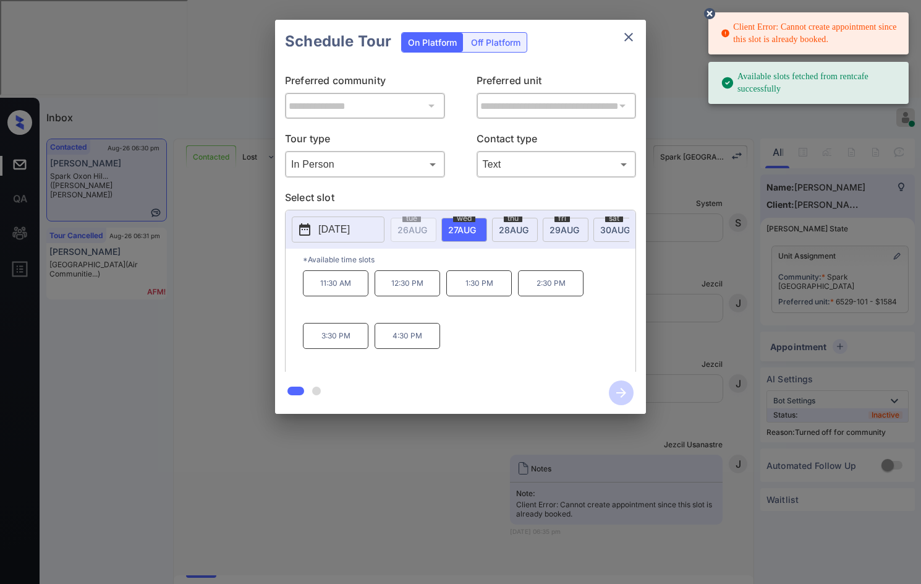
click at [603, 230] on span "30 AUG" at bounding box center [616, 229] width 30 height 11
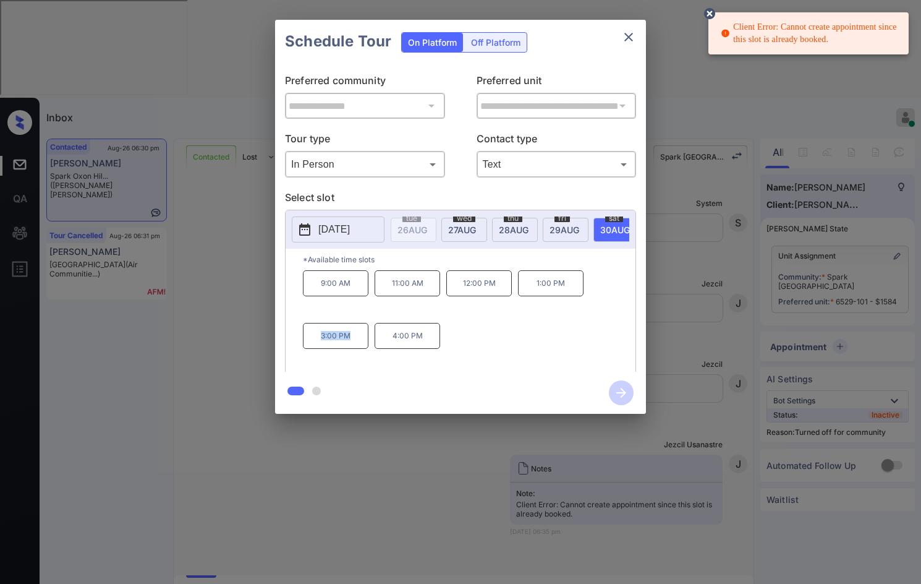
drag, startPoint x: 314, startPoint y: 337, endPoint x: 353, endPoint y: 341, distance: 38.5
click at [353, 341] on p "3:00 PM" at bounding box center [336, 336] width 66 height 26
copy p "3:00 PM"
click at [205, 315] on div "**********" at bounding box center [460, 217] width 921 height 434
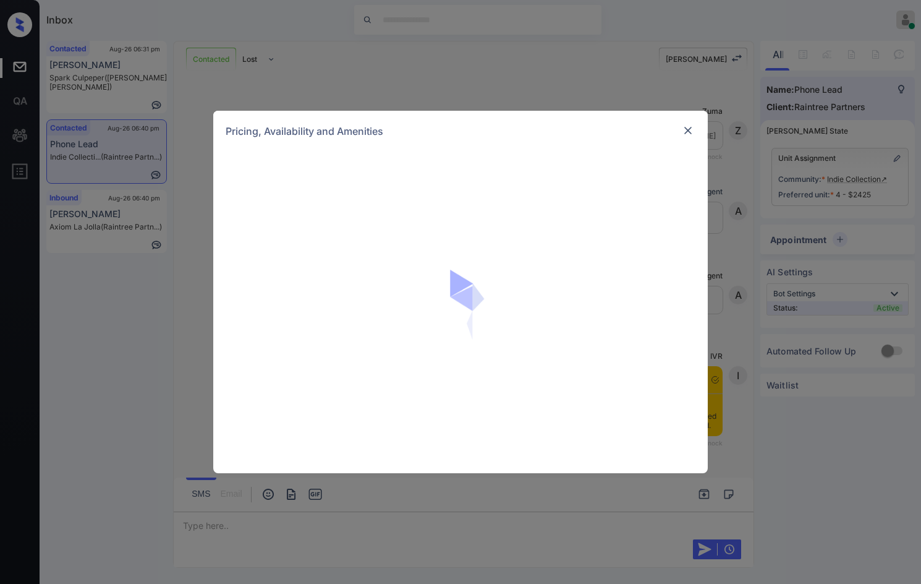
scroll to position [1664, 0]
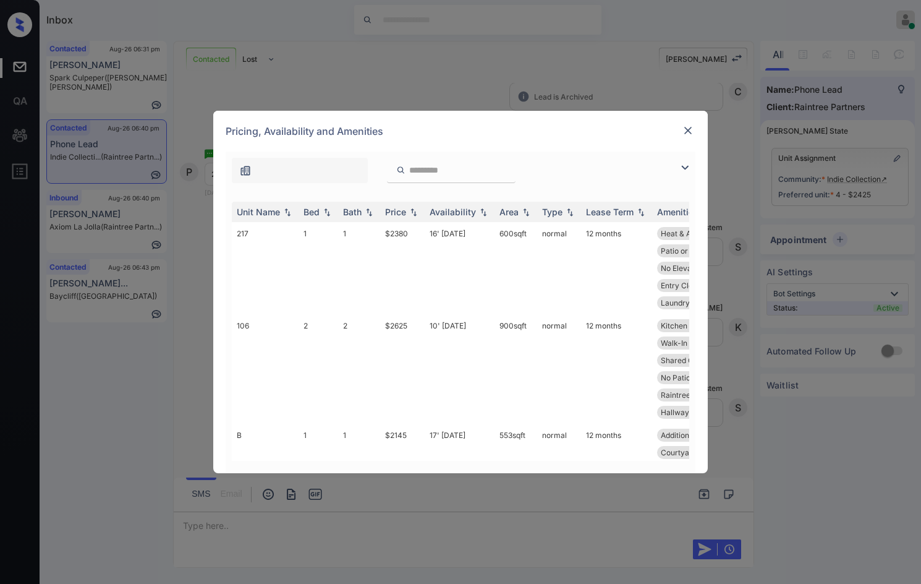
click at [684, 167] on img at bounding box center [685, 167] width 15 height 15
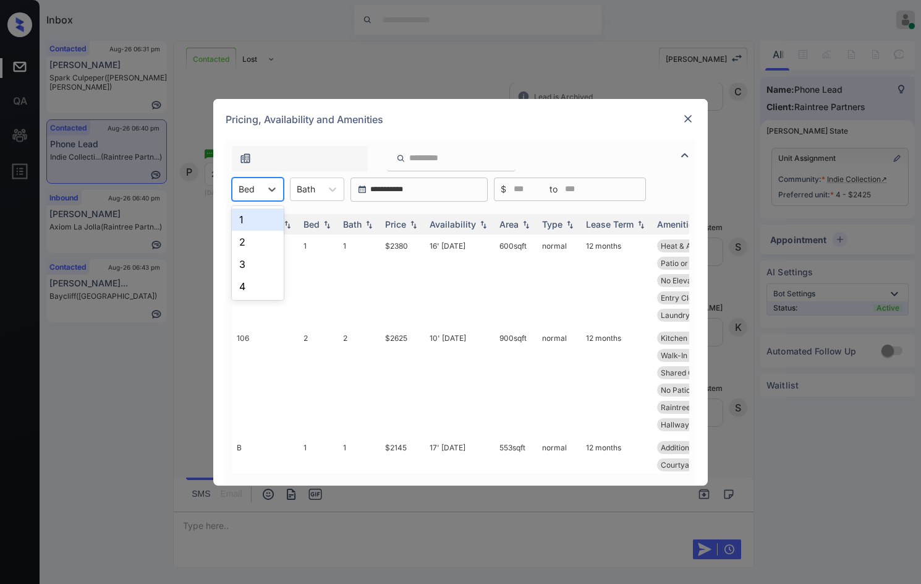
click at [239, 179] on div "Bed" at bounding box center [258, 189] width 52 height 24
drag, startPoint x: 250, startPoint y: 239, endPoint x: 453, endPoint y: 234, distance: 203.5
click at [249, 239] on div "2" at bounding box center [258, 242] width 52 height 22
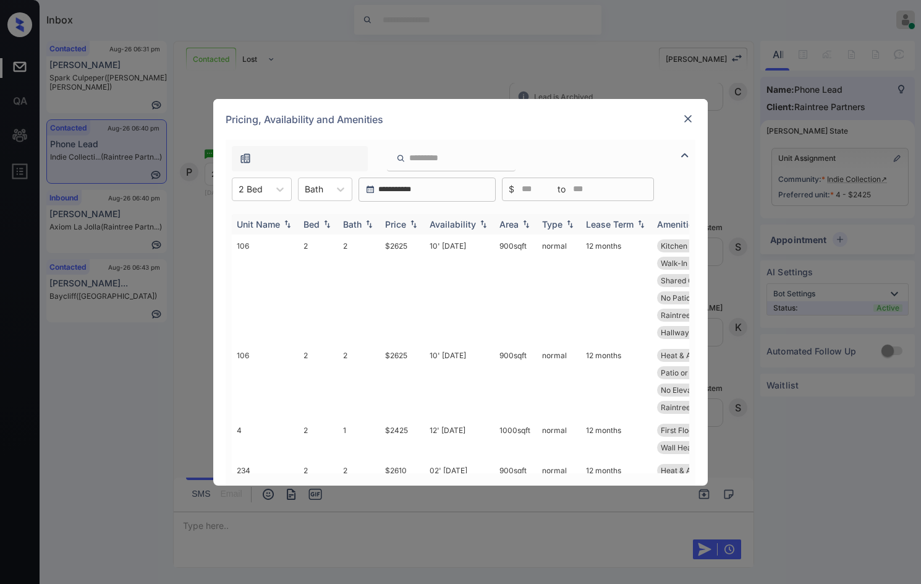
click at [414, 226] on img at bounding box center [414, 224] width 12 height 9
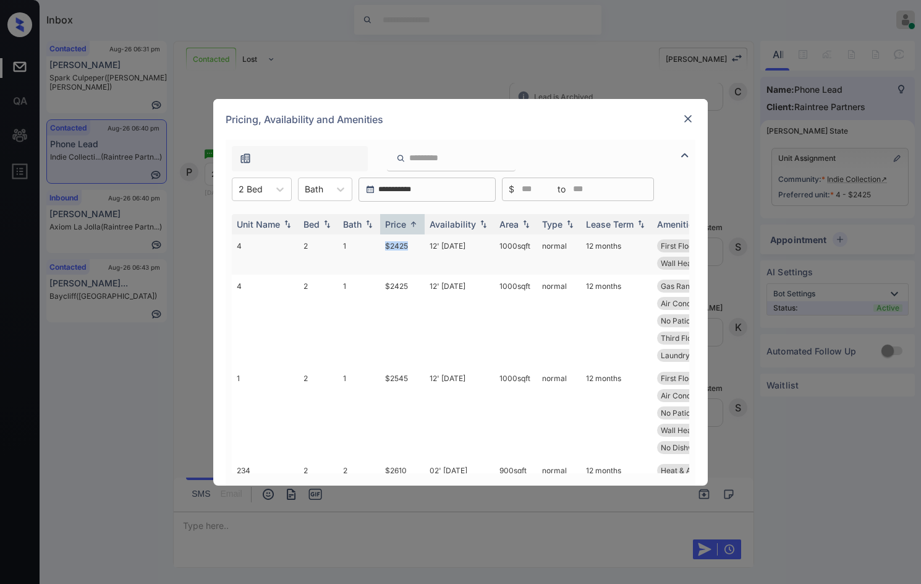
drag, startPoint x: 381, startPoint y: 249, endPoint x: 409, endPoint y: 250, distance: 28.5
click at [409, 250] on td "$2425" at bounding box center [402, 254] width 45 height 40
copy td "$2425"
click at [413, 250] on td "$2425" at bounding box center [402, 254] width 45 height 40
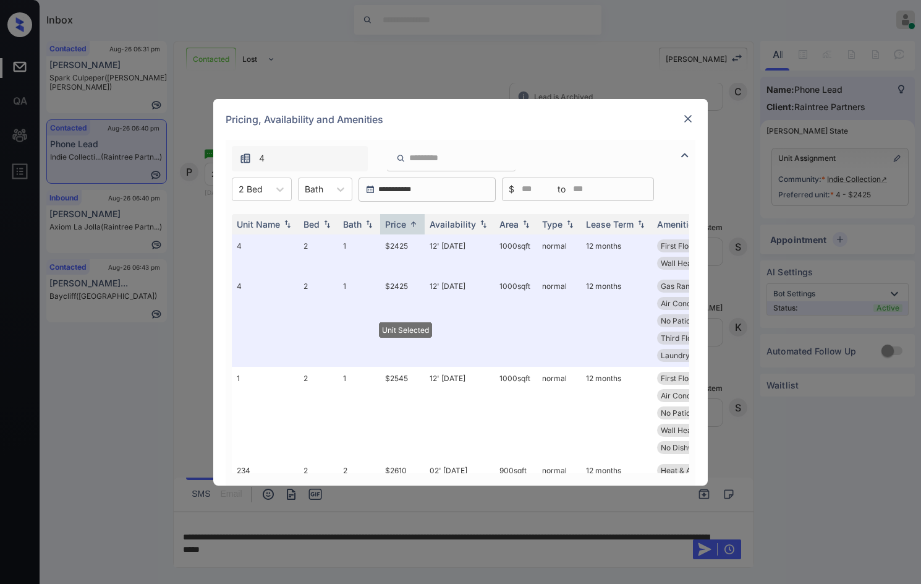
click at [685, 119] on img at bounding box center [688, 119] width 12 height 12
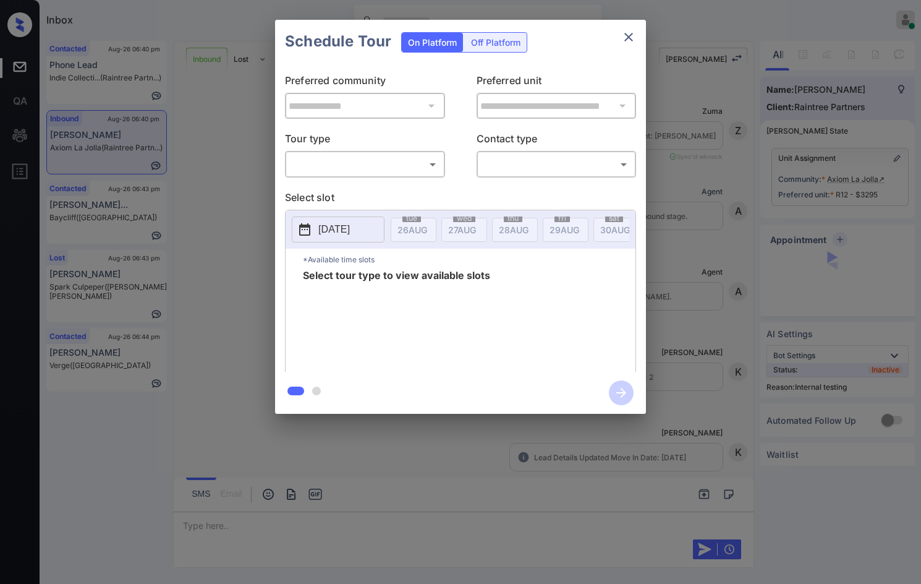
scroll to position [4814, 0]
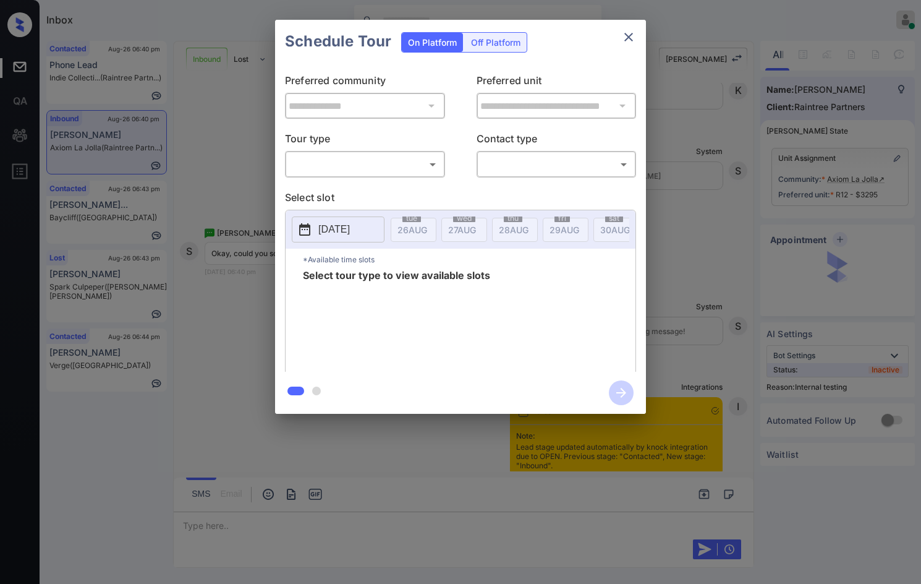
click at [433, 166] on body "Inbox Jezcil Usanastre Online Set yourself offline Set yourself on break Profil…" at bounding box center [460, 292] width 921 height 584
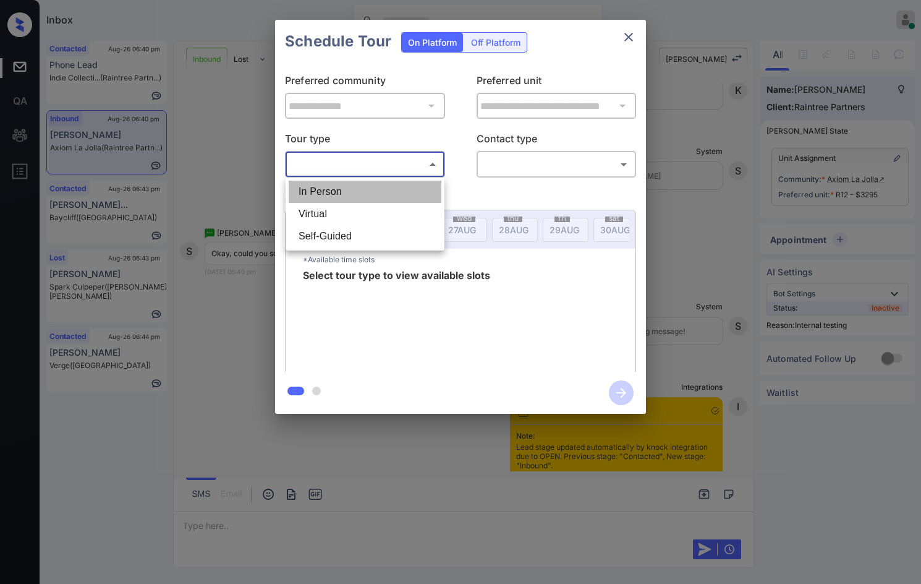
click at [401, 195] on li "In Person" at bounding box center [365, 192] width 153 height 22
type input "********"
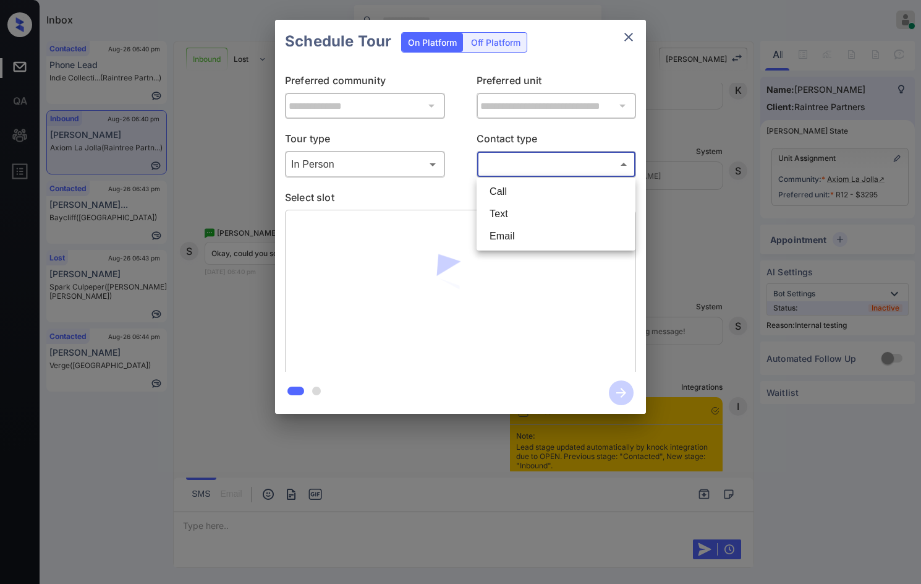
click at [526, 168] on body "Inbox Jezcil Usanastre Online Set yourself offline Set yourself on break Profil…" at bounding box center [460, 292] width 921 height 584
click at [526, 202] on li "Call" at bounding box center [556, 192] width 153 height 22
drag, startPoint x: 526, startPoint y: 157, endPoint x: 527, endPoint y: 200, distance: 43.3
click at [527, 159] on body "Inbox Jezcil Usanastre Online Set yourself offline Set yourself on break Profil…" at bounding box center [460, 292] width 921 height 584
click at [528, 211] on li "Text" at bounding box center [556, 214] width 153 height 22
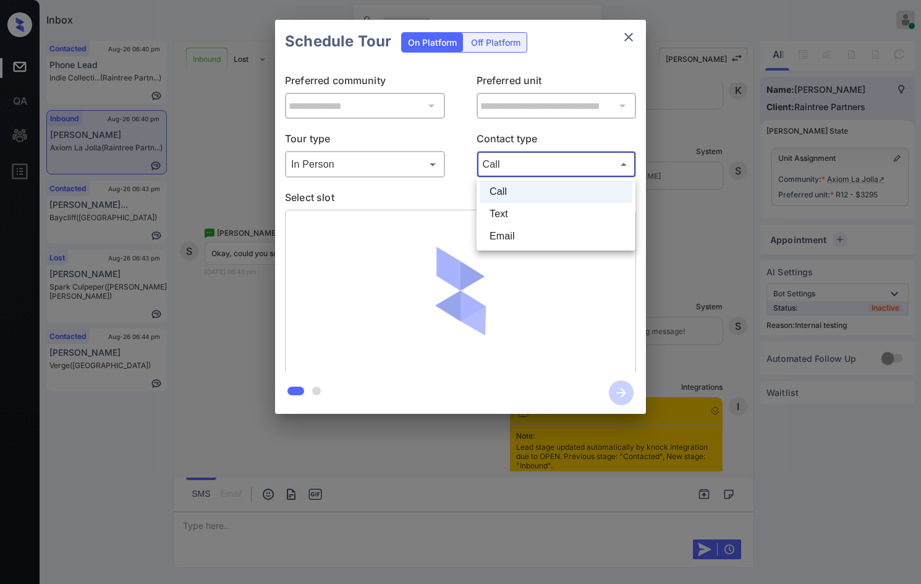
type input "****"
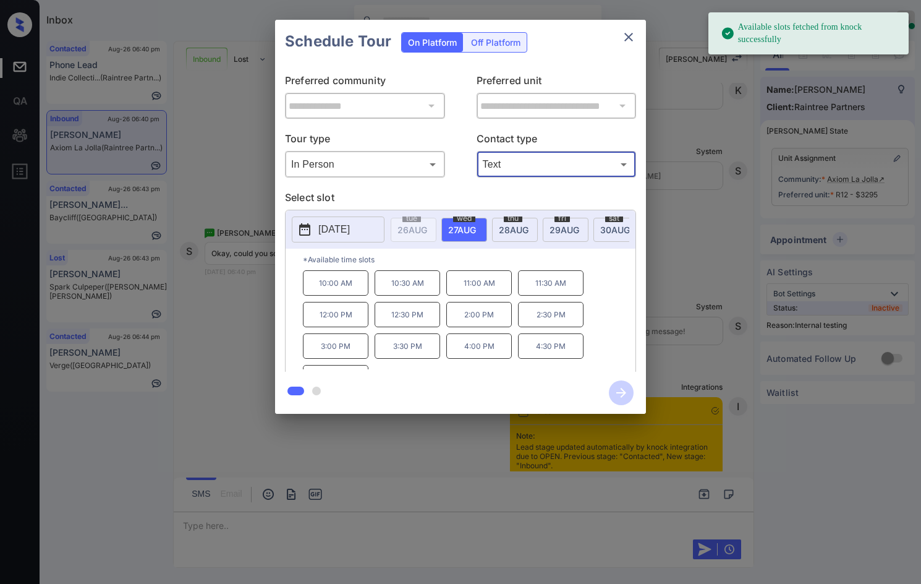
click at [527, 224] on span "28 AUG" at bounding box center [514, 229] width 30 height 11
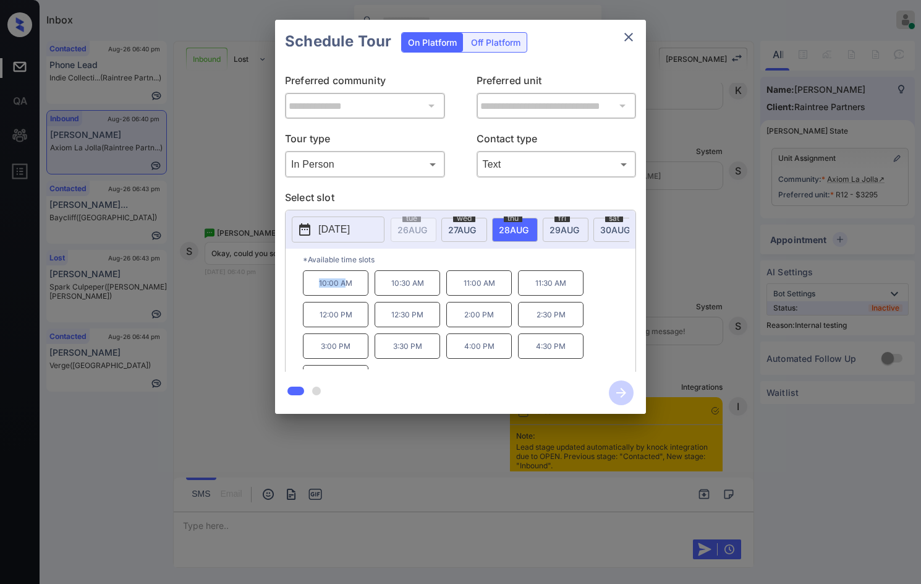
drag, startPoint x: 314, startPoint y: 290, endPoint x: 350, endPoint y: 293, distance: 36.0
click at [349, 293] on p "10:00 AM" at bounding box center [336, 282] width 66 height 25
copy p "10:00 A"
click at [318, 296] on p "10:00 AM" at bounding box center [336, 282] width 66 height 25
click at [342, 292] on p "10:00 AM" at bounding box center [336, 282] width 66 height 25
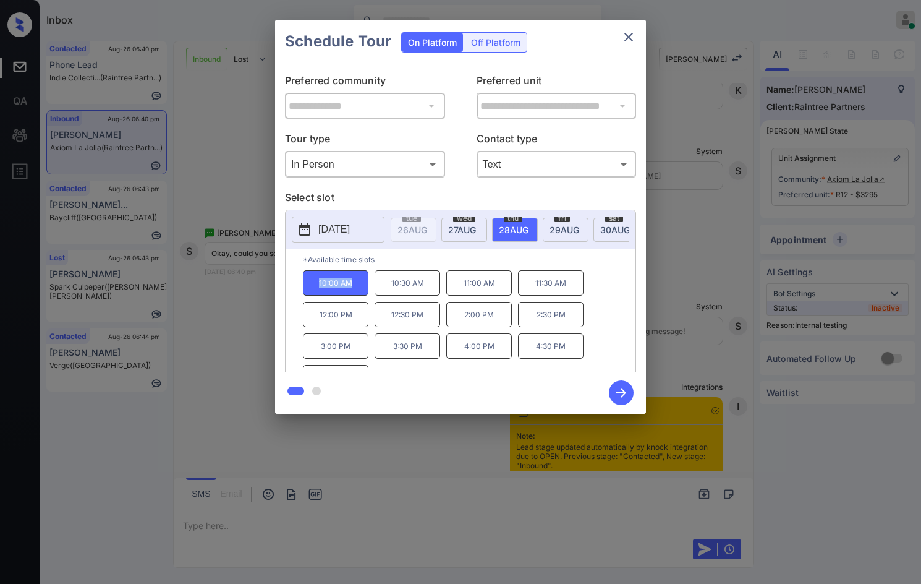
drag, startPoint x: 314, startPoint y: 293, endPoint x: 364, endPoint y: 296, distance: 49.5
click at [364, 296] on p "10:00 AM" at bounding box center [336, 282] width 66 height 25
copy p "10:00 AM"
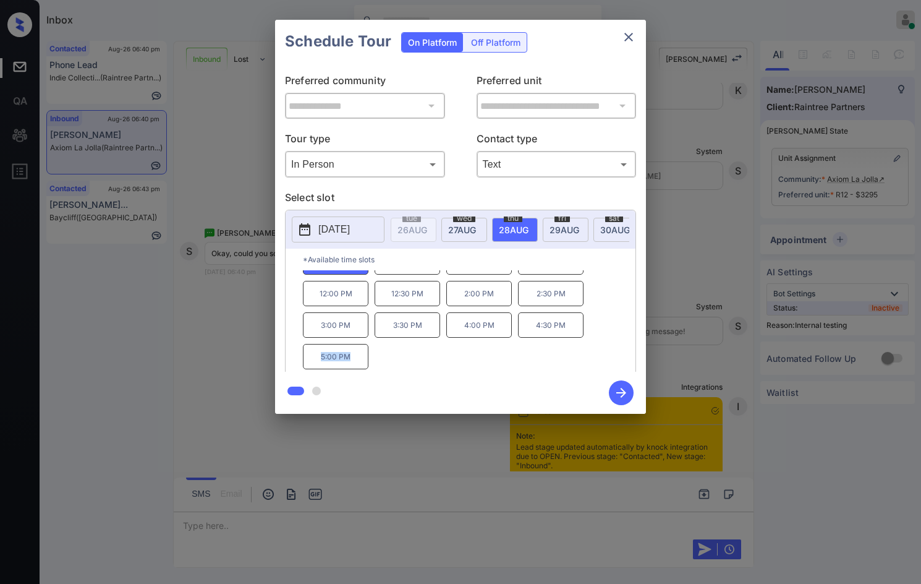
drag, startPoint x: 320, startPoint y: 367, endPoint x: 356, endPoint y: 359, distance: 36.0
click at [356, 361] on p "5:00 PM" at bounding box center [336, 356] width 66 height 25
copy p "5:00 PM"
click at [246, 294] on div "**********" at bounding box center [460, 217] width 921 height 434
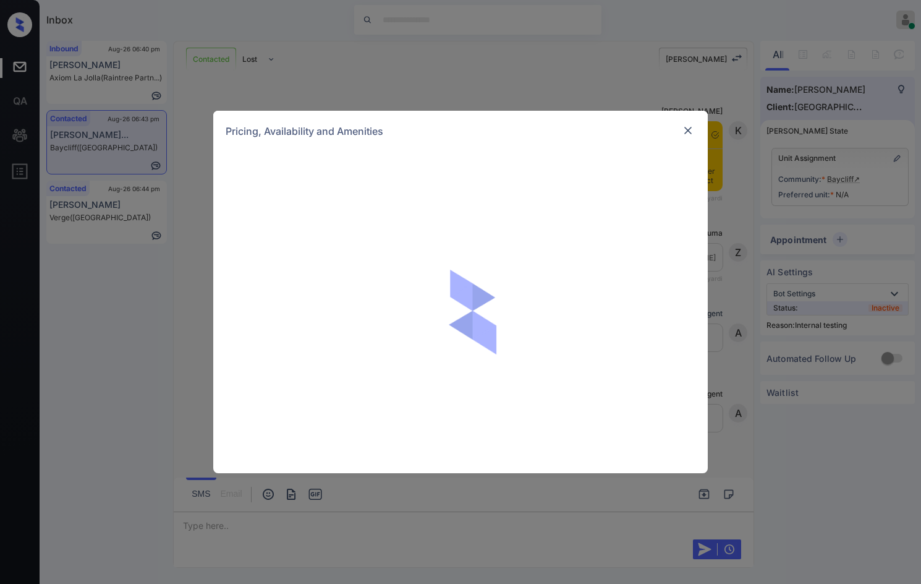
scroll to position [2184, 0]
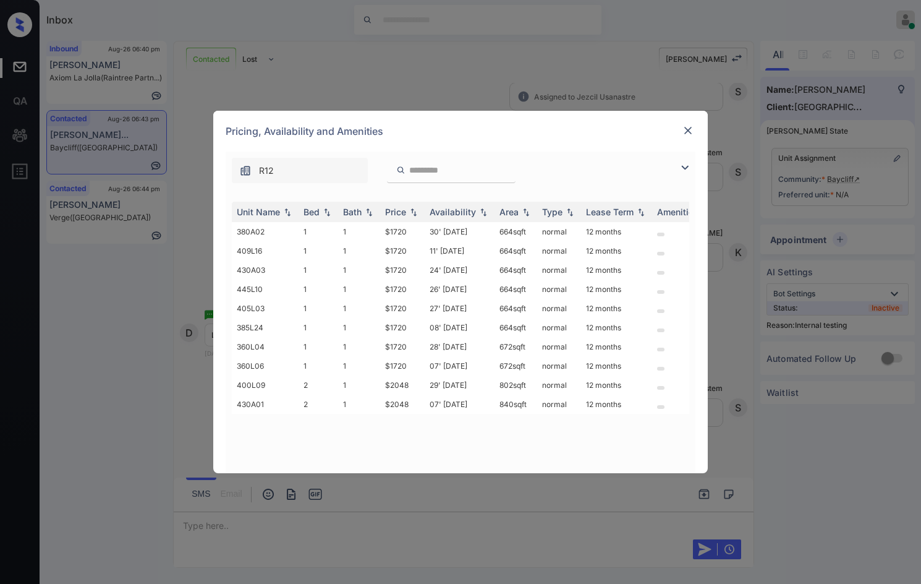
click at [684, 171] on img at bounding box center [685, 167] width 15 height 15
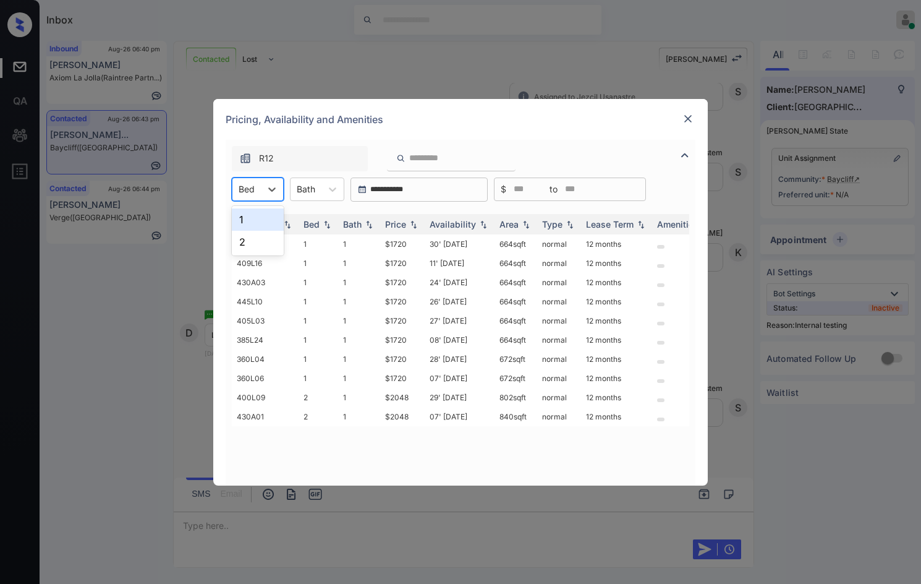
click at [251, 181] on div "Bed" at bounding box center [247, 189] width 28 height 18
click at [250, 240] on div "2" at bounding box center [258, 242] width 52 height 22
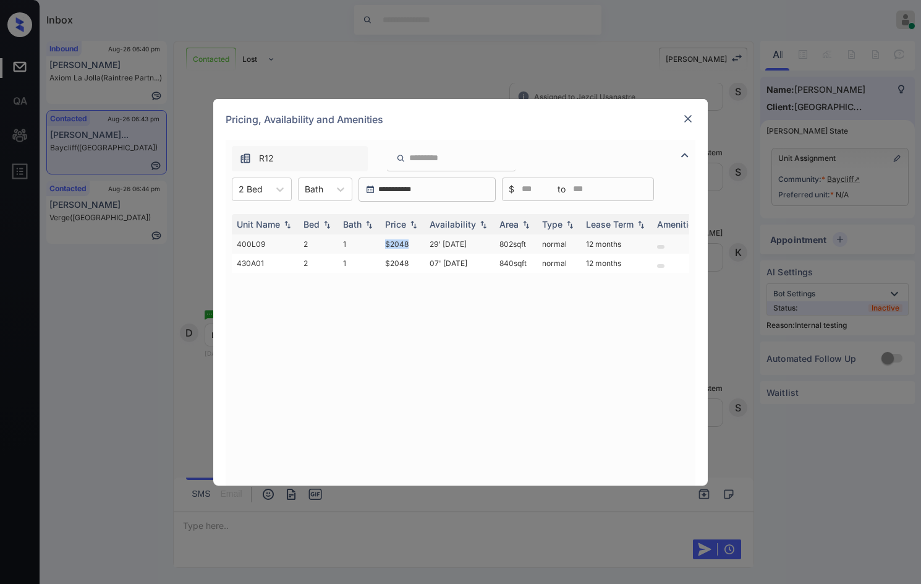
drag, startPoint x: 382, startPoint y: 245, endPoint x: 420, endPoint y: 242, distance: 38.5
click at [420, 242] on td "$2048" at bounding box center [402, 243] width 45 height 19
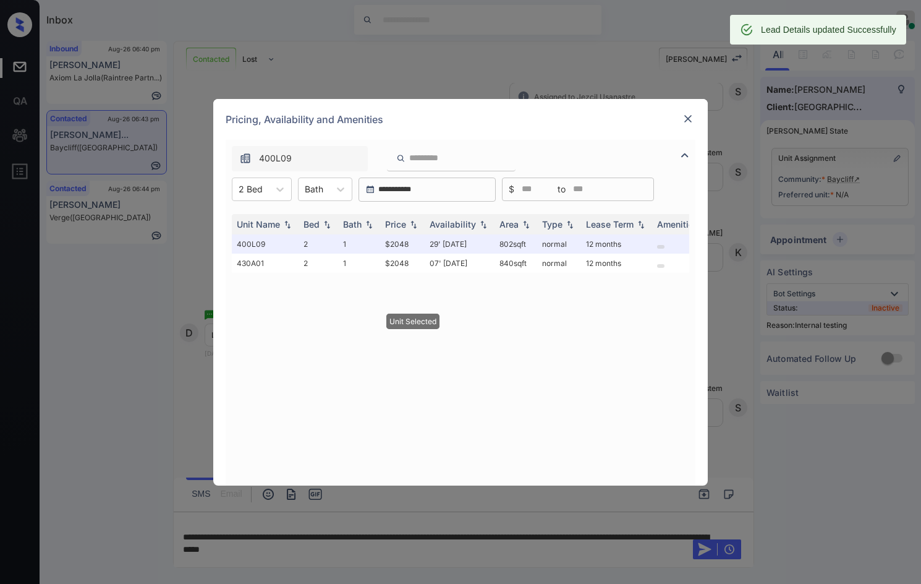
click at [695, 121] on div at bounding box center [688, 118] width 15 height 15
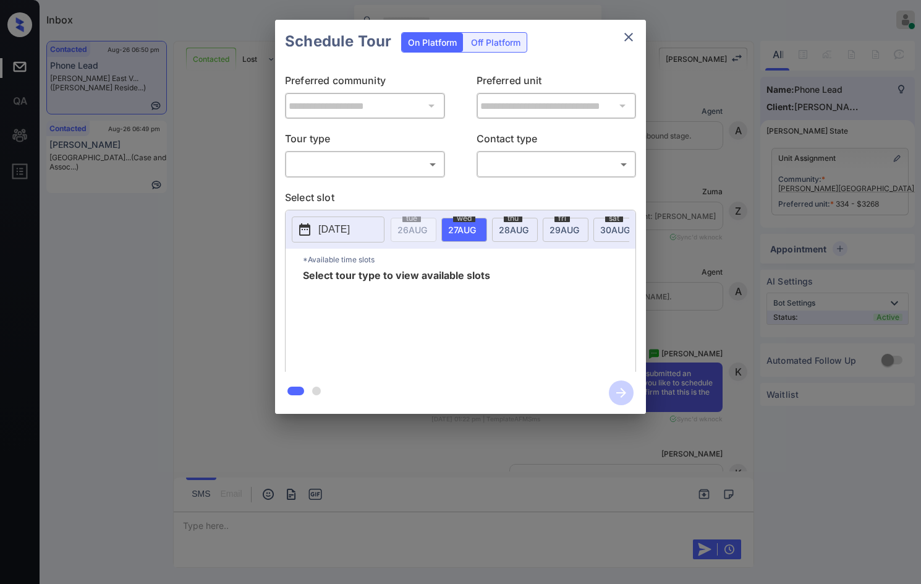
scroll to position [1746, 0]
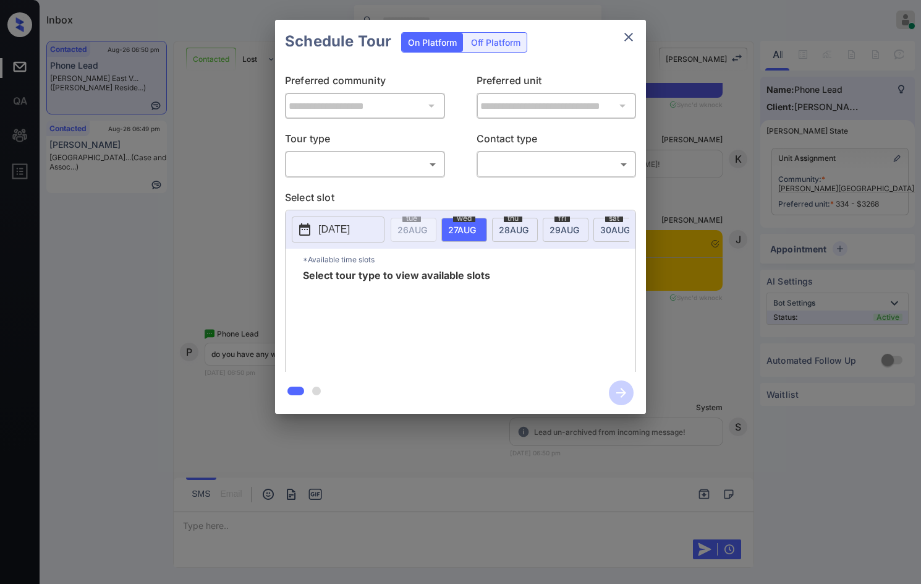
click at [411, 159] on body "Inbox Jezcil Usanastre Online Set yourself offline Set yourself on break Profil…" at bounding box center [460, 292] width 921 height 584
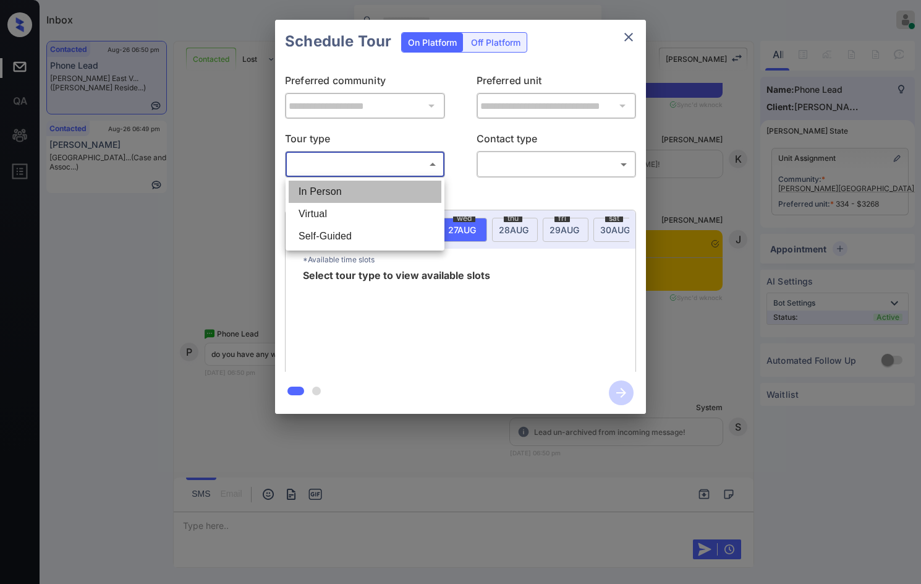
click at [383, 194] on li "In Person" at bounding box center [365, 192] width 153 height 22
type input "********"
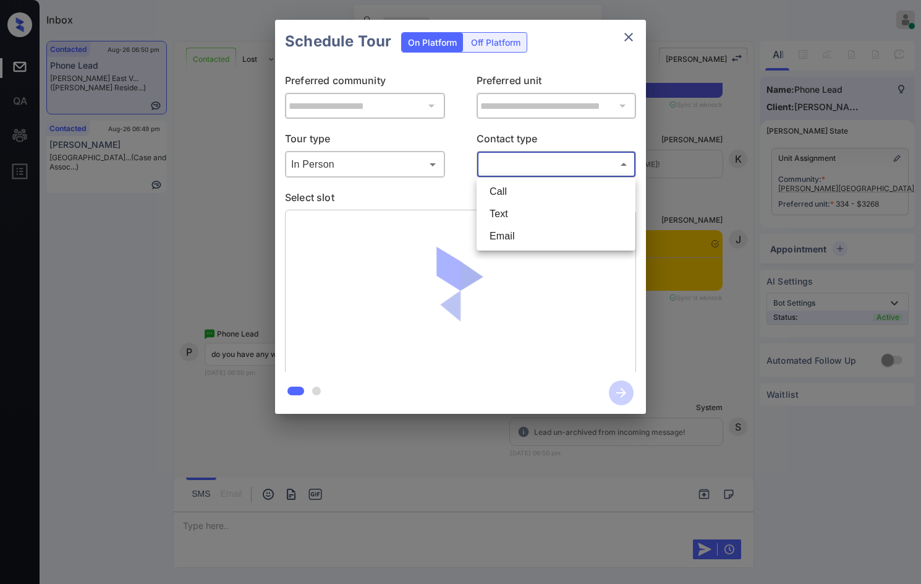
click at [504, 163] on body "Inbox Jezcil Usanastre Online Set yourself offline Set yourself on break Profil…" at bounding box center [460, 292] width 921 height 584
click at [516, 220] on li "Text" at bounding box center [556, 214] width 153 height 22
type input "****"
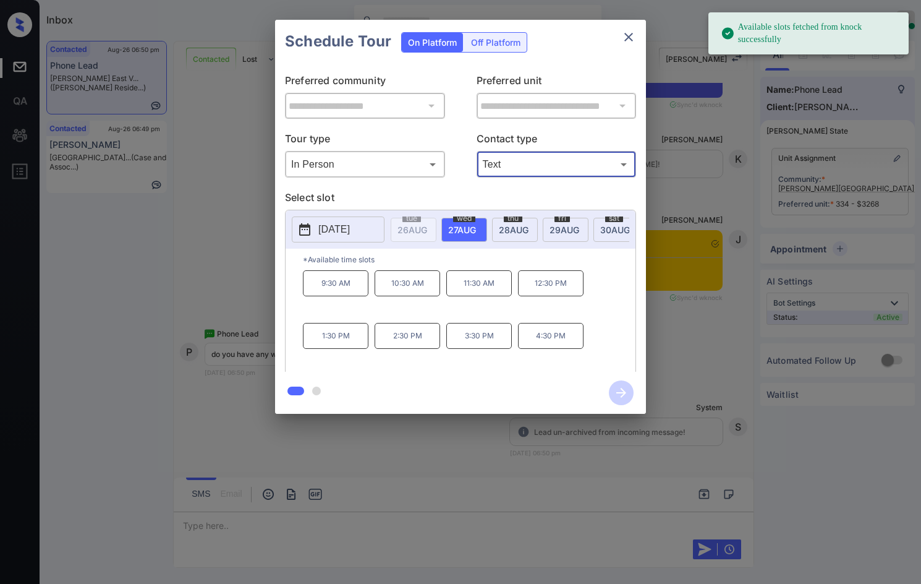
click at [605, 227] on span "30 AUG" at bounding box center [616, 229] width 30 height 11
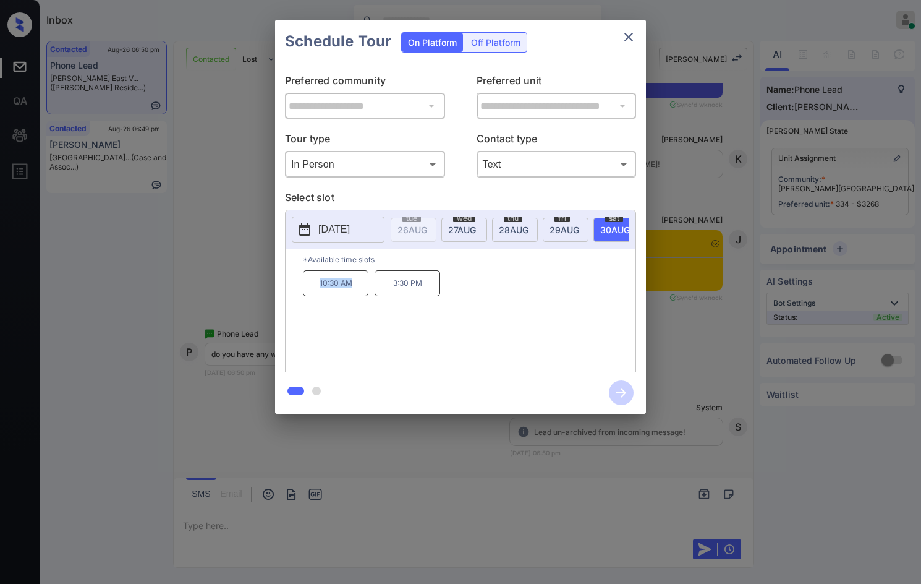
drag, startPoint x: 344, startPoint y: 295, endPoint x: 353, endPoint y: 297, distance: 9.0
click at [353, 296] on p "10:30 AM" at bounding box center [336, 283] width 66 height 26
copy p "10:30 AM"
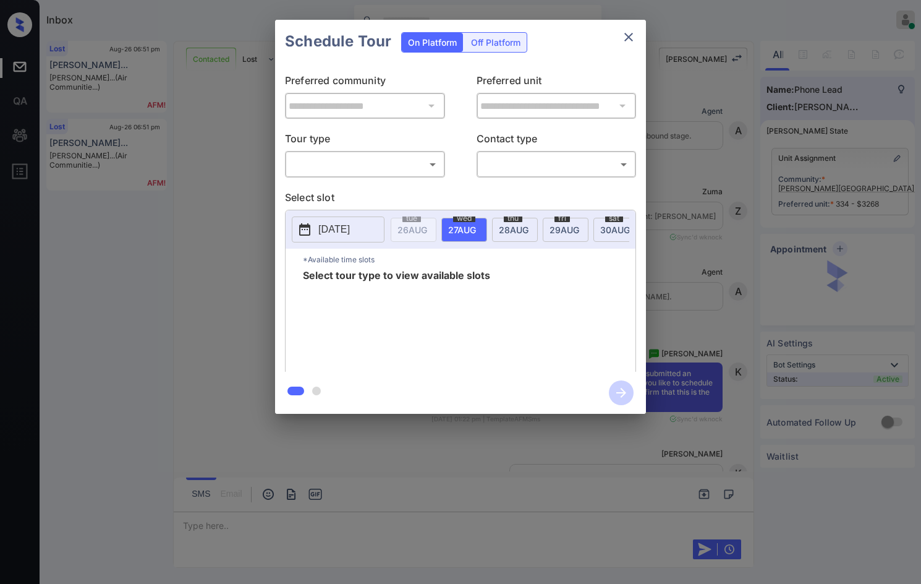
scroll to position [1926, 0]
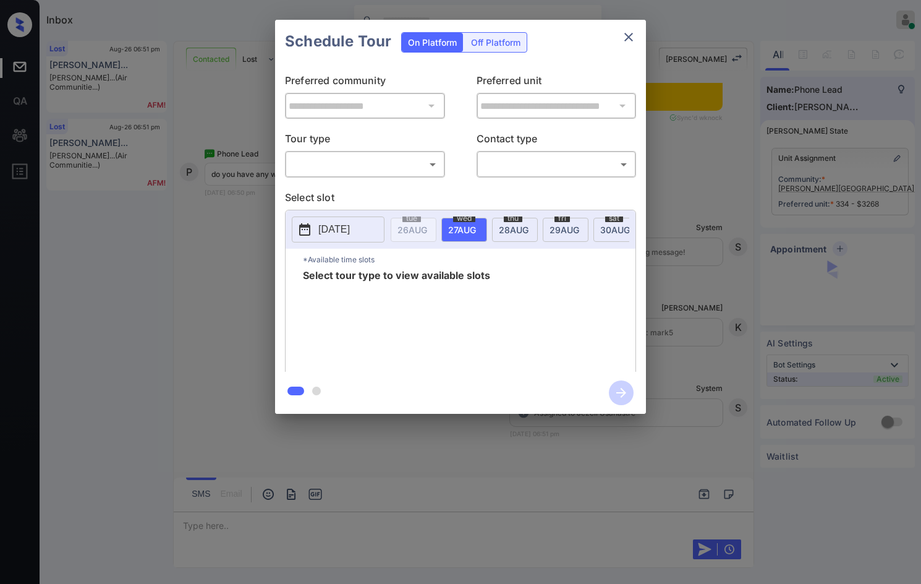
click at [356, 173] on body "Inbox Jezcil Usanastre Online Set yourself offline Set yourself on break Profil…" at bounding box center [460, 292] width 921 height 584
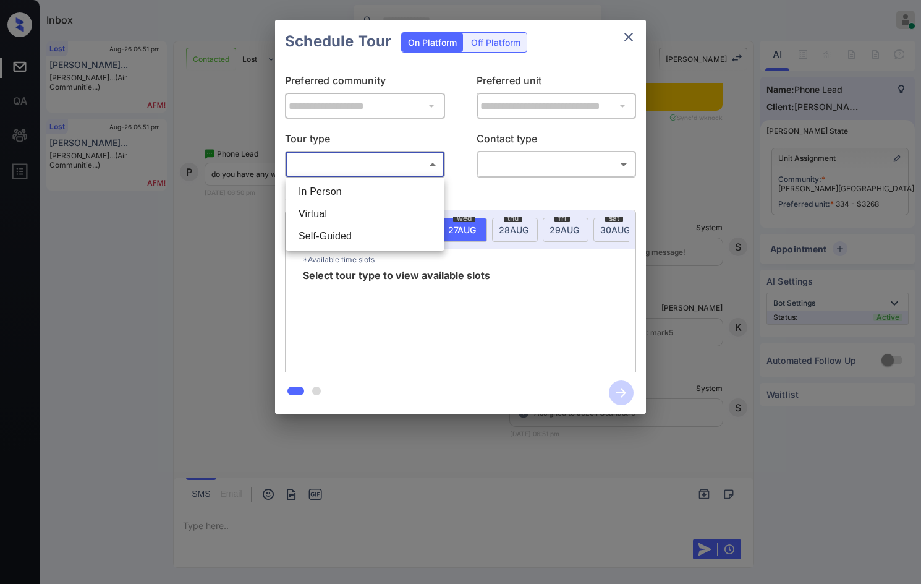
click at [351, 185] on li "In Person" at bounding box center [365, 192] width 153 height 22
type input "********"
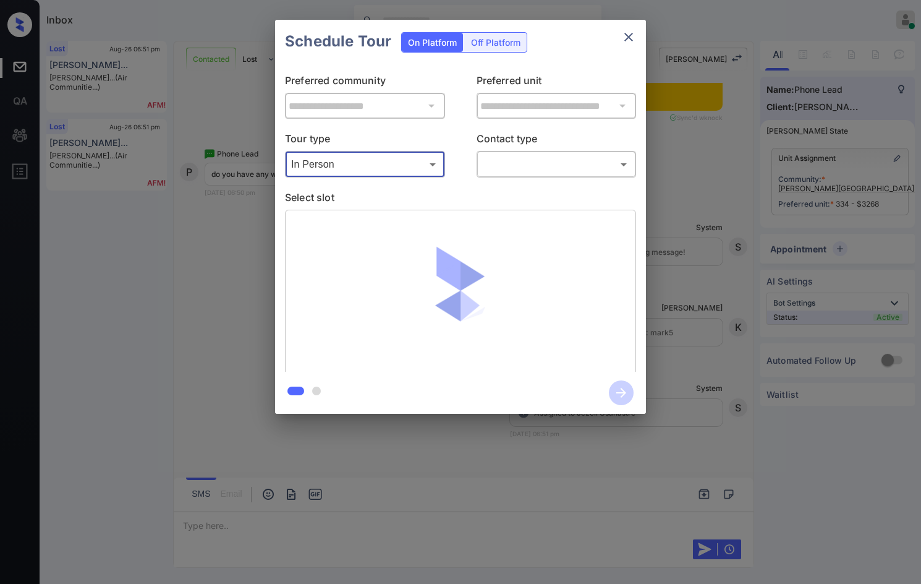
drag, startPoint x: 499, startPoint y: 179, endPoint x: 505, endPoint y: 169, distance: 11.7
click at [499, 178] on div "**********" at bounding box center [460, 217] width 371 height 309
click at [510, 170] on body "Inbox Jezcil Usanastre Online Set yourself offline Set yourself on break Profil…" at bounding box center [460, 292] width 921 height 584
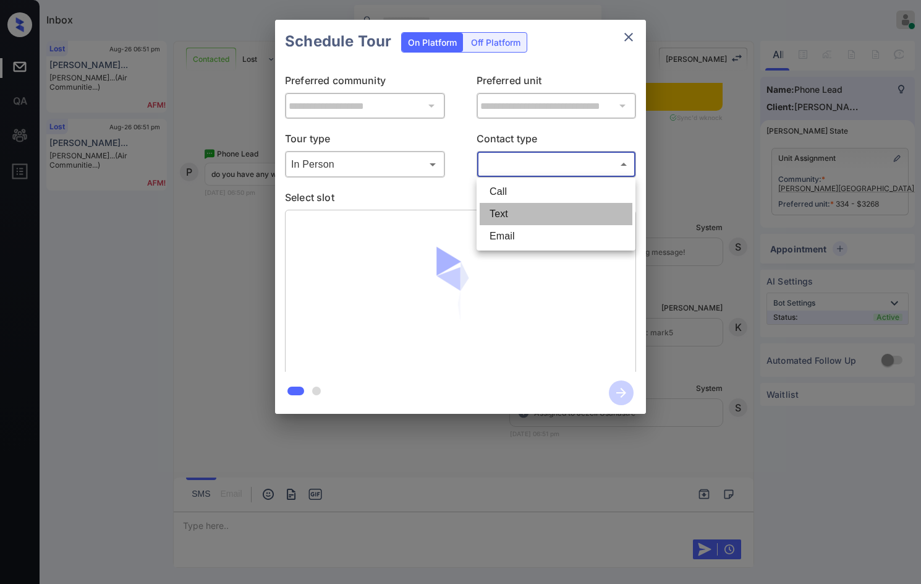
click at [503, 220] on li "Text" at bounding box center [556, 214] width 153 height 22
type input "****"
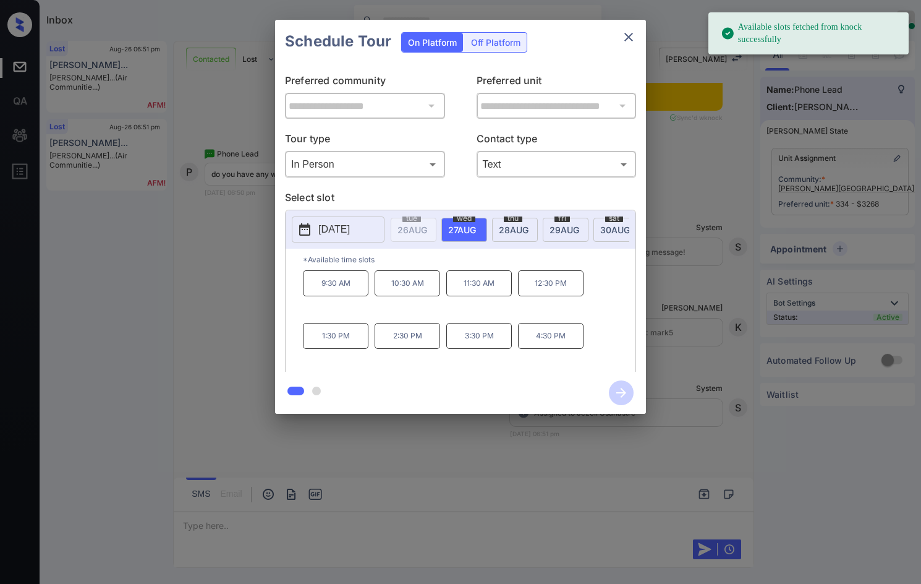
click at [608, 226] on span "[DATE]" at bounding box center [616, 229] width 30 height 11
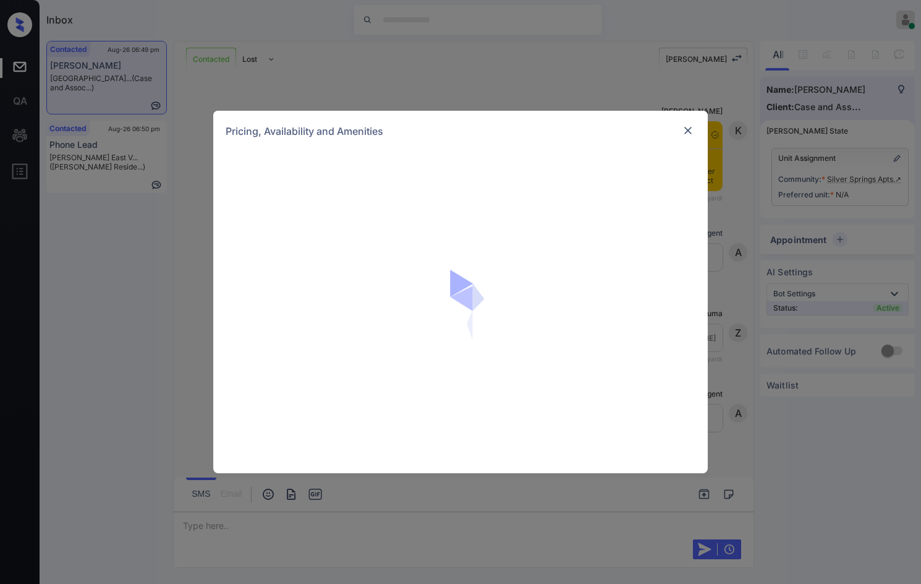
scroll to position [795, 0]
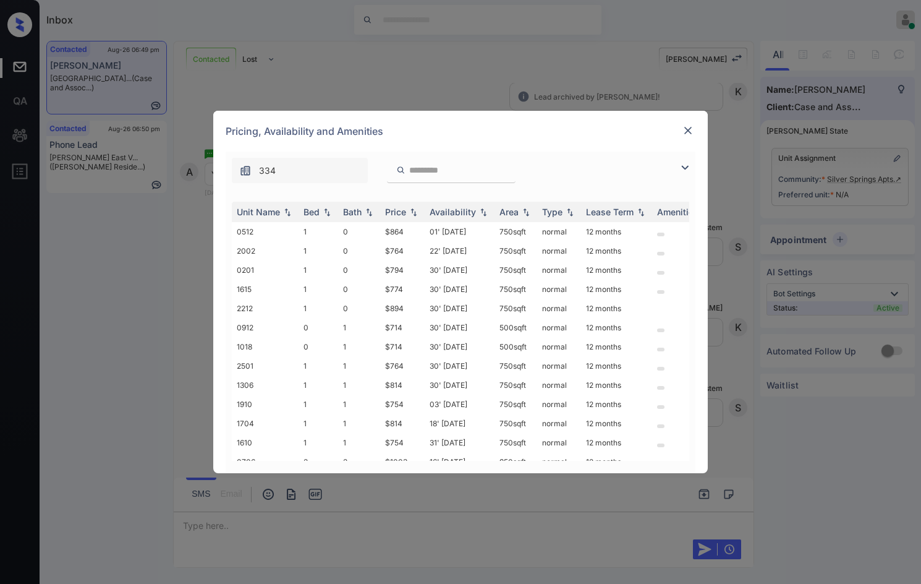
drag, startPoint x: 687, startPoint y: 166, endPoint x: 679, endPoint y: 170, distance: 9.1
click at [686, 166] on img at bounding box center [685, 167] width 15 height 15
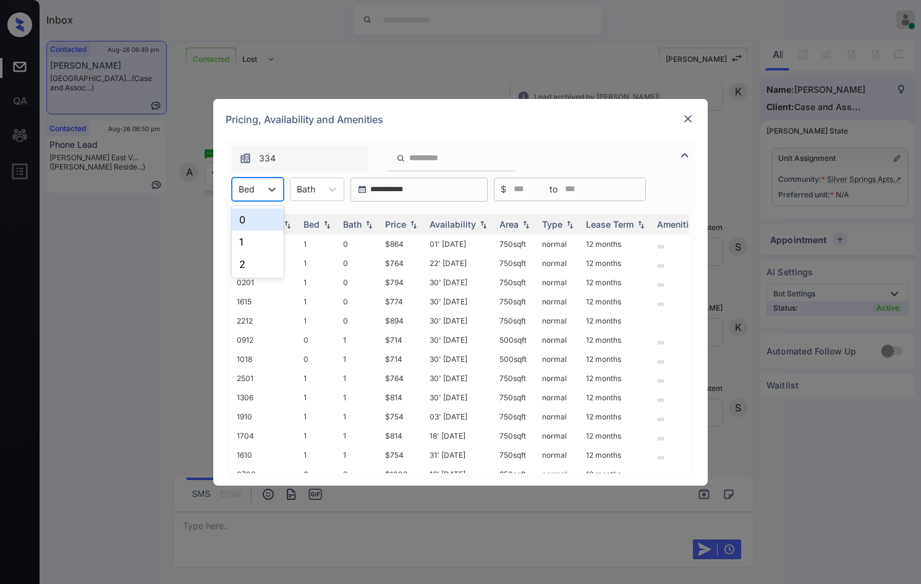
click at [257, 180] on div "Bed" at bounding box center [247, 189] width 28 height 18
drag, startPoint x: 257, startPoint y: 237, endPoint x: 313, endPoint y: 237, distance: 56.3
click at [256, 237] on div "1" at bounding box center [258, 242] width 52 height 22
click at [407, 228] on div "Price" at bounding box center [402, 224] width 35 height 11
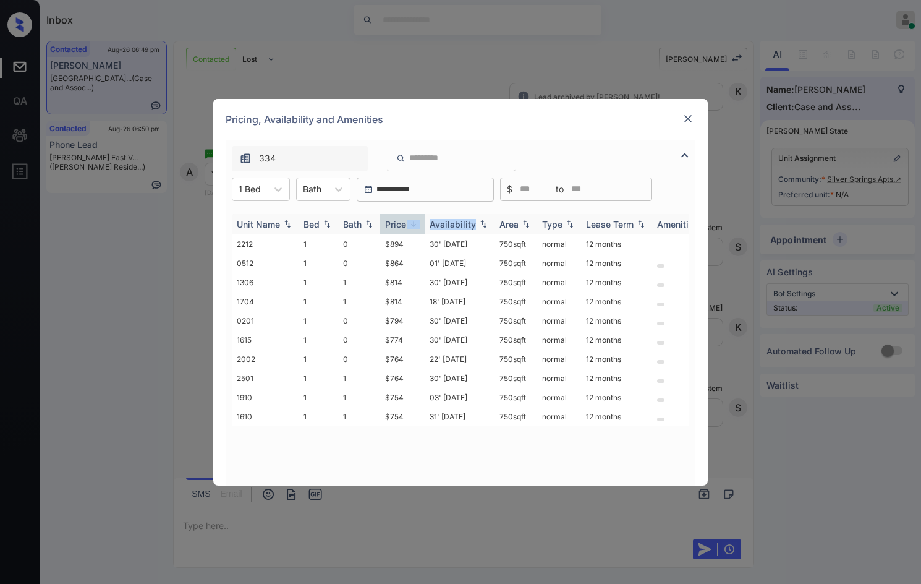
click at [408, 229] on div "Price" at bounding box center [402, 224] width 35 height 11
drag, startPoint x: 370, startPoint y: 244, endPoint x: 415, endPoint y: 244, distance: 44.5
click at [415, 244] on tr "1910 1 1 $754 03' [DATE] 750 sqft normal 12 months" at bounding box center [555, 243] width 646 height 19
drag, startPoint x: 385, startPoint y: 279, endPoint x: 422, endPoint y: 275, distance: 38.0
click at [422, 275] on td "$764" at bounding box center [402, 282] width 45 height 19
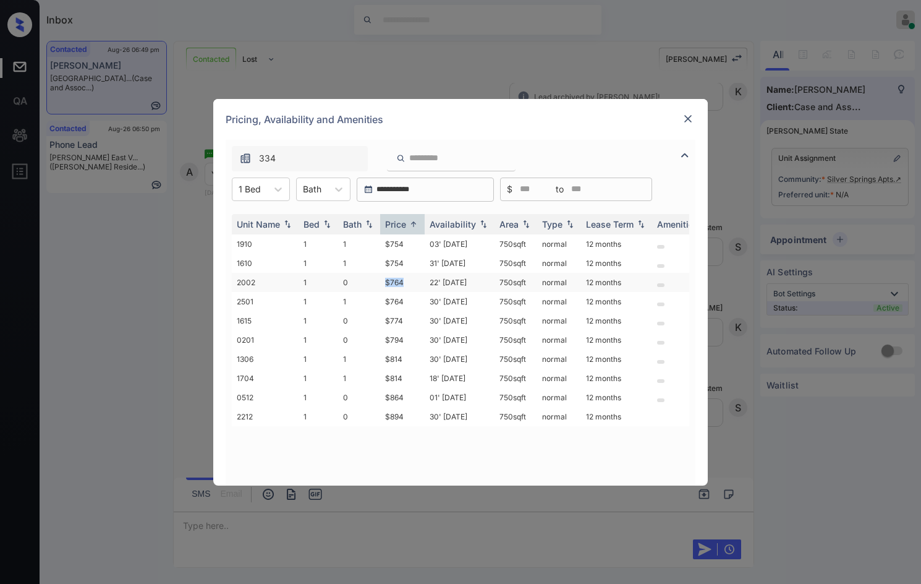
click at [422, 274] on td "$764" at bounding box center [402, 282] width 45 height 19
click at [424, 274] on td "$764" at bounding box center [402, 282] width 45 height 19
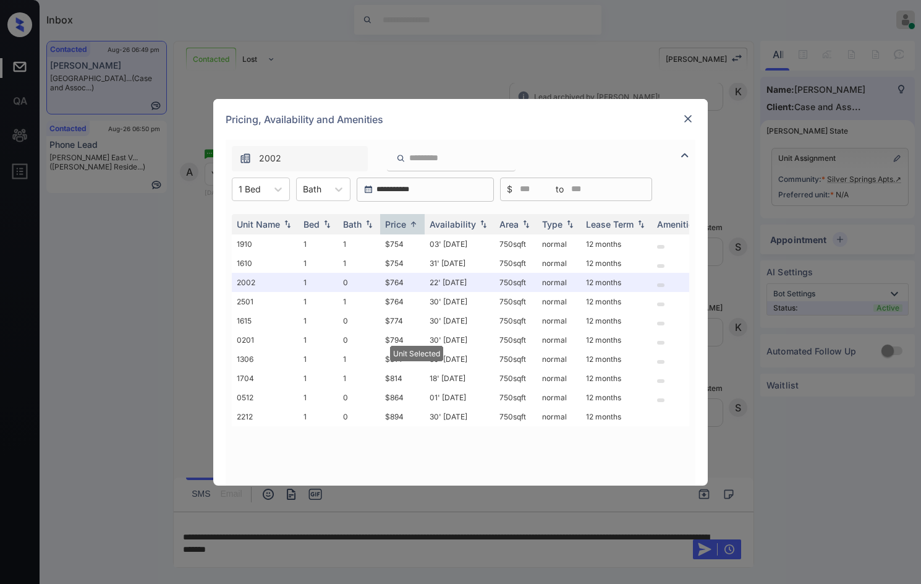
click at [680, 122] on div "Pricing, Availability and Amenities" at bounding box center [460, 119] width 495 height 41
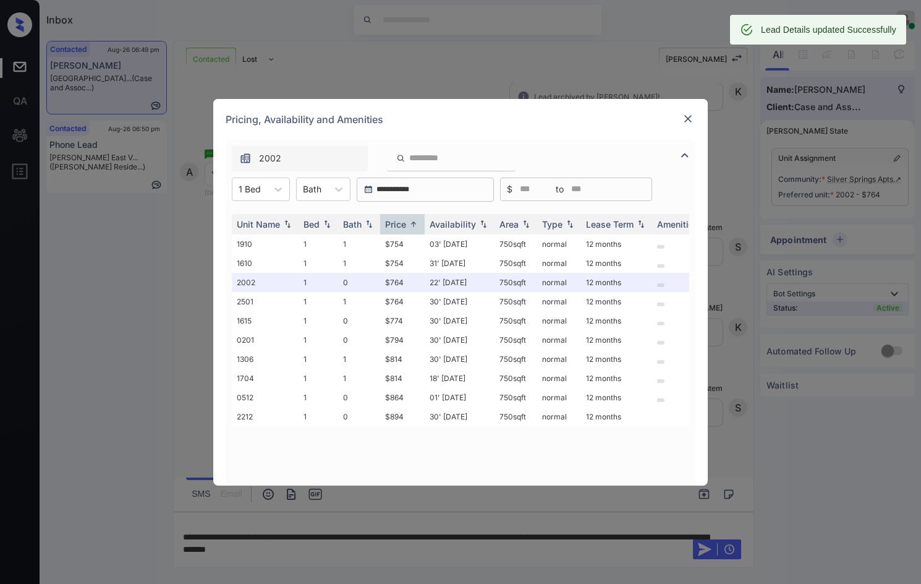
click at [683, 122] on img at bounding box center [688, 119] width 12 height 12
